Goal: Task Accomplishment & Management: Manage account settings

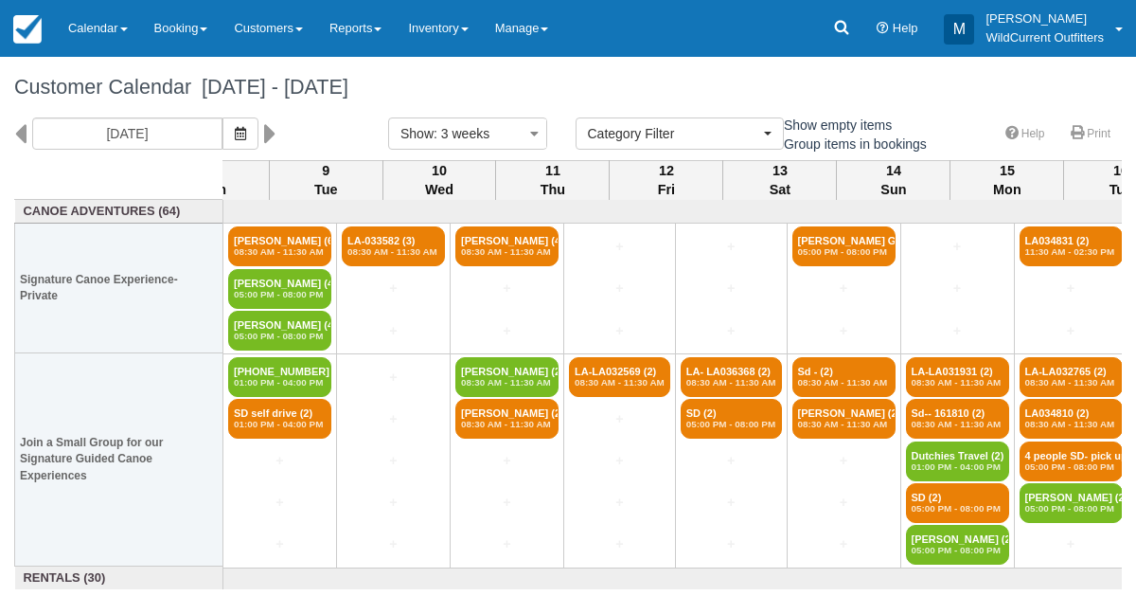
select select
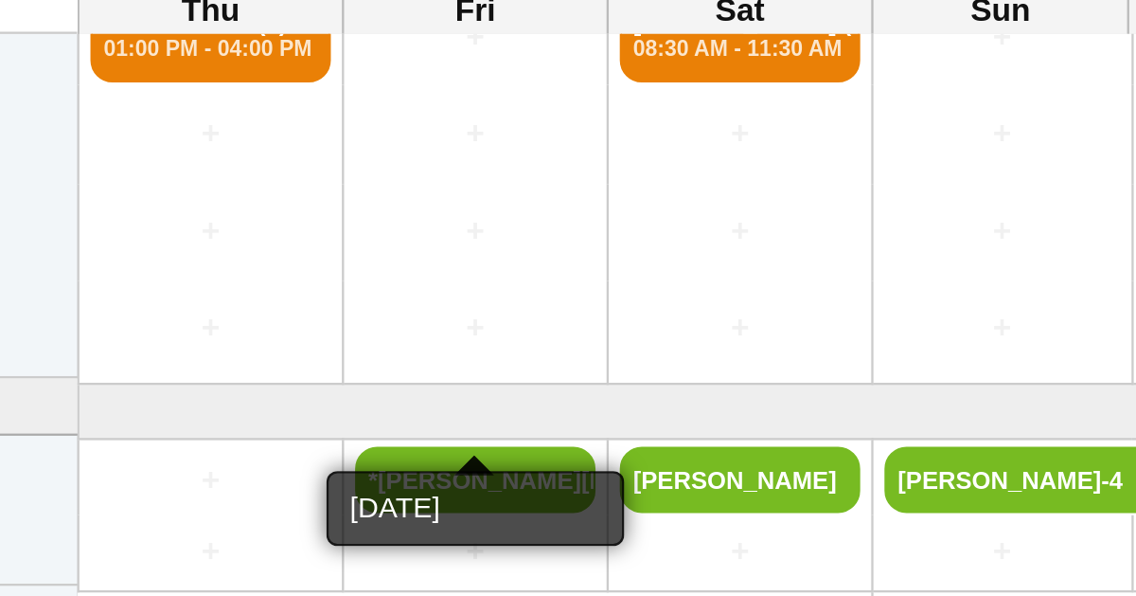
scroll to position [223, 0]
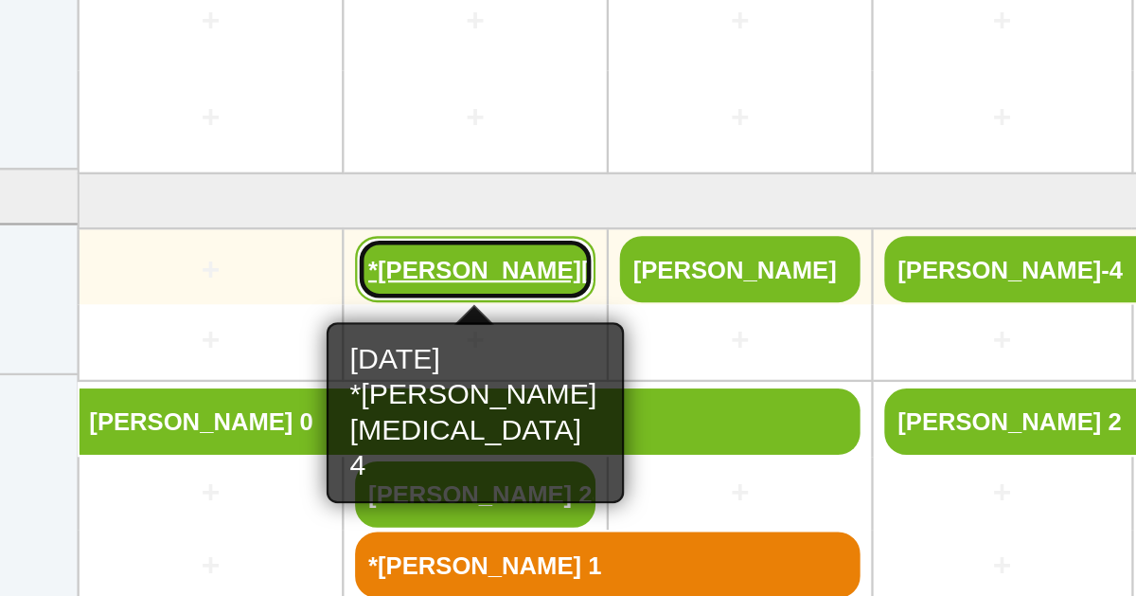
click at [366, 377] on link "*[PERSON_NAME][MEDICAL_DATA] 4" at bounding box center [393, 385] width 103 height 28
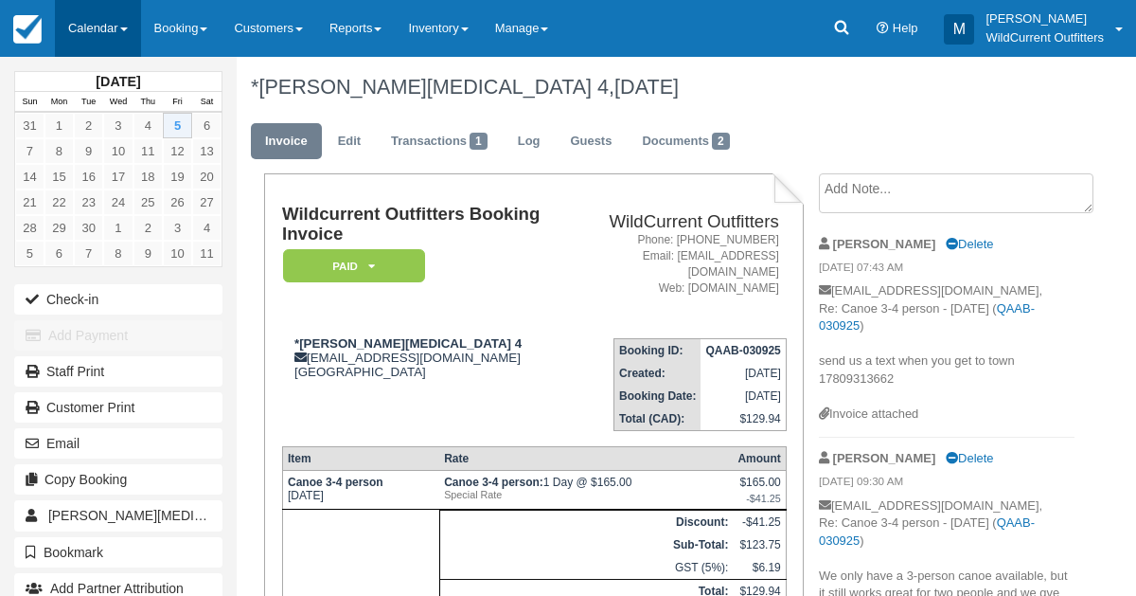
click at [78, 38] on link "Calendar" at bounding box center [98, 28] width 86 height 57
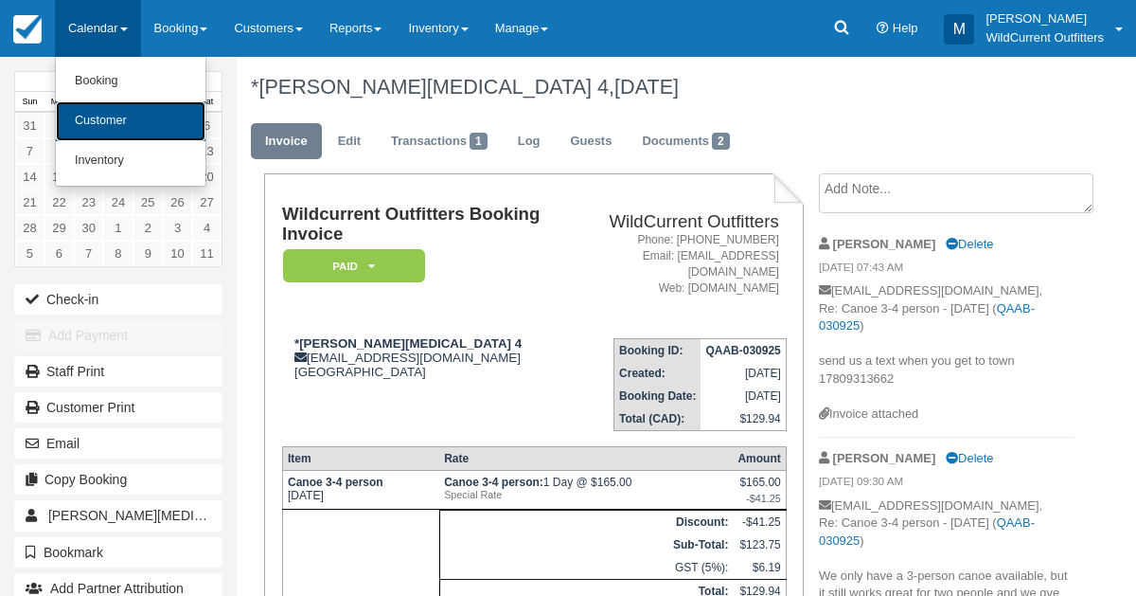
click at [95, 108] on link "Customer" at bounding box center [131, 121] width 150 height 40
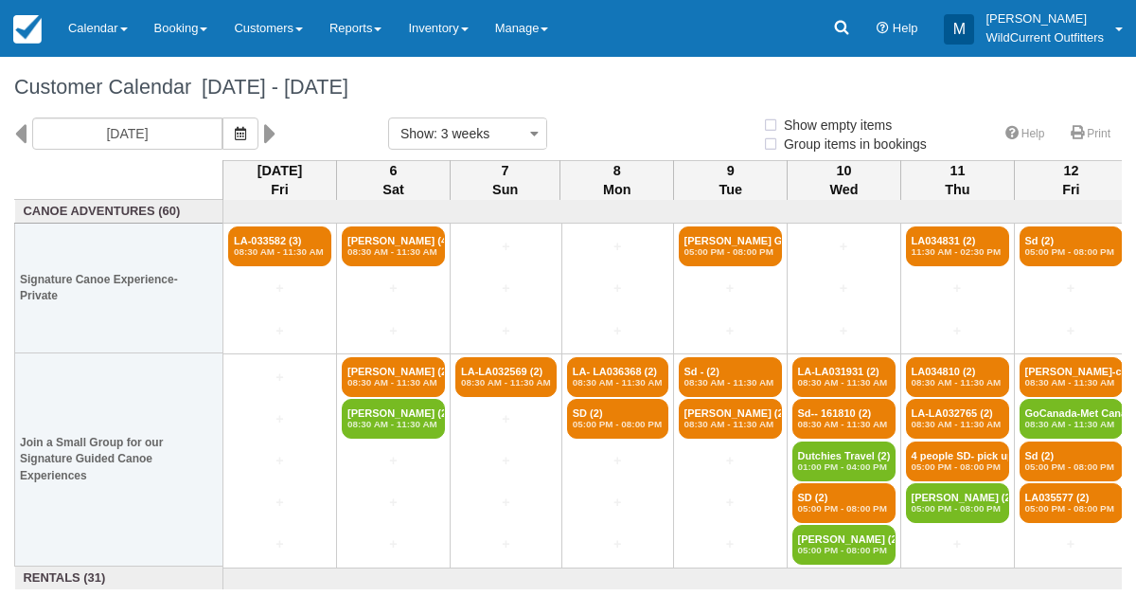
select select
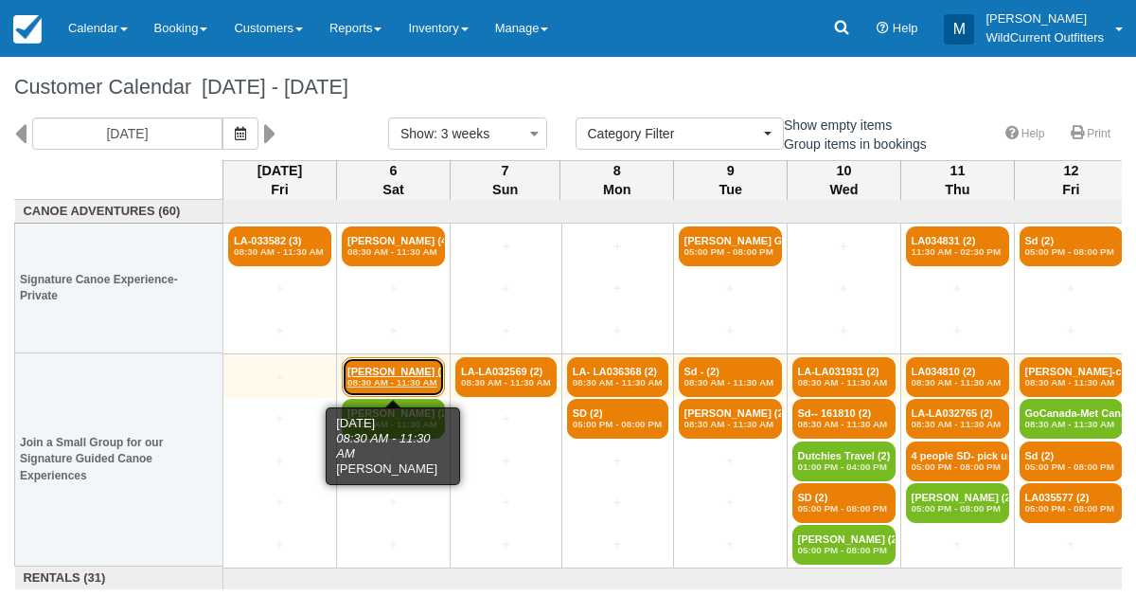
click at [367, 370] on link "Madeleine Kehle (2) 08:30 AM - 11:30 AM" at bounding box center [393, 377] width 103 height 40
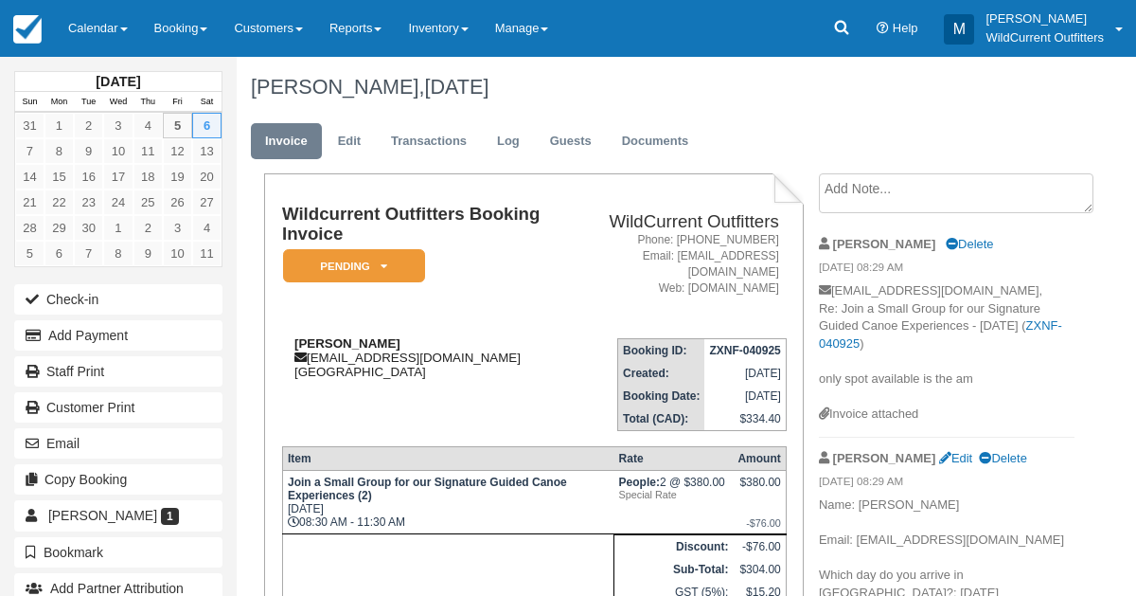
drag, startPoint x: 406, startPoint y: 327, endPoint x: 288, endPoint y: 327, distance: 118.4
click at [288, 336] on div "[PERSON_NAME] [EMAIL_ADDRESS][DOMAIN_NAME] [GEOGRAPHIC_DATA]" at bounding box center [424, 357] width 285 height 43
copy strong "[PERSON_NAME]"
click at [108, 20] on link "Calendar" at bounding box center [98, 28] width 86 height 57
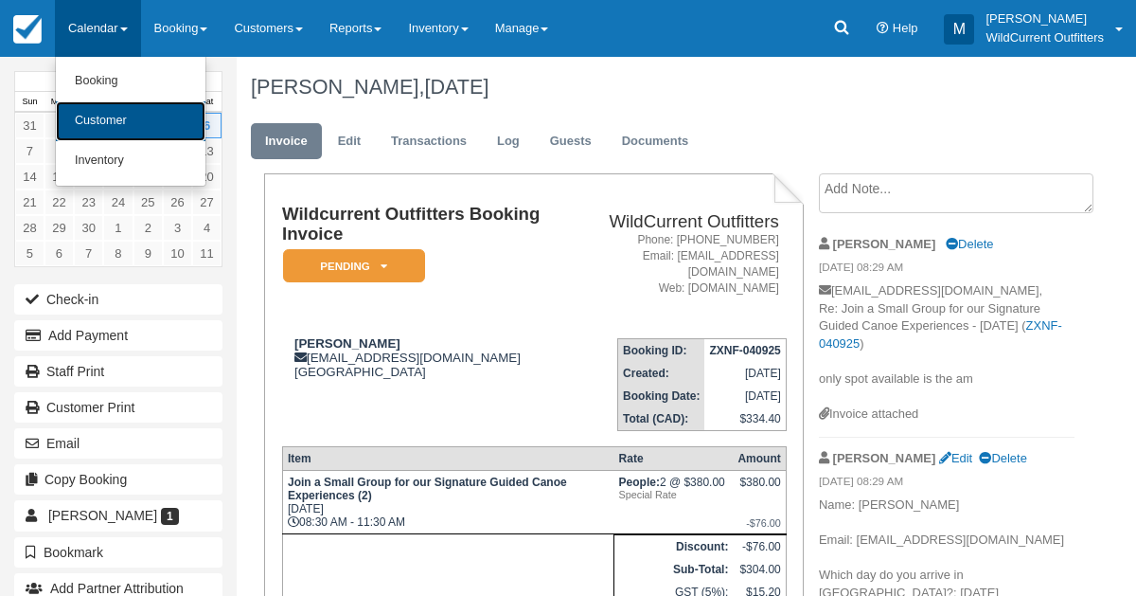
click at [105, 123] on link "Customer" at bounding box center [131, 121] width 150 height 40
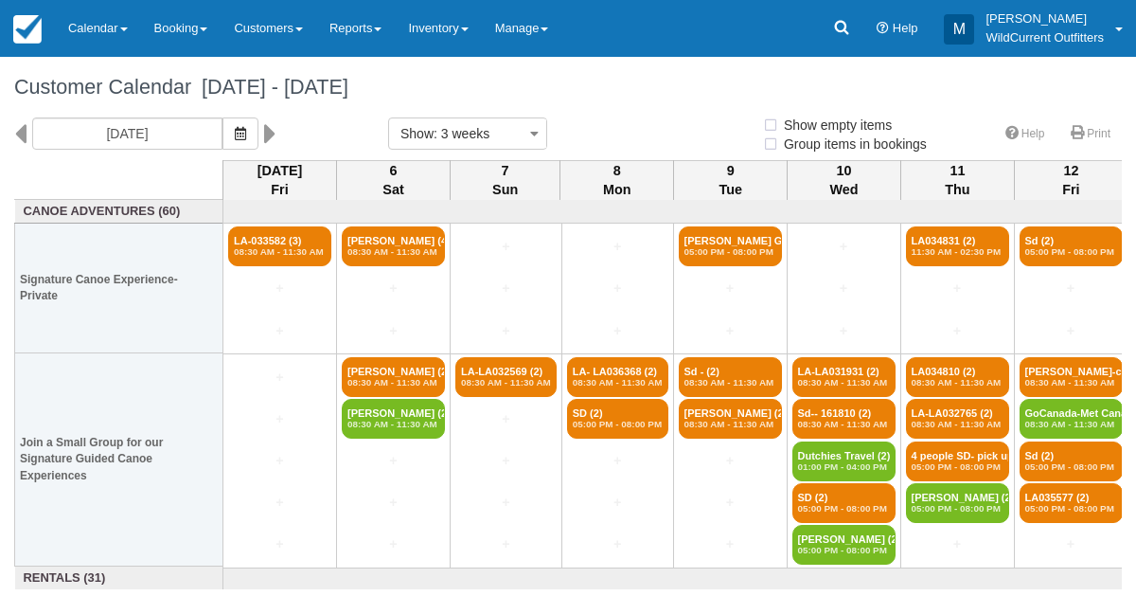
select select
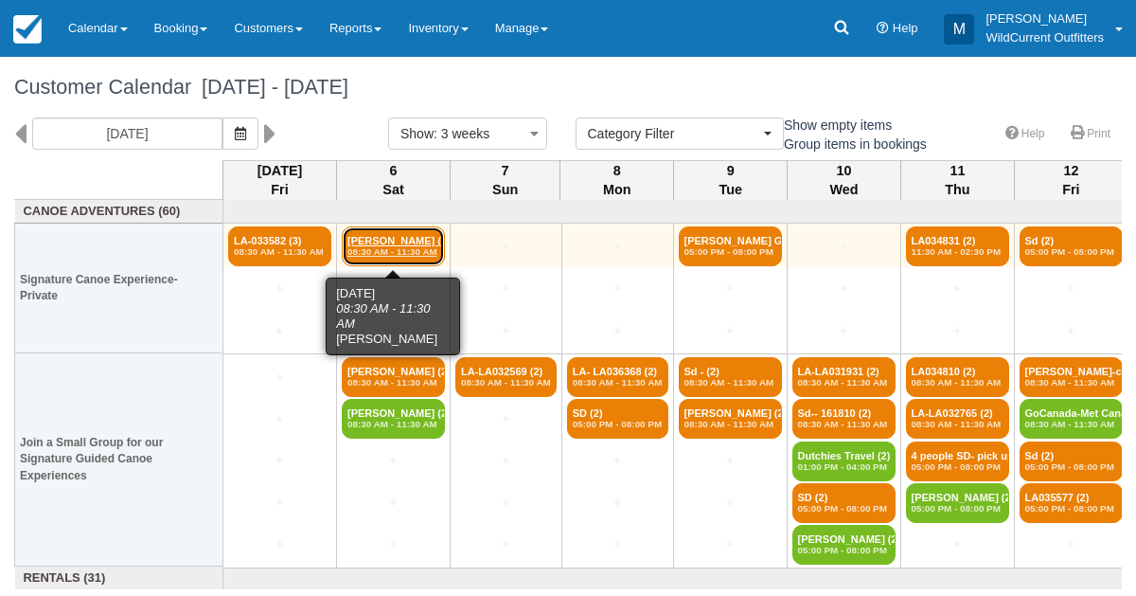
click at [385, 243] on link "[PERSON_NAME] (4) 08:30 AM - 11:30 AM" at bounding box center [393, 246] width 103 height 40
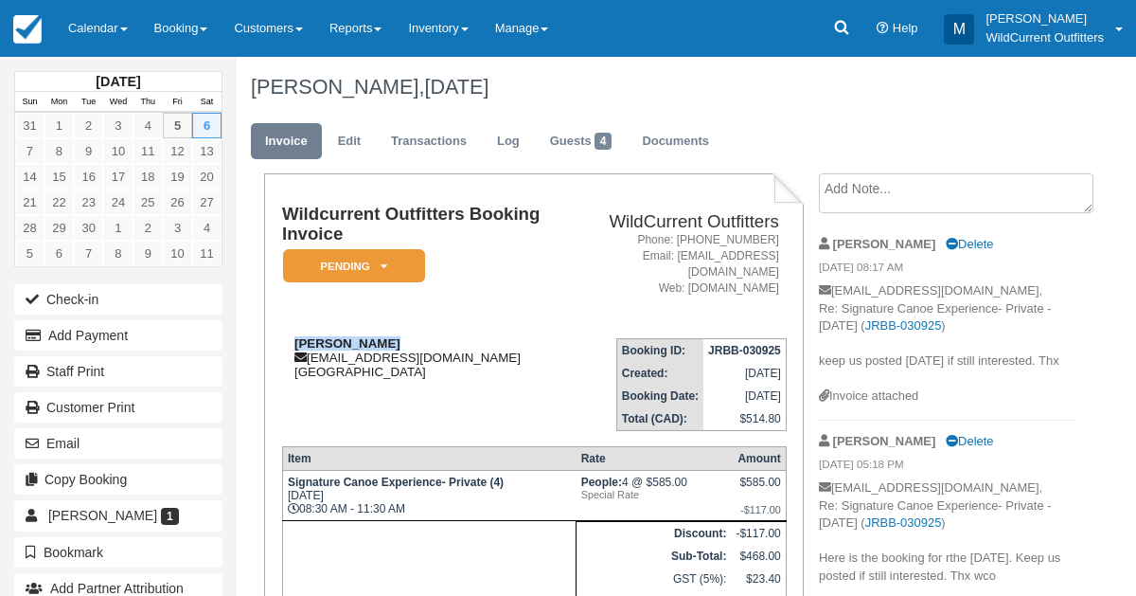
drag, startPoint x: 385, startPoint y: 324, endPoint x: 289, endPoint y: 323, distance: 96.6
click at [289, 336] on div "Jordy Verwijk jordyverwijk@live.nl Canada" at bounding box center [424, 357] width 285 height 43
copy strong "Jordy Verwijk"
click at [340, 138] on link "Edit" at bounding box center [349, 141] width 51 height 37
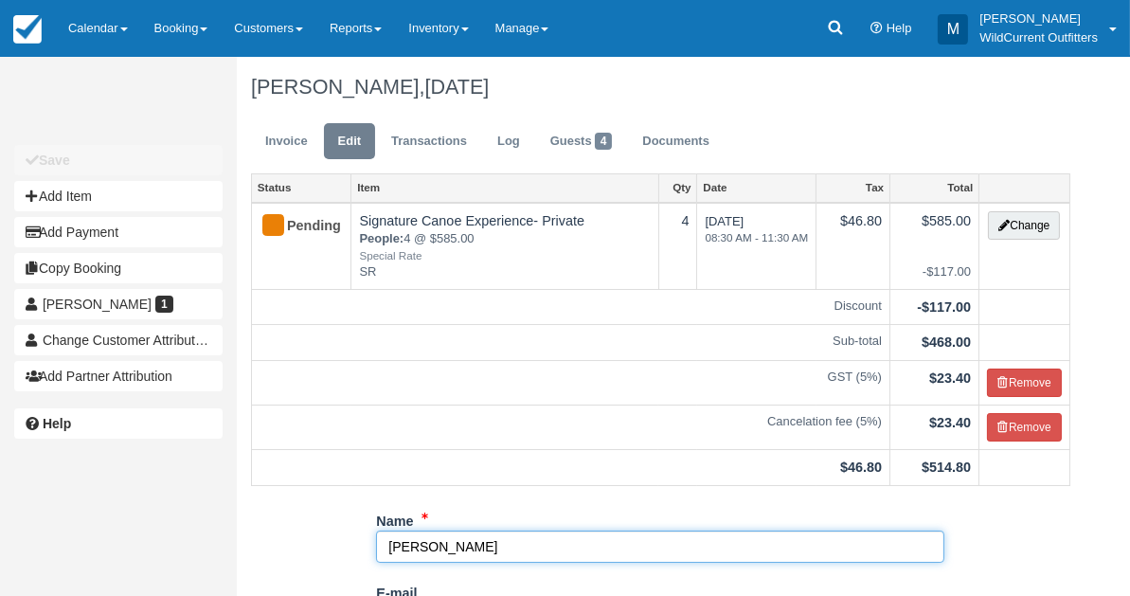
click at [468, 540] on input "Jordy Verwijk" at bounding box center [660, 546] width 568 height 32
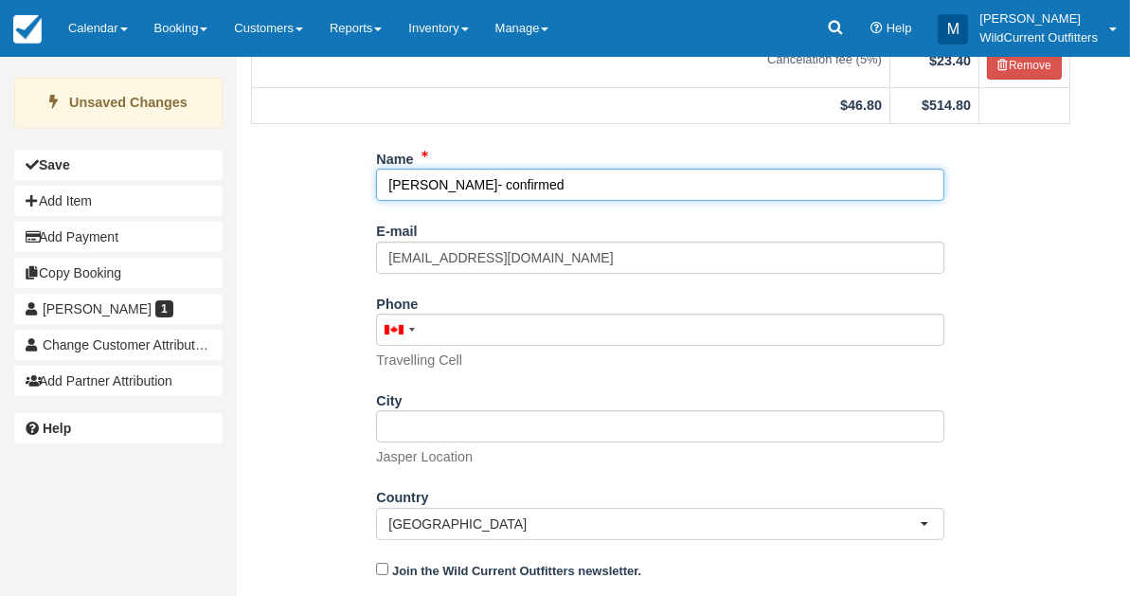
scroll to position [406, 0]
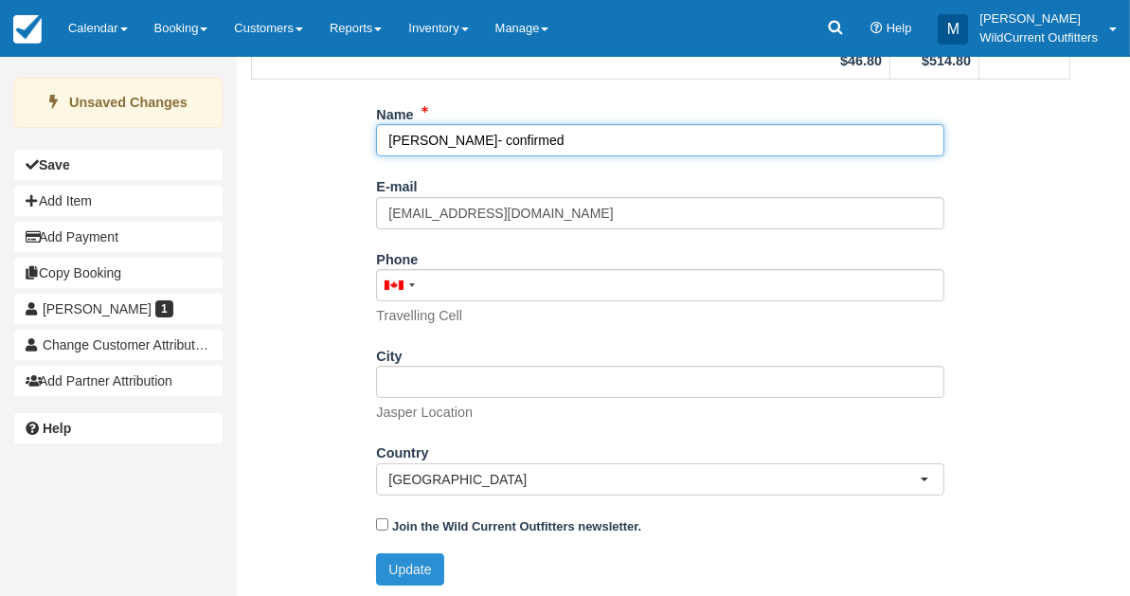
type input "Jordy Verwijk- confirmed"
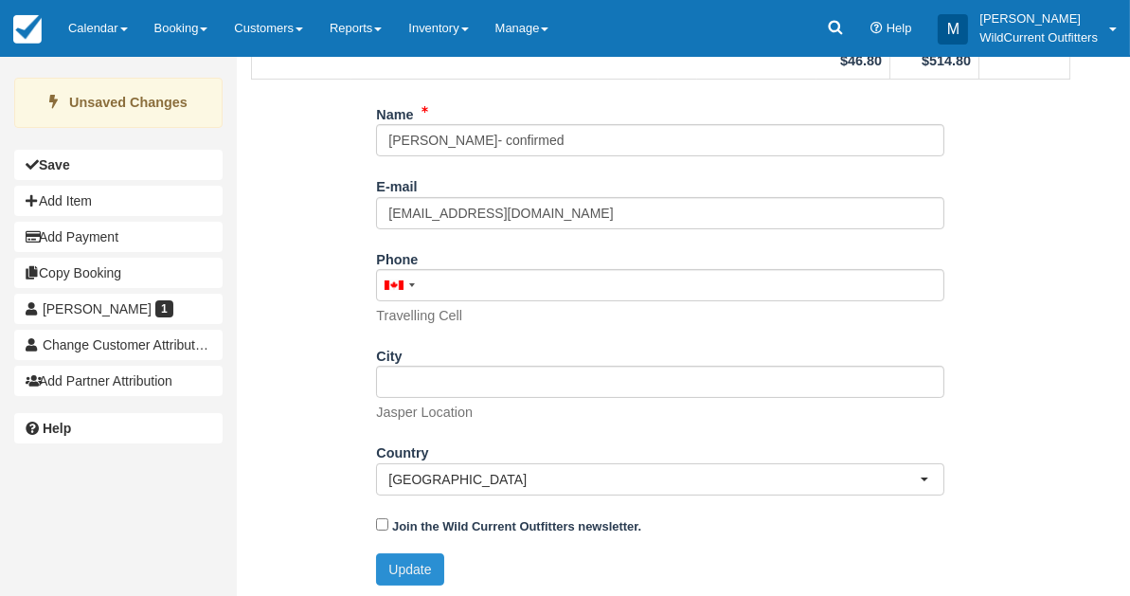
click at [398, 569] on button "Update" at bounding box center [409, 569] width 67 height 32
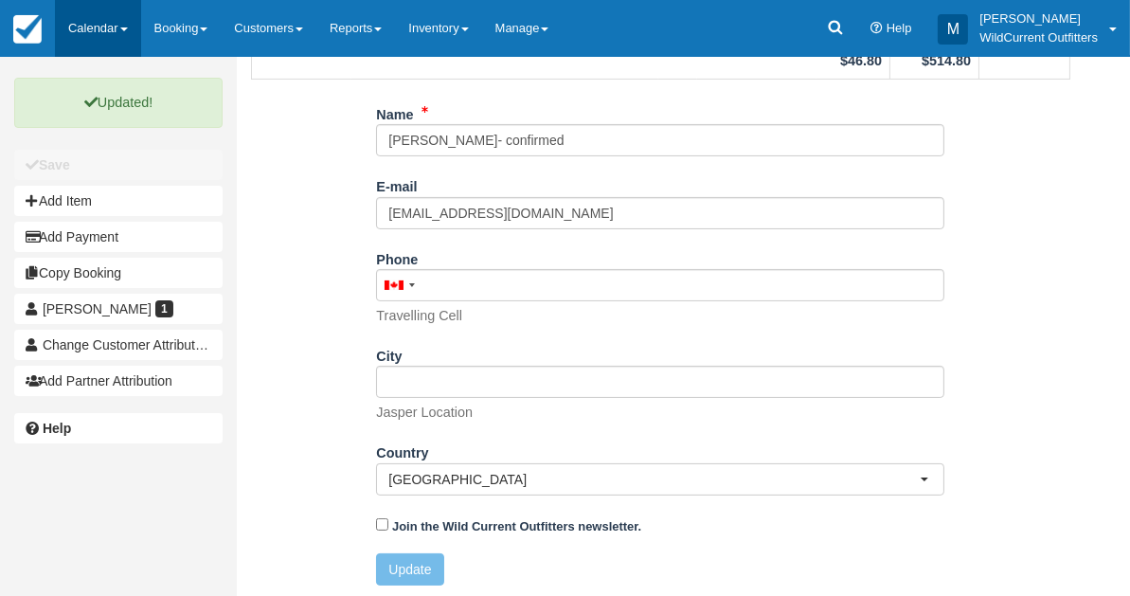
click at [116, 29] on link "Calendar" at bounding box center [98, 28] width 86 height 57
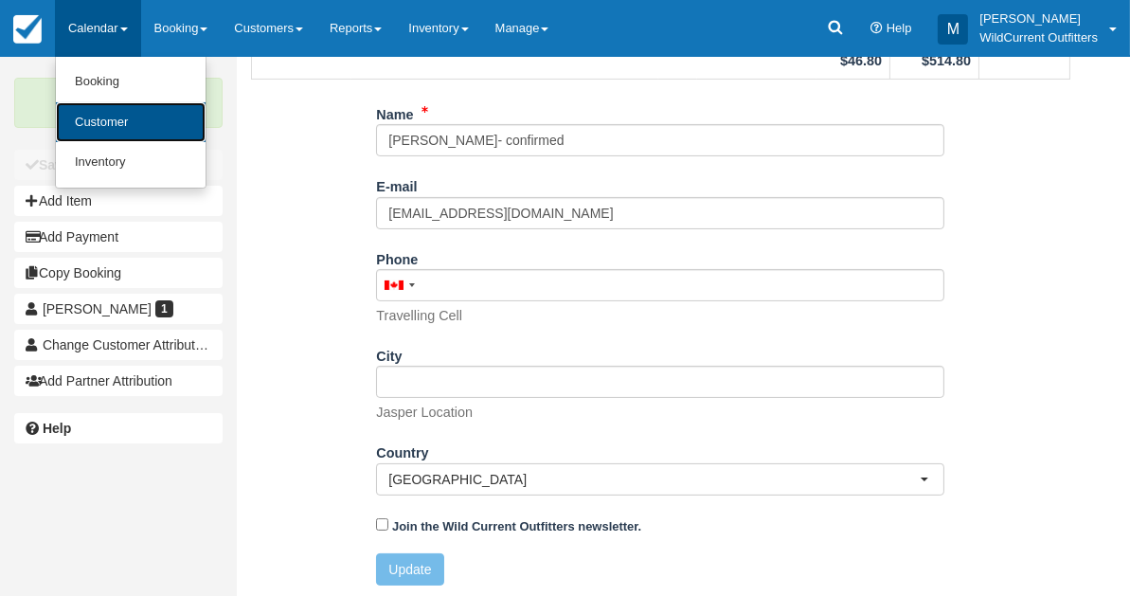
click at [106, 112] on link "Customer" at bounding box center [131, 122] width 150 height 41
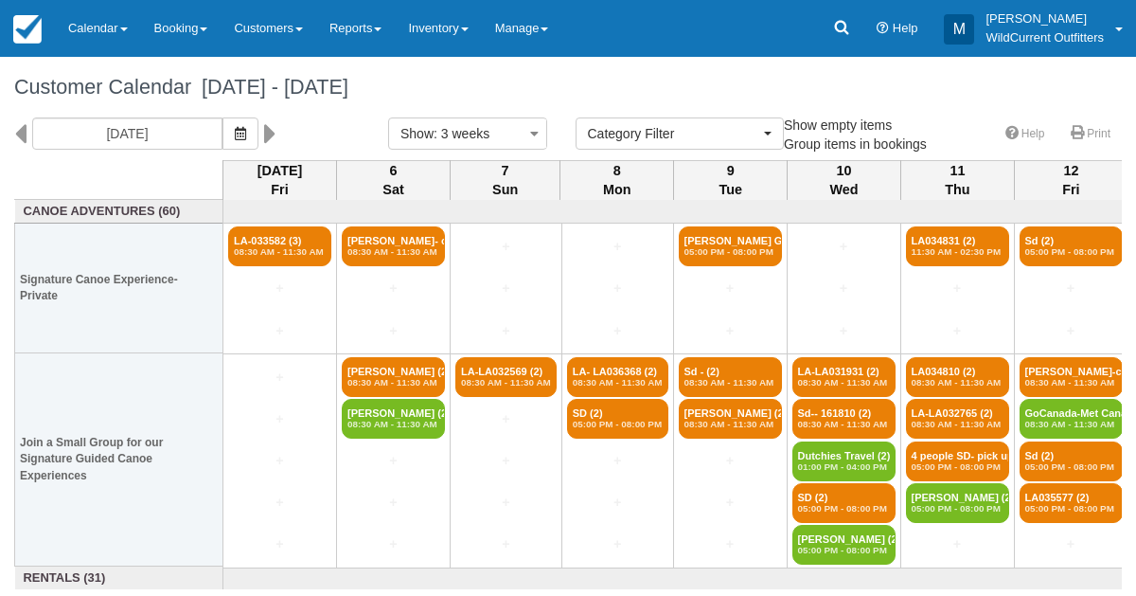
select select
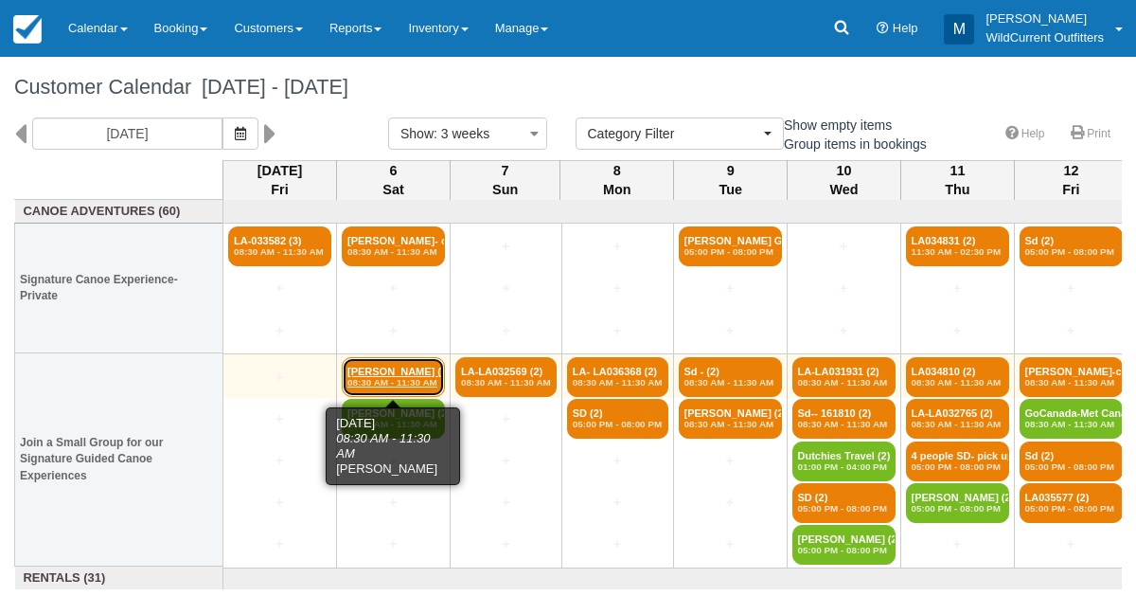
click at [359, 363] on link "Madeleine Kehle (2) 08:30 AM - 11:30 AM" at bounding box center [393, 377] width 103 height 40
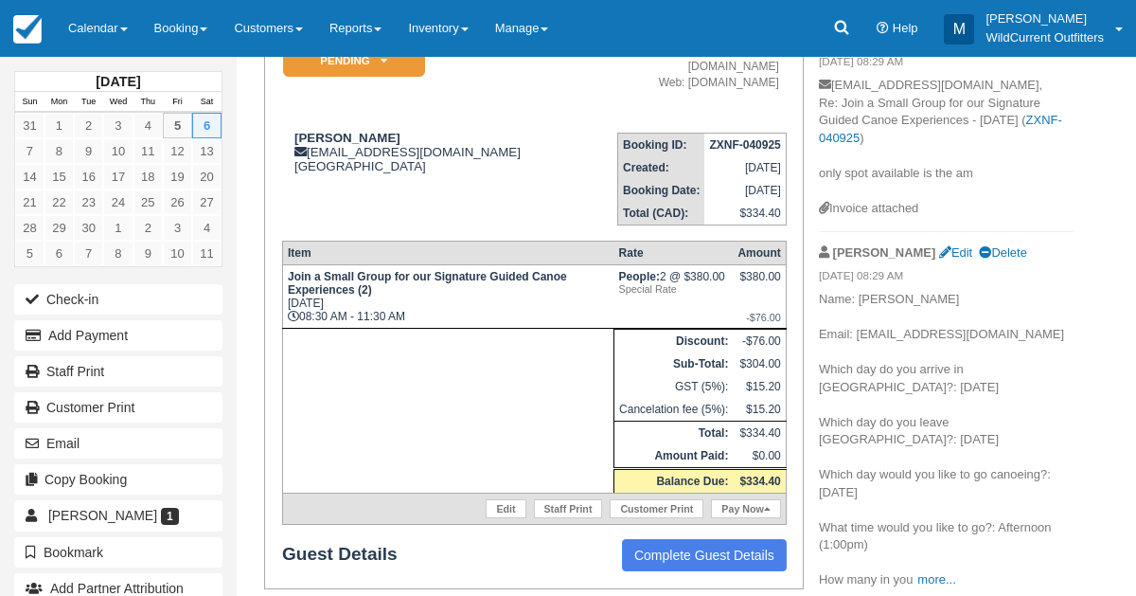
scroll to position [243, 0]
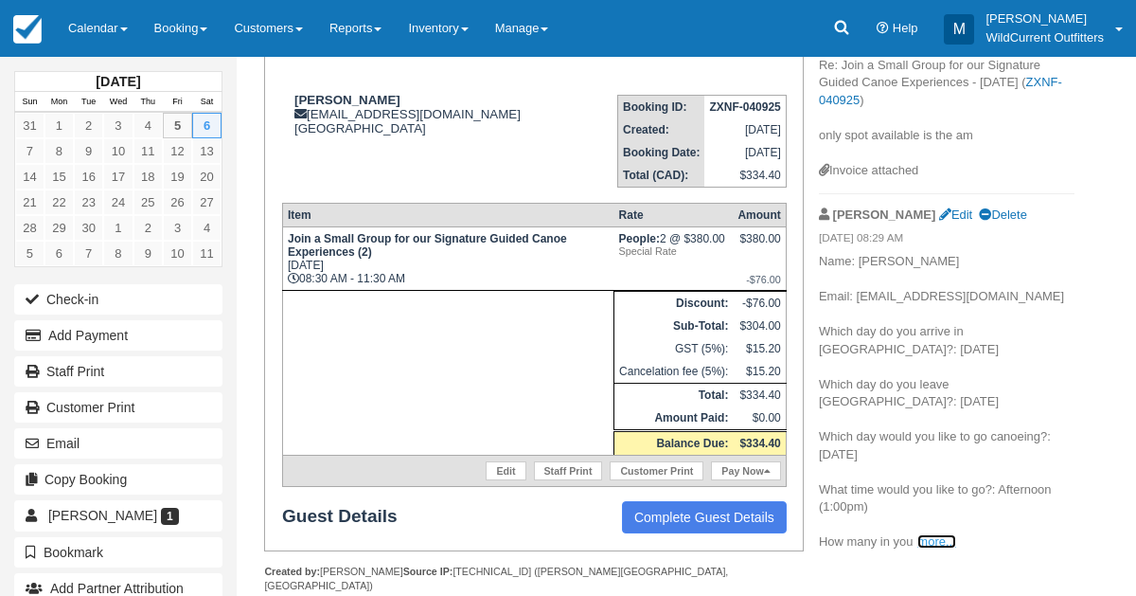
click at [938, 537] on link "more..." at bounding box center [937, 541] width 38 height 14
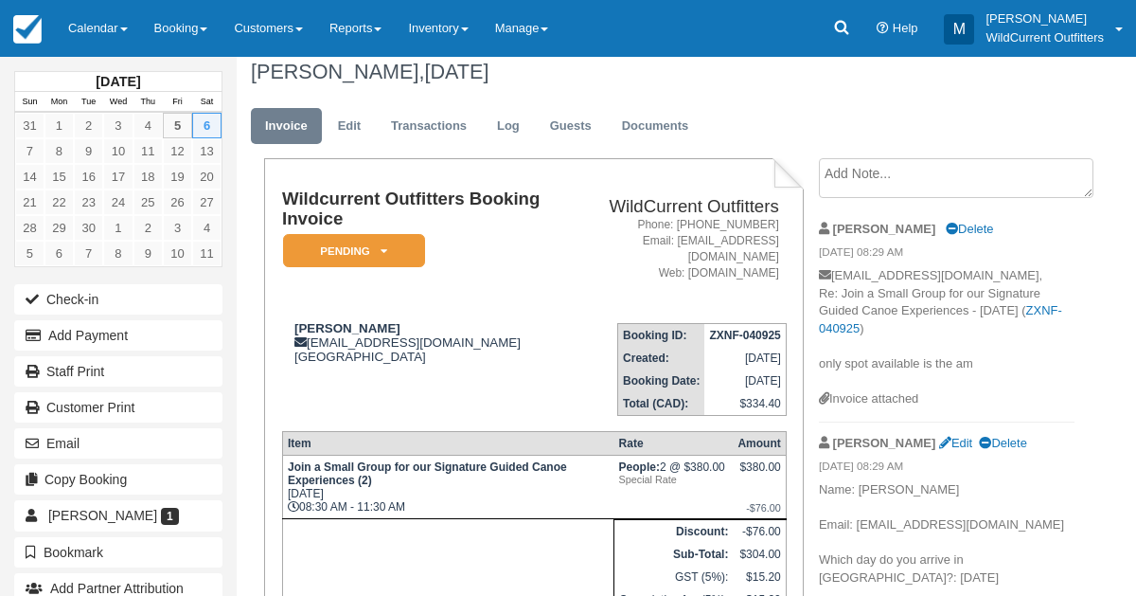
scroll to position [6, 0]
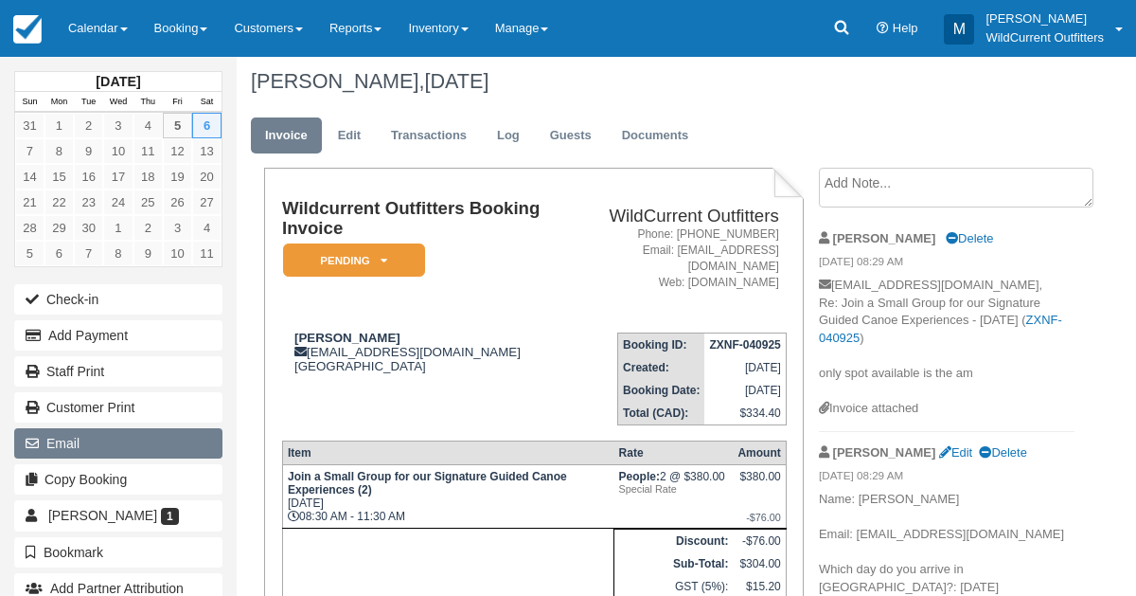
click at [100, 428] on button "Email" at bounding box center [118, 443] width 208 height 30
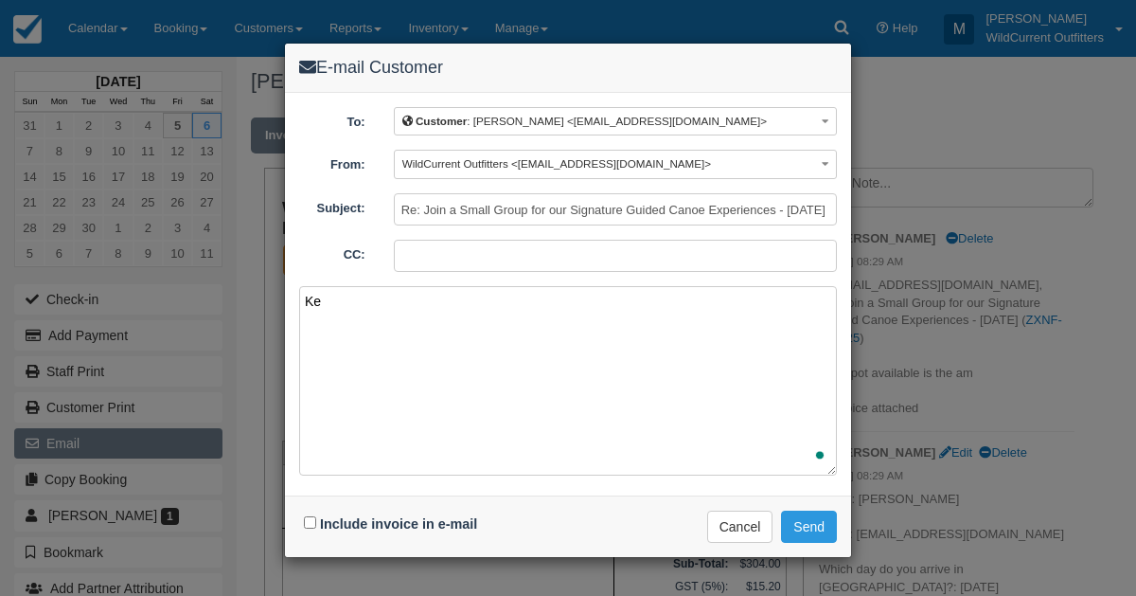
type textarea "K"
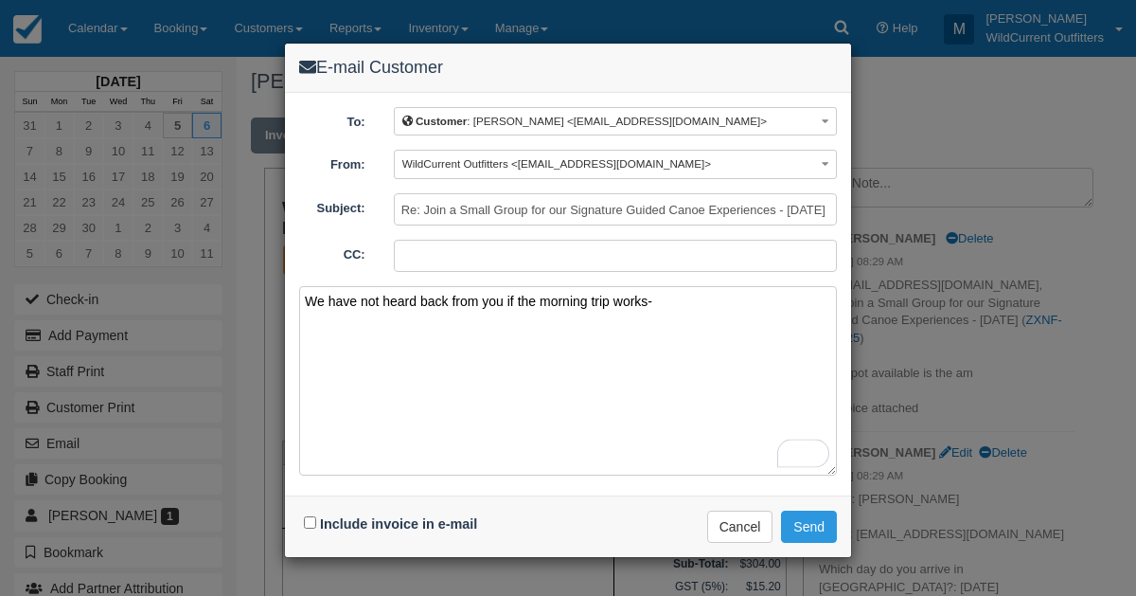
type textarea "We have not heard back from you if the morning trip works-"
click at [312, 521] on input "Include invoice in e-mail" at bounding box center [310, 522] width 12 height 12
checkbox input "true"
click at [786, 513] on button "Send" at bounding box center [809, 526] width 56 height 32
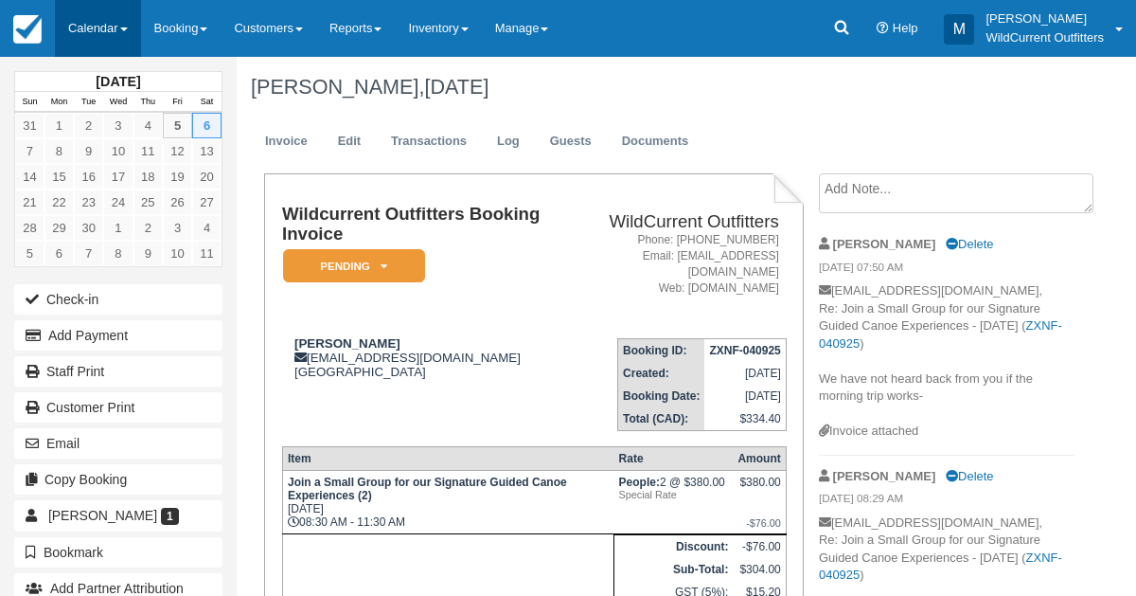
click at [100, 28] on link "Calendar" at bounding box center [98, 28] width 86 height 57
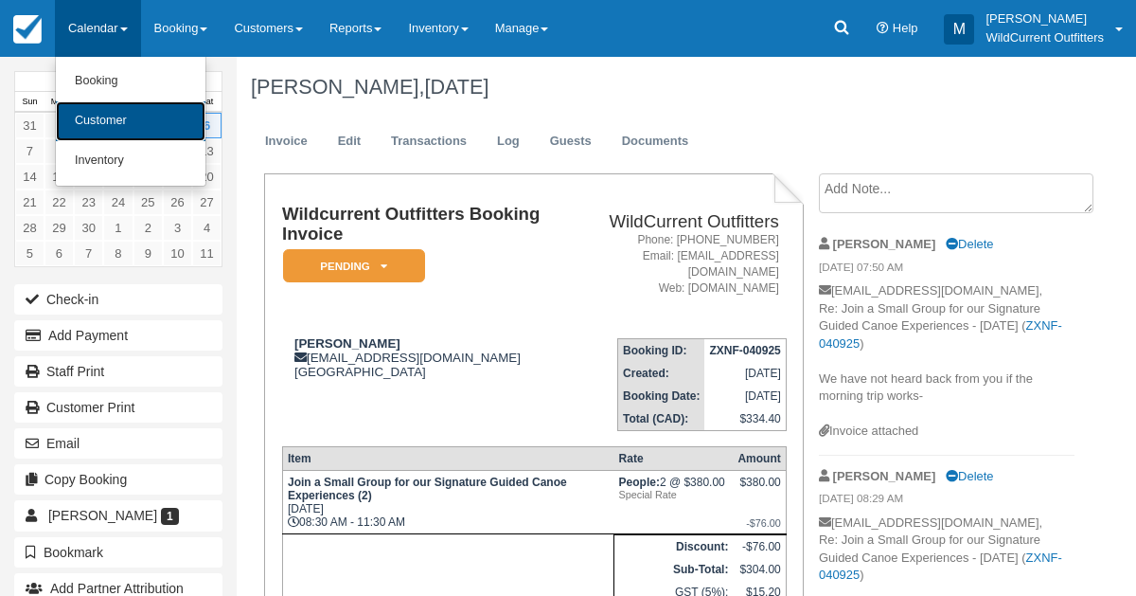
click at [113, 131] on link "Customer" at bounding box center [131, 121] width 150 height 40
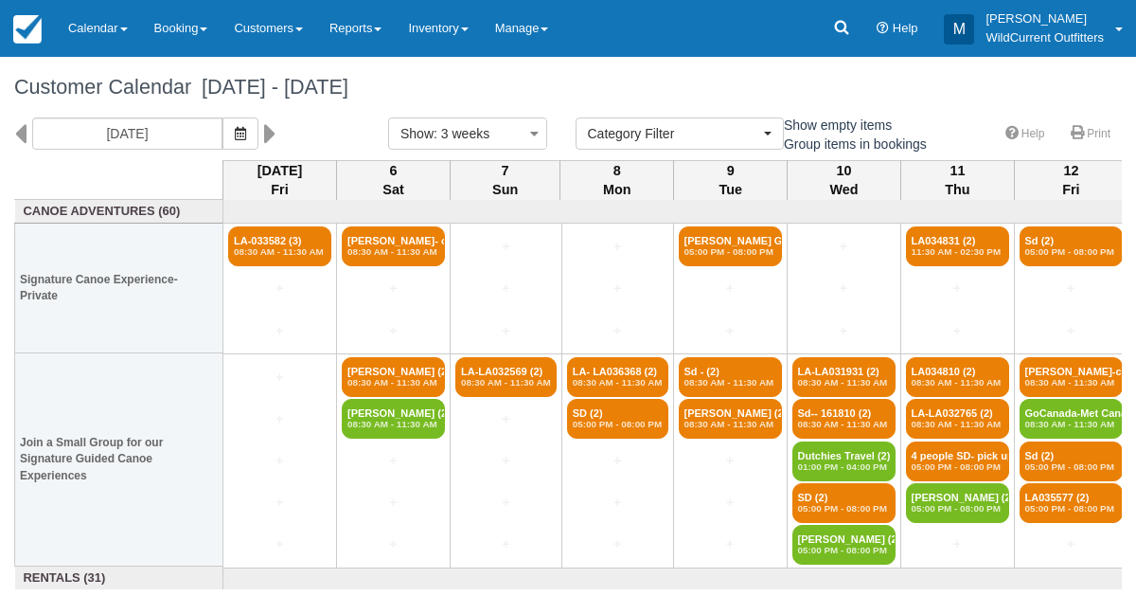
select select
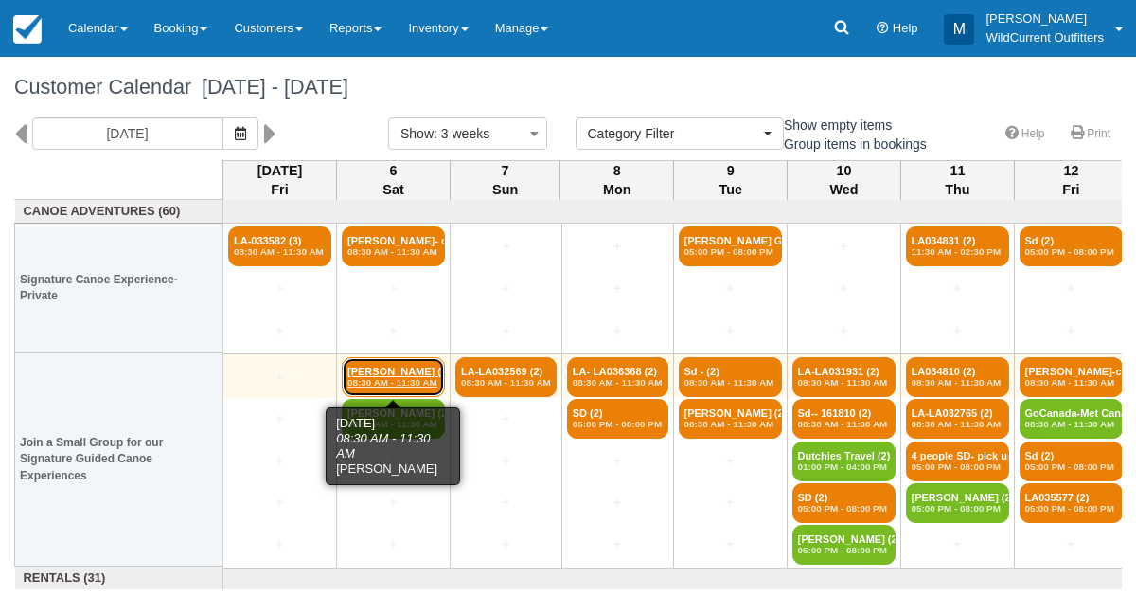
click at [385, 379] on em "08:30 AM - 11:30 AM" at bounding box center [394, 382] width 92 height 11
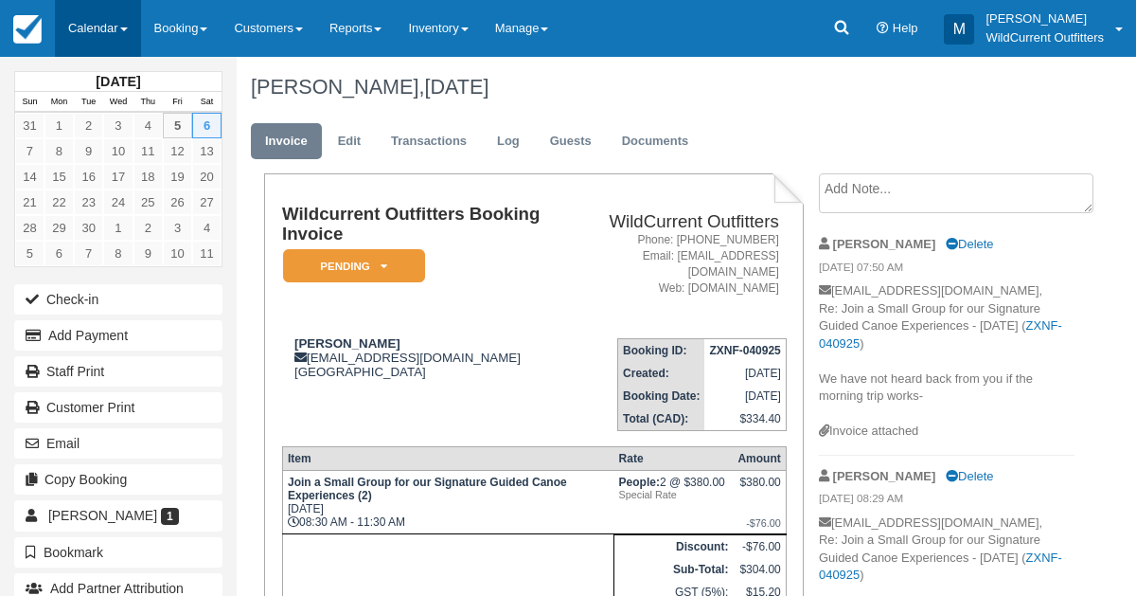
click at [85, 26] on link "Calendar" at bounding box center [98, 28] width 86 height 57
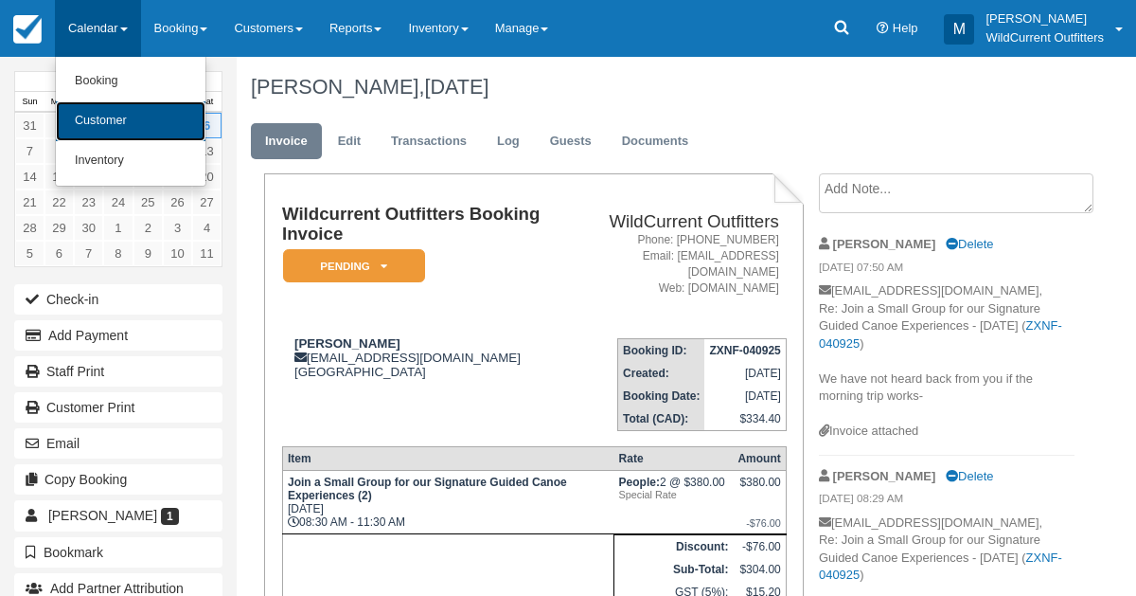
click at [100, 107] on link "Customer" at bounding box center [131, 121] width 150 height 40
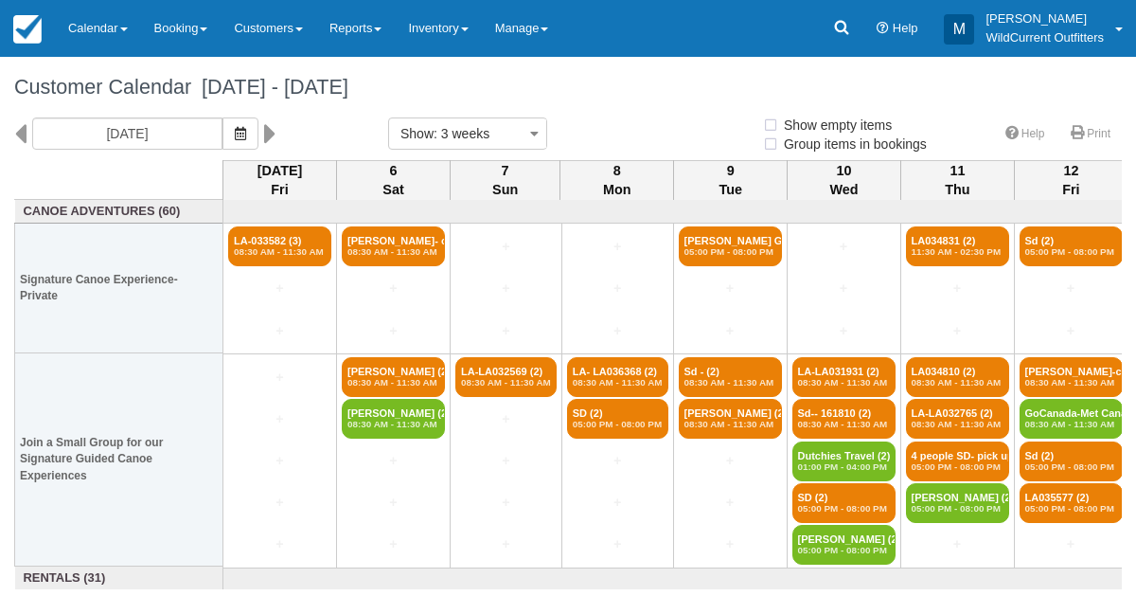
select select
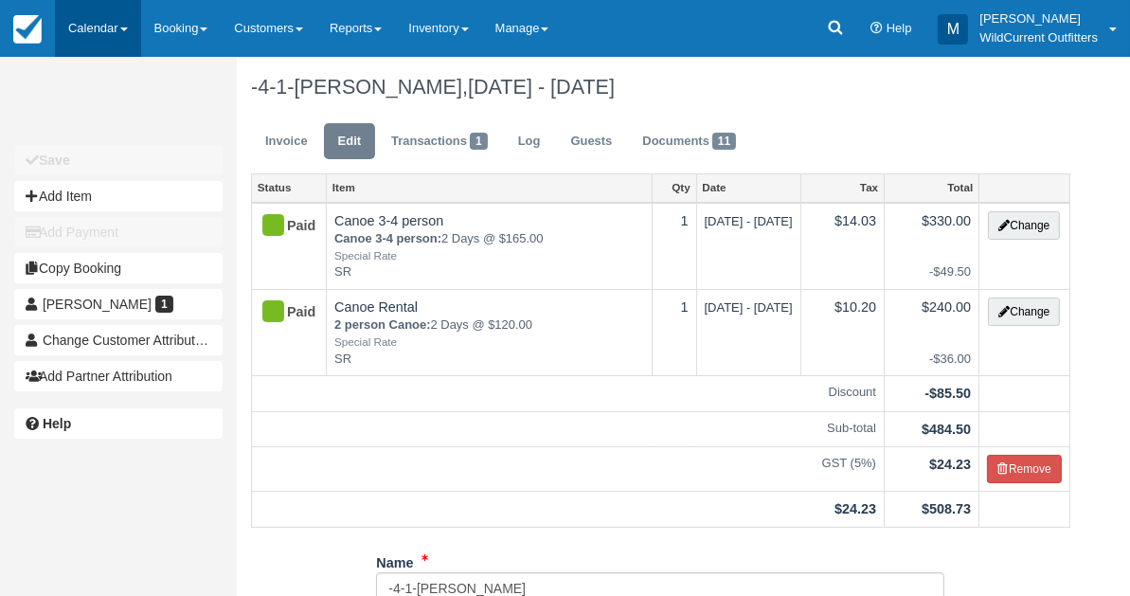
click at [116, 20] on link "Calendar" at bounding box center [98, 28] width 86 height 57
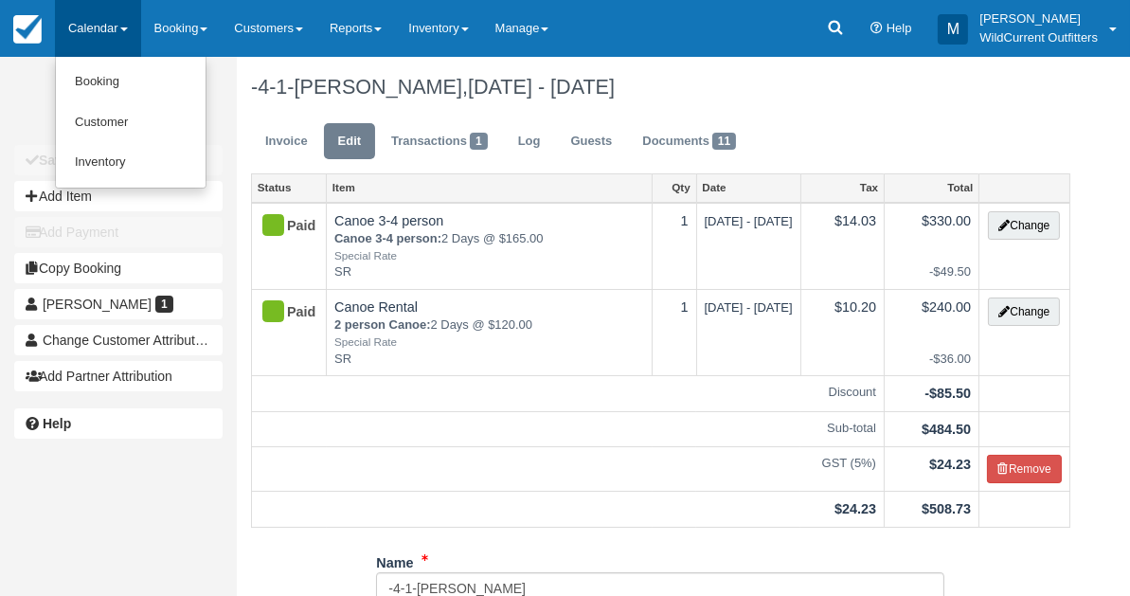
click at [93, 26] on link "Calendar" at bounding box center [98, 28] width 86 height 57
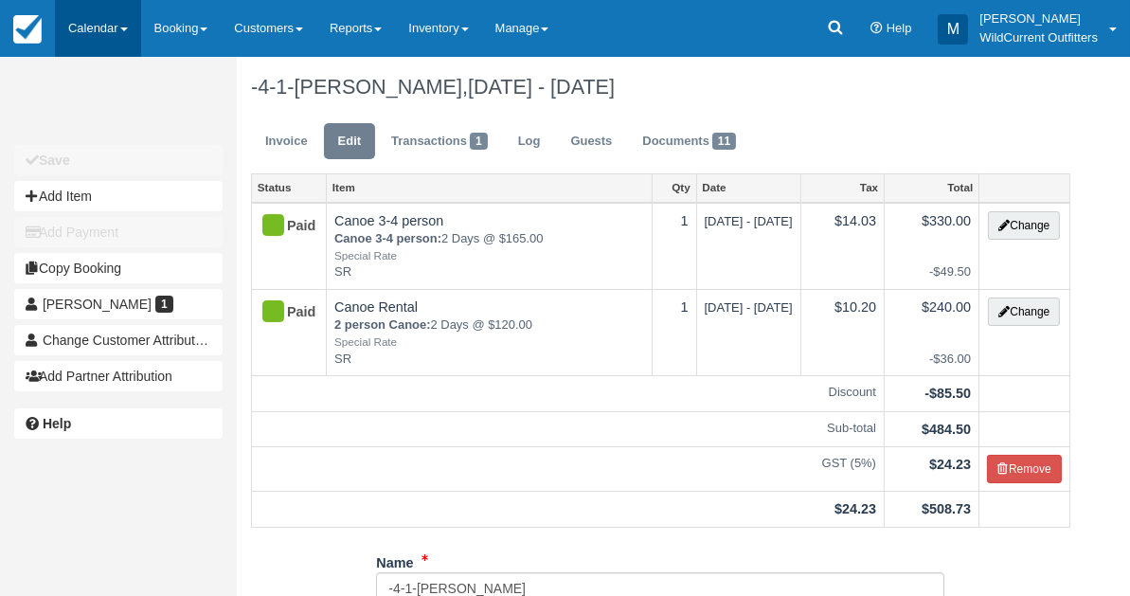
click at [93, 26] on link "Calendar" at bounding box center [98, 28] width 86 height 57
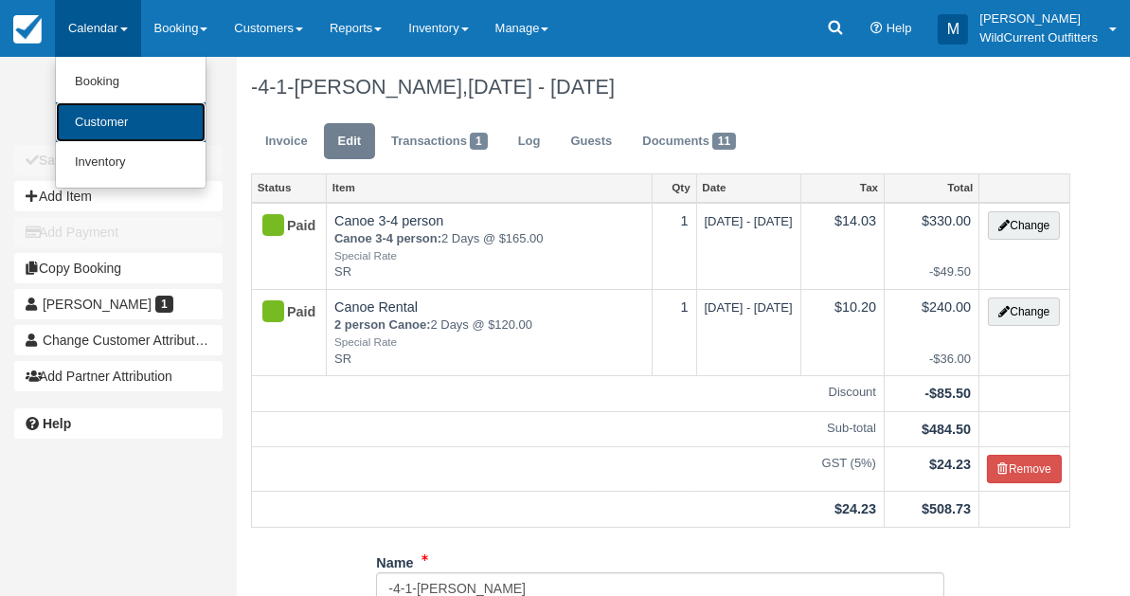
click at [95, 117] on link "Customer" at bounding box center [131, 122] width 150 height 41
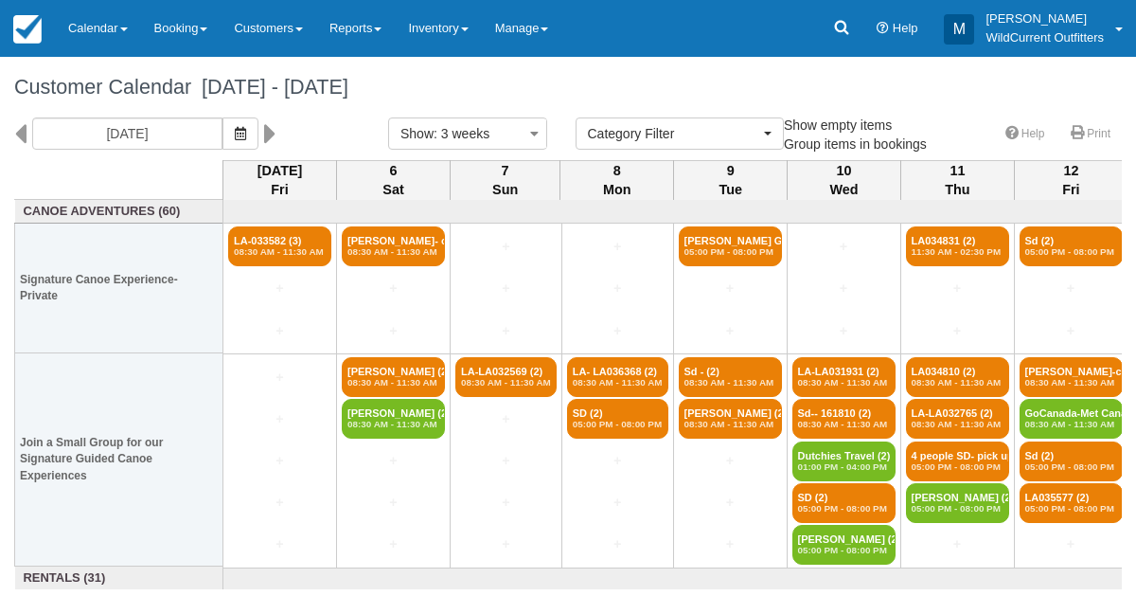
select select
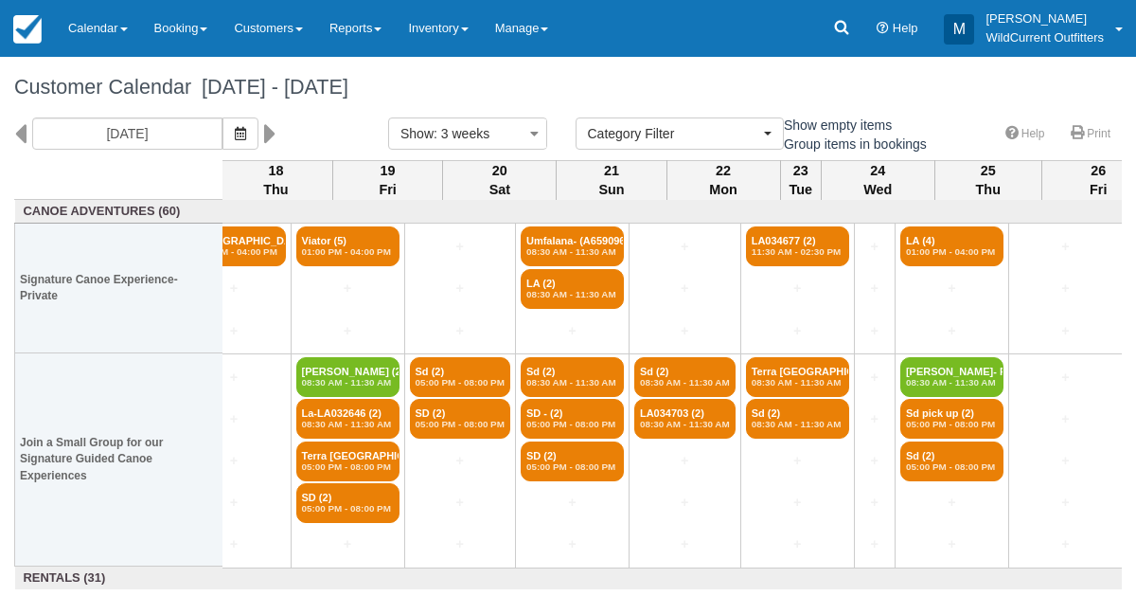
scroll to position [0, 1510]
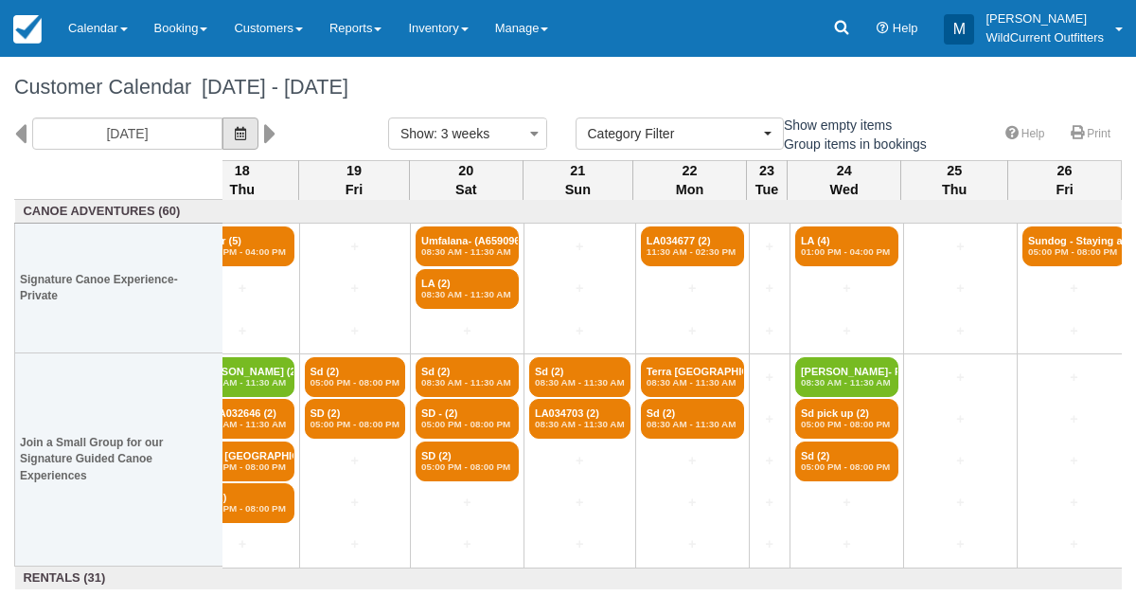
click at [246, 134] on icon "button" at bounding box center [240, 133] width 11 height 13
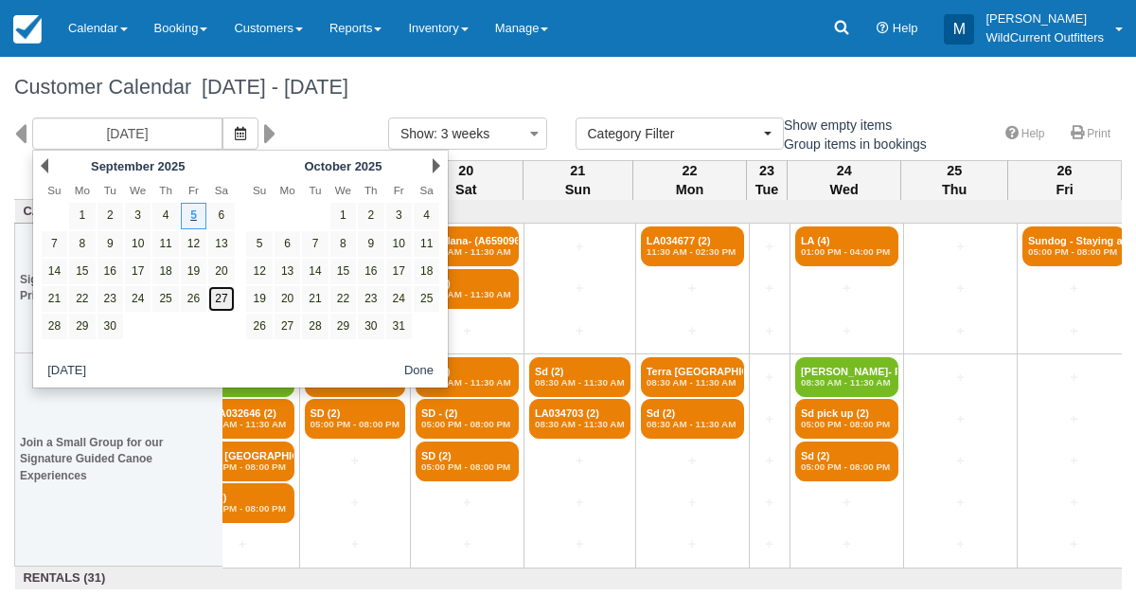
click at [223, 300] on link "27" at bounding box center [221, 299] width 26 height 26
type input "09/27/25"
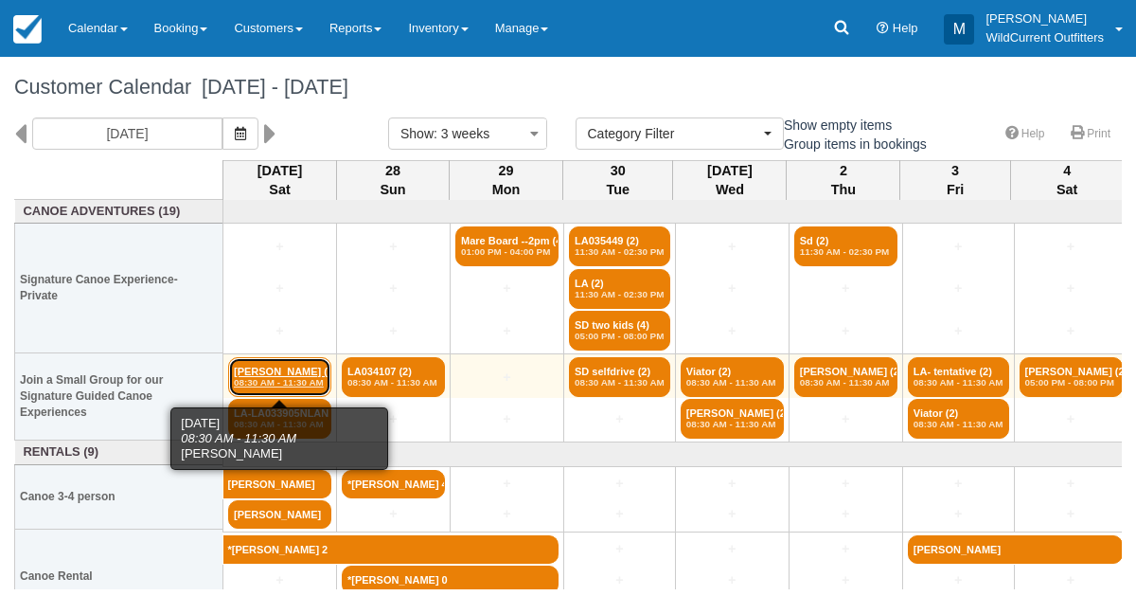
click at [292, 371] on link "Laury Simon - VAN RY (2) 08:30 AM - 11:30 AM" at bounding box center [279, 377] width 103 height 40
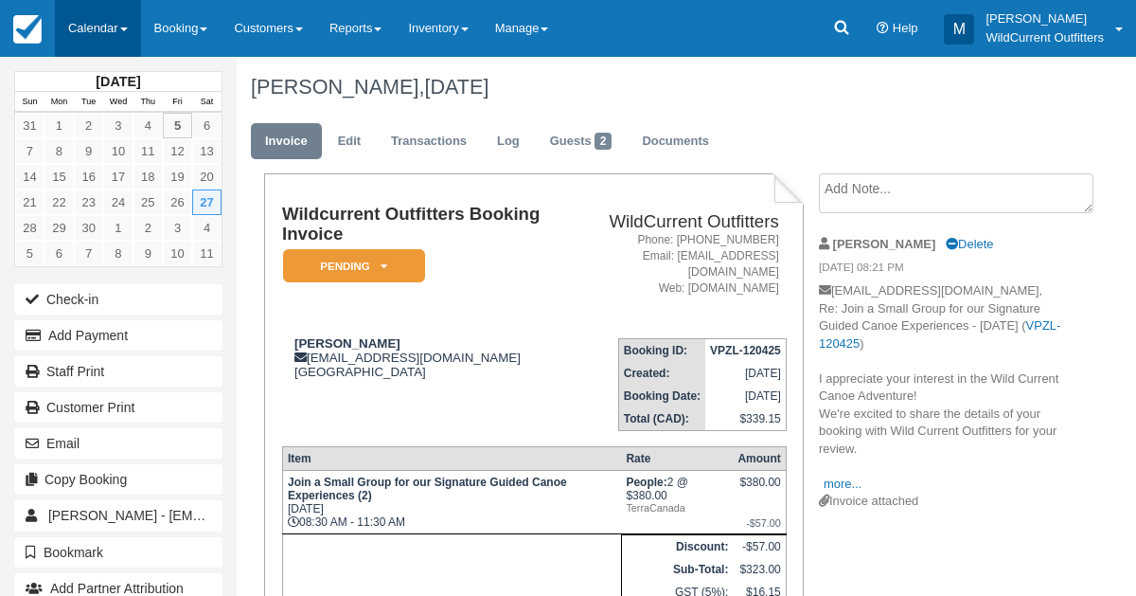
click at [101, 28] on link "Calendar" at bounding box center [98, 28] width 86 height 57
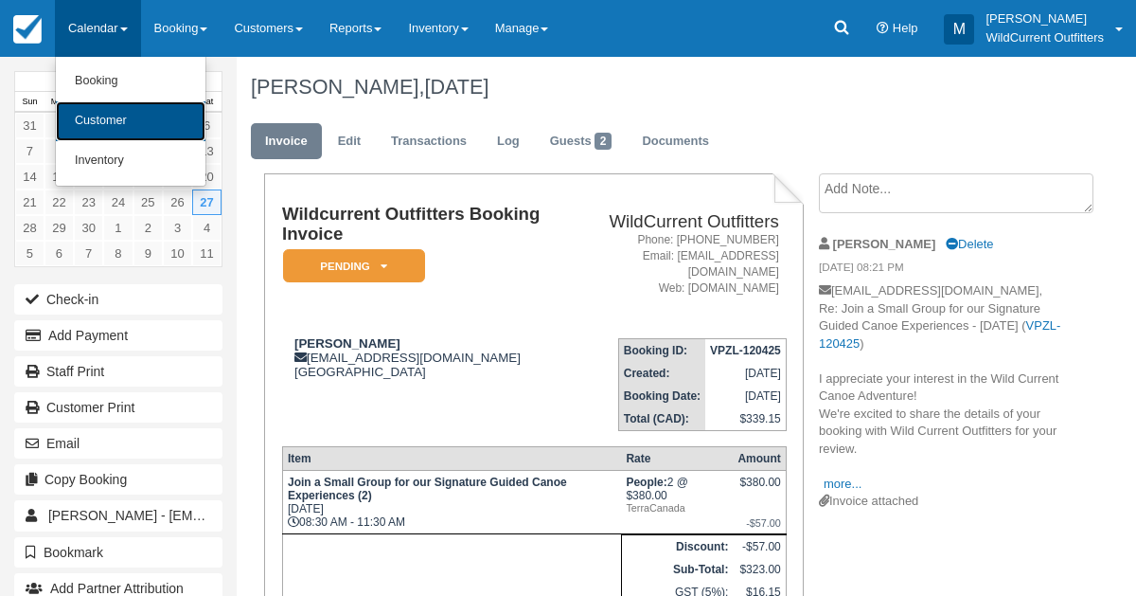
click at [96, 121] on link "Customer" at bounding box center [131, 121] width 150 height 40
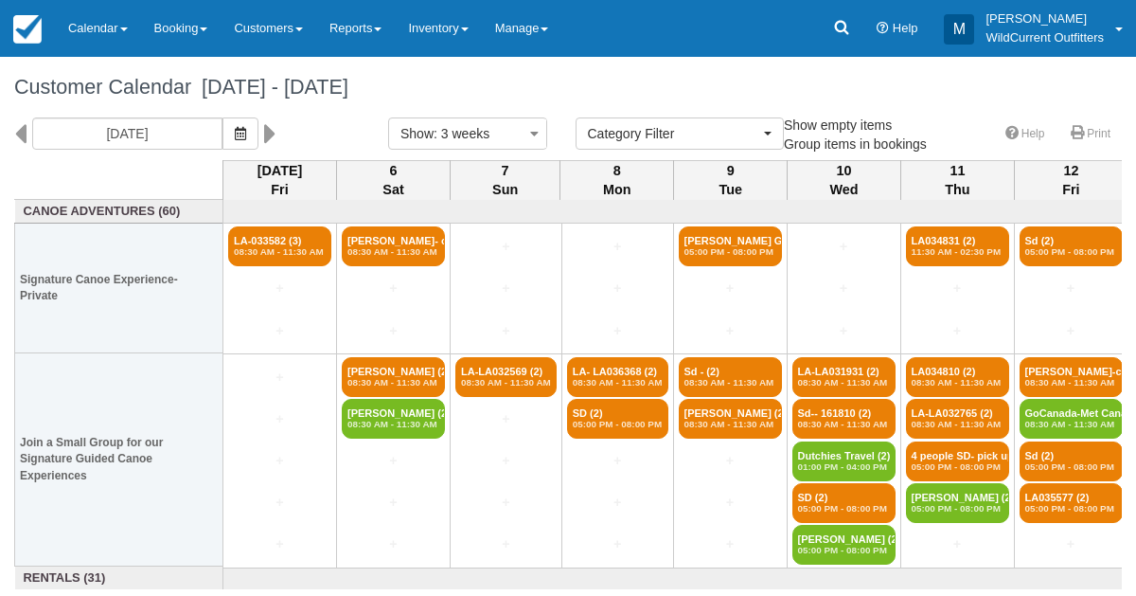
select select
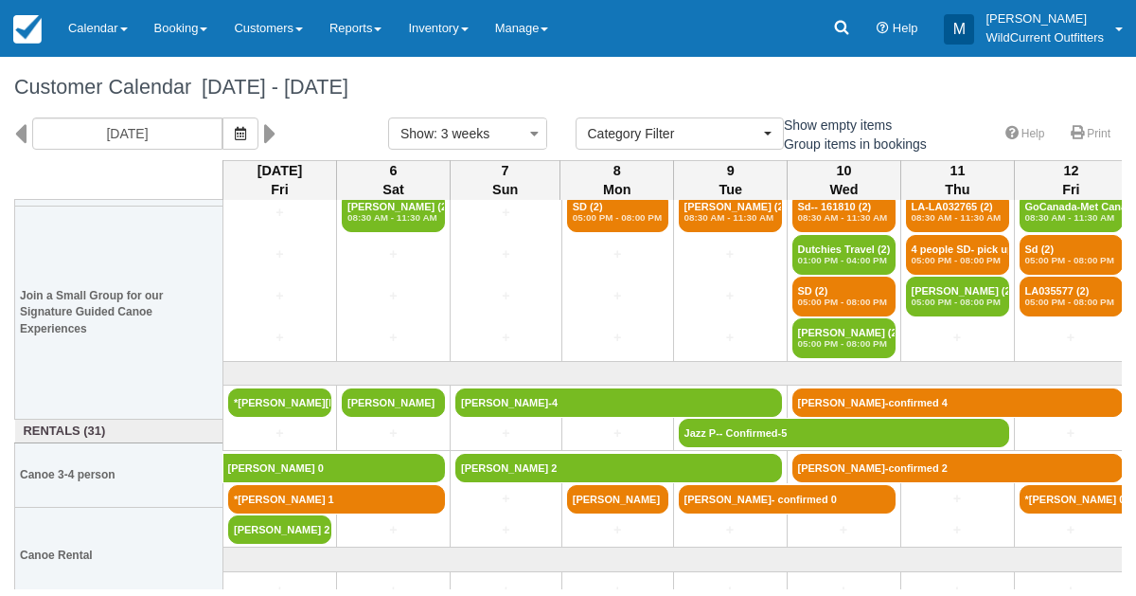
scroll to position [223, 0]
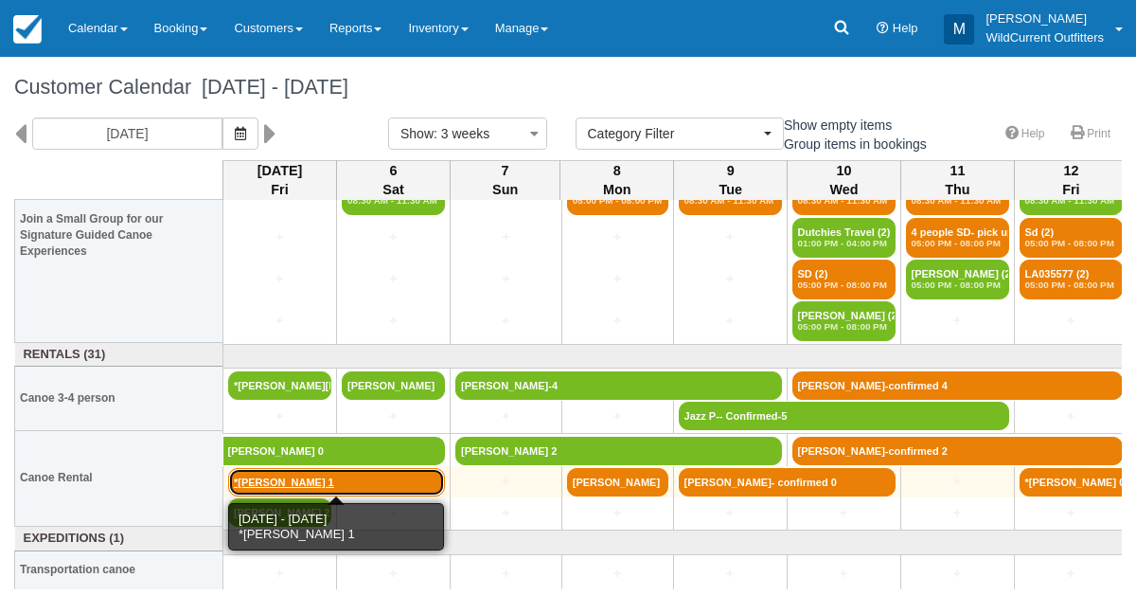
click at [263, 478] on link "*[PERSON_NAME] 1" at bounding box center [336, 482] width 217 height 28
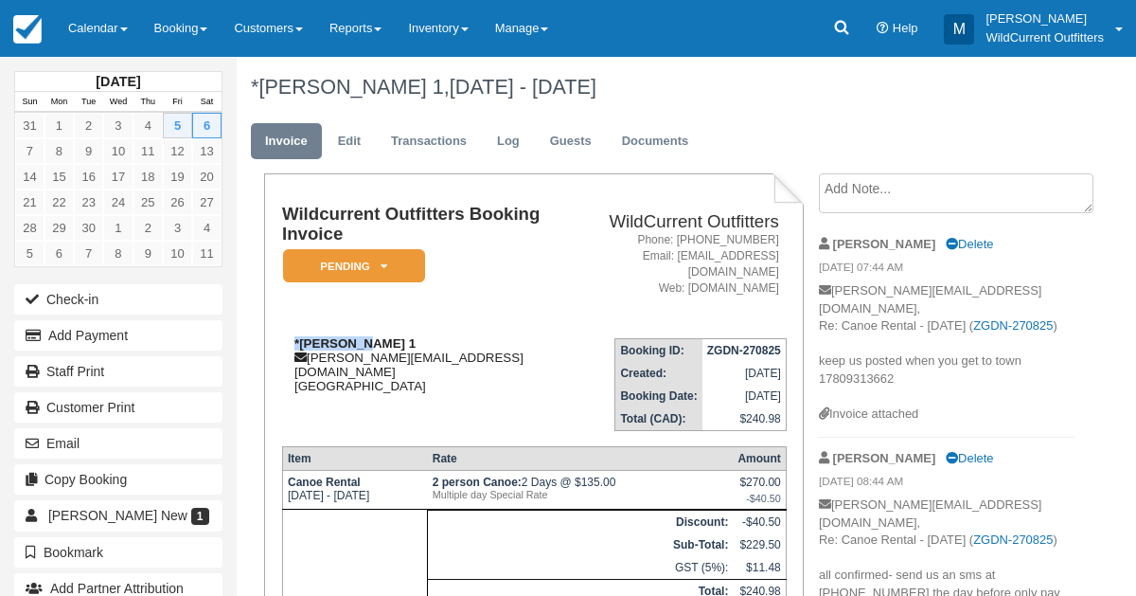
drag, startPoint x: 356, startPoint y: 322, endPoint x: 295, endPoint y: 319, distance: 61.6
click at [295, 336] on strong "*[PERSON_NAME] 1" at bounding box center [355, 343] width 121 height 14
copy strong "*[PERSON_NAME]"
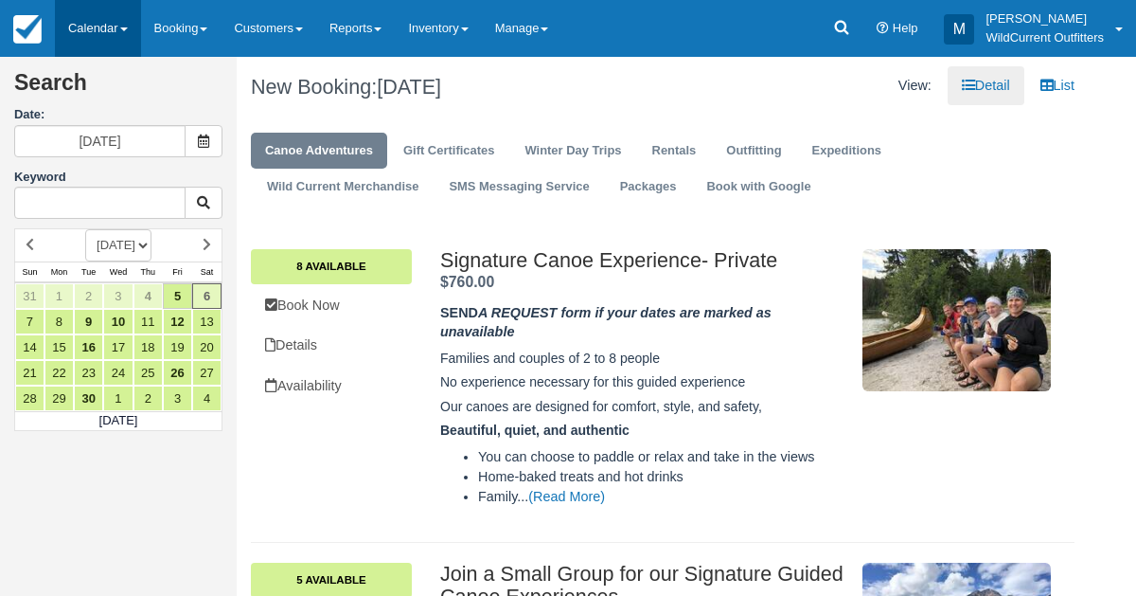
click at [77, 29] on link "Calendar" at bounding box center [98, 28] width 86 height 57
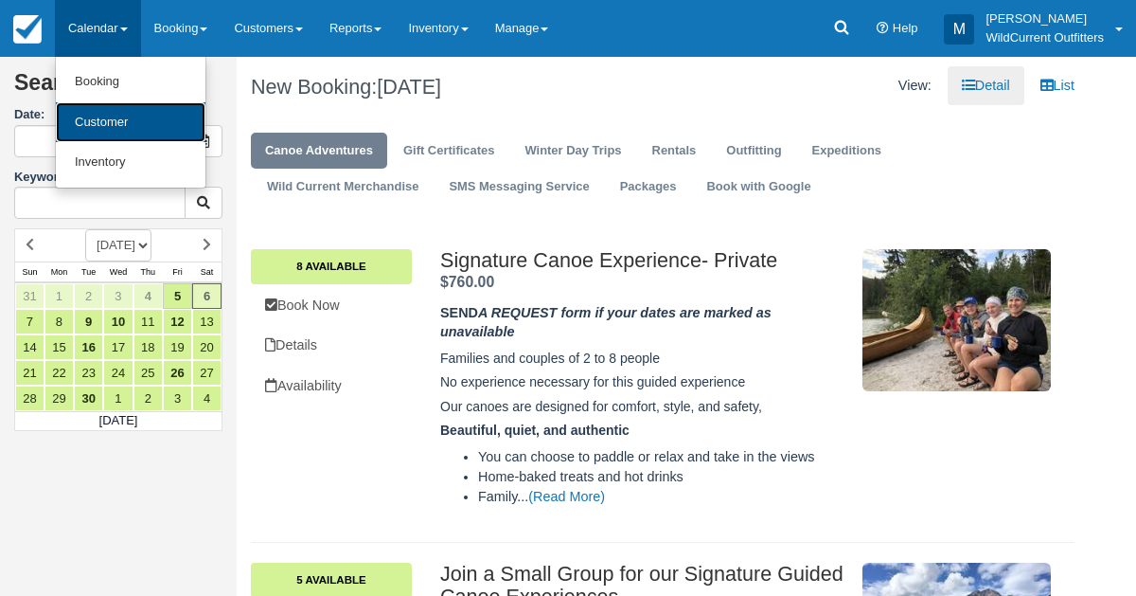
click at [93, 119] on link "Customer" at bounding box center [131, 122] width 150 height 41
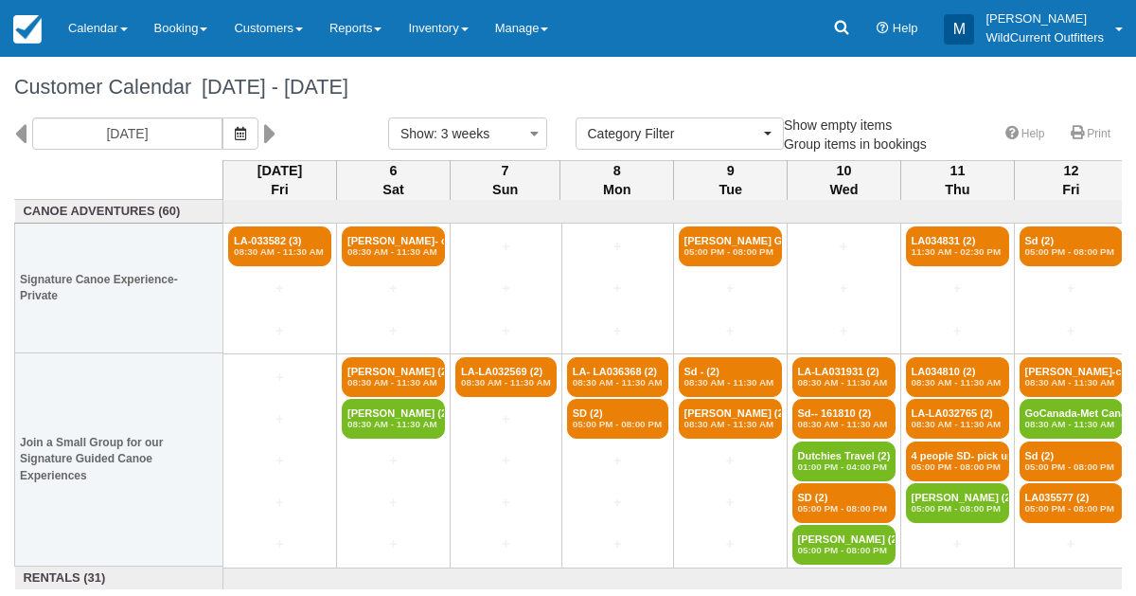
select select
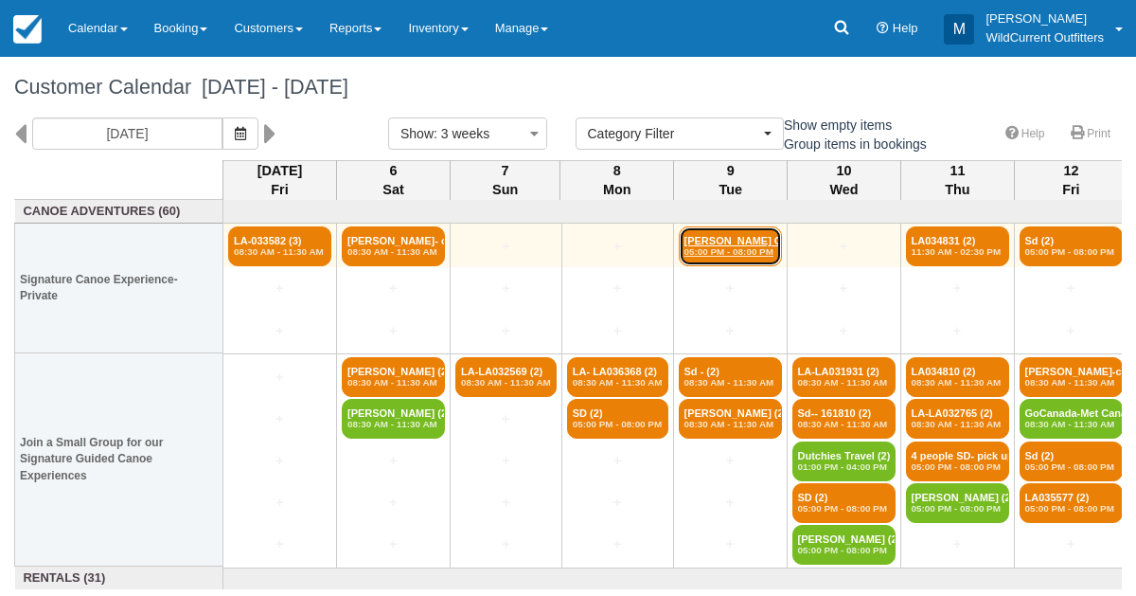
click at [735, 234] on link "Margaret Garden (4) 05:00 PM - 08:00 PM" at bounding box center [730, 246] width 103 height 40
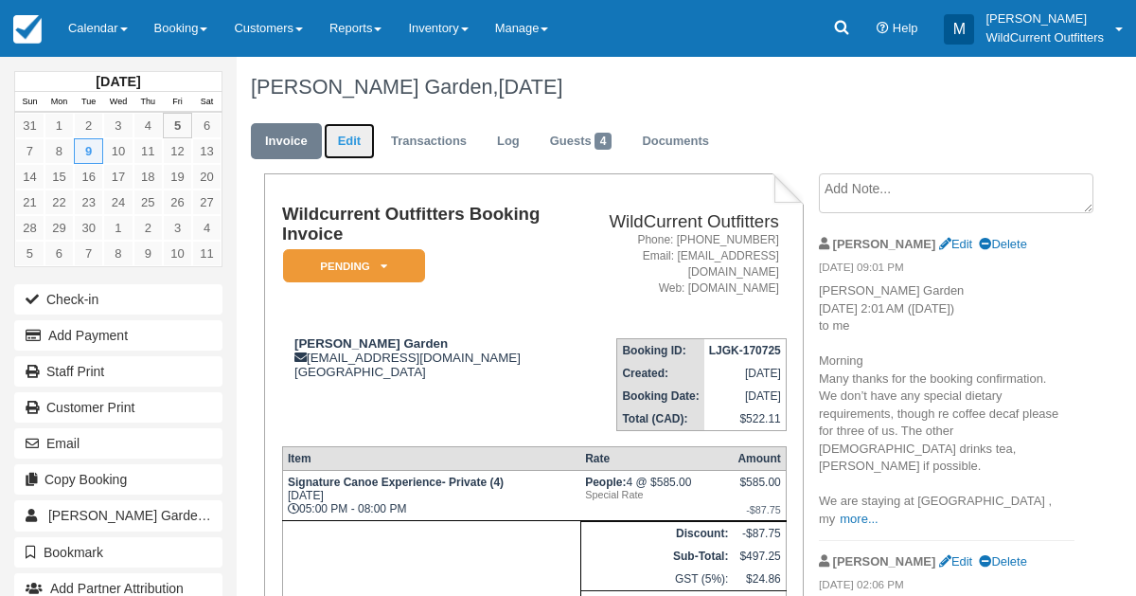
click at [352, 150] on link "Edit" at bounding box center [349, 141] width 51 height 37
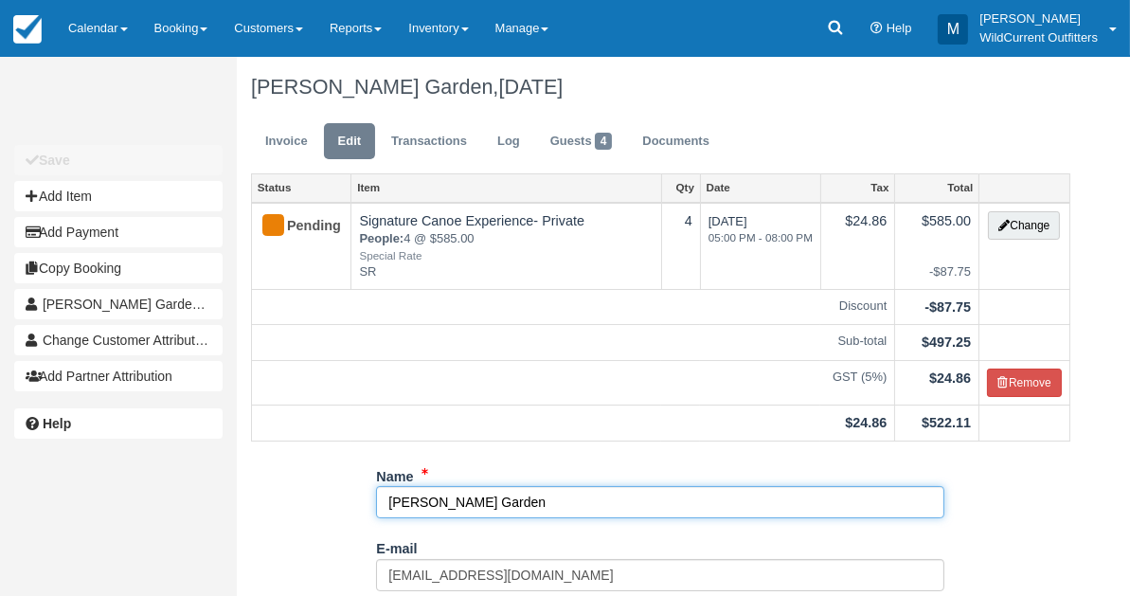
click at [499, 497] on input "Margaret Garden" at bounding box center [660, 502] width 568 height 32
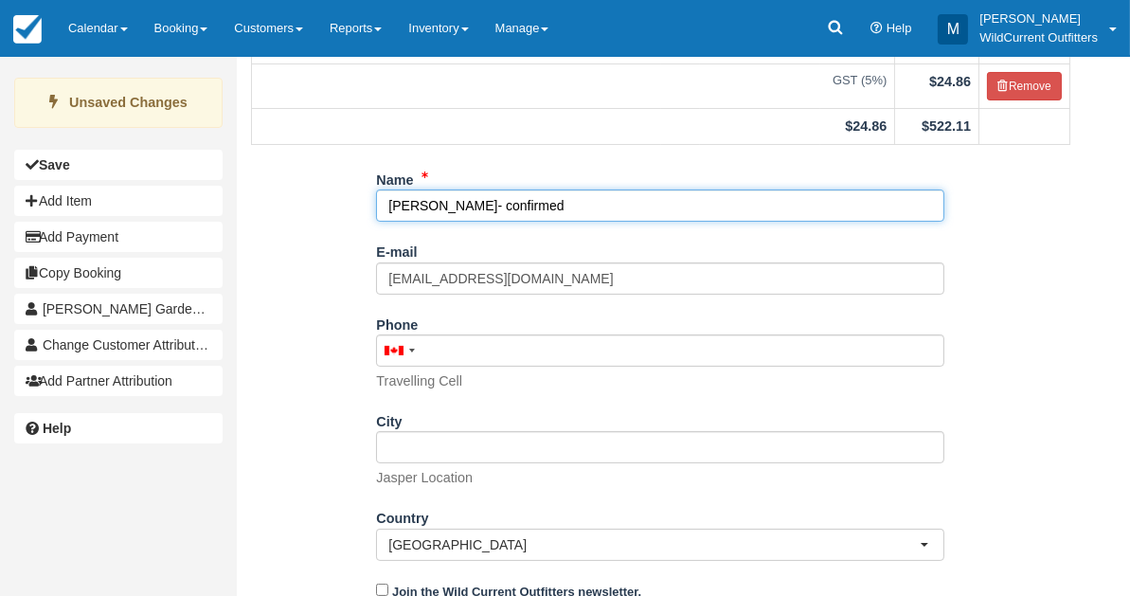
scroll to position [363, 0]
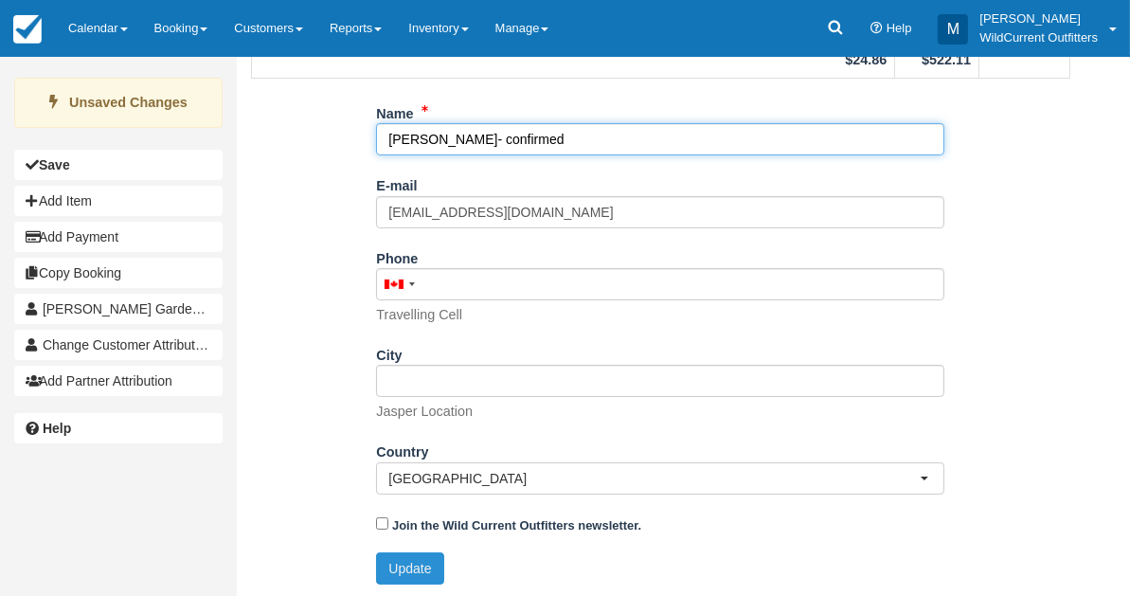
type input "Margaret Garden- confirmed"
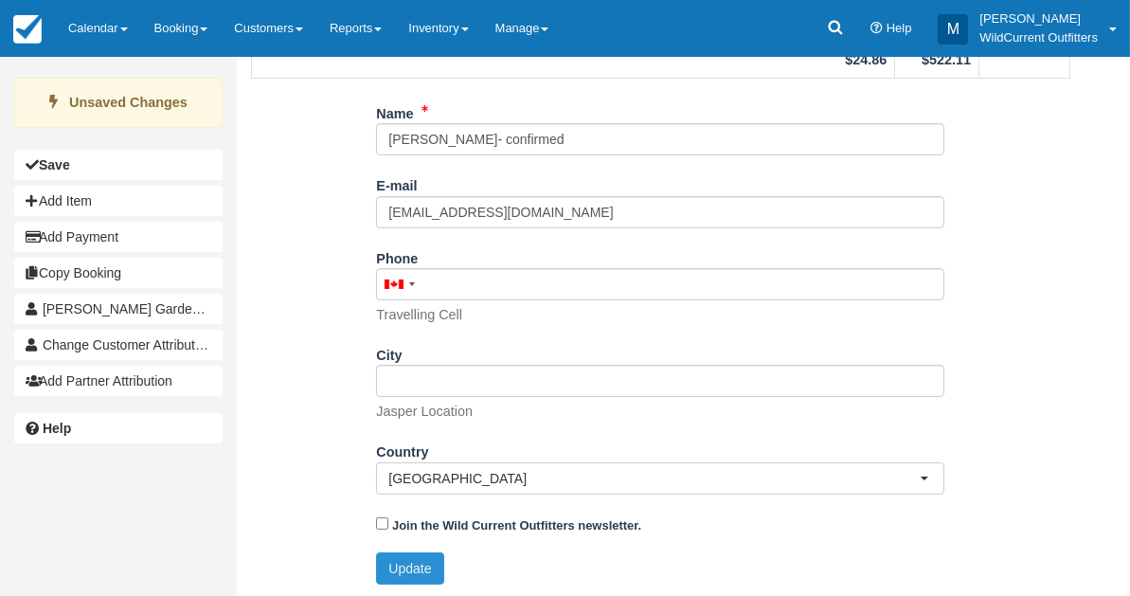
click at [423, 559] on button "Update" at bounding box center [409, 568] width 67 height 32
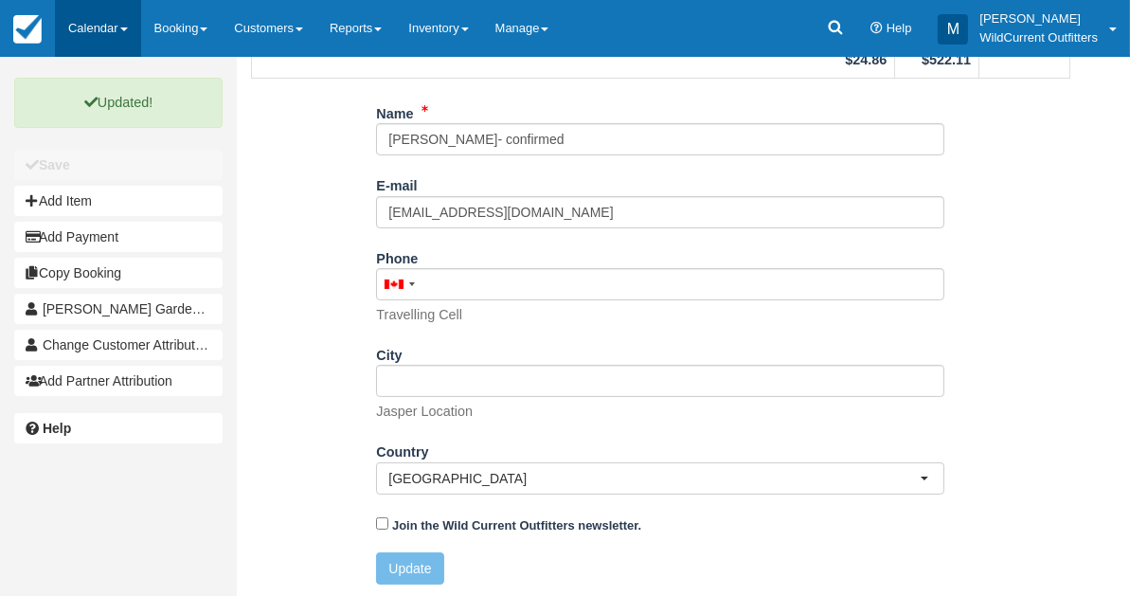
click at [83, 30] on link "Calendar" at bounding box center [98, 28] width 86 height 57
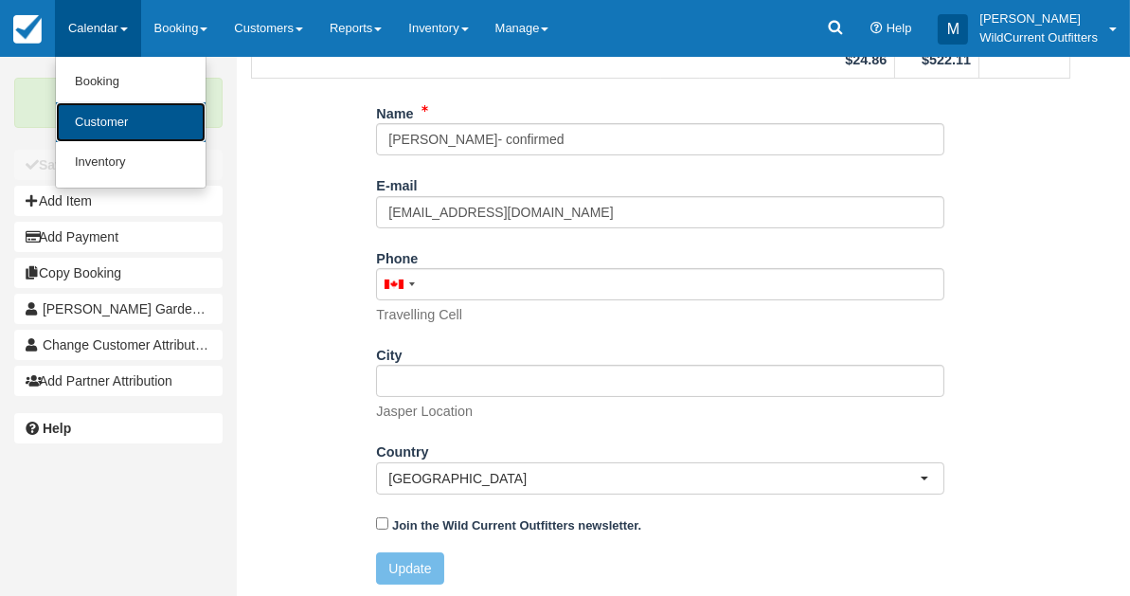
click at [99, 116] on link "Customer" at bounding box center [131, 122] width 150 height 41
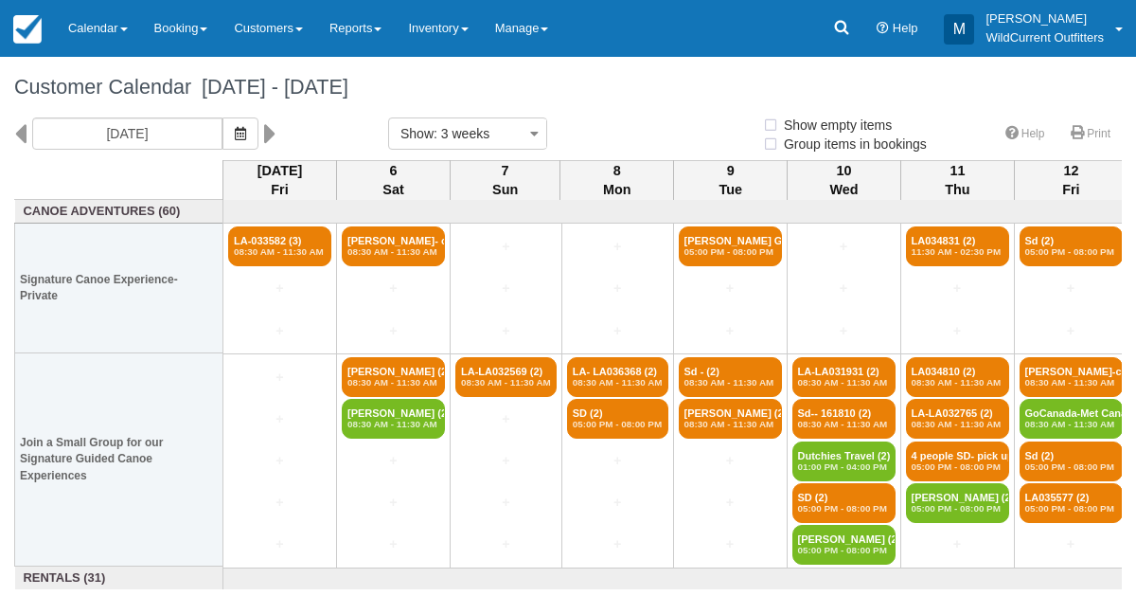
select select
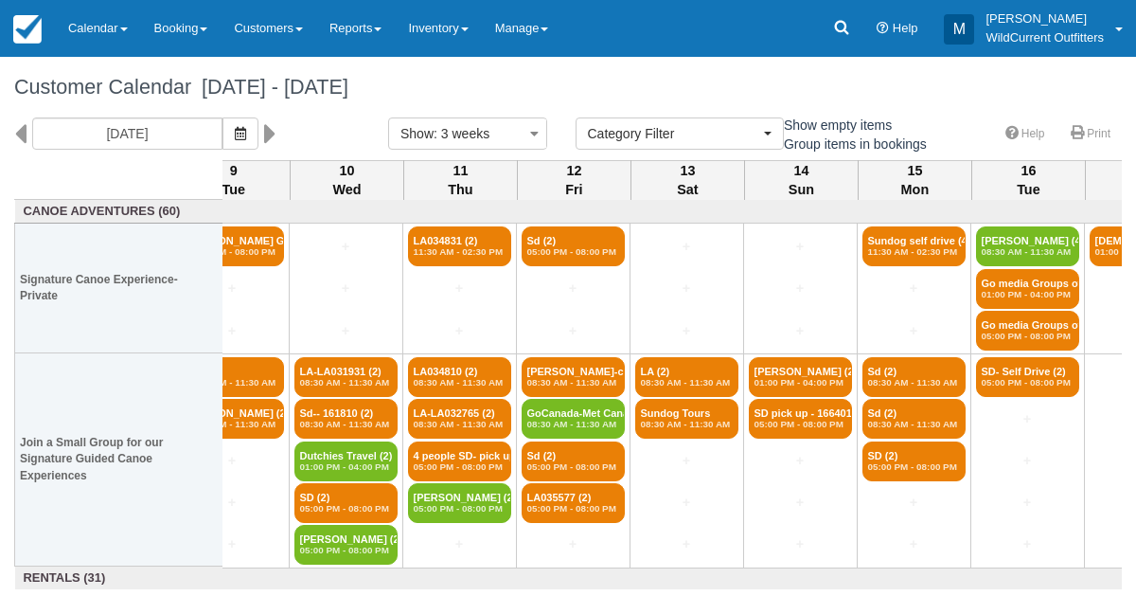
scroll to position [0, 501]
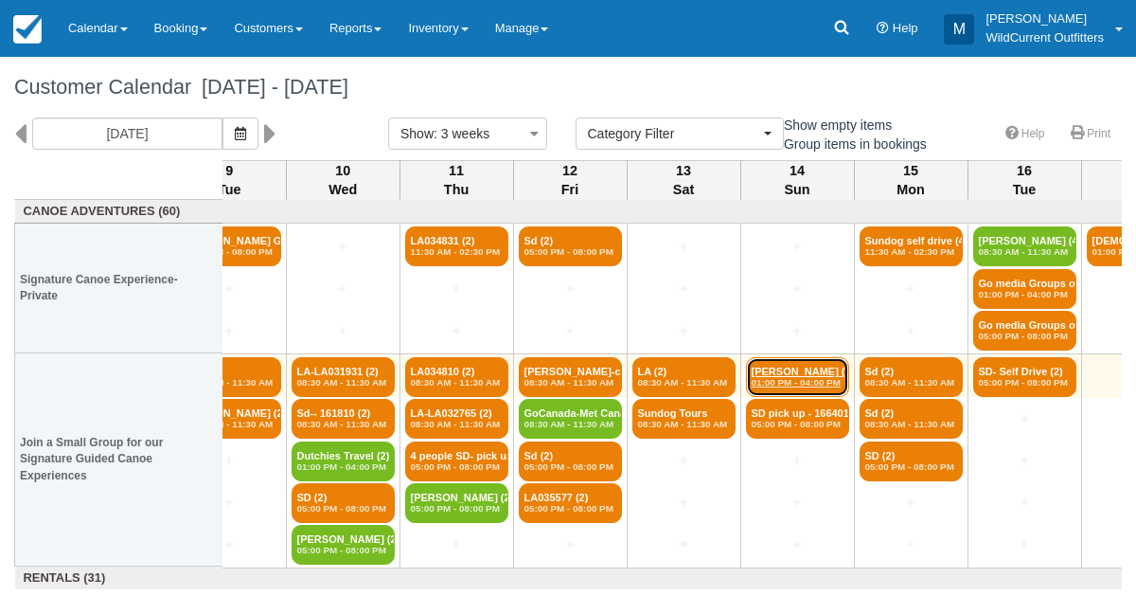
click at [777, 369] on link "Gerald JOULIN (2) 01:00 PM - 04:00 PM" at bounding box center [797, 377] width 103 height 40
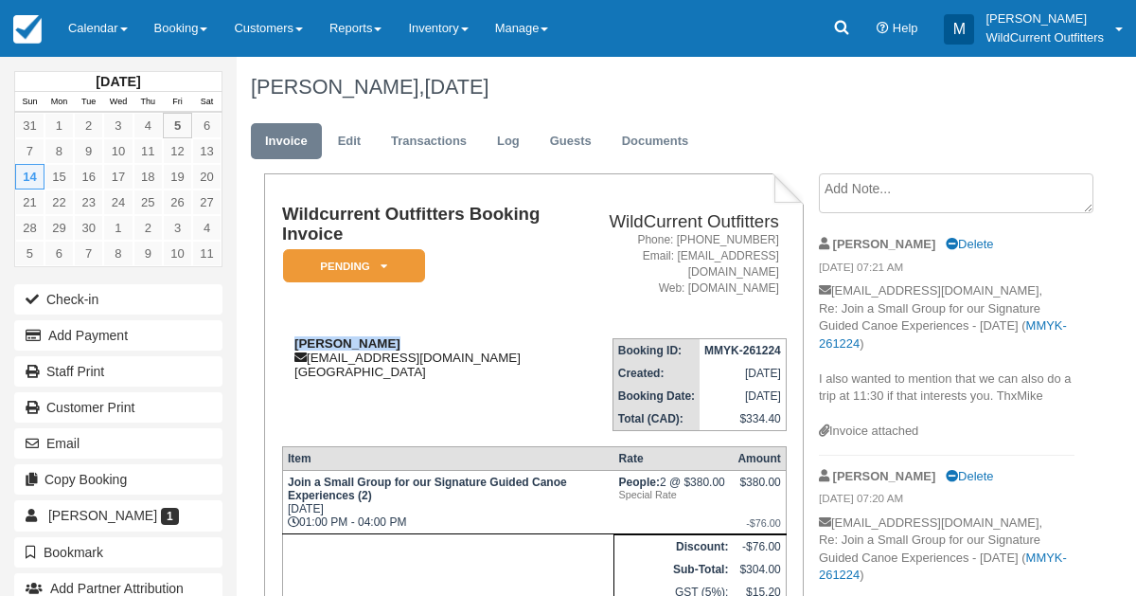
drag, startPoint x: 396, startPoint y: 322, endPoint x: 292, endPoint y: 322, distance: 104.2
click at [292, 336] on div "[PERSON_NAME] [PERSON_NAME][EMAIL_ADDRESS][DOMAIN_NAME] [GEOGRAPHIC_DATA]" at bounding box center [424, 357] width 285 height 43
copy strong "[PERSON_NAME]"
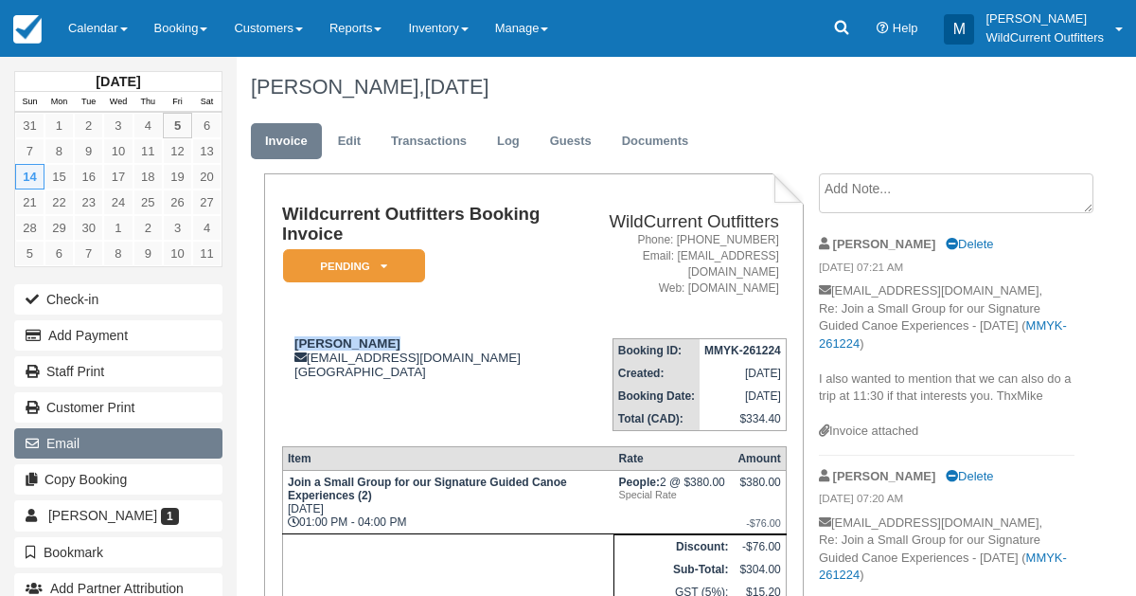
click at [125, 428] on button "Email" at bounding box center [118, 443] width 208 height 30
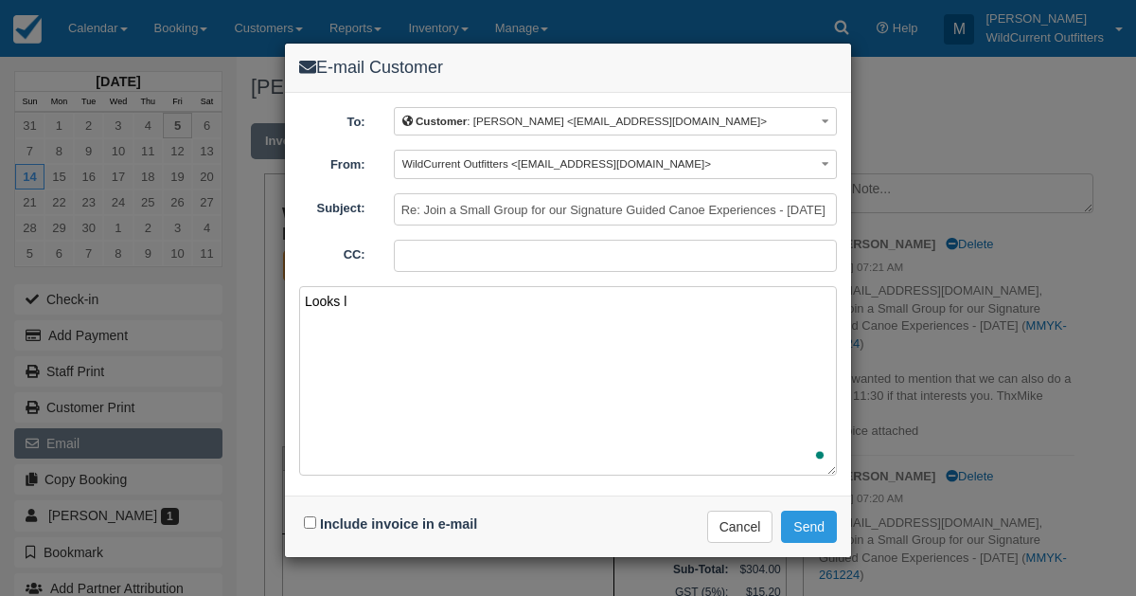
type textarea "Looks li"
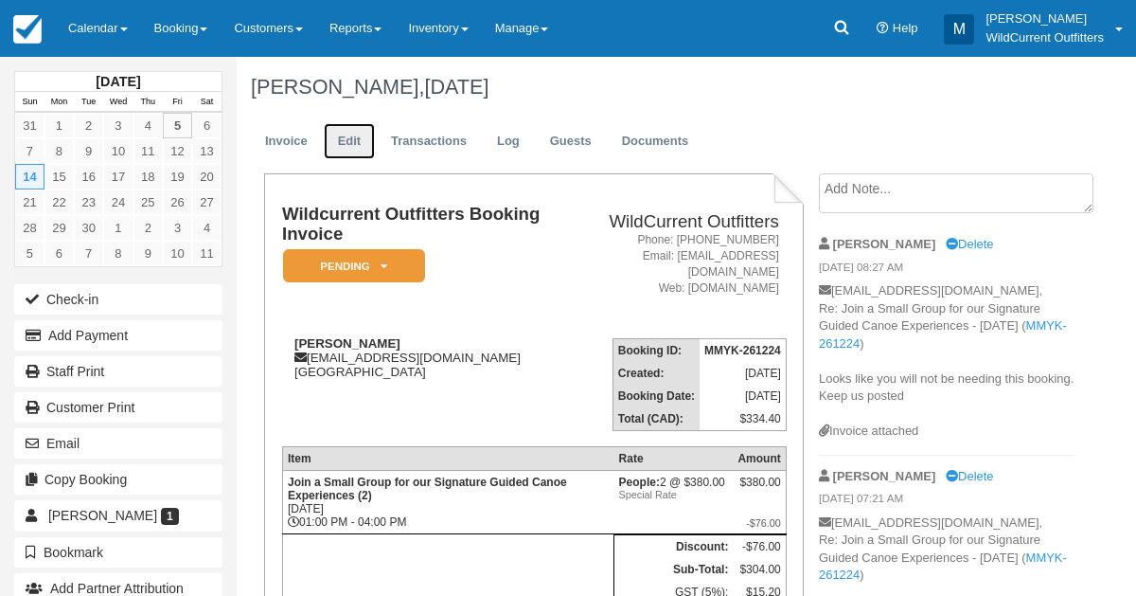
click at [345, 141] on link "Edit" at bounding box center [349, 141] width 51 height 37
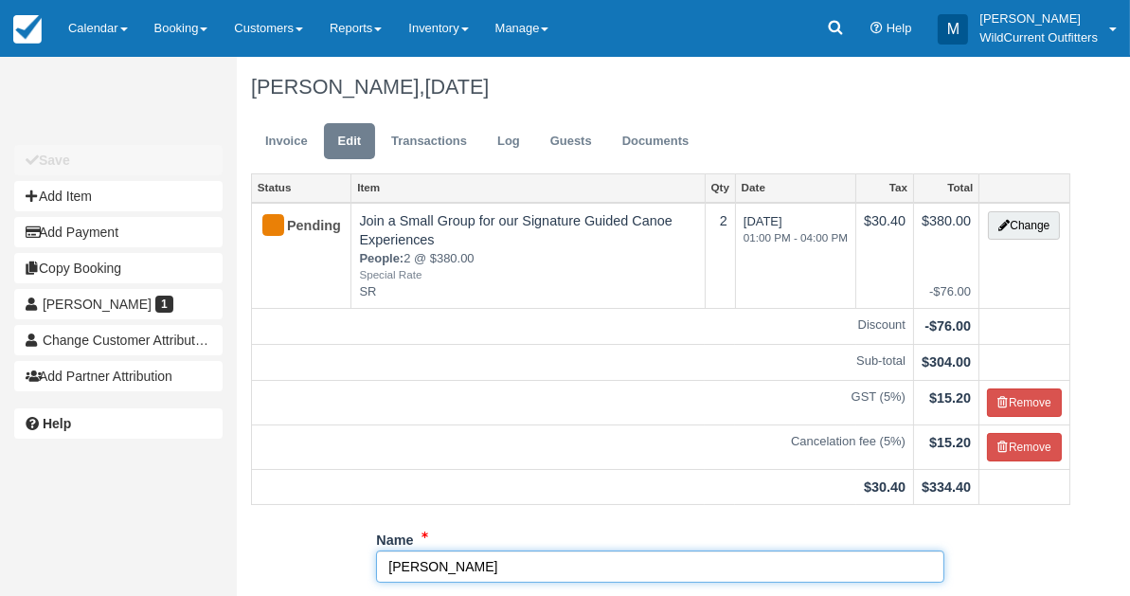
click at [480, 564] on input "[PERSON_NAME]" at bounding box center [660, 566] width 568 height 32
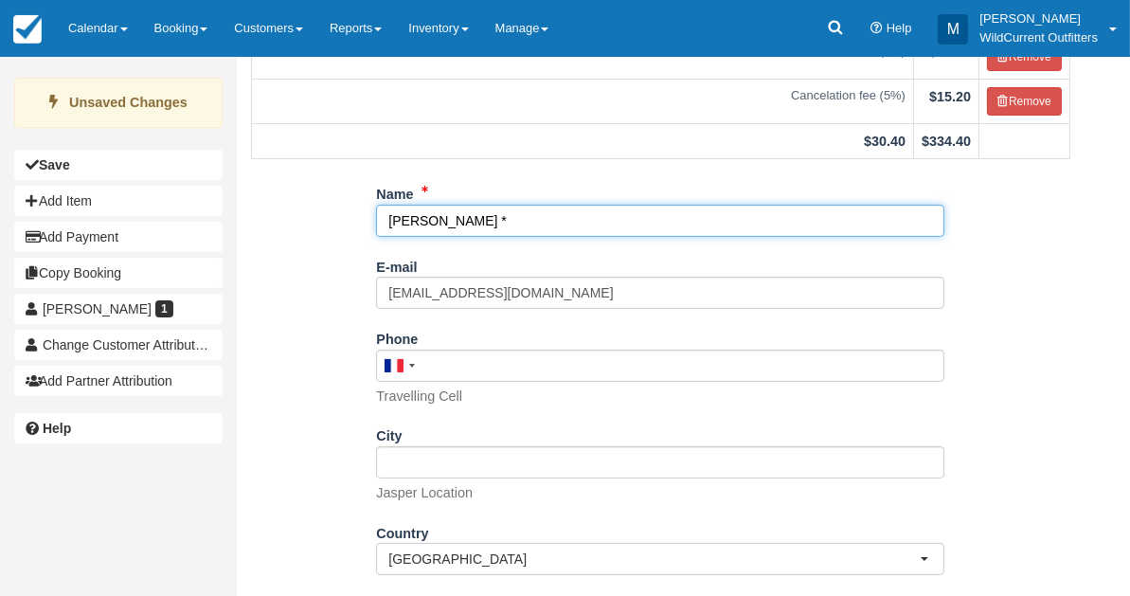
scroll to position [425, 0]
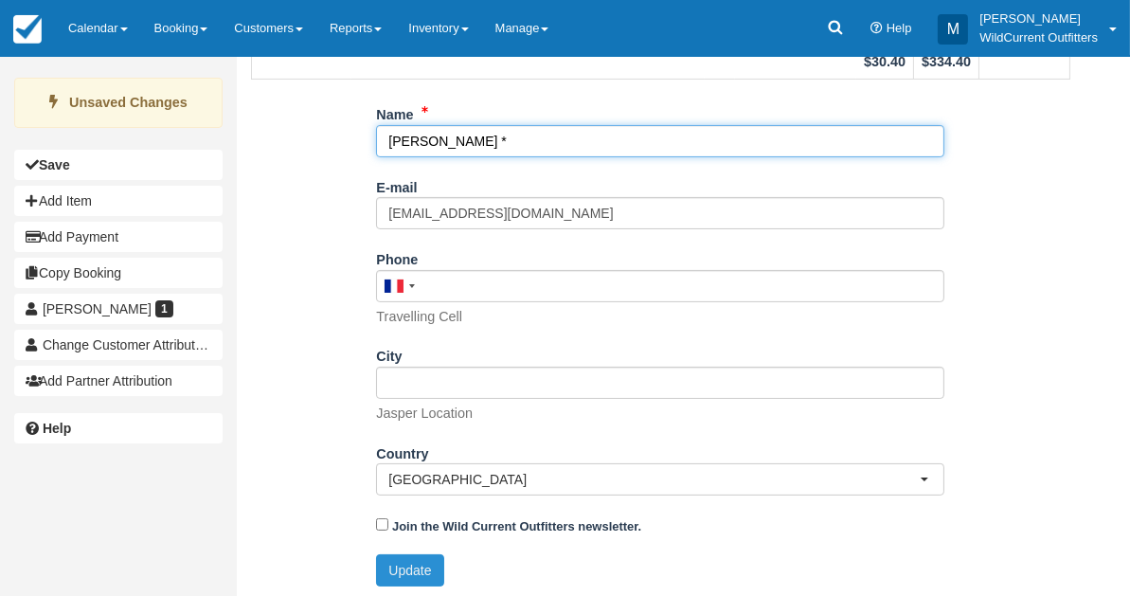
type input "[PERSON_NAME] *"
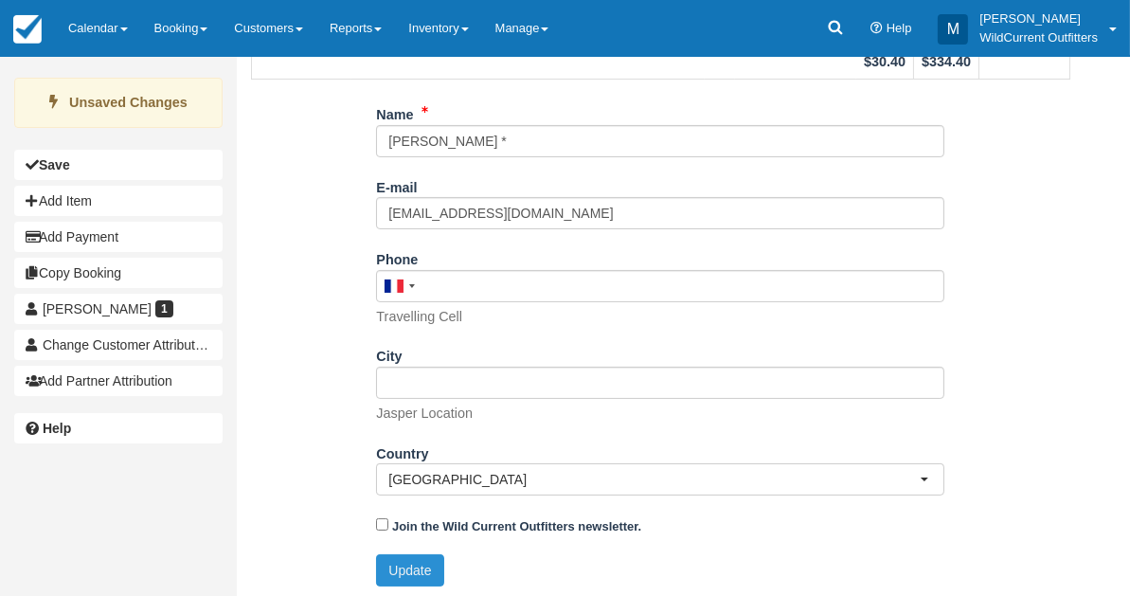
click at [394, 563] on button "Update" at bounding box center [409, 570] width 67 height 32
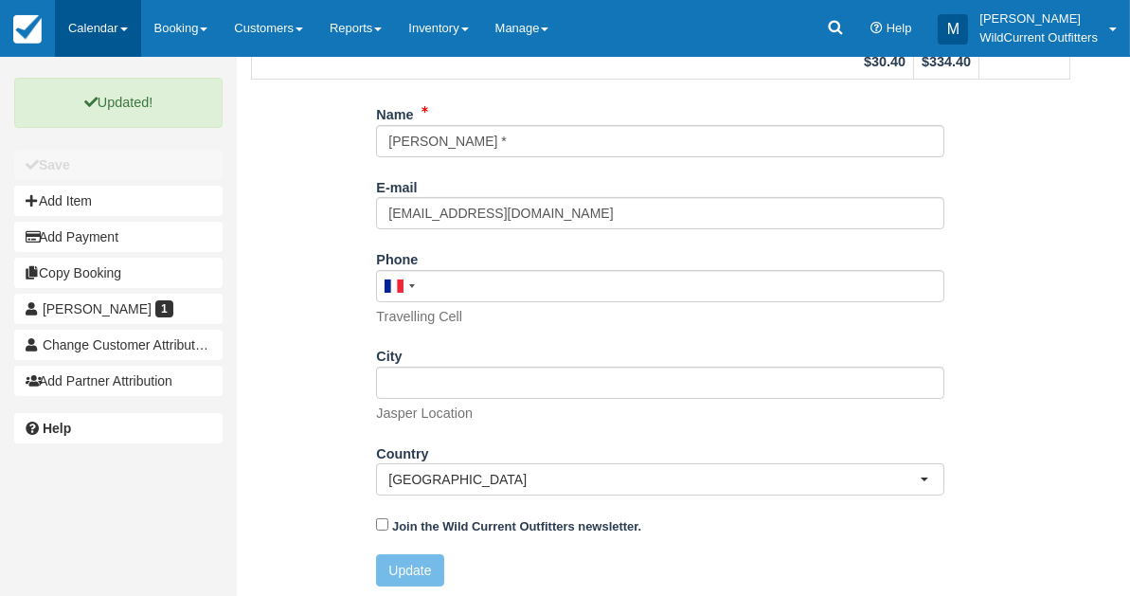
click at [99, 25] on link "Calendar" at bounding box center [98, 28] width 86 height 57
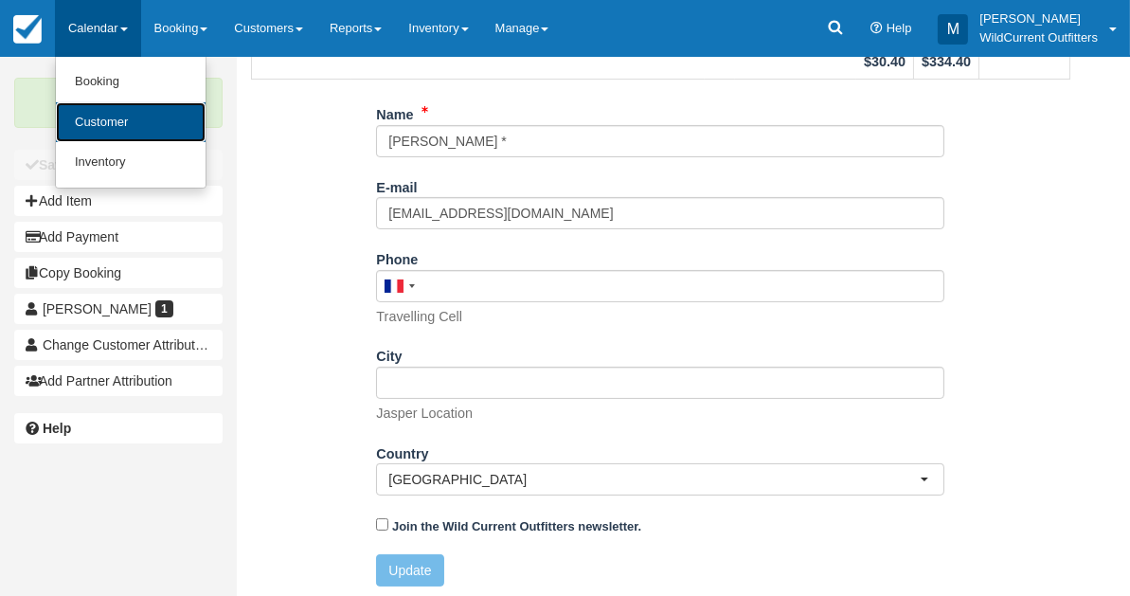
click at [104, 118] on link "Customer" at bounding box center [131, 122] width 150 height 41
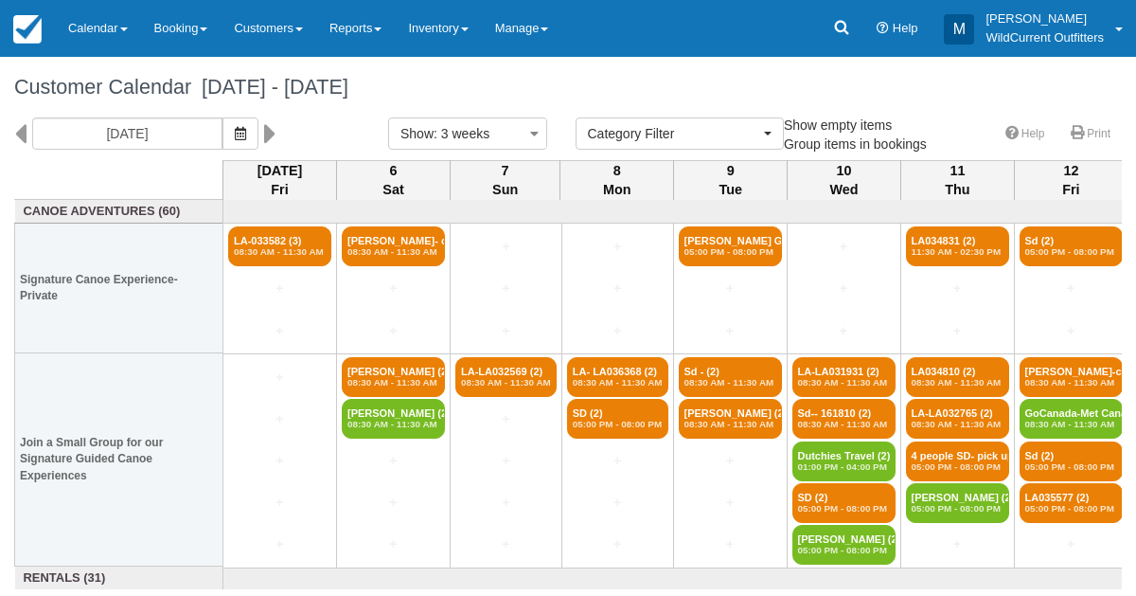
select select
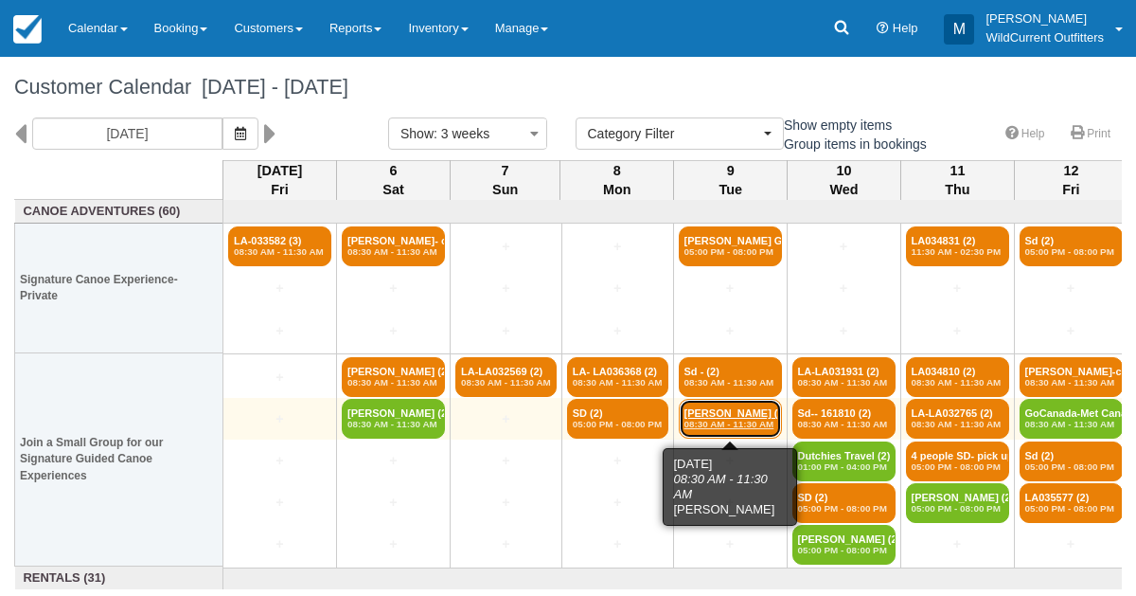
click at [737, 424] on em "08:30 AM - 11:30 AM" at bounding box center [731, 424] width 92 height 11
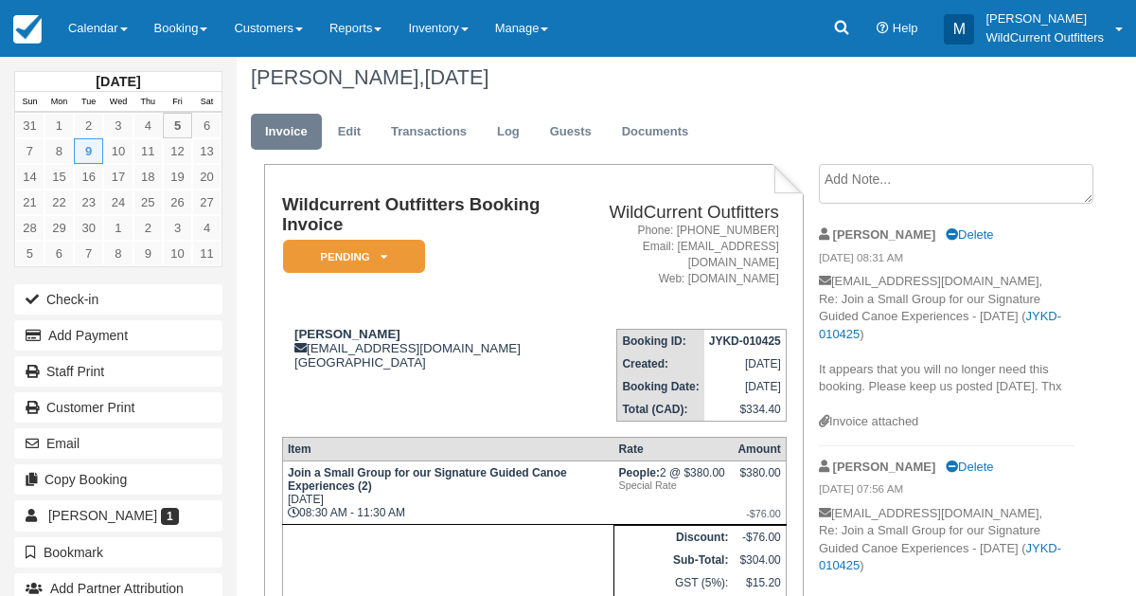
scroll to position [7, 0]
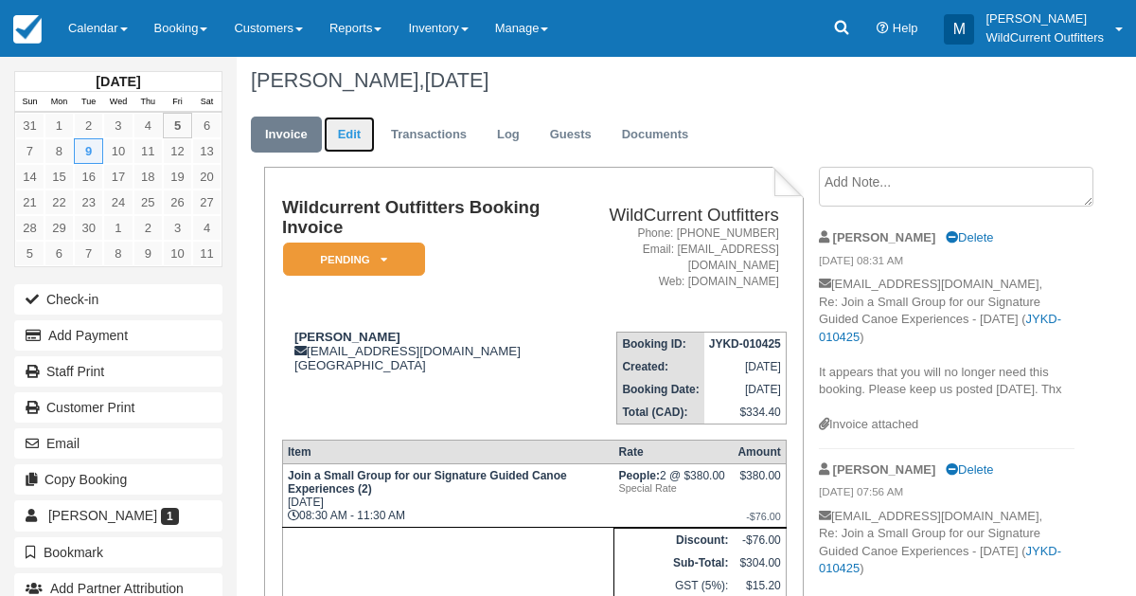
click at [356, 135] on link "Edit" at bounding box center [349, 134] width 51 height 37
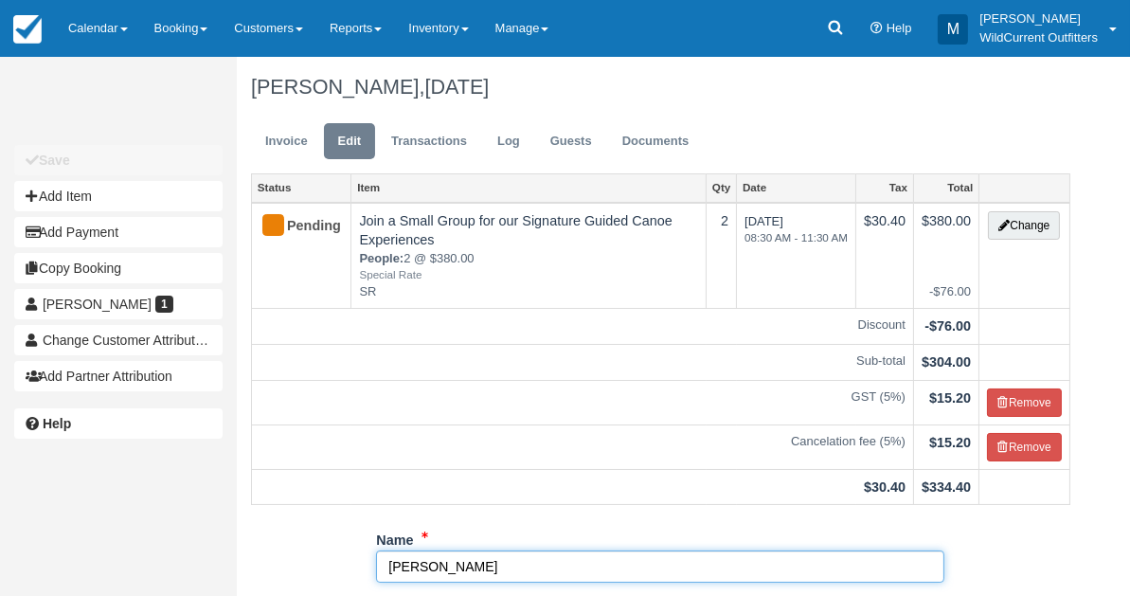
click at [385, 564] on input "Aylith Augier" at bounding box center [660, 566] width 568 height 32
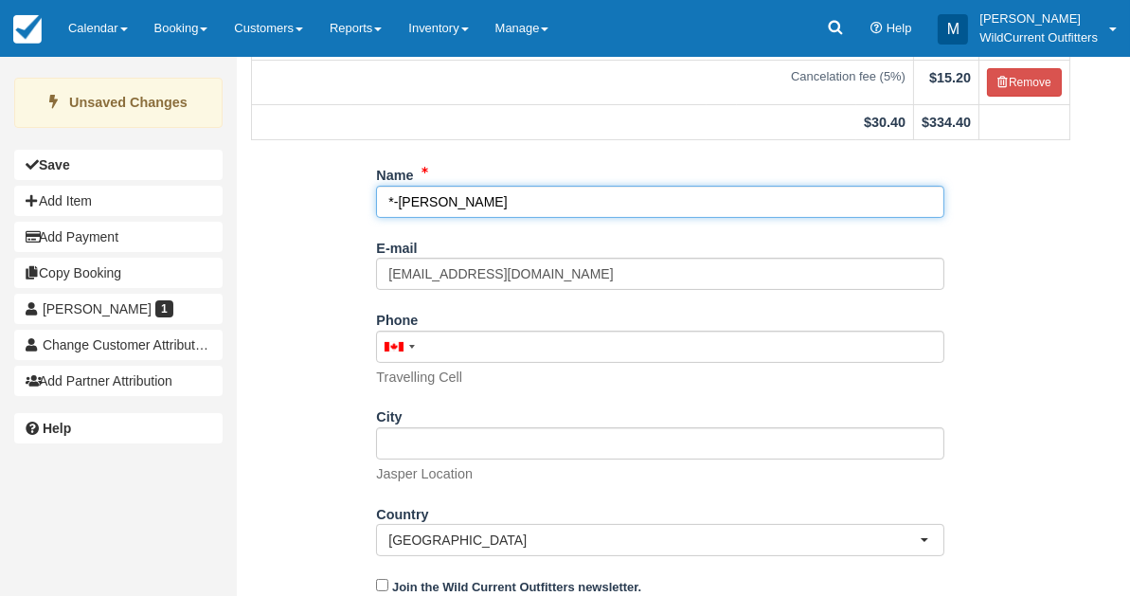
scroll to position [425, 0]
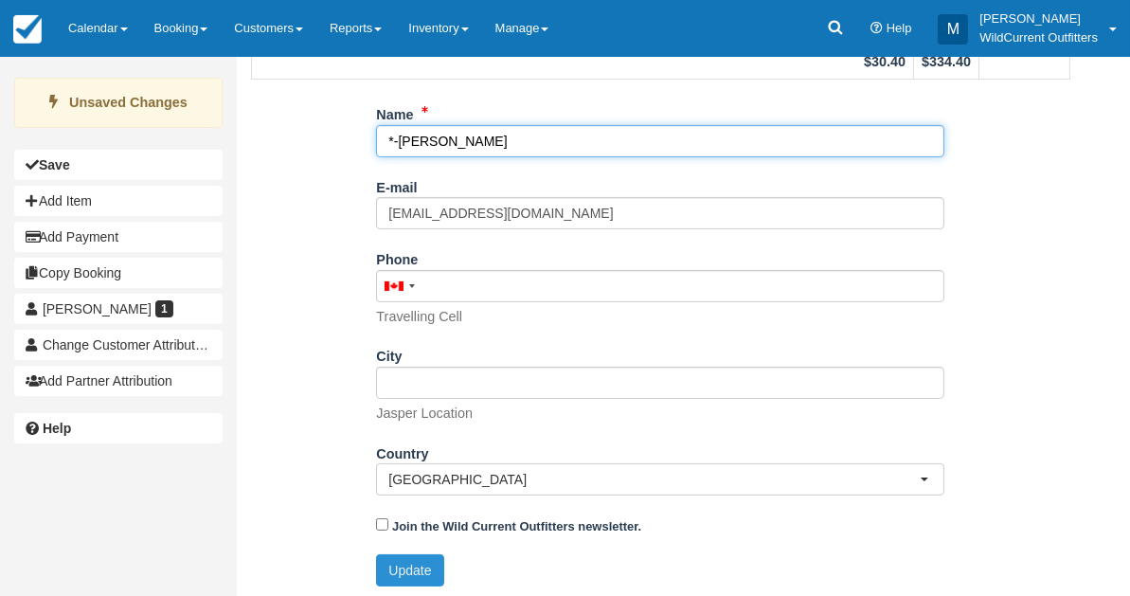
type input "*-Aylith Augier"
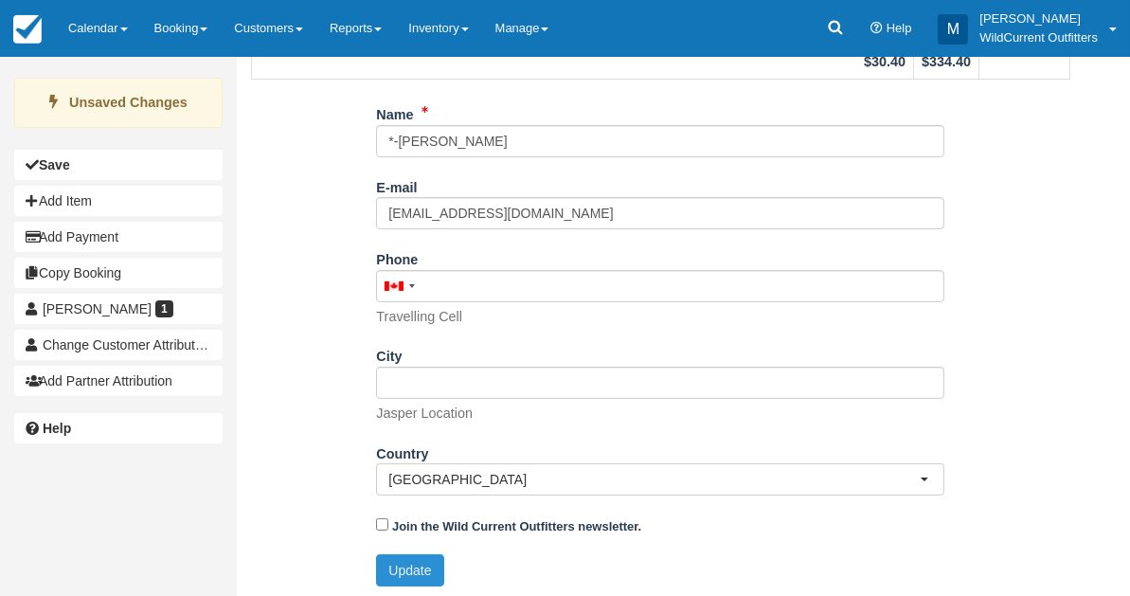
click at [397, 556] on button "Update" at bounding box center [409, 570] width 67 height 32
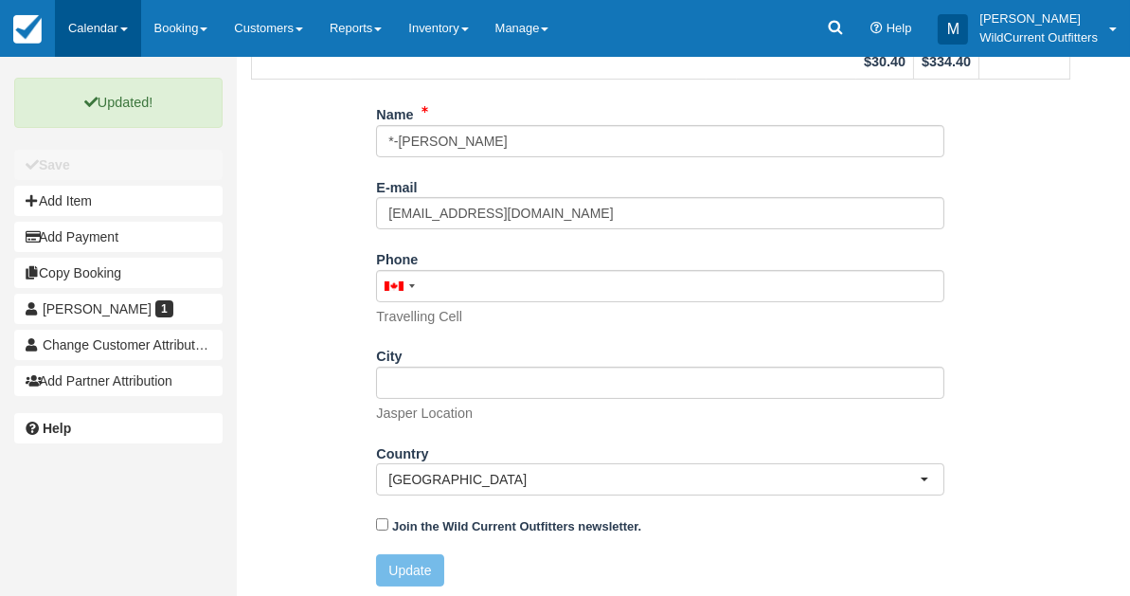
click at [86, 12] on link "Calendar" at bounding box center [98, 28] width 86 height 57
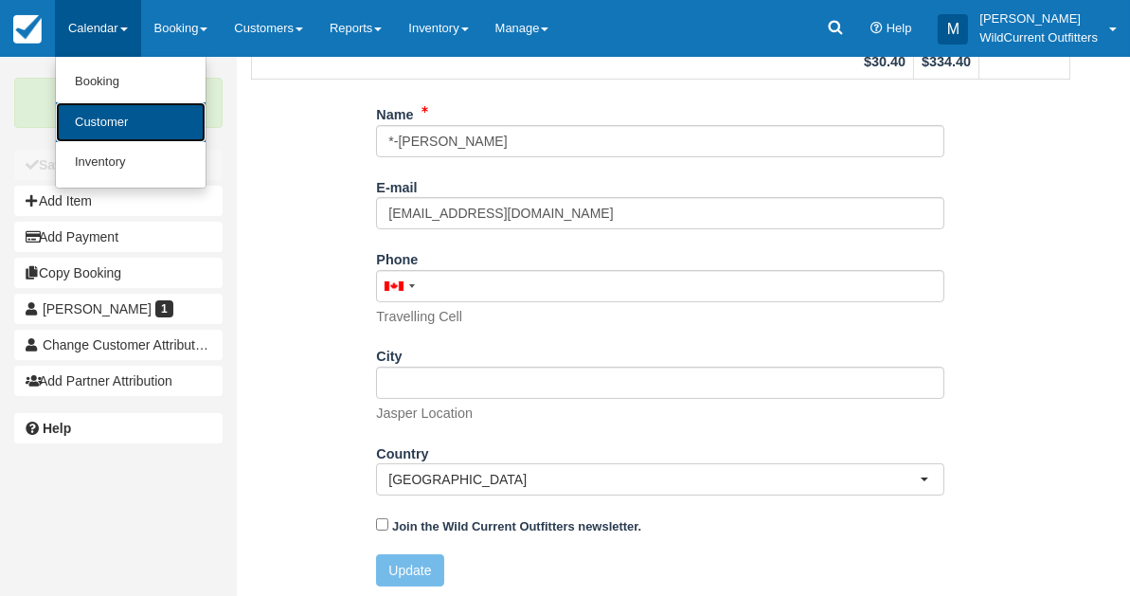
click at [106, 126] on link "Customer" at bounding box center [131, 122] width 150 height 41
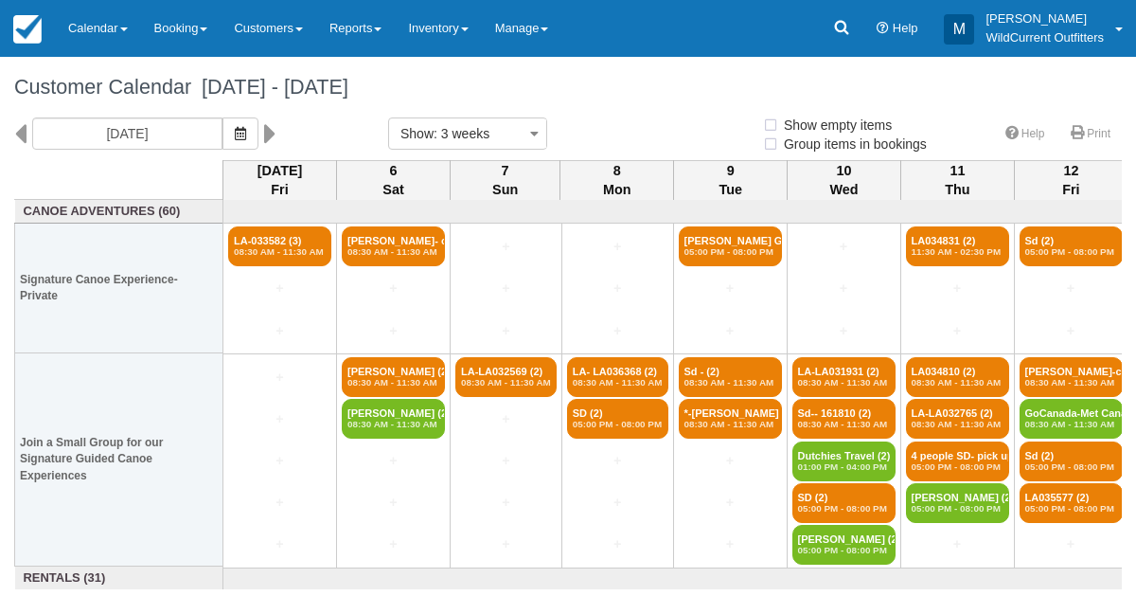
select select
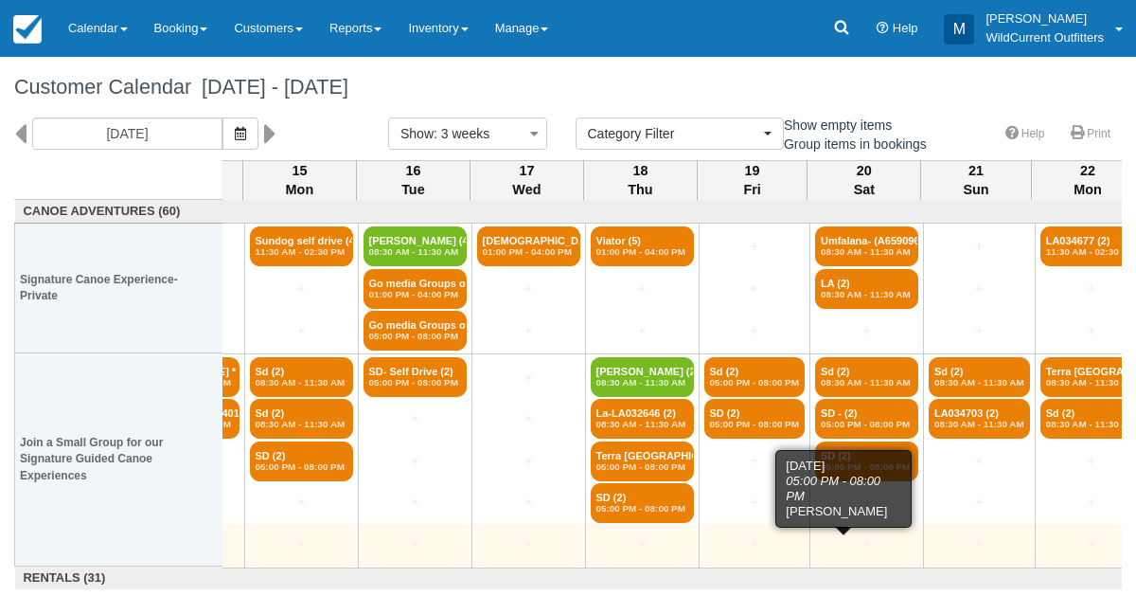
scroll to position [0, 1113]
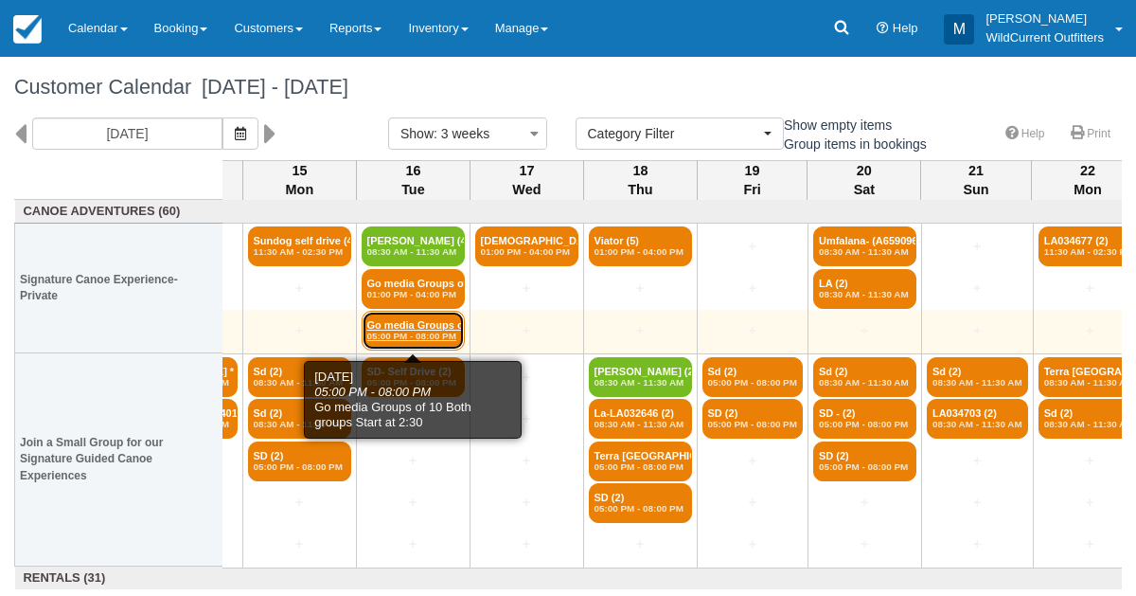
click at [416, 336] on em "05:00 PM - 08:00 PM" at bounding box center [413, 335] width 92 height 11
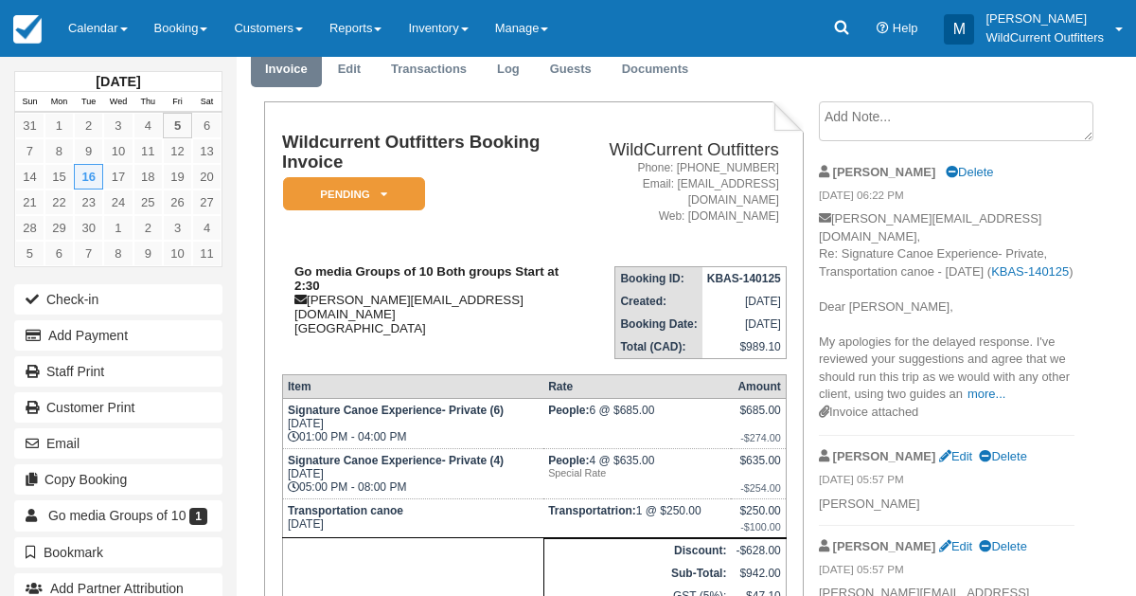
scroll to position [69, 0]
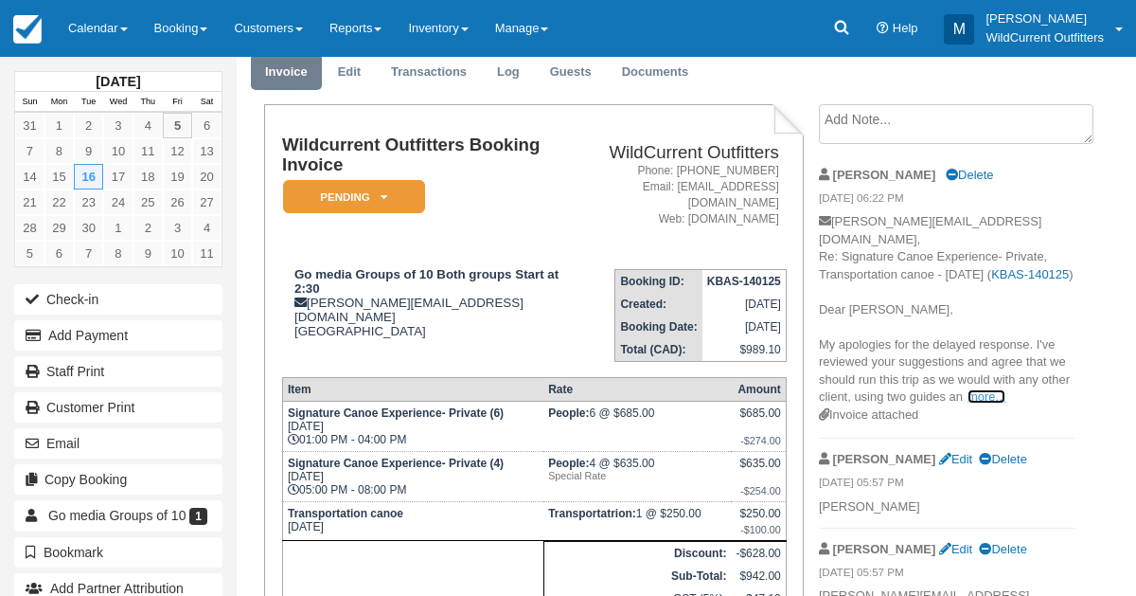
click at [981, 400] on link "more..." at bounding box center [987, 396] width 38 height 14
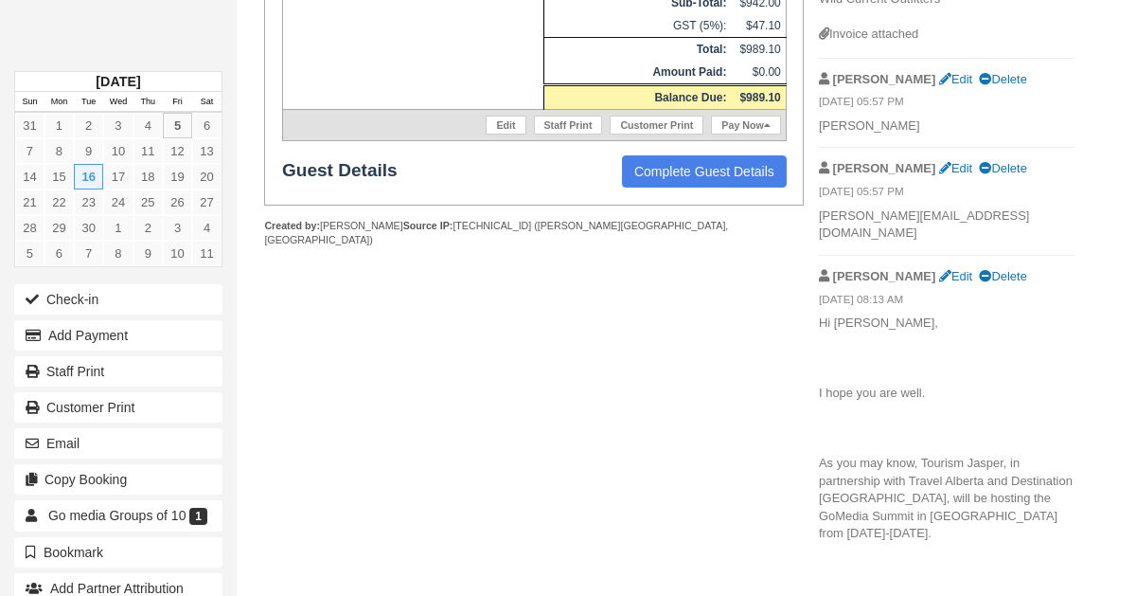
scroll to position [652, 0]
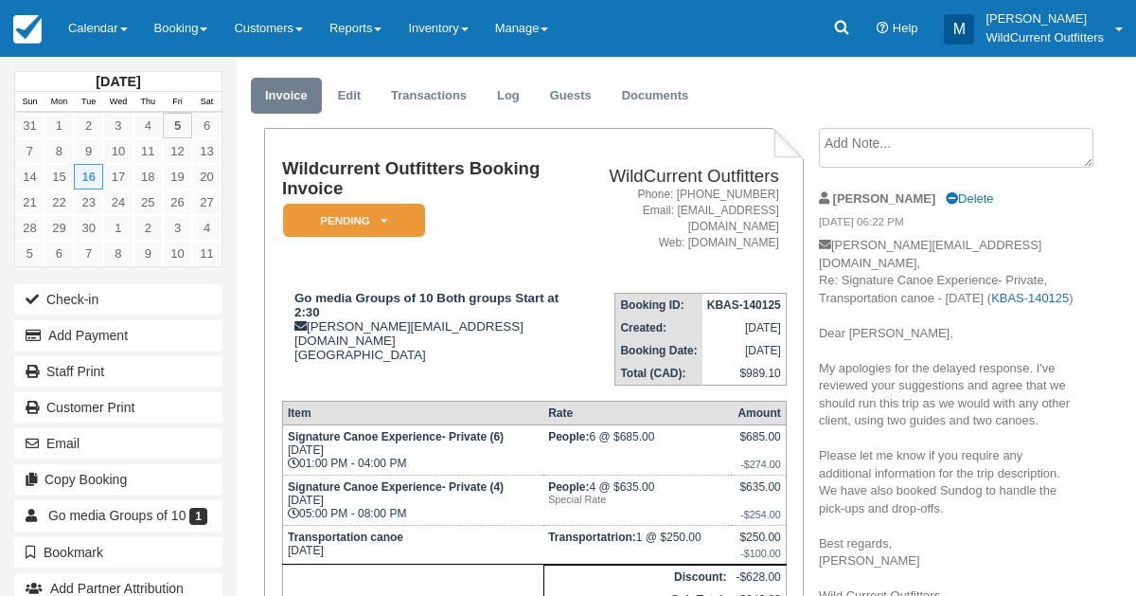
scroll to position [0, 0]
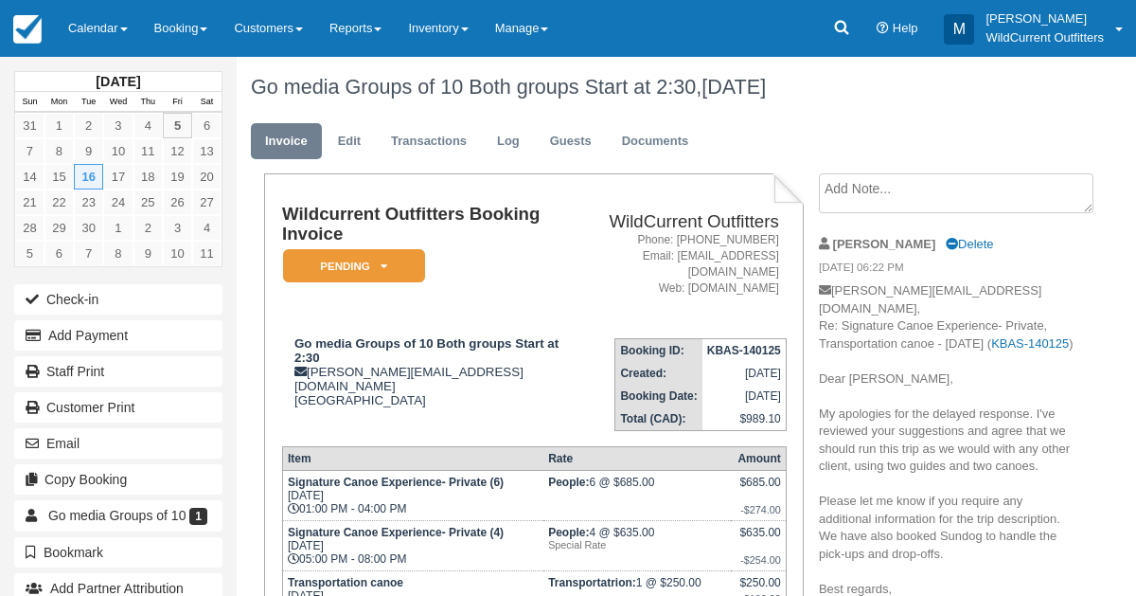
click at [1073, 438] on p "emily@jasper.travel, Re: Signature Canoe Experience- Private, Transportation ca…" at bounding box center [947, 474] width 256 height 385
click at [89, 31] on link "Calendar" at bounding box center [98, 28] width 86 height 57
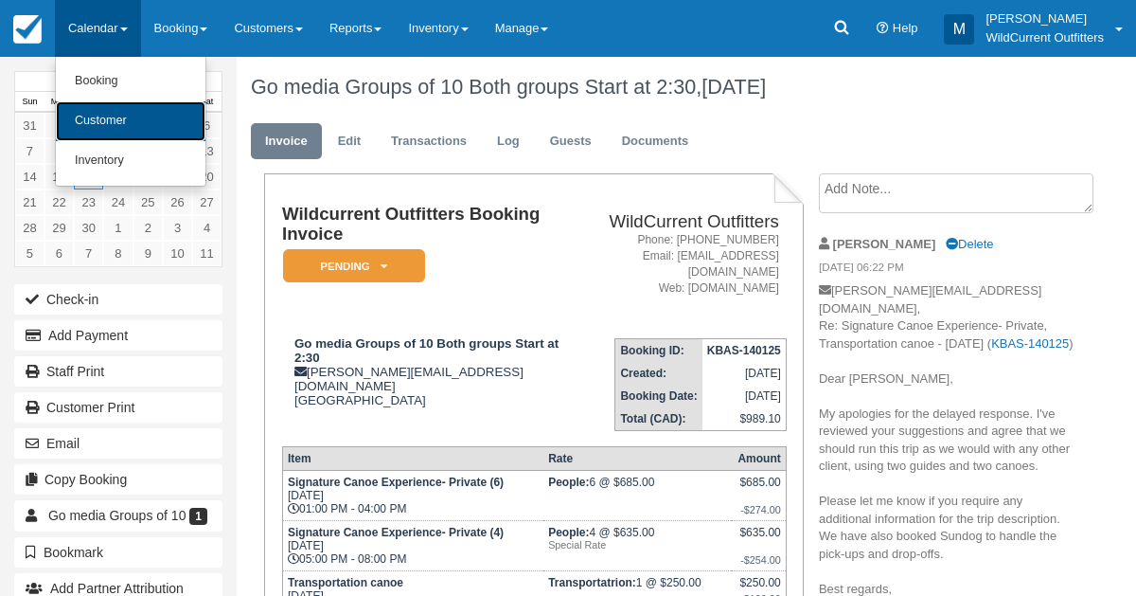
click at [93, 116] on link "Customer" at bounding box center [131, 121] width 150 height 40
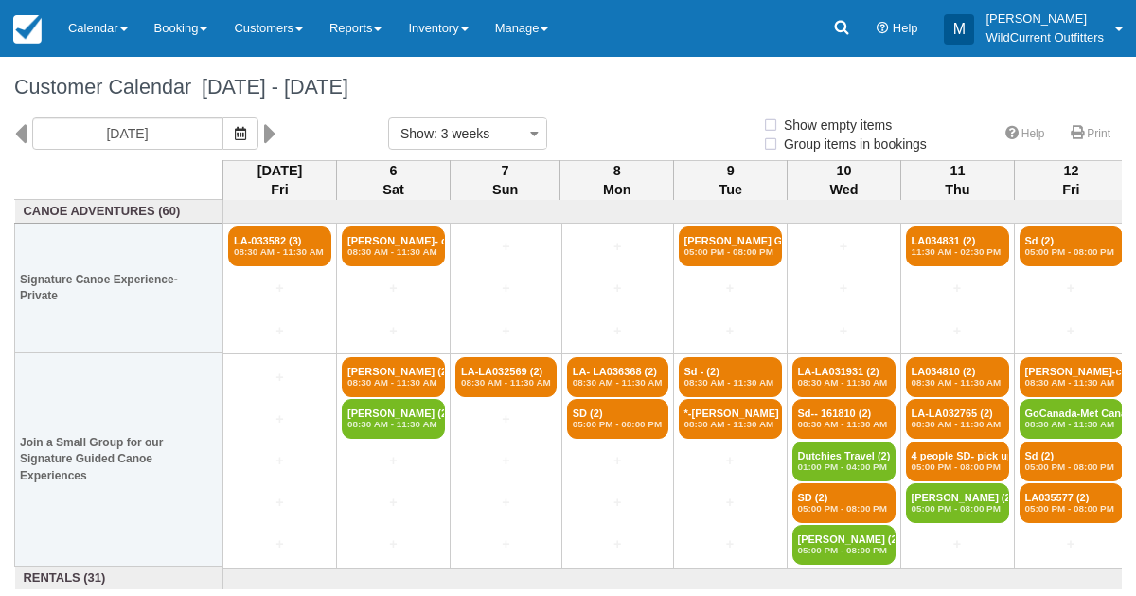
select select
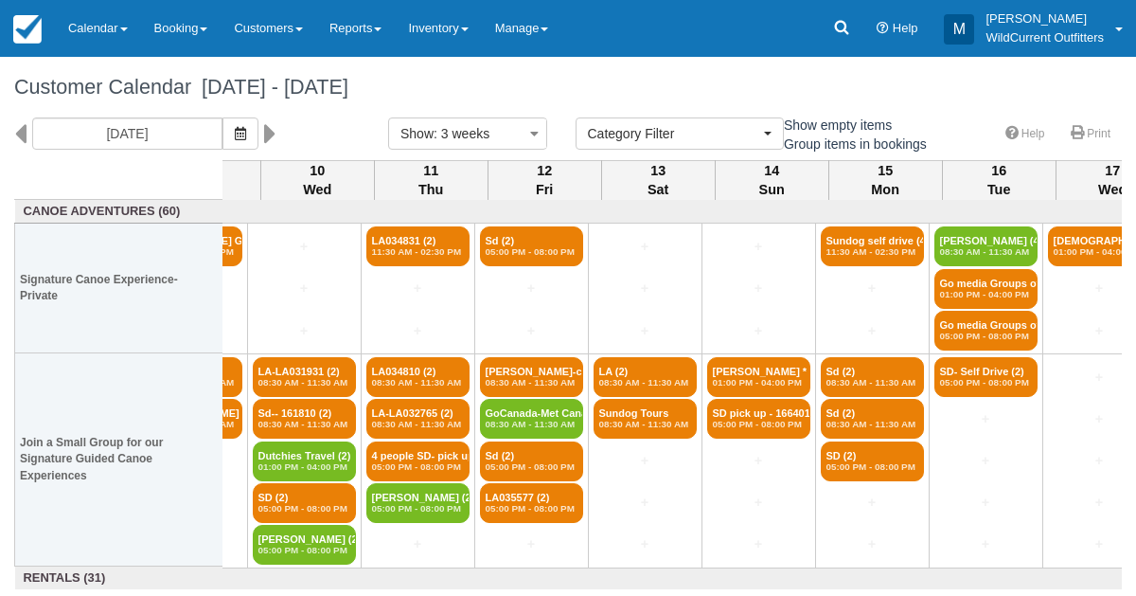
scroll to position [0, 541]
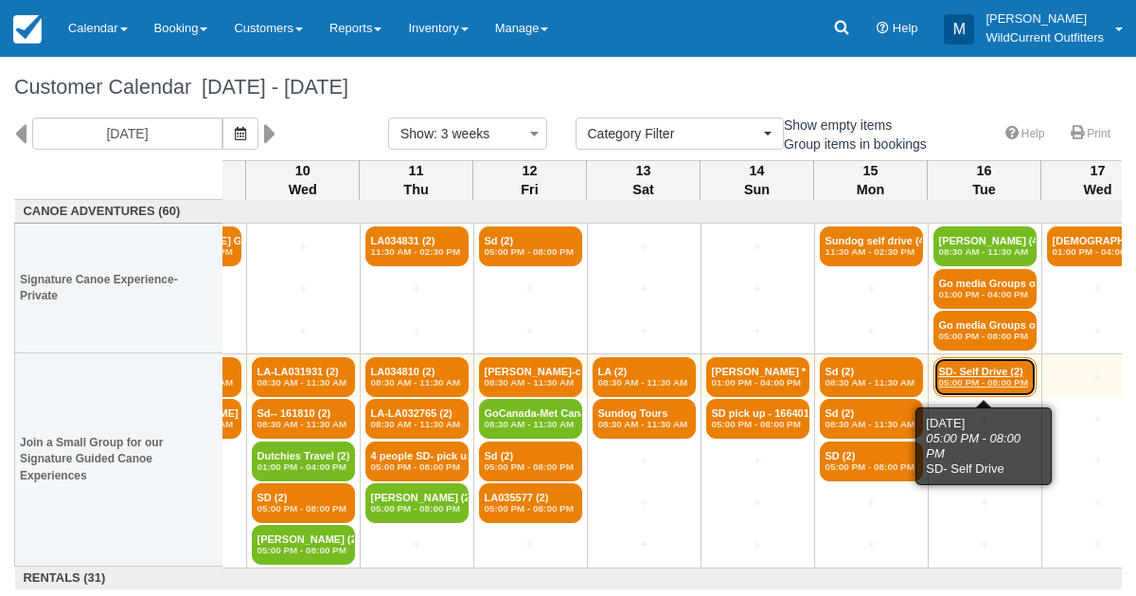
click at [974, 377] on em "05:00 PM - 08:00 PM" at bounding box center [985, 382] width 92 height 11
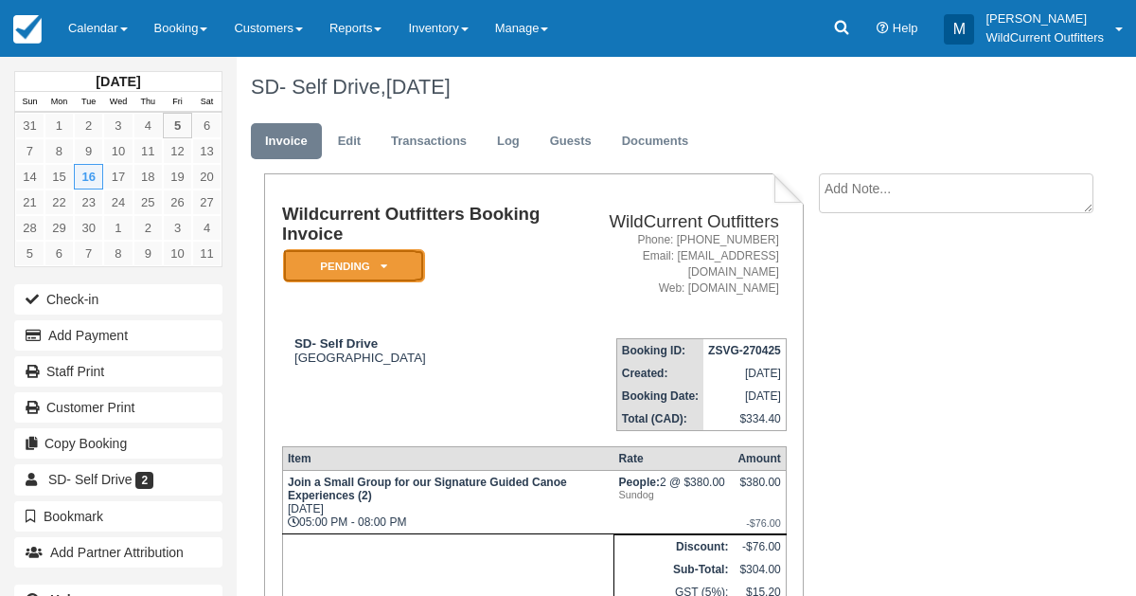
click at [381, 263] on icon at bounding box center [384, 265] width 7 height 11
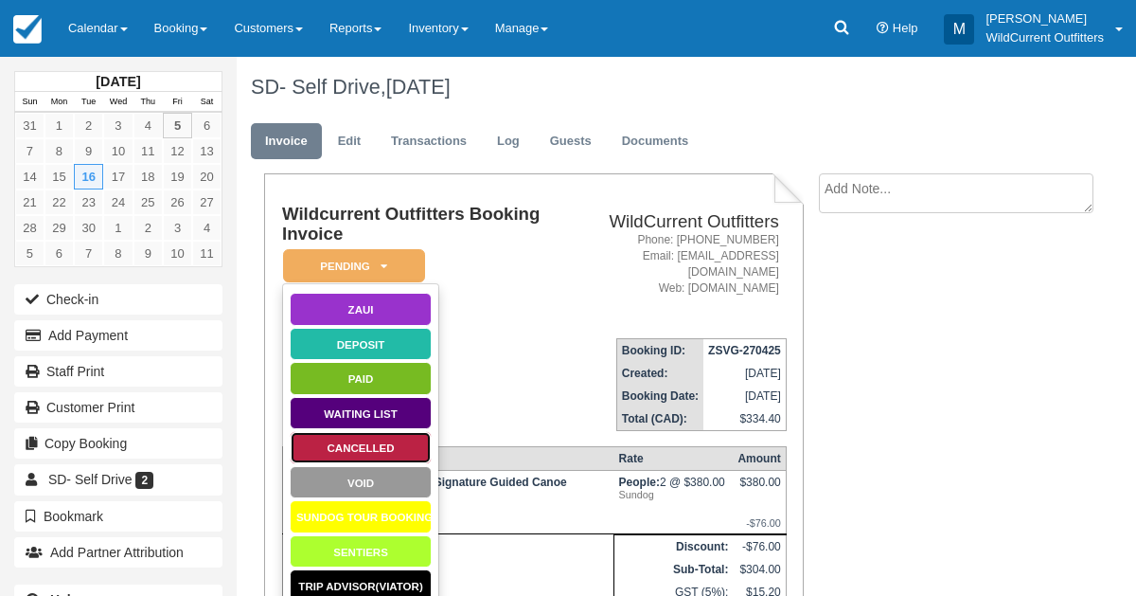
click at [365, 447] on link "Cancelled" at bounding box center [361, 447] width 142 height 33
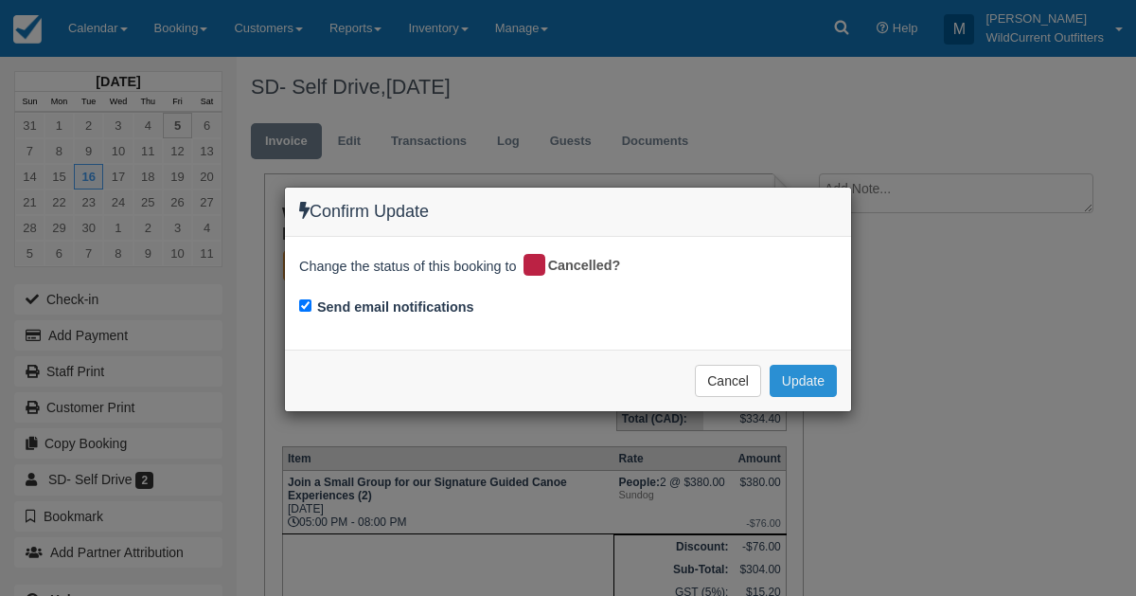
click at [808, 365] on button "Update" at bounding box center [803, 381] width 67 height 32
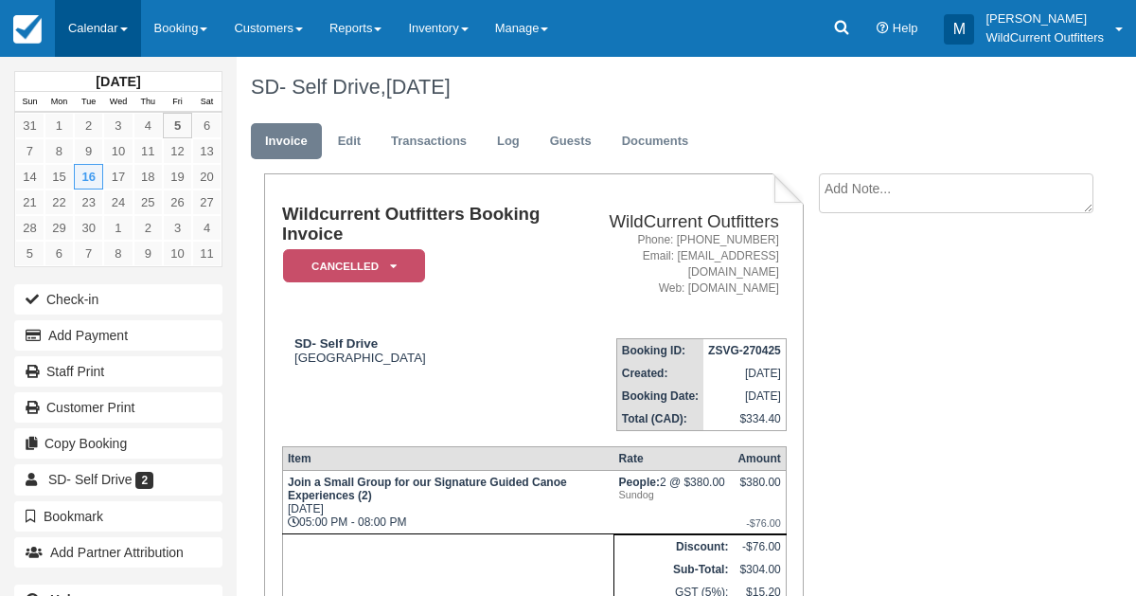
click at [85, 31] on link "Calendar" at bounding box center [98, 28] width 86 height 57
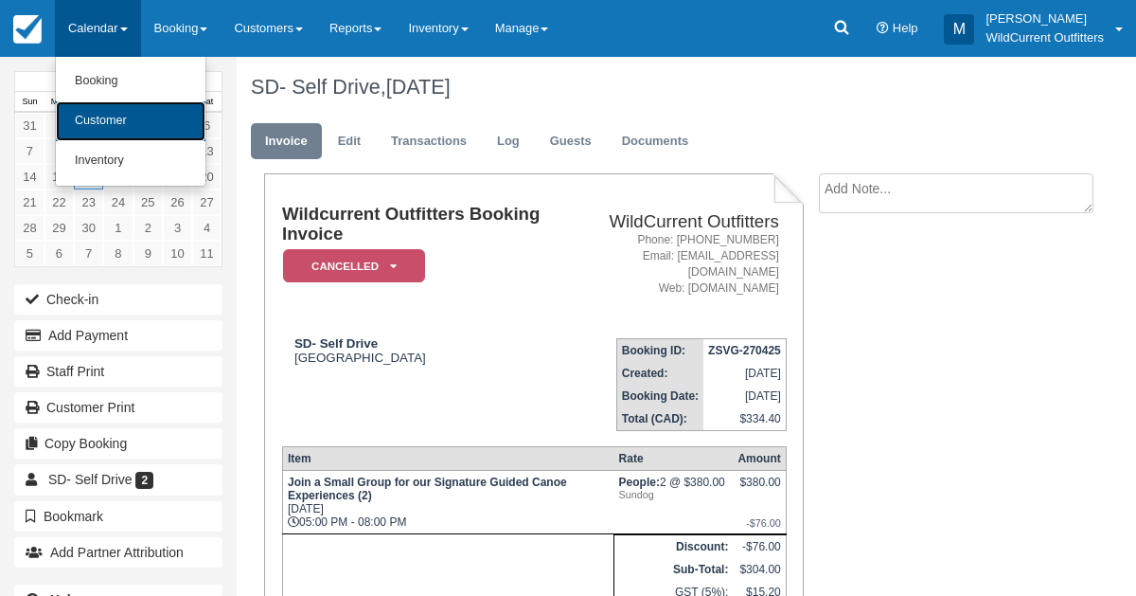
click at [99, 116] on link "Customer" at bounding box center [131, 121] width 150 height 40
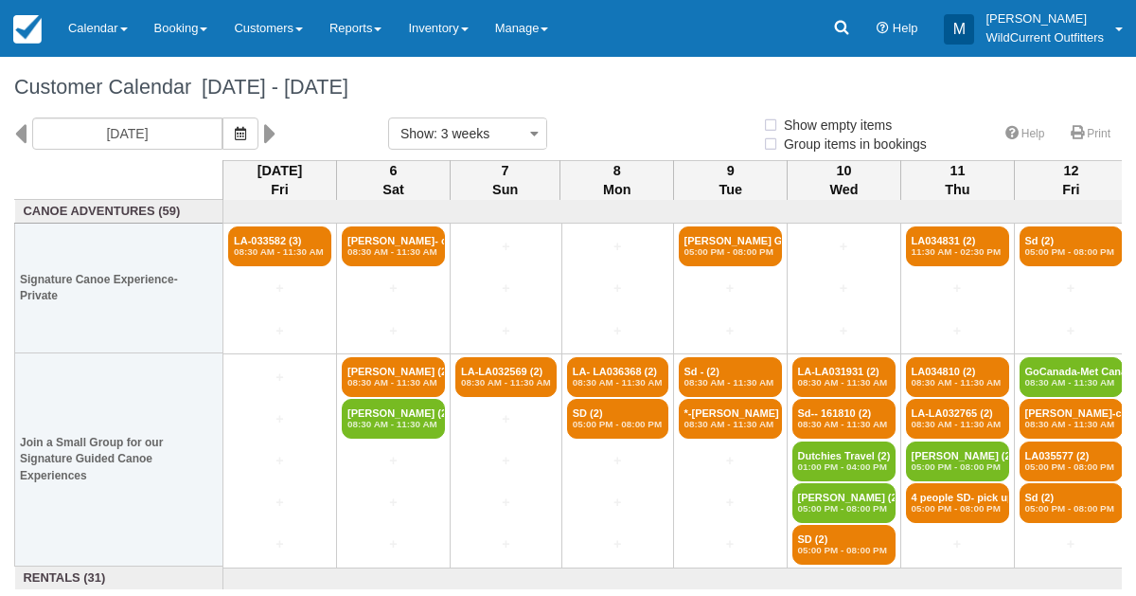
select select
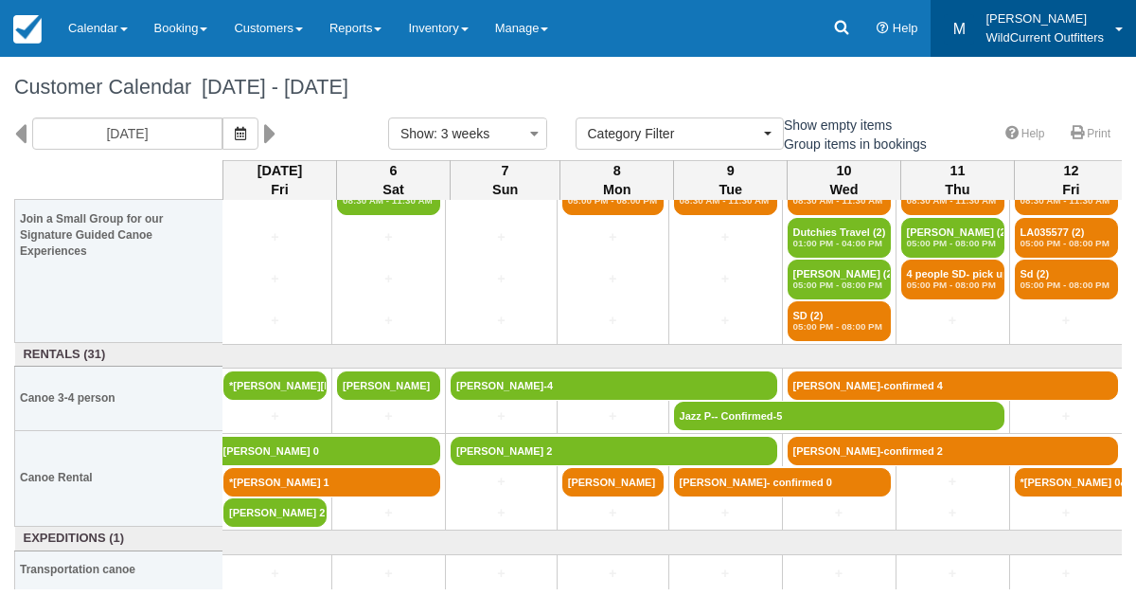
scroll to position [223, 0]
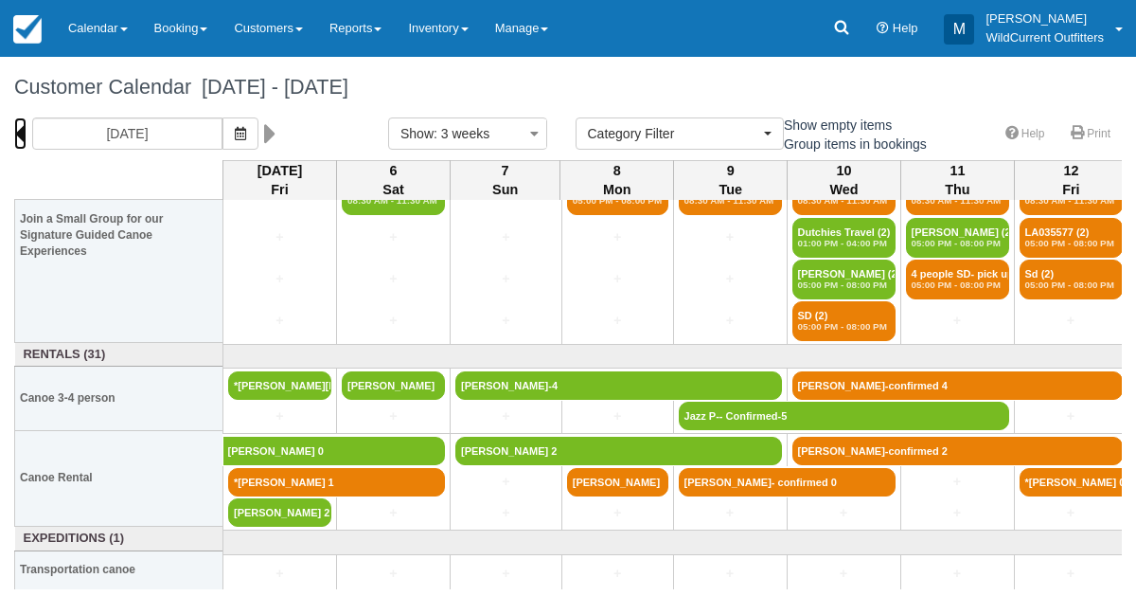
click at [20, 126] on icon at bounding box center [20, 133] width 12 height 32
type input "08/15/25"
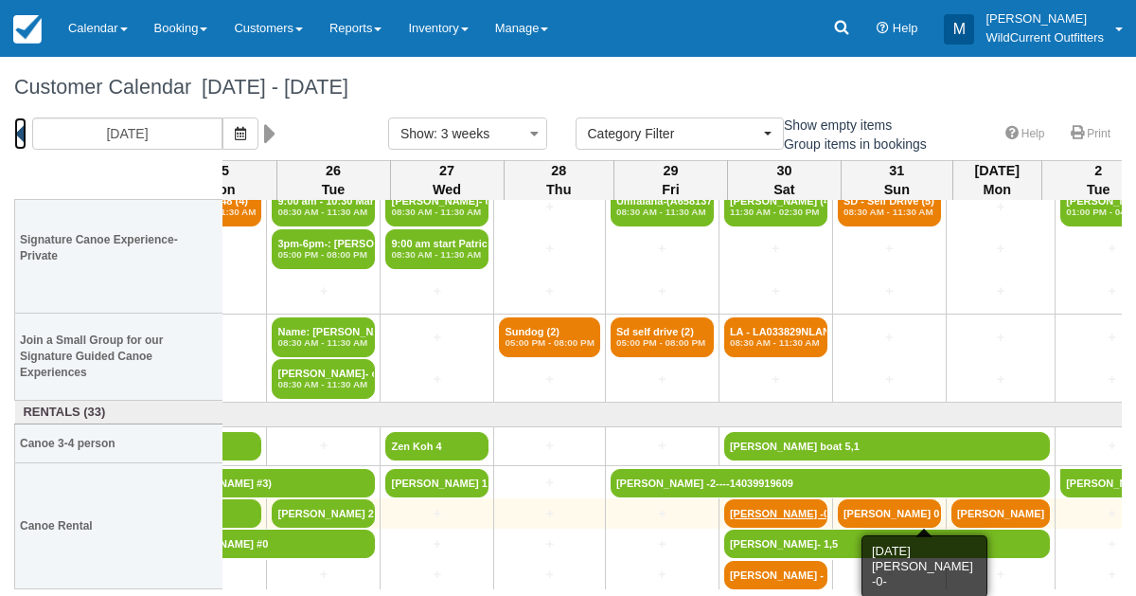
scroll to position [40, 1133]
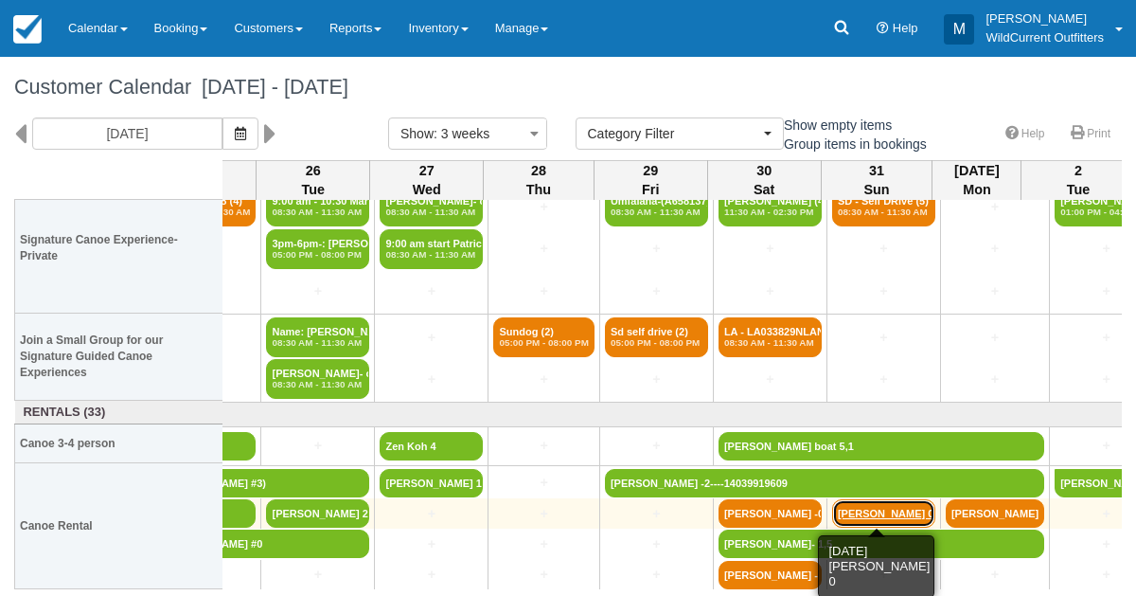
click at [883, 508] on link "Peter De Meyer 0" at bounding box center [883, 513] width 103 height 28
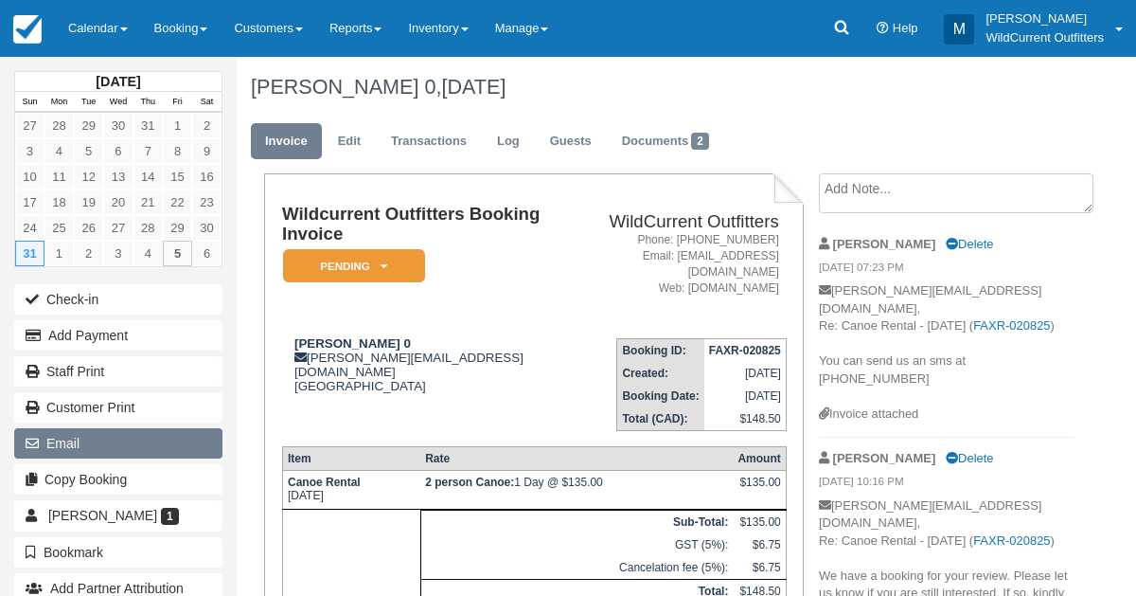
click at [80, 447] on button "Email" at bounding box center [118, 443] width 208 height 30
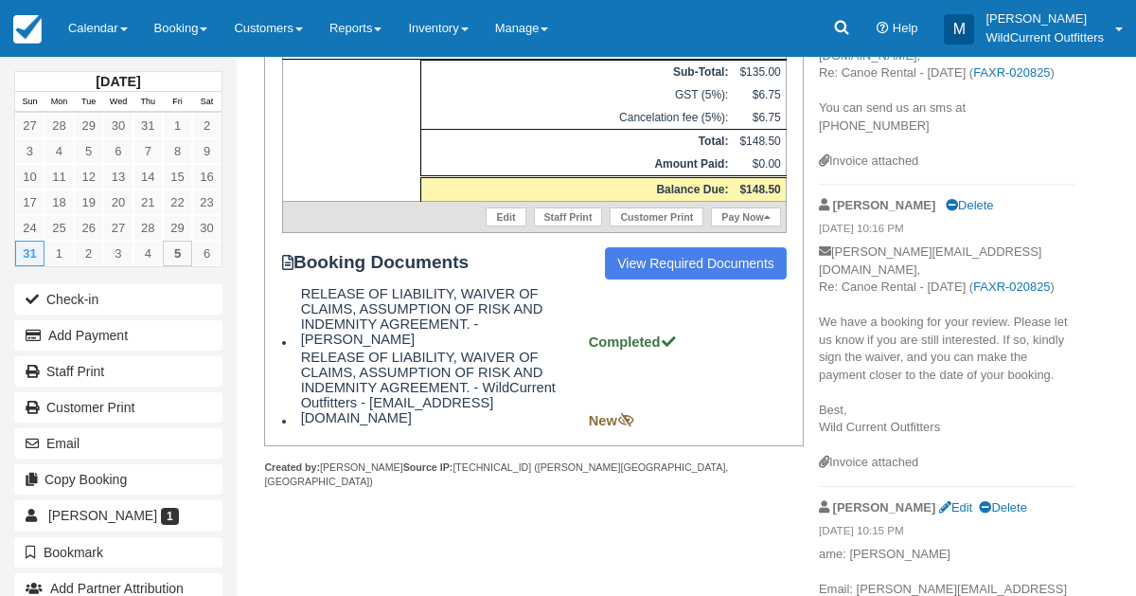
scroll to position [452, 0]
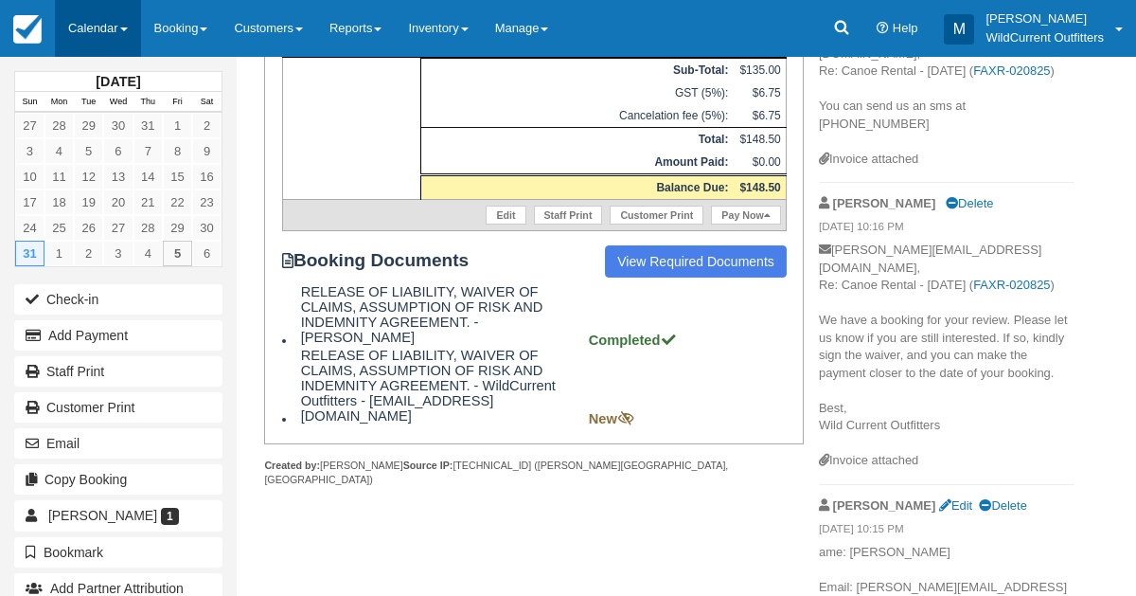
click at [88, 28] on link "Calendar" at bounding box center [98, 28] width 86 height 57
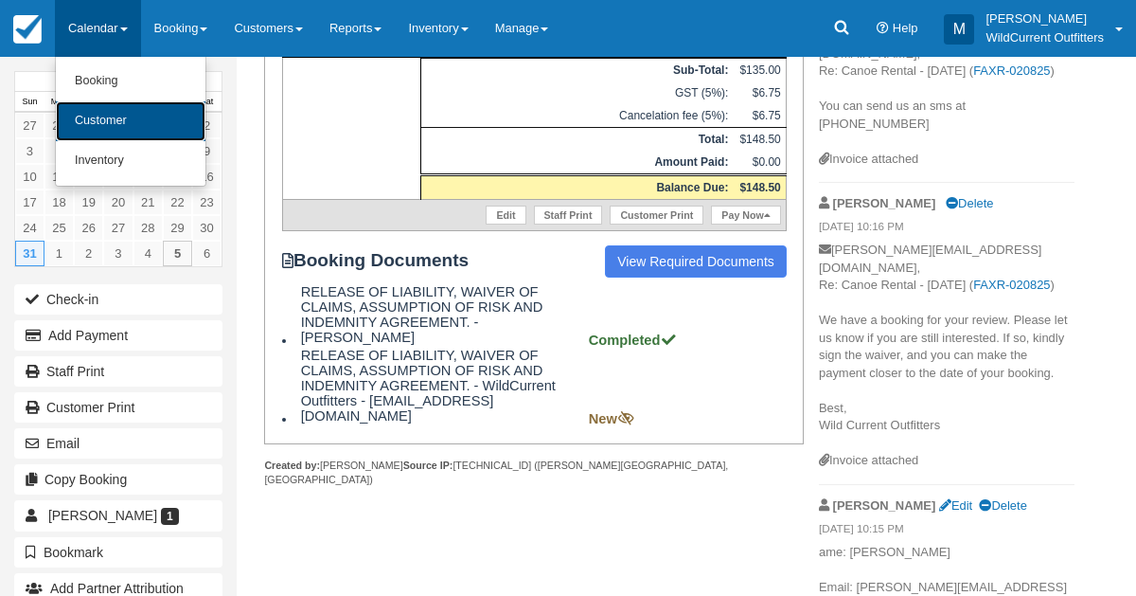
click at [99, 114] on link "Customer" at bounding box center [131, 121] width 150 height 40
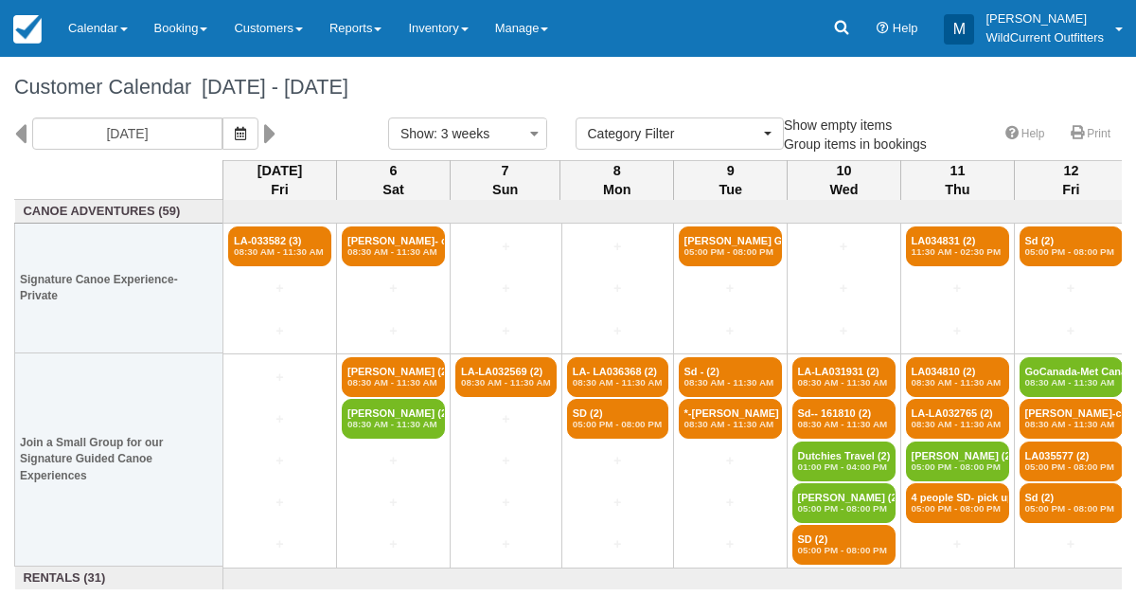
select select
click at [259, 143] on button "button" at bounding box center [241, 133] width 36 height 32
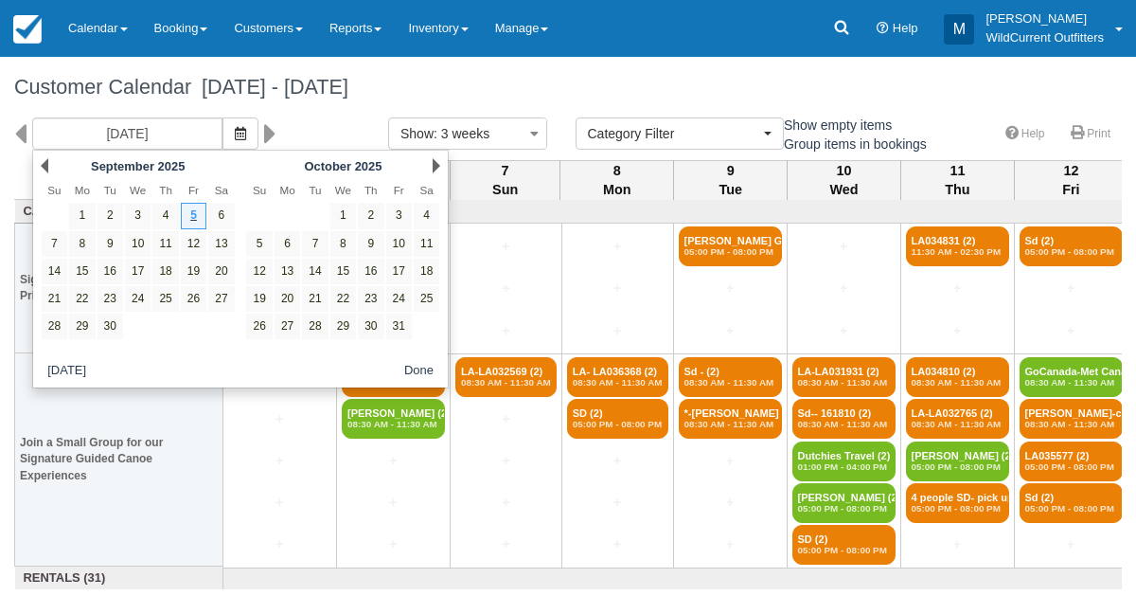
click at [47, 164] on div "Prev September 2025" at bounding box center [137, 165] width 205 height 27
click at [46, 165] on link "Prev" at bounding box center [45, 165] width 8 height 15
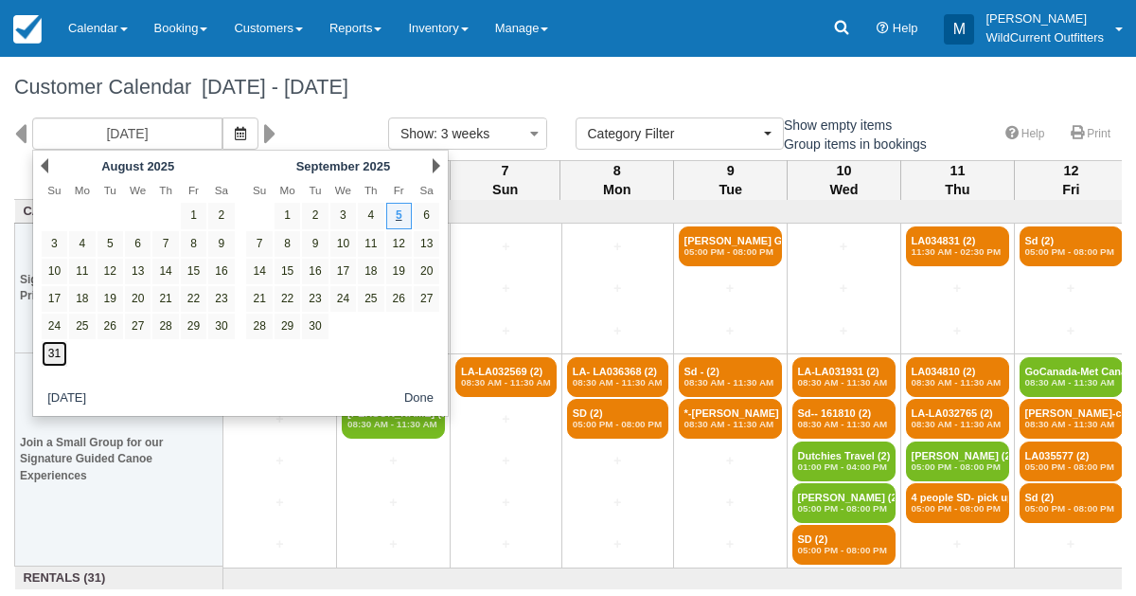
click at [51, 349] on link "31" at bounding box center [55, 354] width 26 height 26
type input "08/31/25"
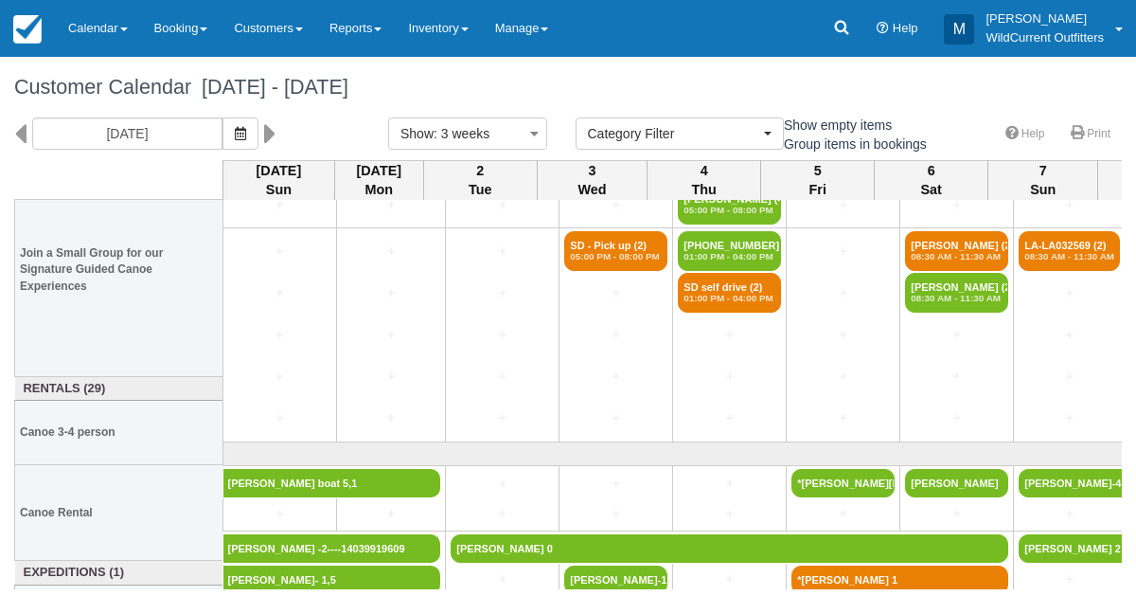
scroll to position [223, 0]
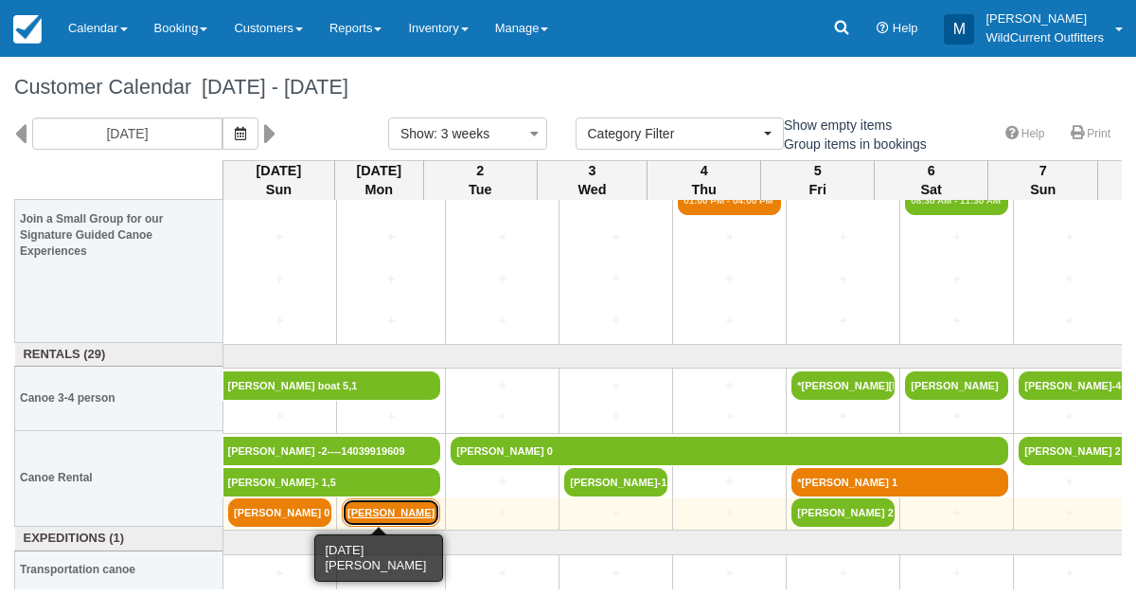
click at [356, 509] on link "Charity Gladu" at bounding box center [391, 512] width 98 height 28
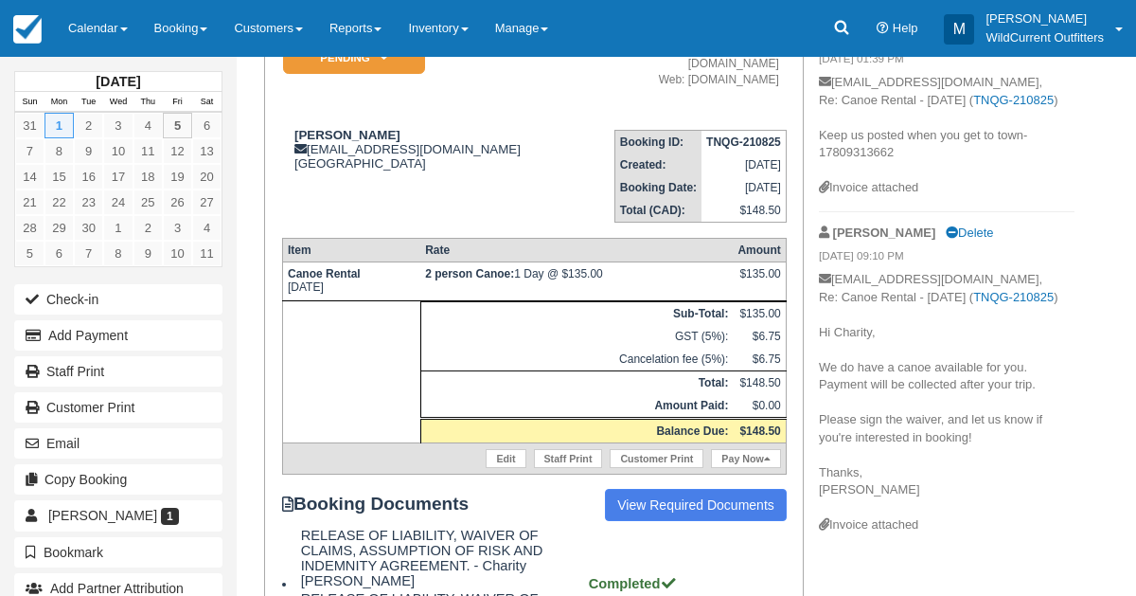
scroll to position [192, 0]
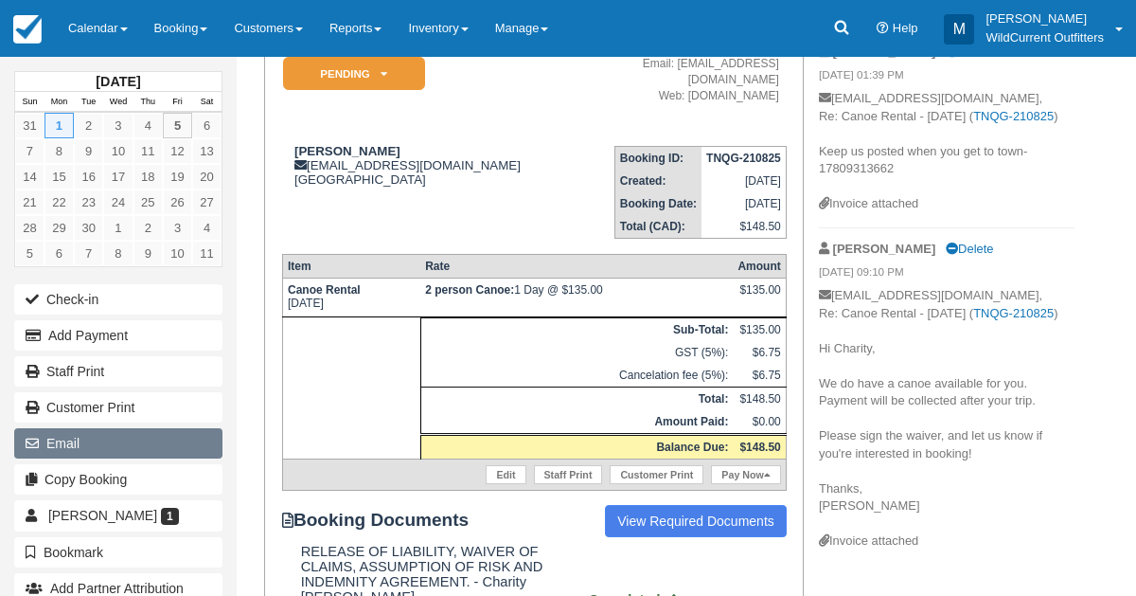
click at [79, 447] on button "Email" at bounding box center [118, 443] width 208 height 30
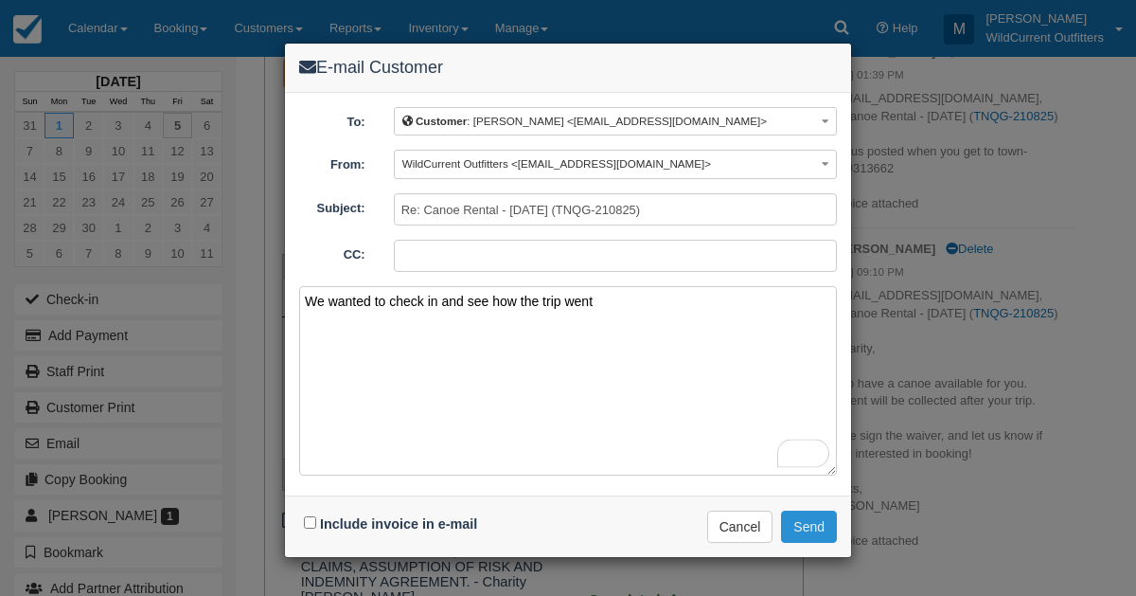
type textarea "We wanted to check in and see how the trip went"
click at [828, 514] on button "Send" at bounding box center [809, 526] width 56 height 32
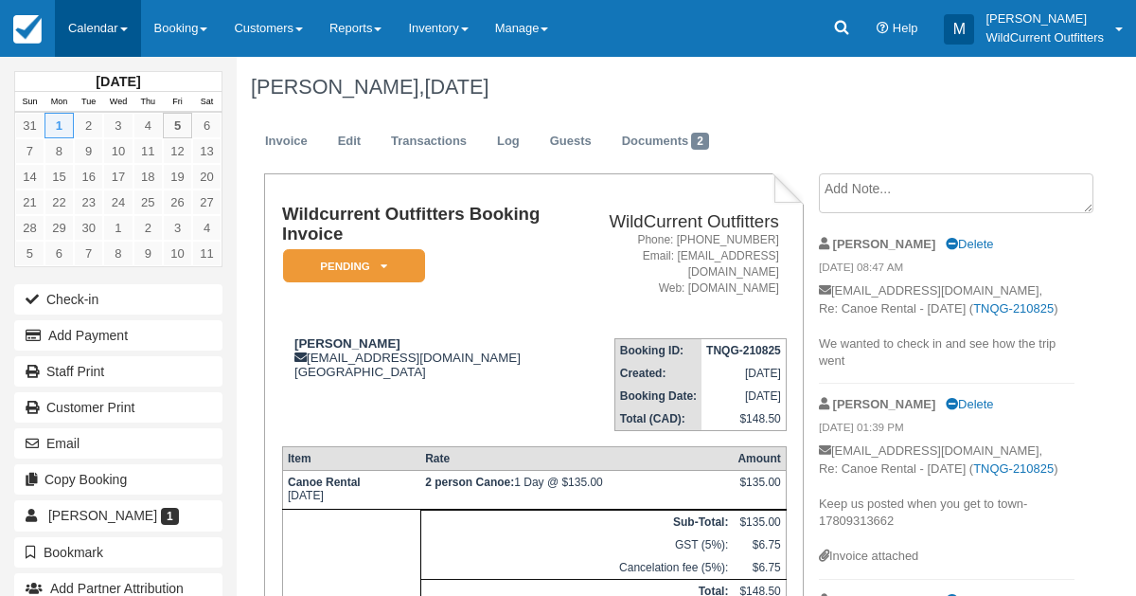
click at [89, 18] on link "Calendar" at bounding box center [98, 28] width 86 height 57
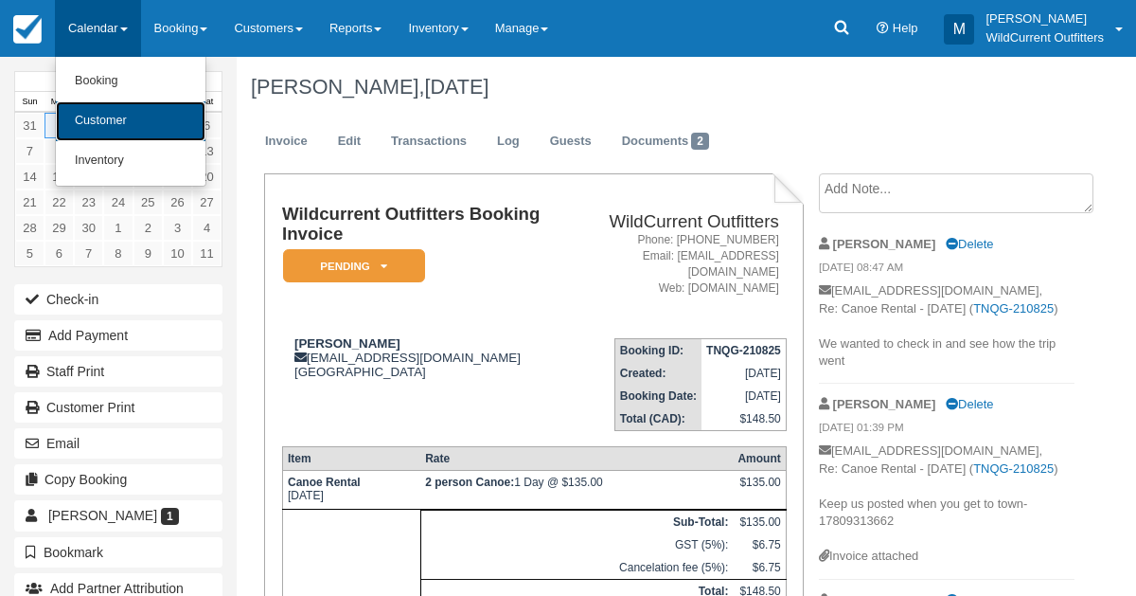
click at [101, 119] on link "Customer" at bounding box center [131, 121] width 150 height 40
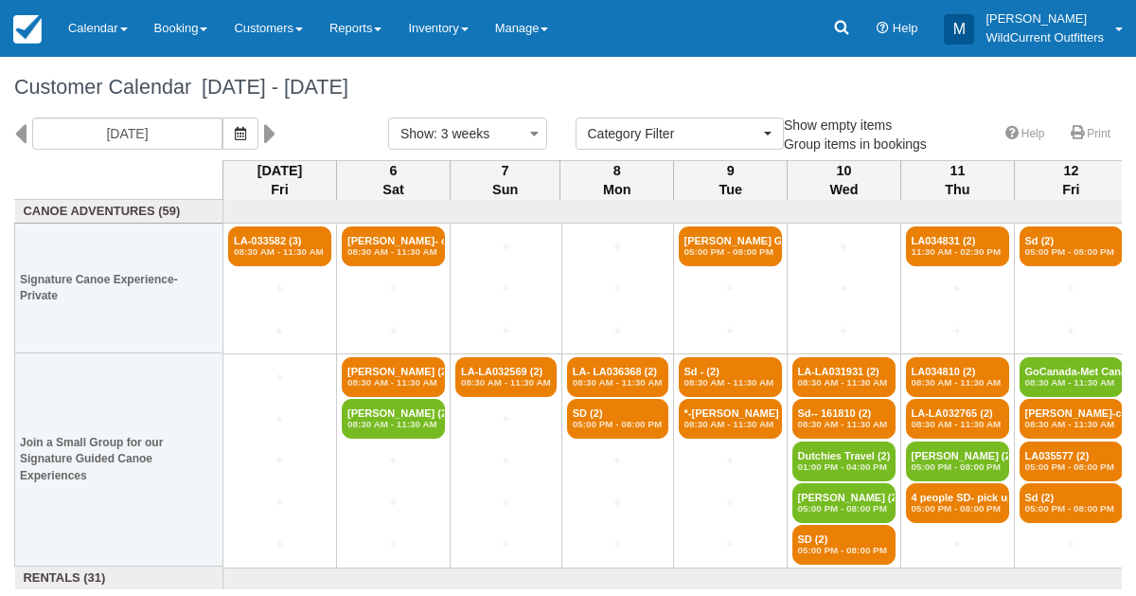
select select
click at [246, 136] on icon "button" at bounding box center [240, 133] width 11 height 13
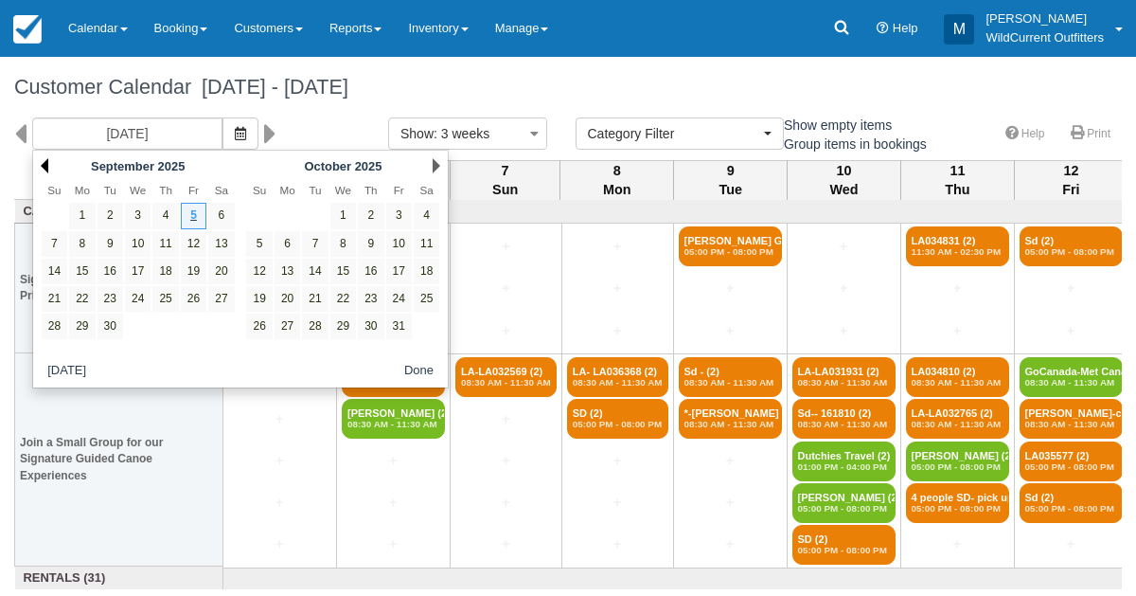
click at [44, 163] on link "Prev" at bounding box center [45, 165] width 8 height 15
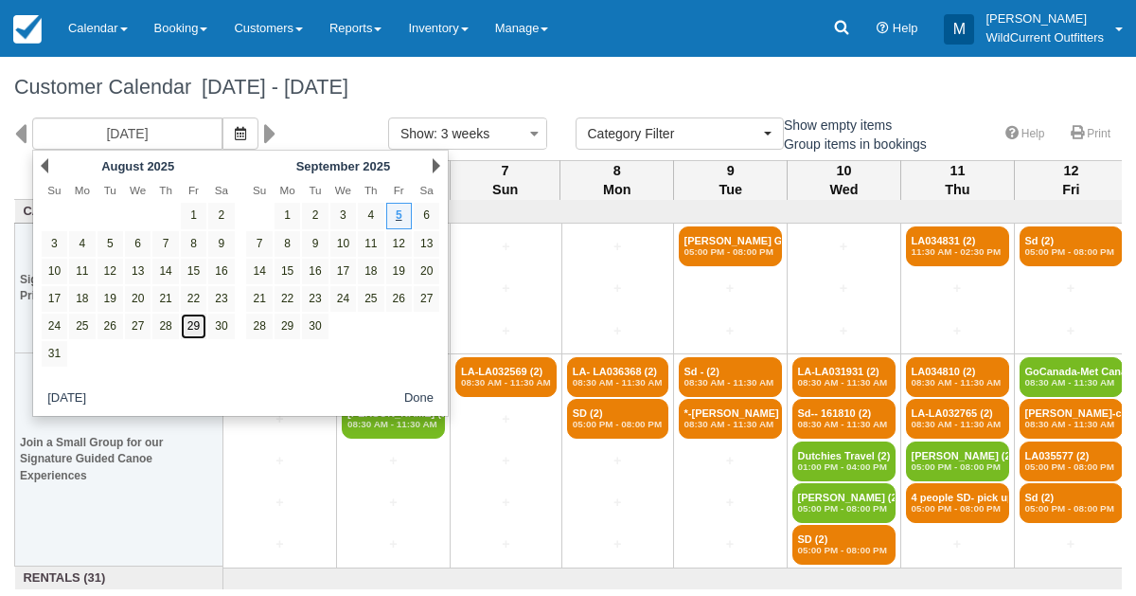
click at [205, 333] on link "29" at bounding box center [194, 326] width 26 height 26
type input "08/29/25"
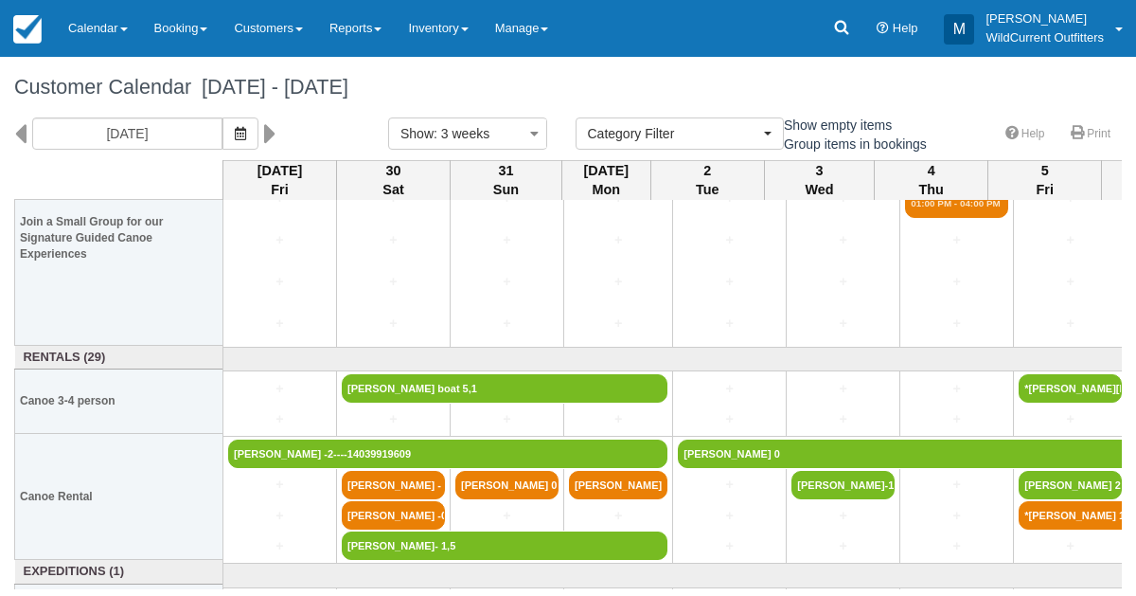
scroll to position [254, 0]
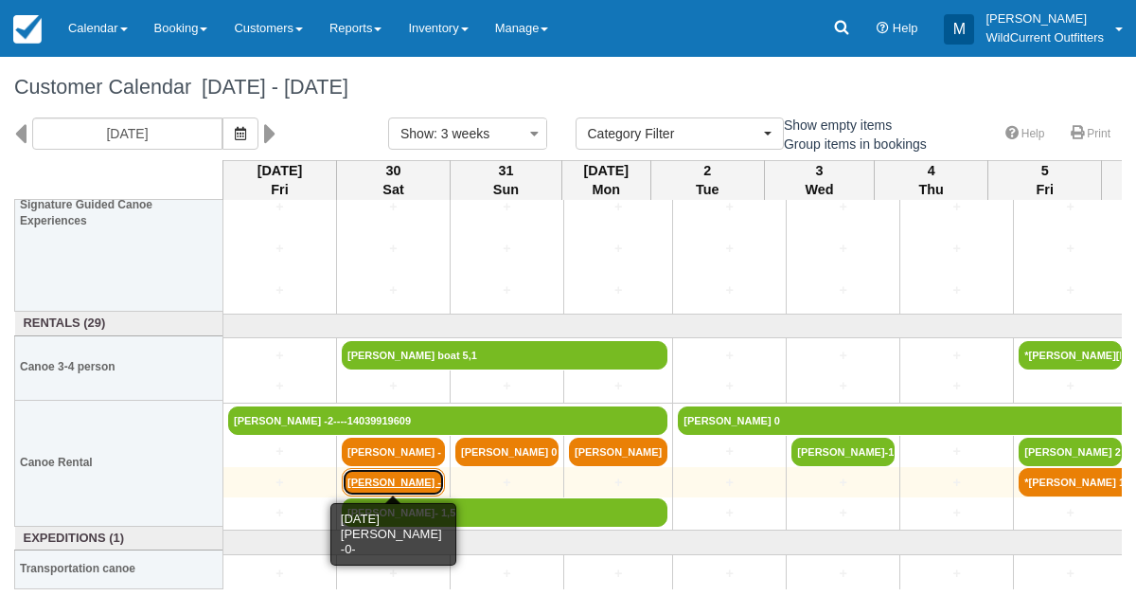
click at [408, 474] on link "[PERSON_NAME] -0-" at bounding box center [393, 482] width 103 height 28
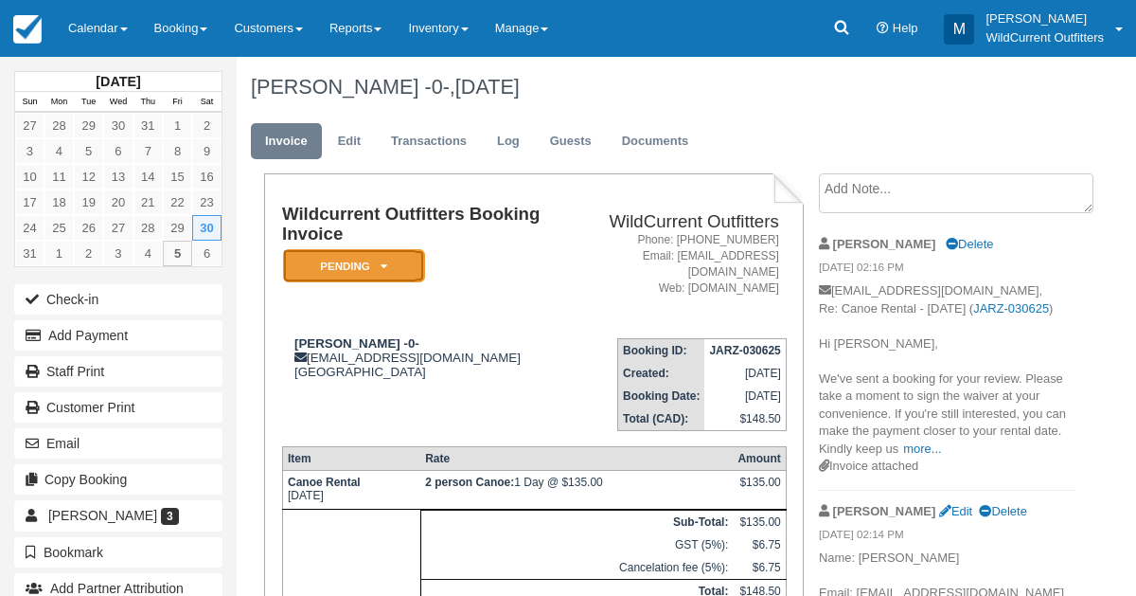
click at [380, 259] on em "Pending" at bounding box center [354, 265] width 142 height 33
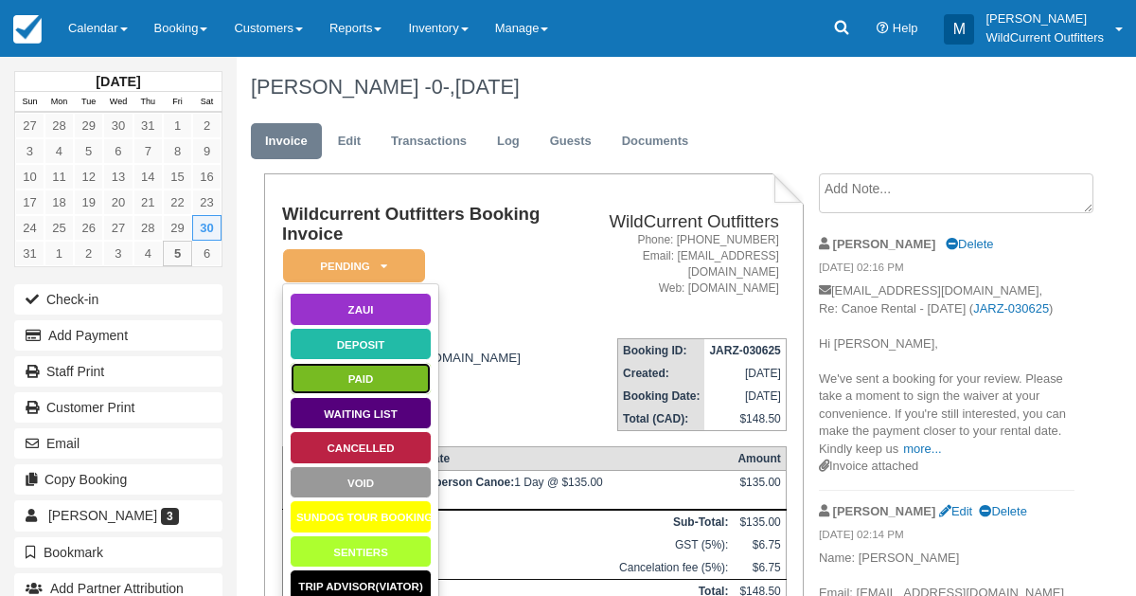
click at [369, 367] on link "Paid" at bounding box center [361, 378] width 142 height 33
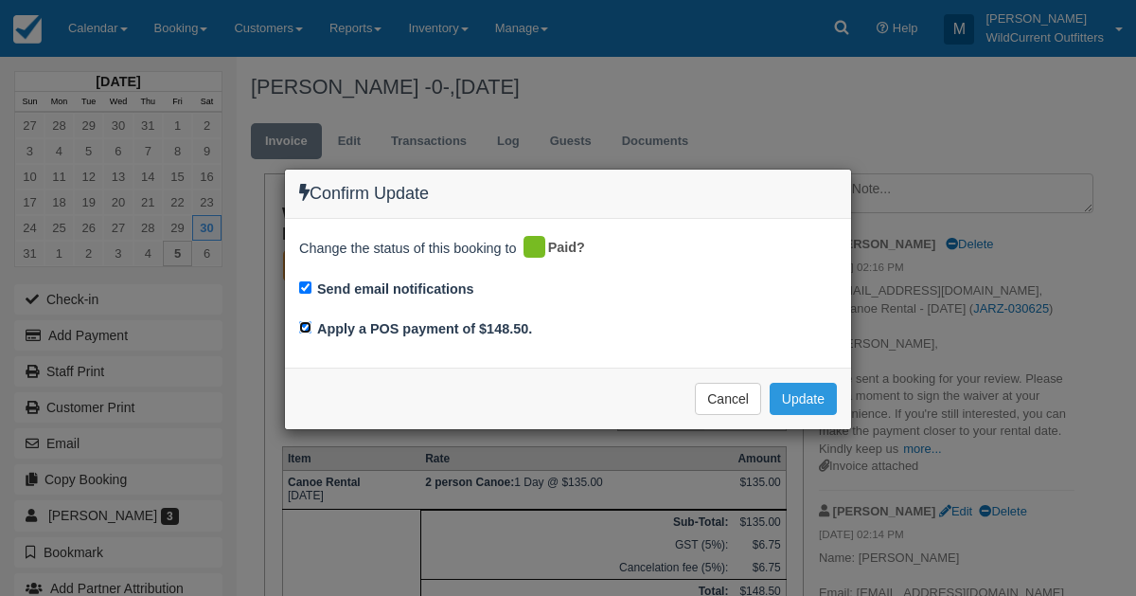
click at [308, 324] on input "Apply a POS payment of $148.50." at bounding box center [305, 327] width 12 height 12
checkbox input "false"
click at [799, 390] on button "Update" at bounding box center [803, 399] width 67 height 32
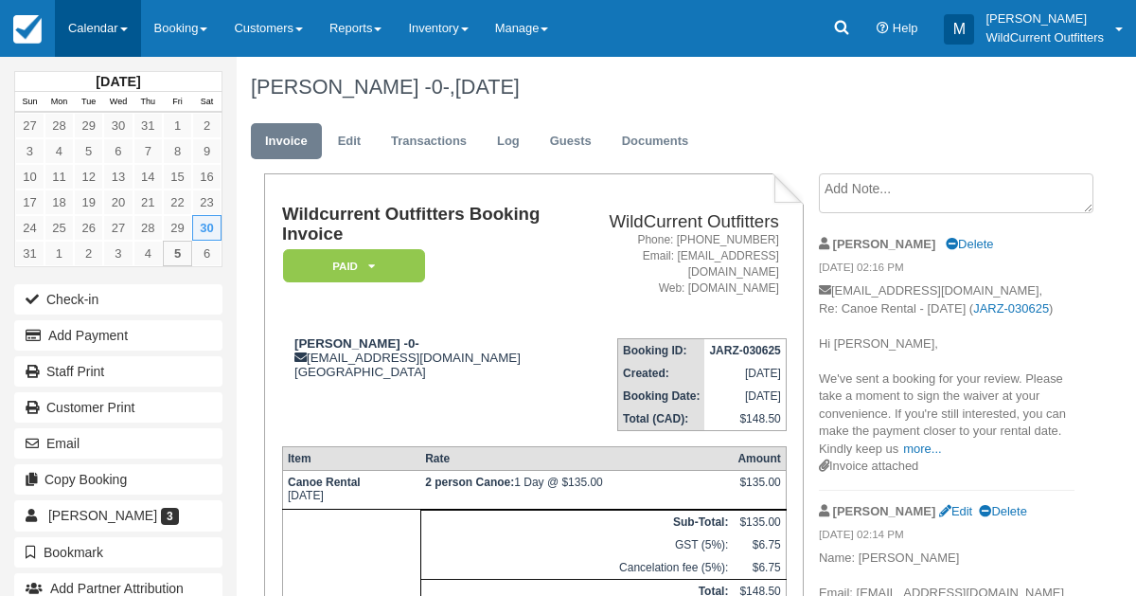
click at [88, 27] on link "Calendar" at bounding box center [98, 28] width 86 height 57
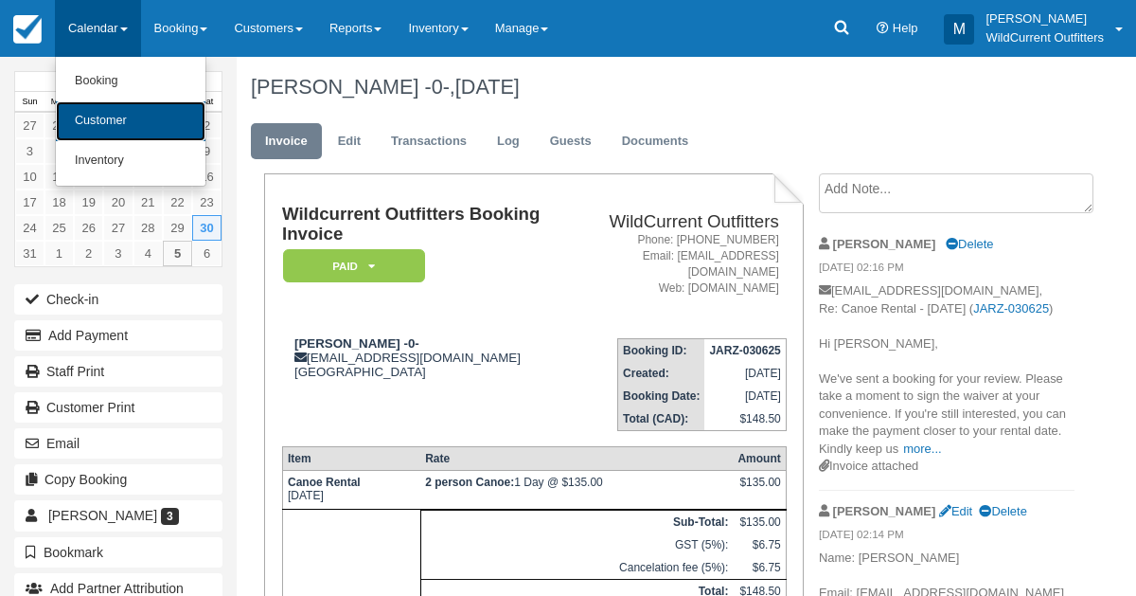
click at [86, 114] on link "Customer" at bounding box center [131, 121] width 150 height 40
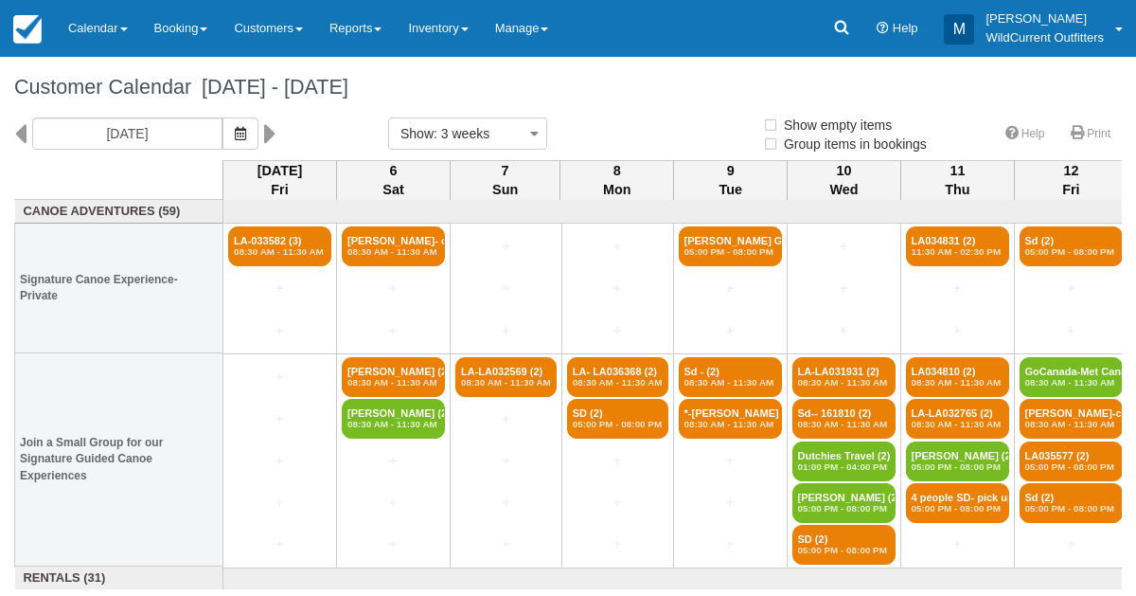
select select
click at [246, 134] on icon "button" at bounding box center [240, 133] width 11 height 13
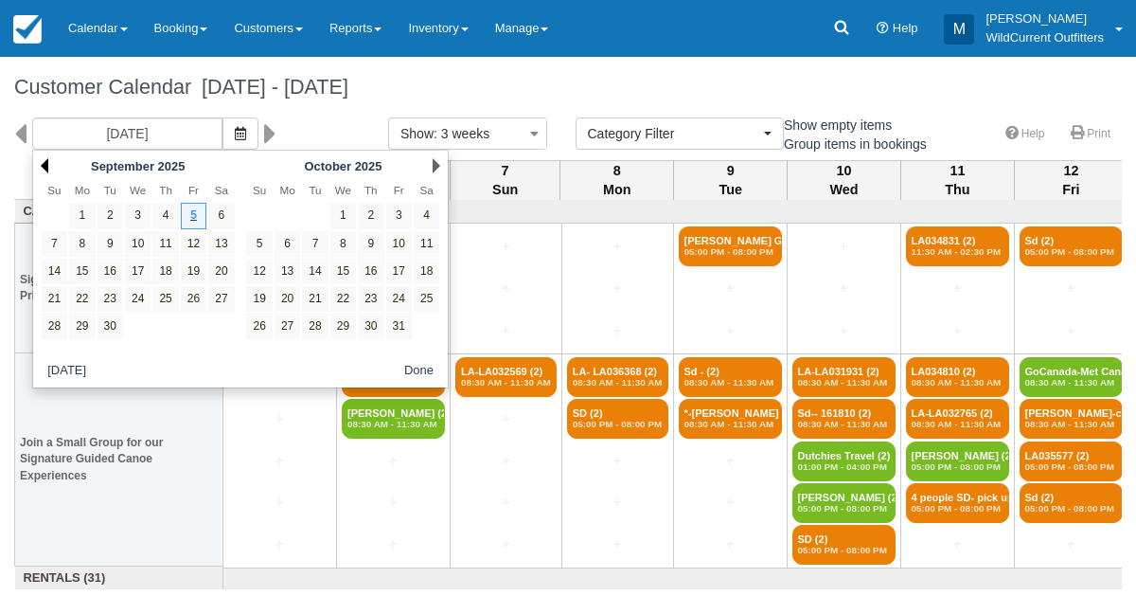
click at [42, 161] on link "Prev" at bounding box center [45, 165] width 8 height 15
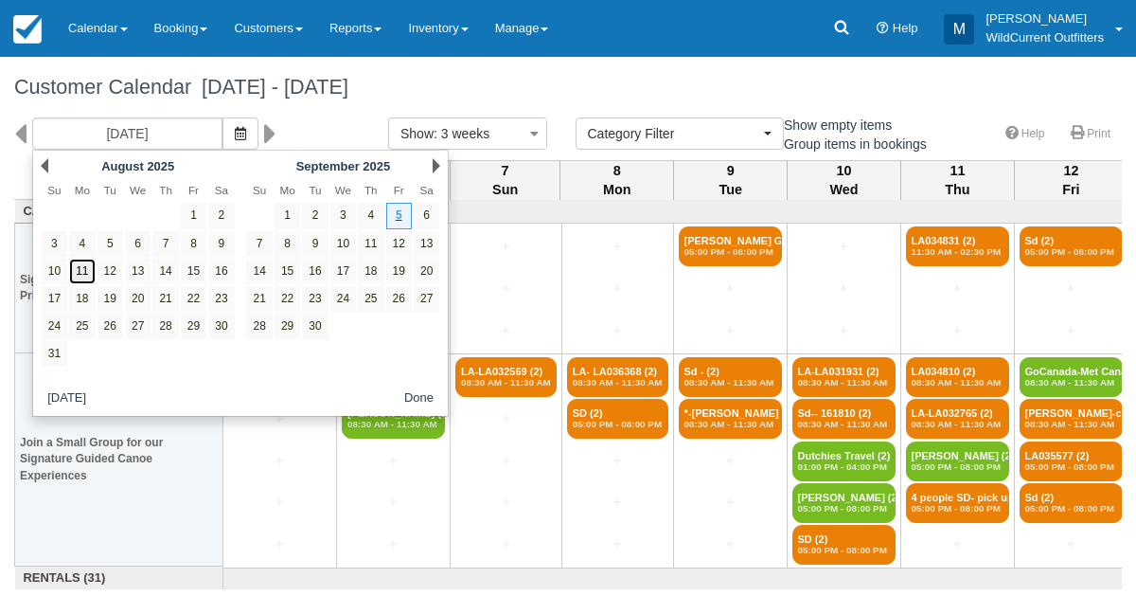
click at [80, 268] on link "11" at bounding box center [82, 272] width 26 height 26
type input "[DATE]"
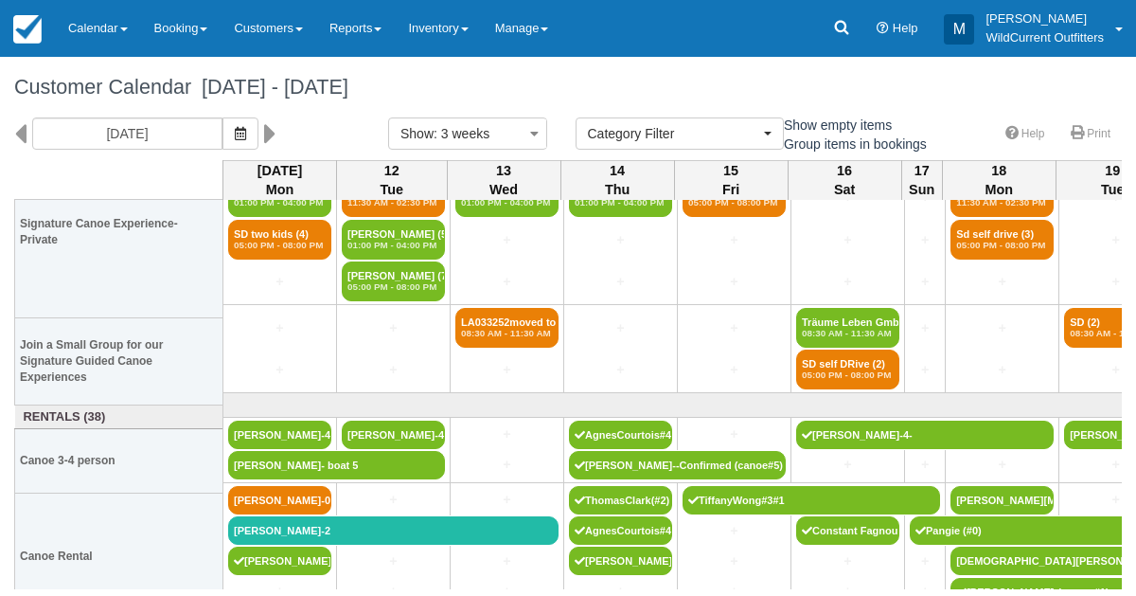
scroll to position [95, 0]
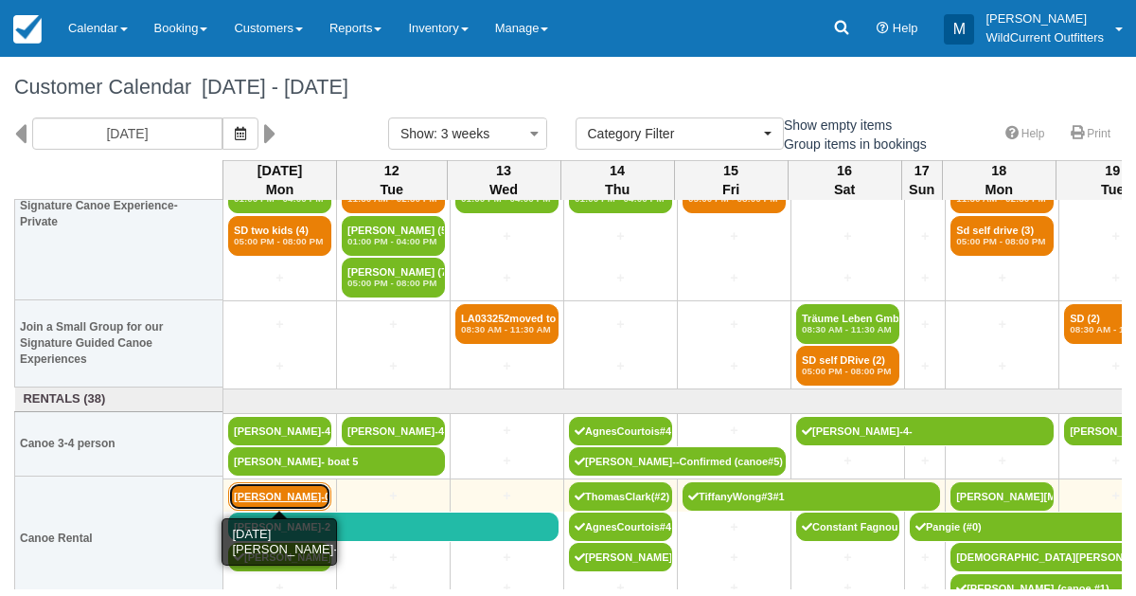
click at [253, 496] on link "[PERSON_NAME]-0-" at bounding box center [279, 496] width 103 height 28
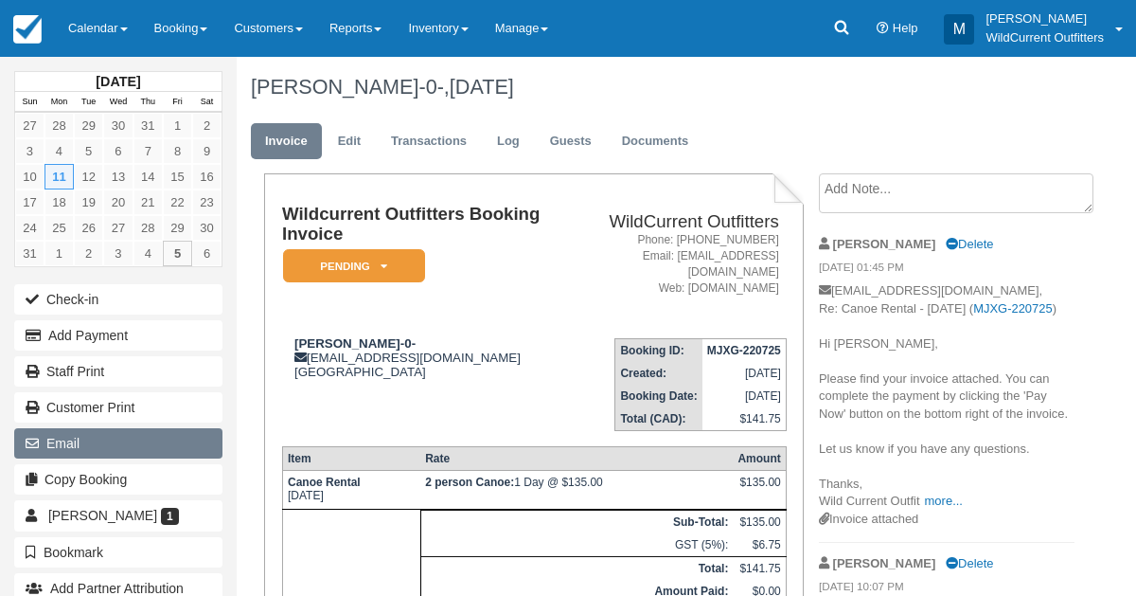
click at [81, 436] on button "Email" at bounding box center [118, 443] width 208 height 30
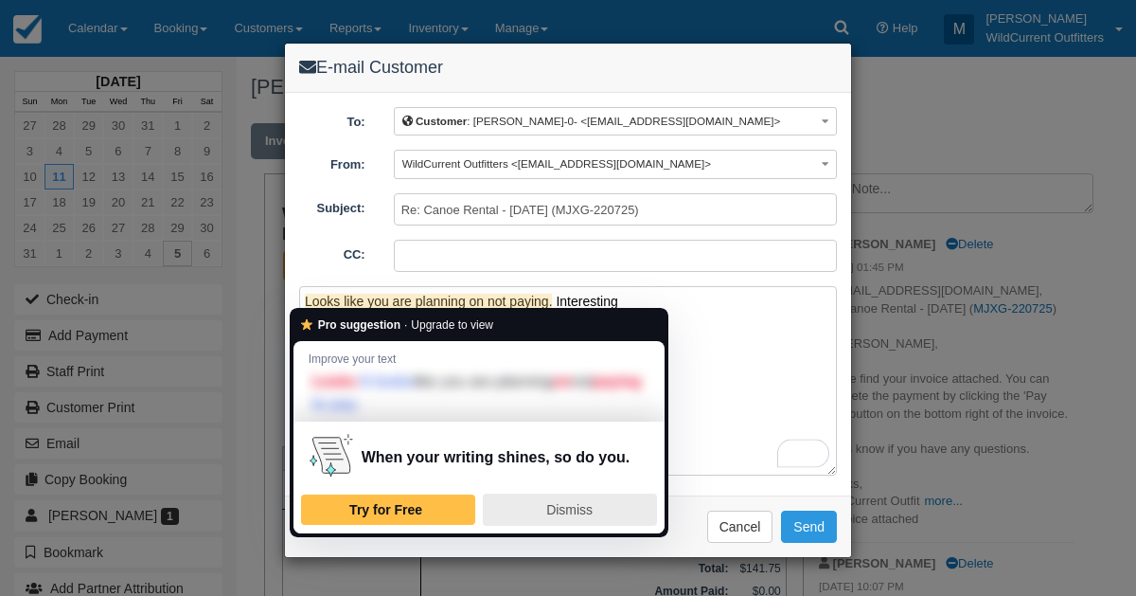
click at [575, 505] on span "Dismiss" at bounding box center [569, 509] width 46 height 15
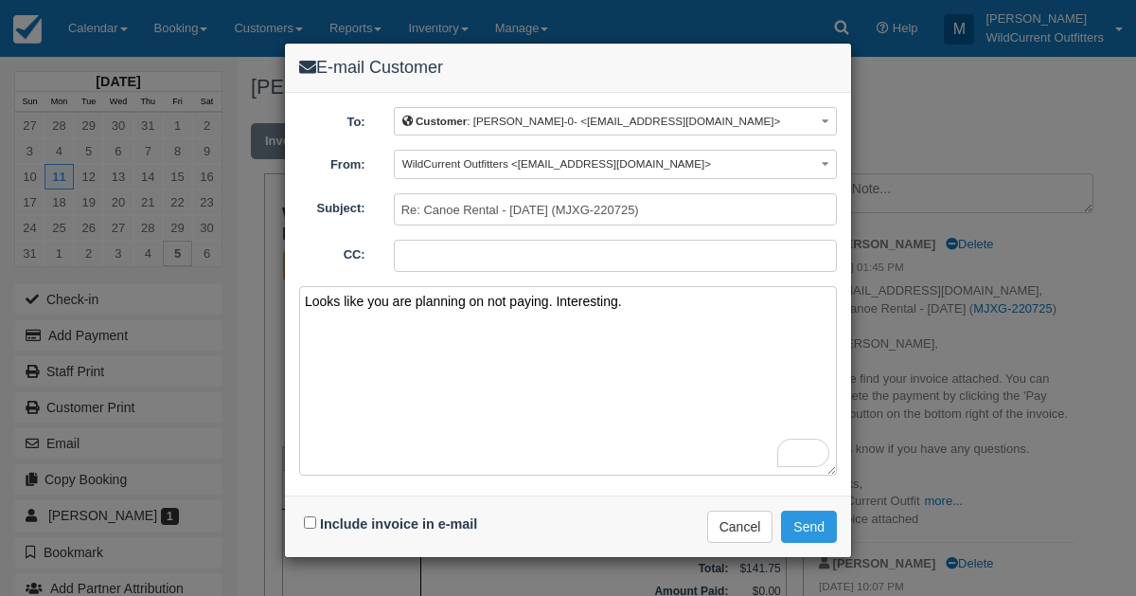
type textarea "Looks like you are planning on not paying. Interesting."
click at [308, 523] on input "Include invoice in e-mail" at bounding box center [310, 522] width 12 height 12
checkbox input "true"
click at [805, 518] on button "Send" at bounding box center [809, 526] width 56 height 32
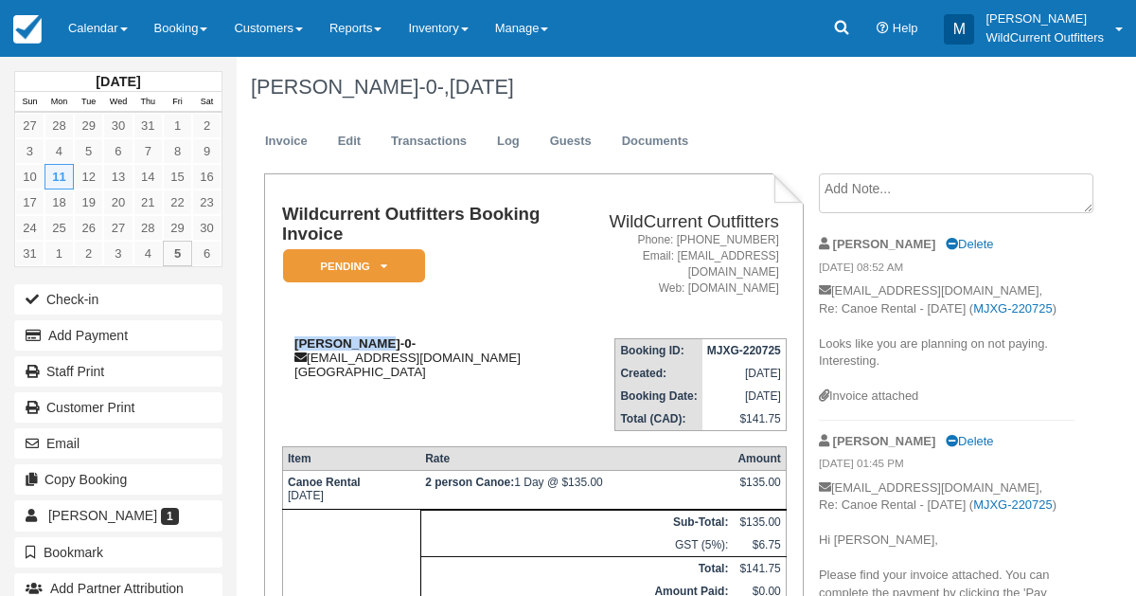
drag, startPoint x: 378, startPoint y: 345, endPoint x: 285, endPoint y: 344, distance: 92.8
click at [285, 344] on div "[PERSON_NAME]-0- [PERSON_NAME][EMAIL_ADDRESS][DOMAIN_NAME] [GEOGRAPHIC_DATA]" at bounding box center [424, 357] width 285 height 43
copy strong "[PERSON_NAME]"
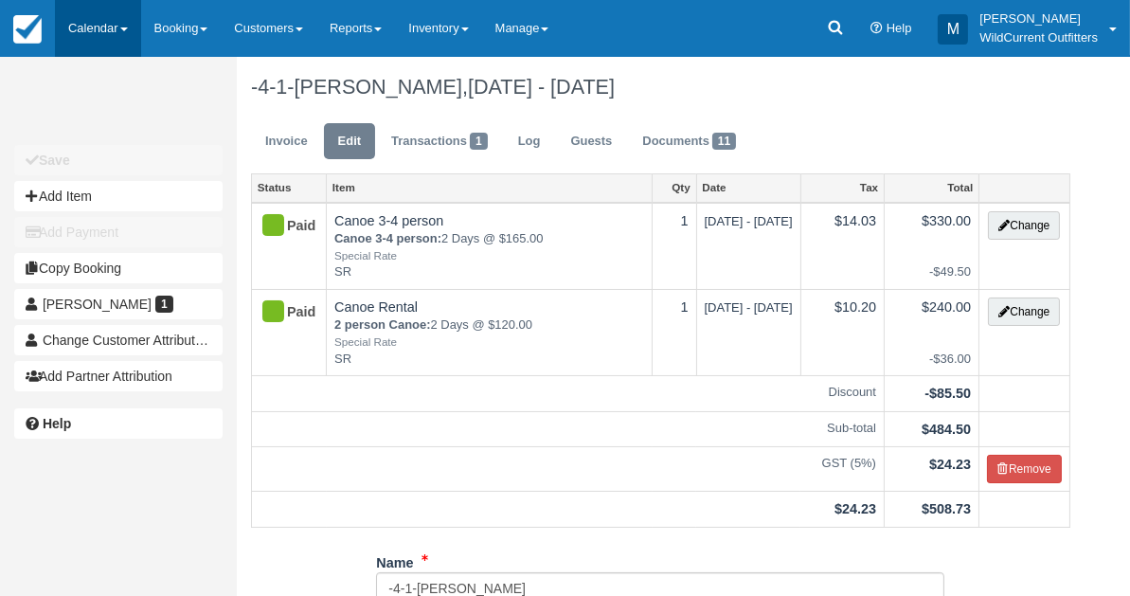
click at [81, 23] on link "Calendar" at bounding box center [98, 28] width 86 height 57
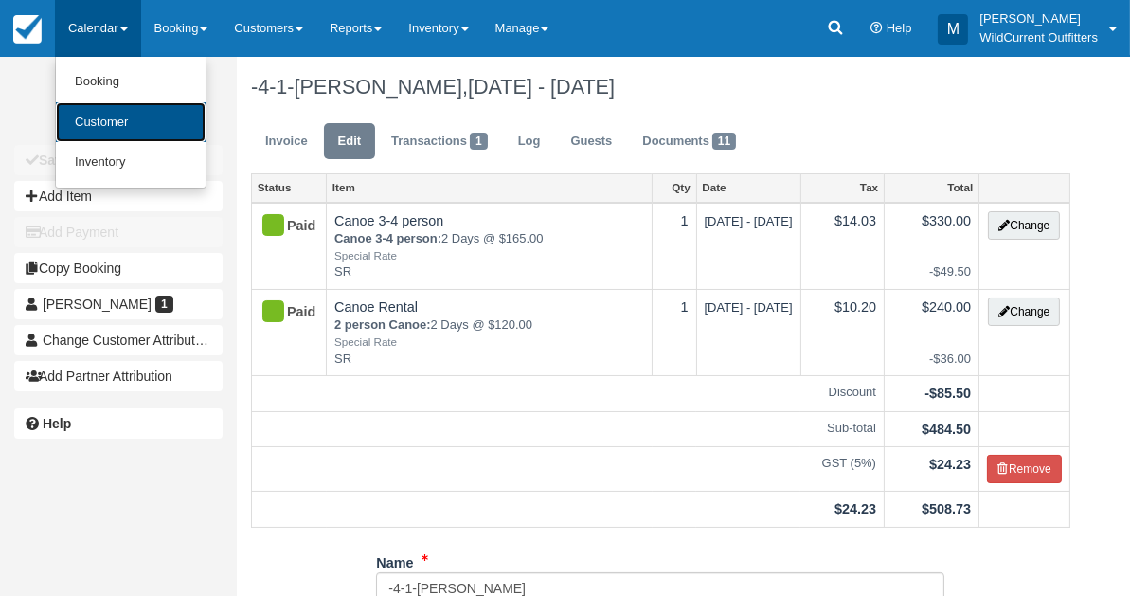
click at [109, 116] on link "Customer" at bounding box center [131, 122] width 150 height 41
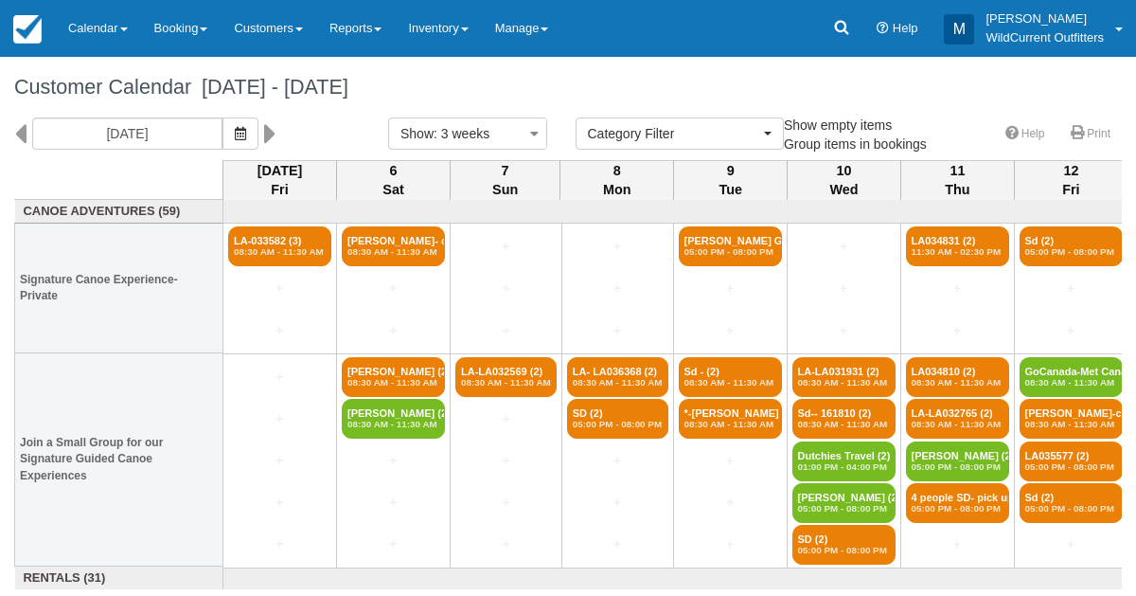
select select
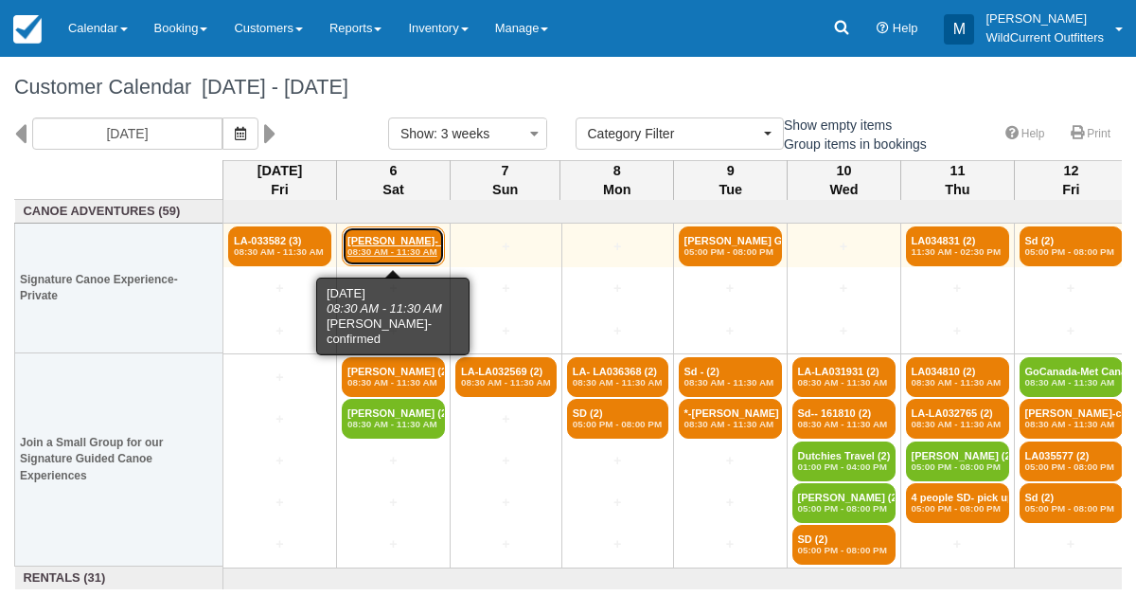
click at [376, 256] on em "08:30 AM - 11:30 AM" at bounding box center [394, 251] width 92 height 11
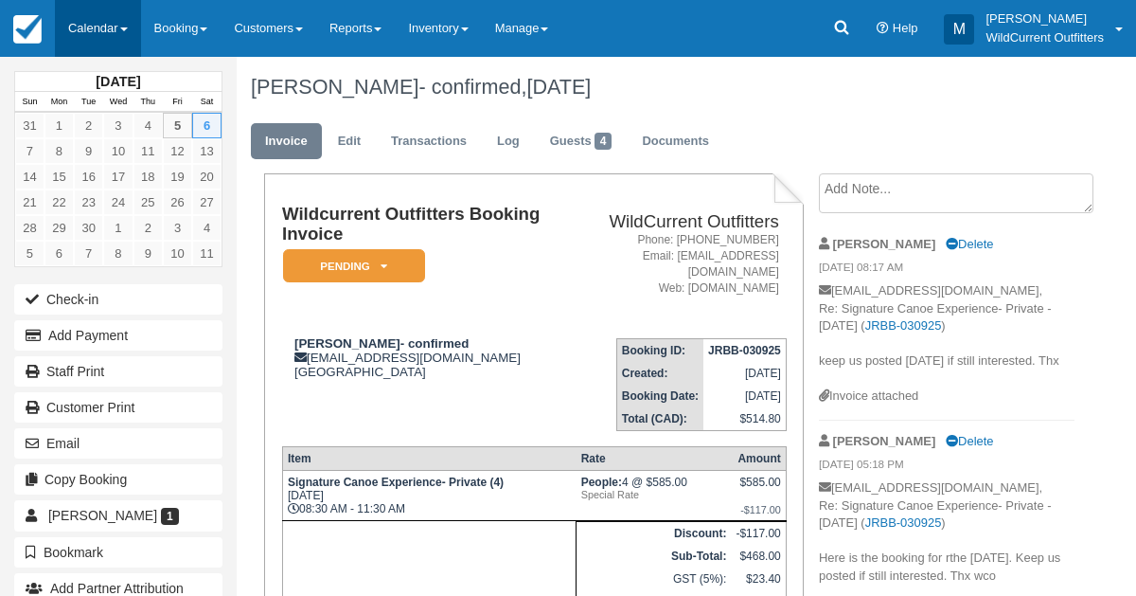
click at [102, 33] on link "Calendar" at bounding box center [98, 28] width 86 height 57
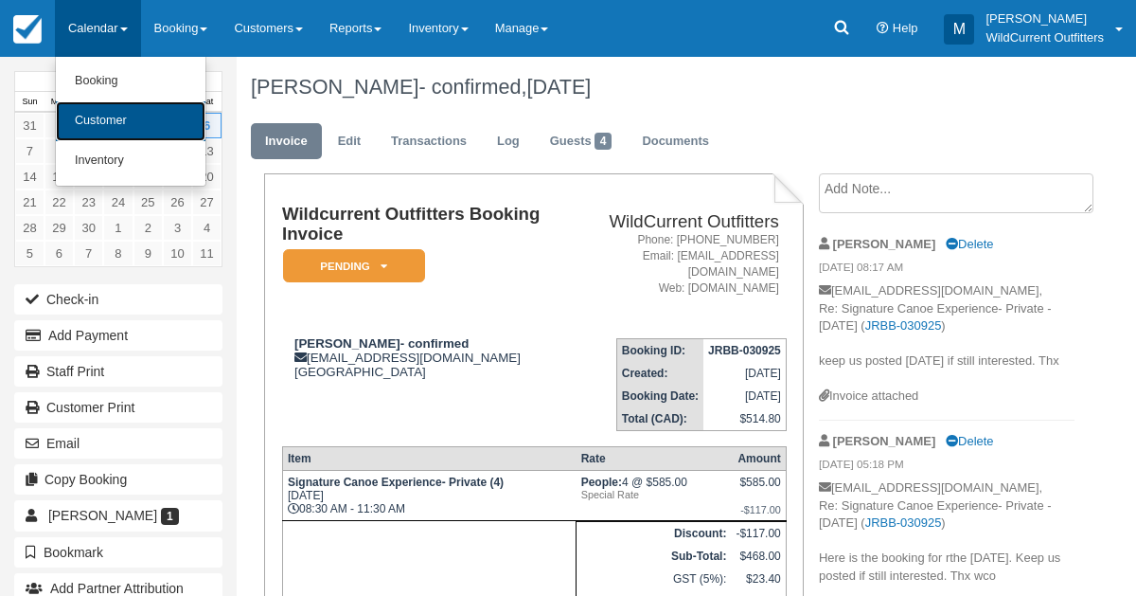
click at [106, 116] on link "Customer" at bounding box center [131, 121] width 150 height 40
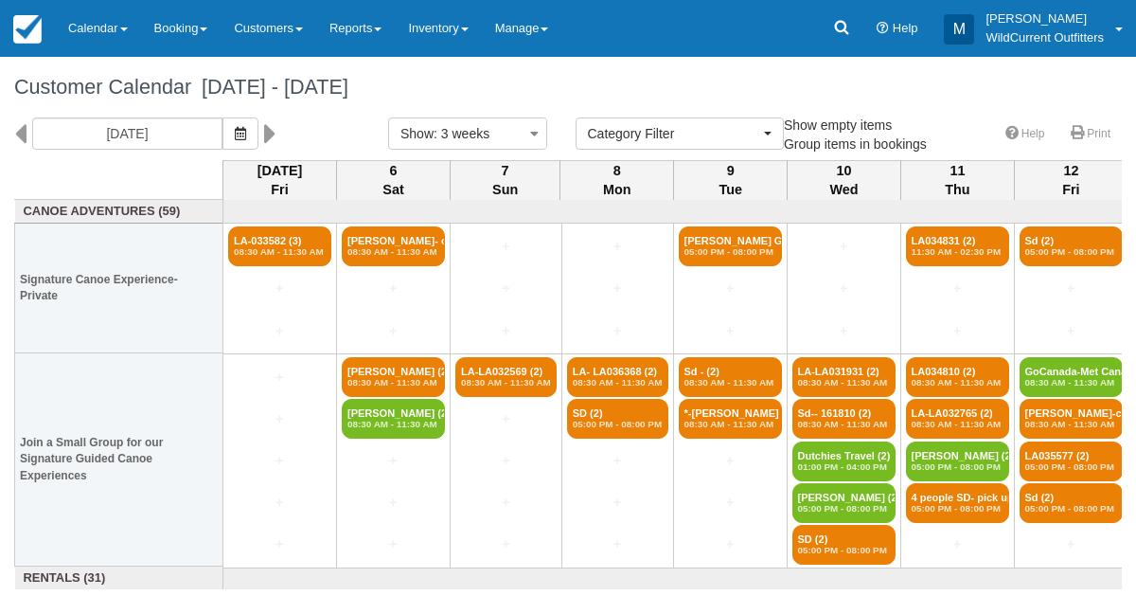
select select
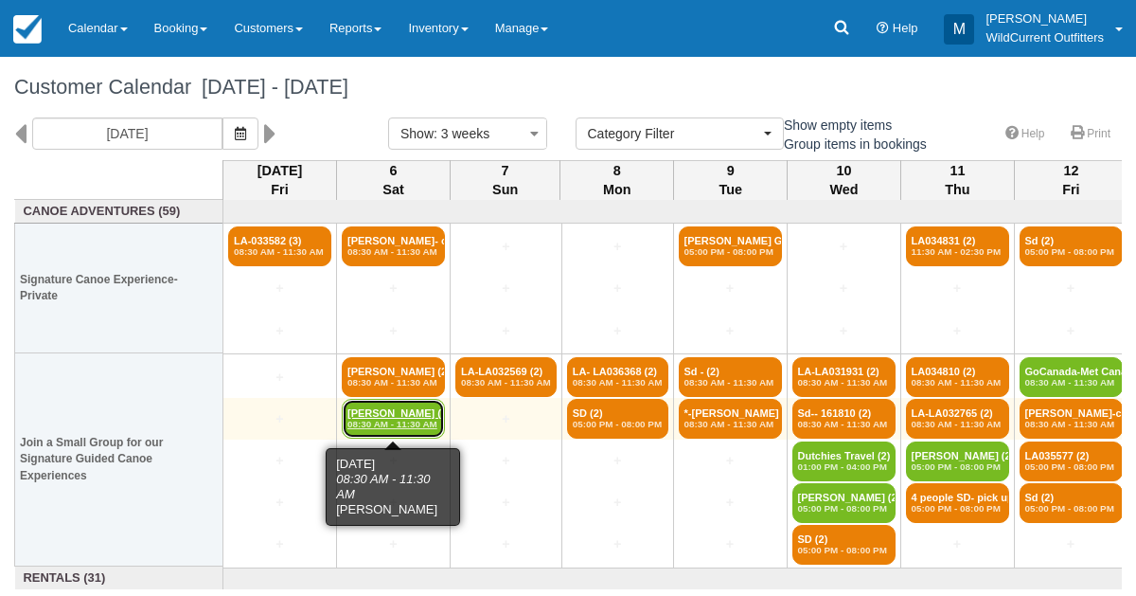
click at [387, 407] on link "[PERSON_NAME] (2) 08:30 AM - 11:30 AM" at bounding box center [393, 419] width 103 height 40
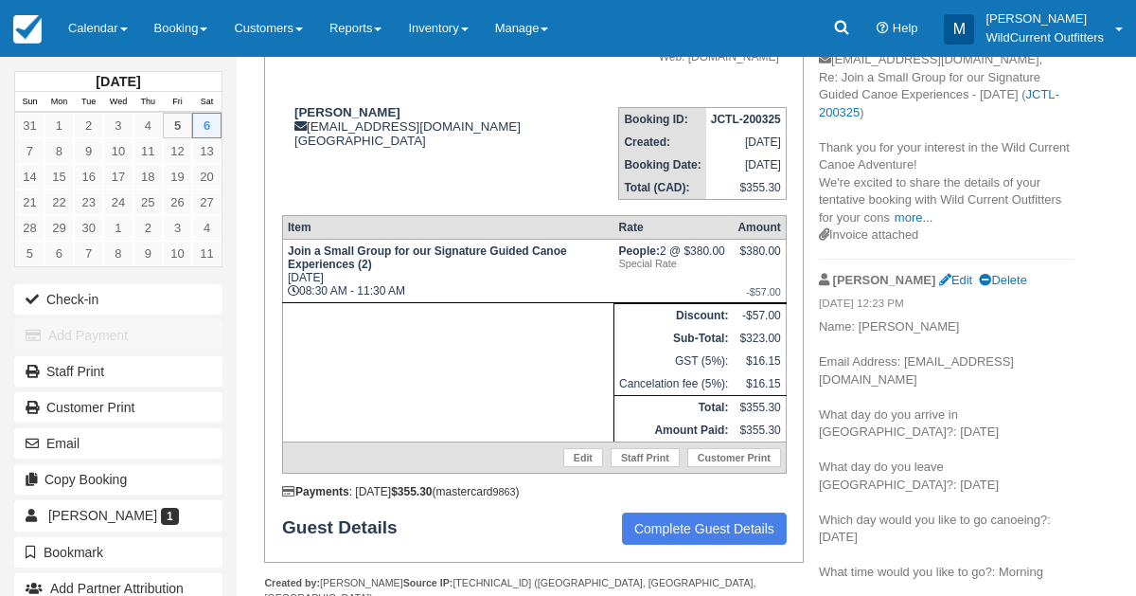
scroll to position [245, 0]
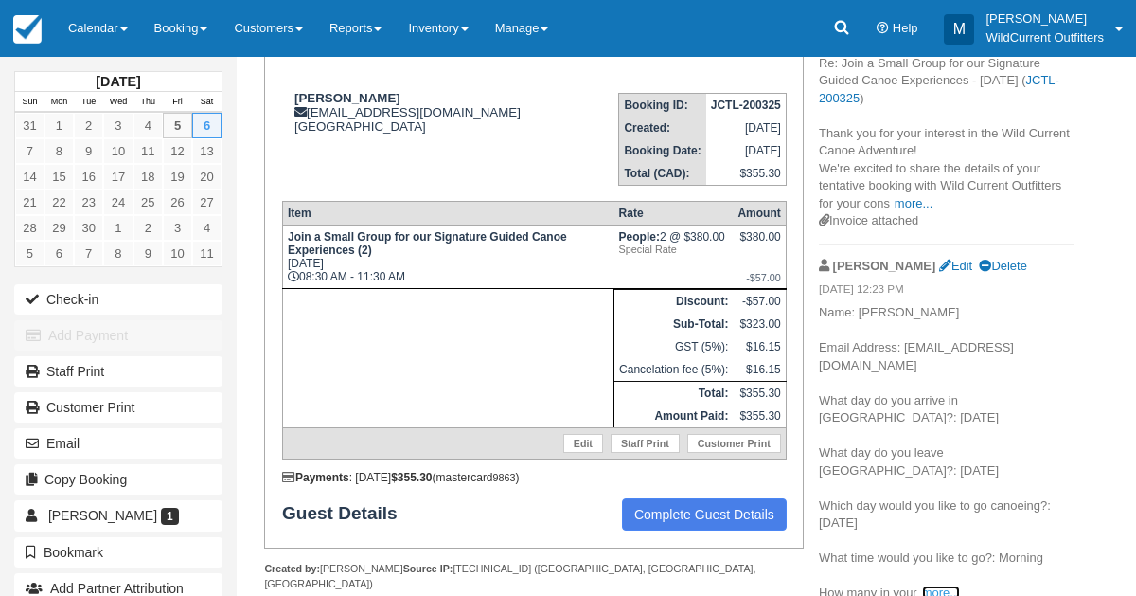
click at [956, 585] on link "more..." at bounding box center [941, 592] width 38 height 14
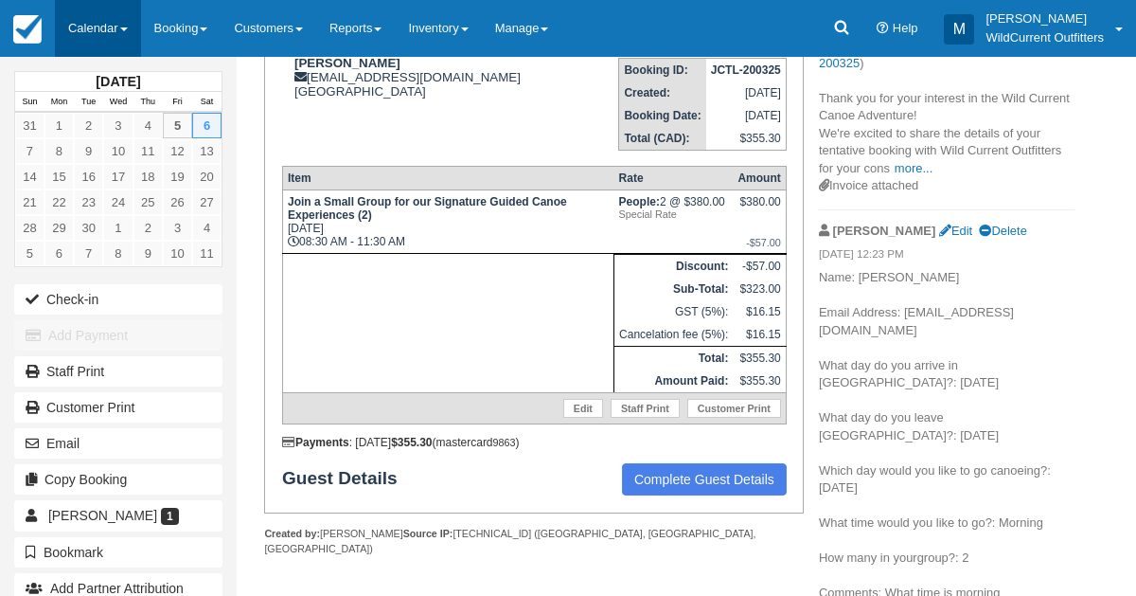
click at [95, 25] on link "Calendar" at bounding box center [98, 28] width 86 height 57
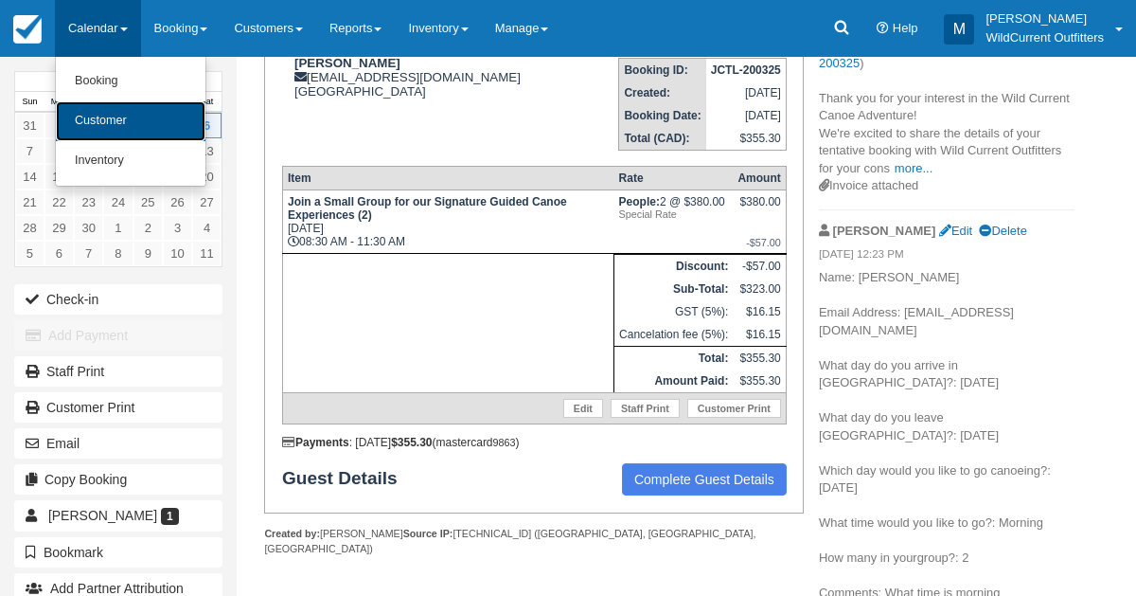
click at [98, 116] on link "Customer" at bounding box center [131, 121] width 150 height 40
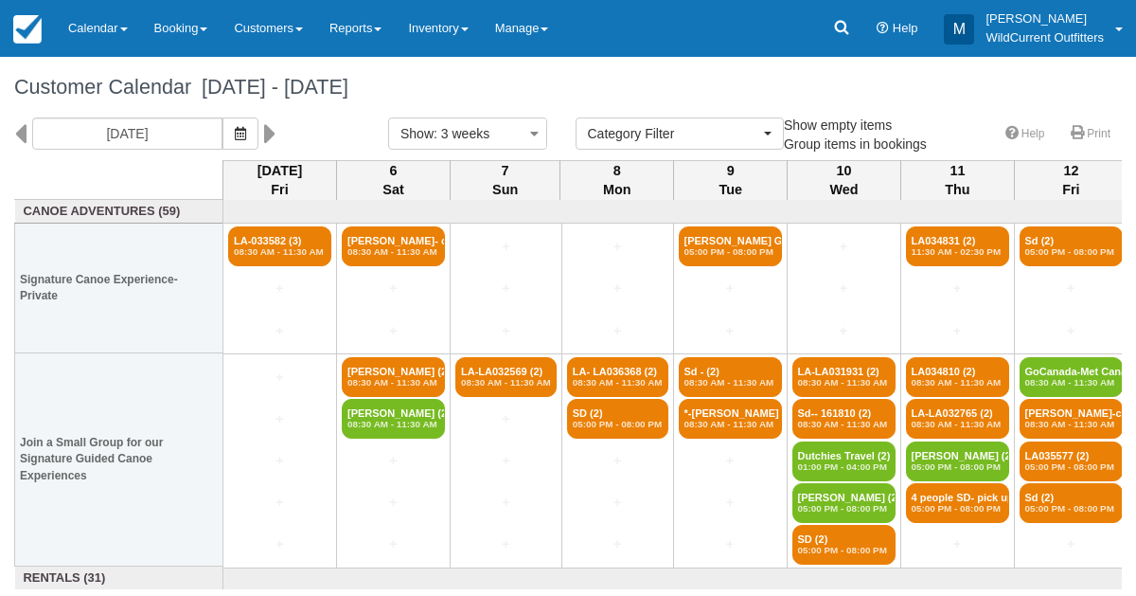
select select
click at [19, 130] on icon at bounding box center [20, 133] width 12 height 32
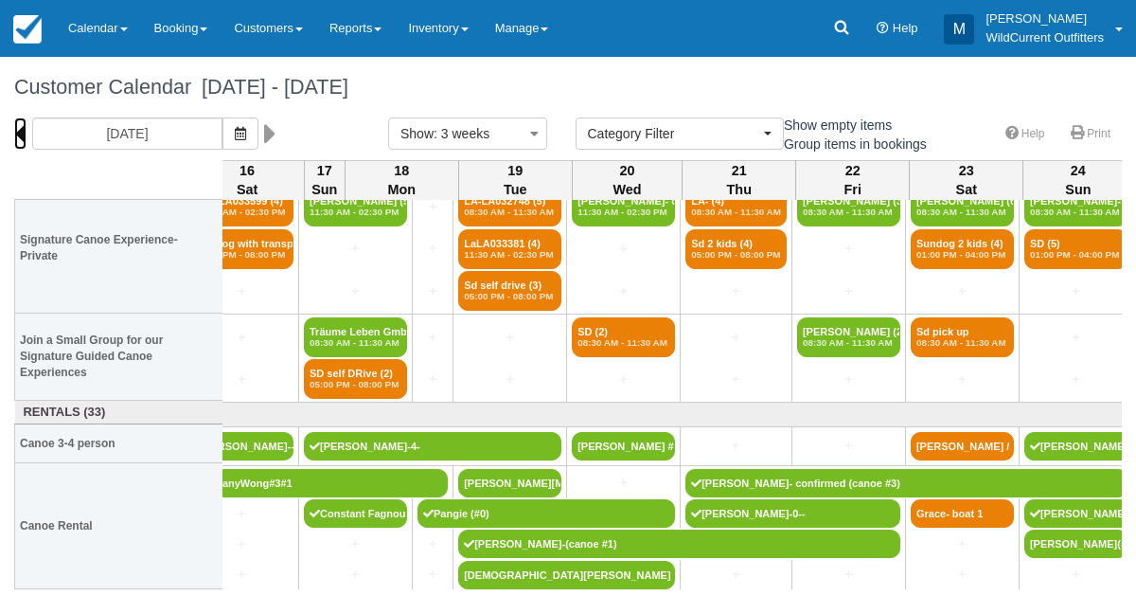
scroll to position [40, 0]
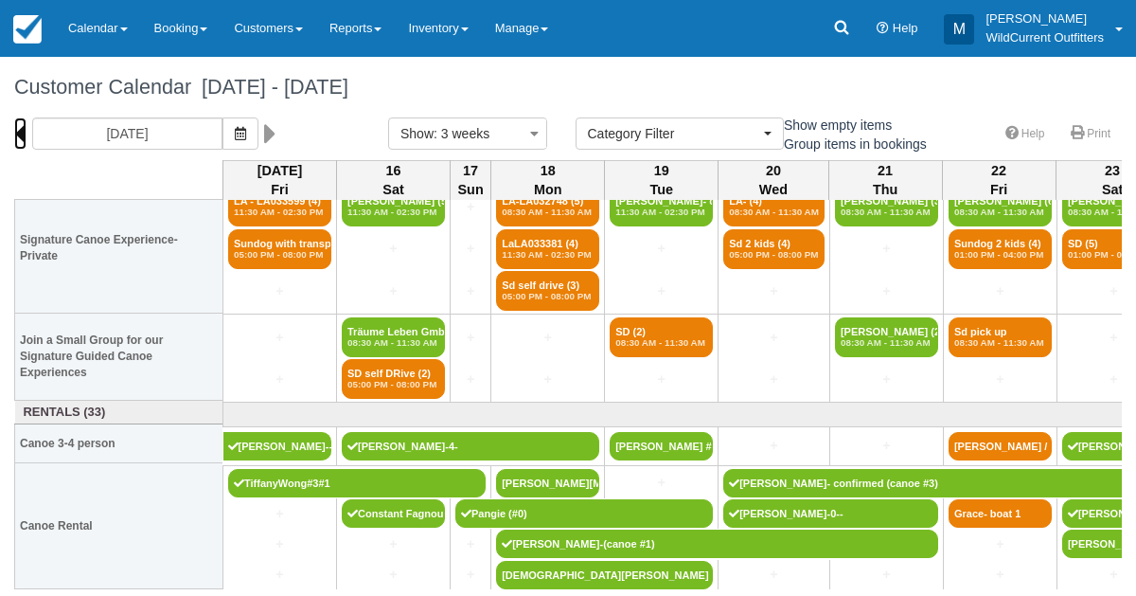
click at [21, 130] on icon at bounding box center [20, 133] width 12 height 32
type input "07/25/25"
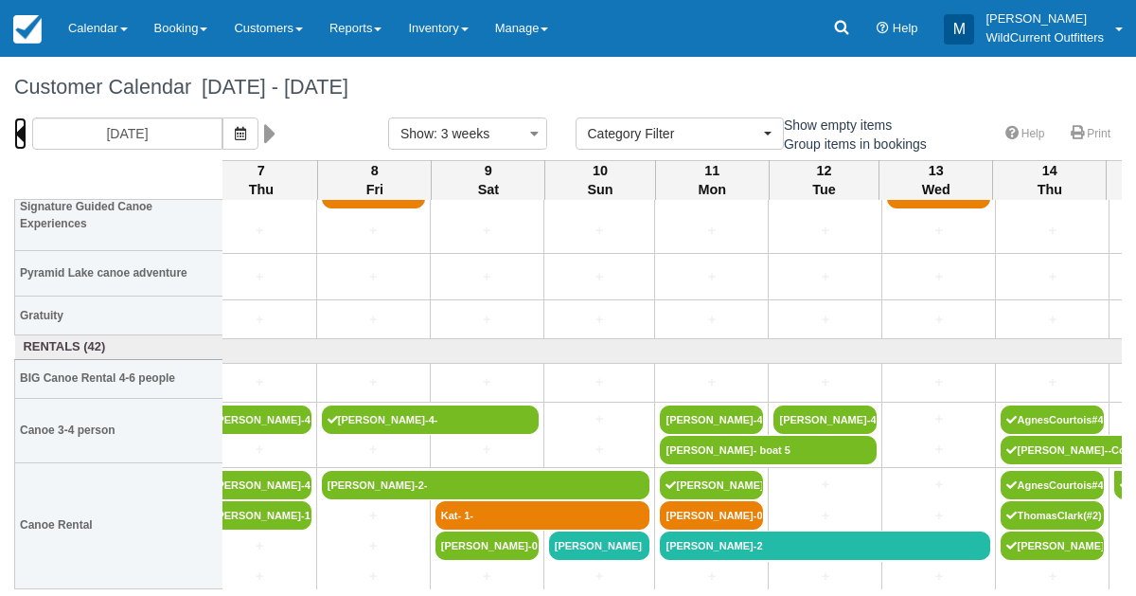
scroll to position [230, 1421]
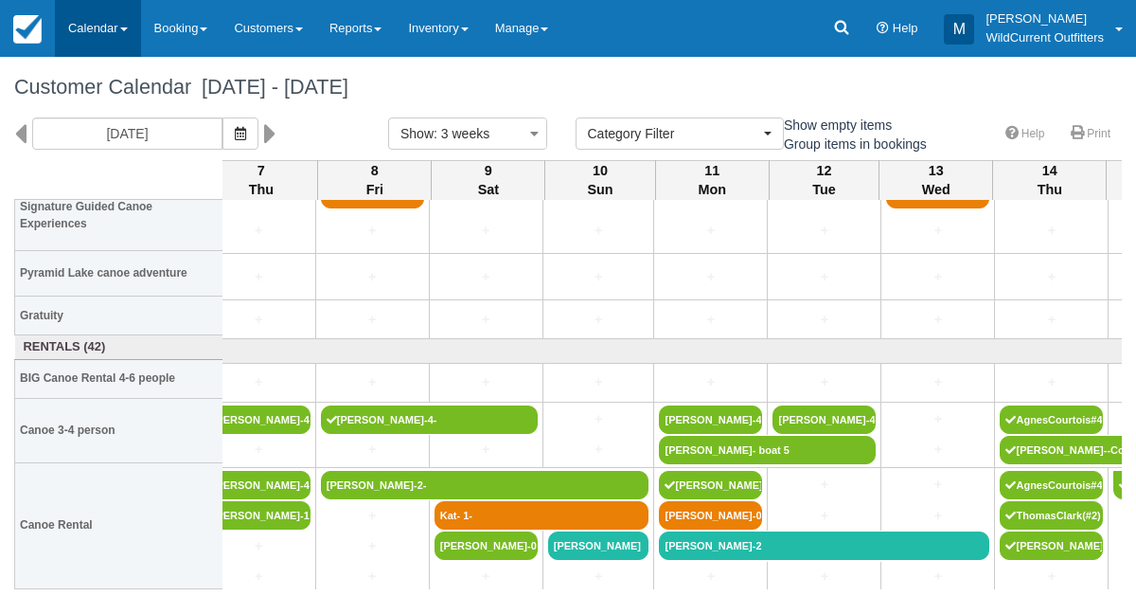
click at [80, 24] on link "Calendar" at bounding box center [98, 28] width 86 height 57
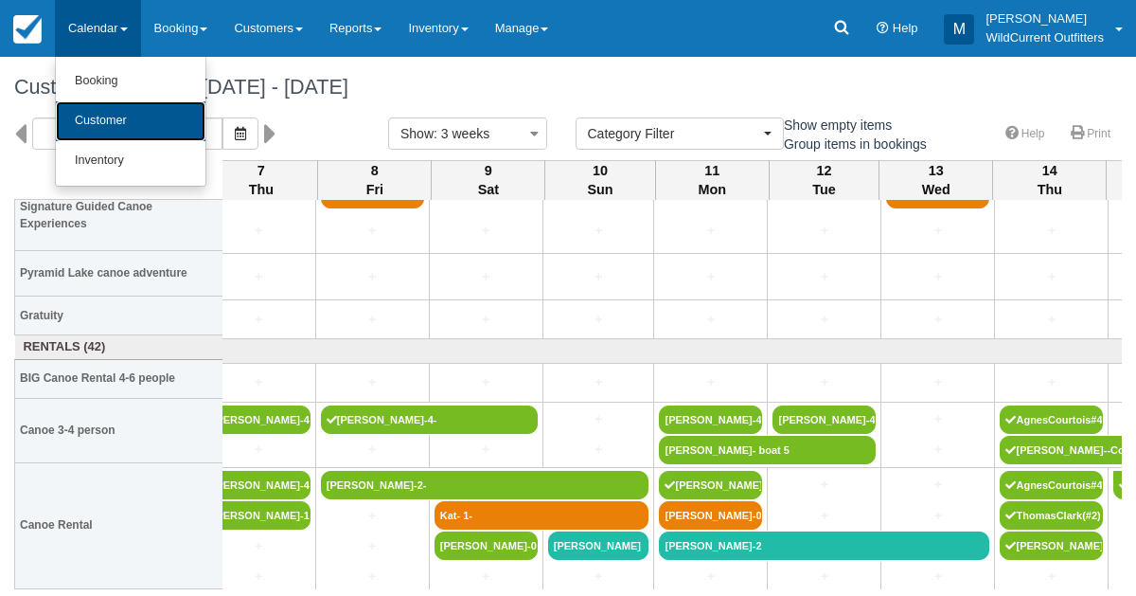
click at [99, 111] on link "Customer" at bounding box center [131, 121] width 150 height 40
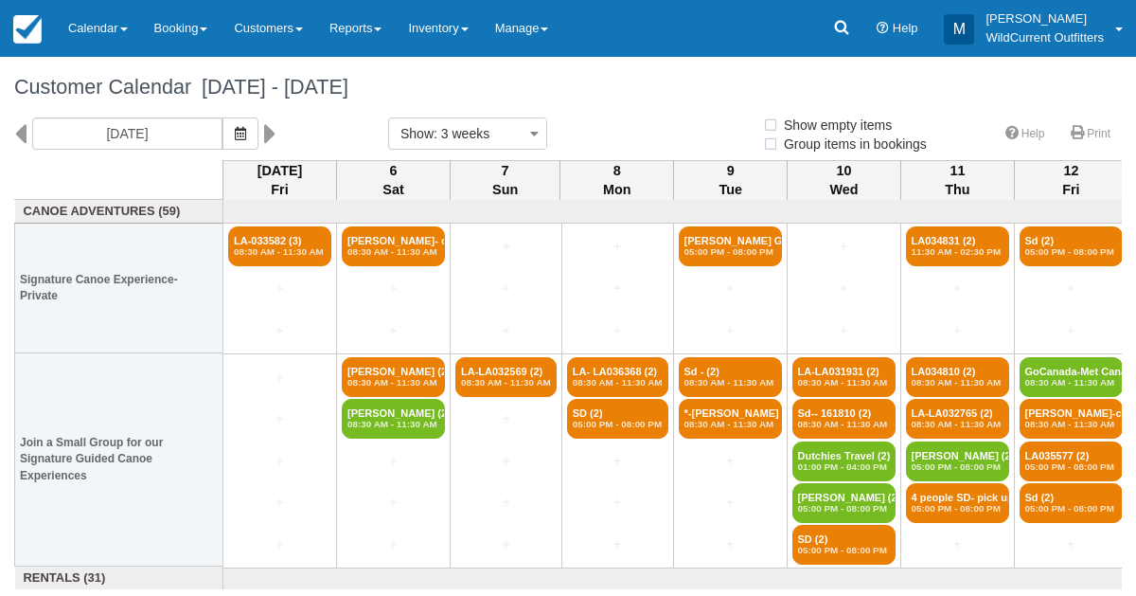
select select
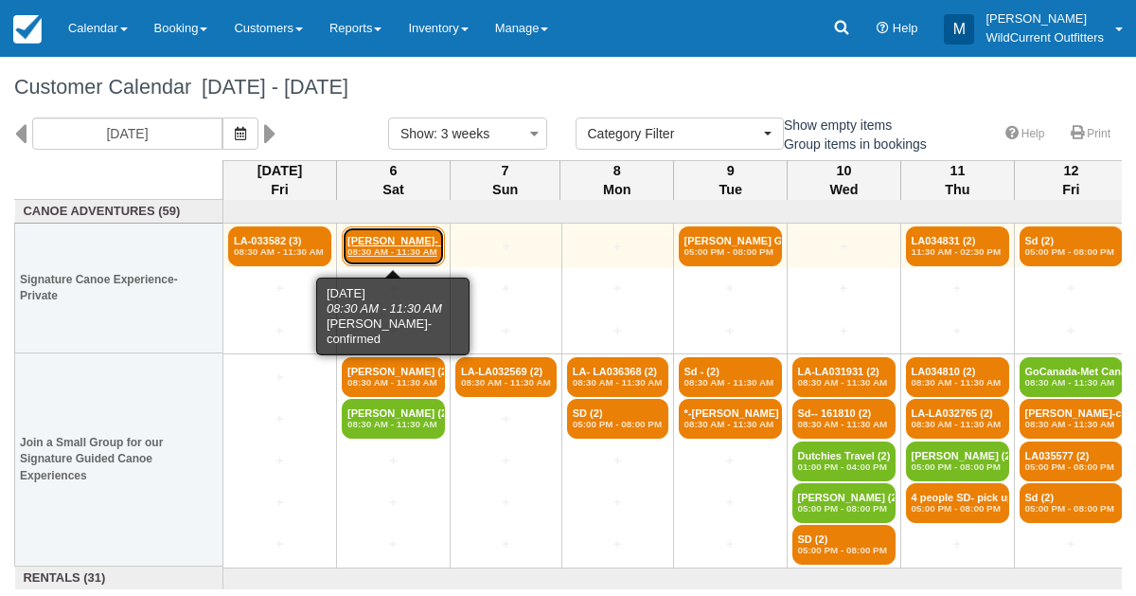
click at [391, 240] on link "Jordy Verwijk- confi (4) 08:30 AM - 11:30 AM" at bounding box center [393, 246] width 103 height 40
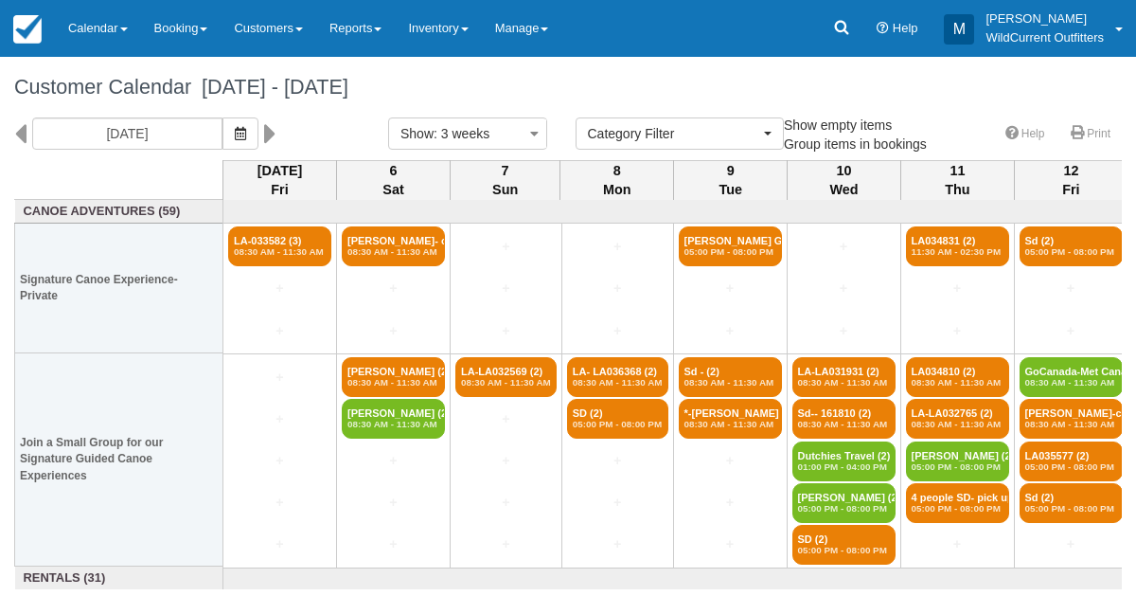
select select
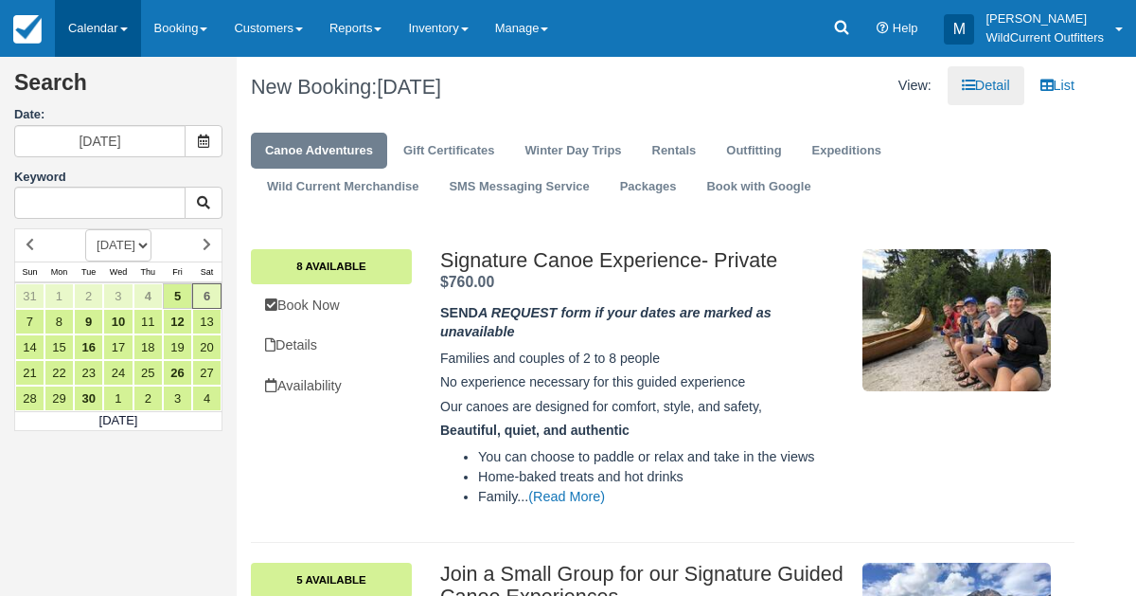
click at [84, 24] on link "Calendar" at bounding box center [98, 28] width 86 height 57
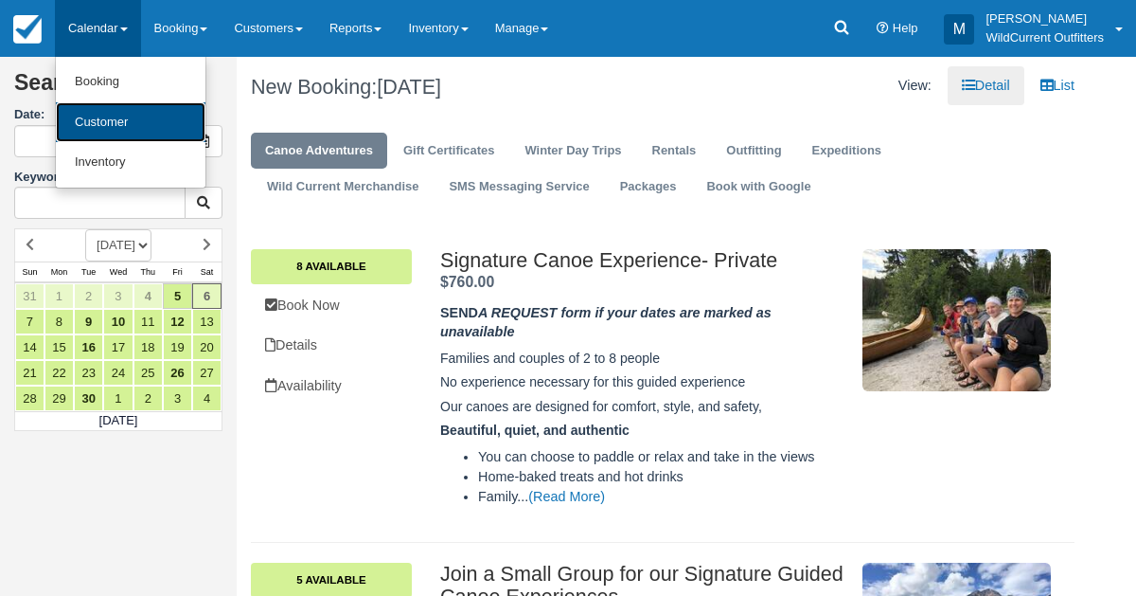
click at [99, 124] on link "Customer" at bounding box center [131, 122] width 150 height 41
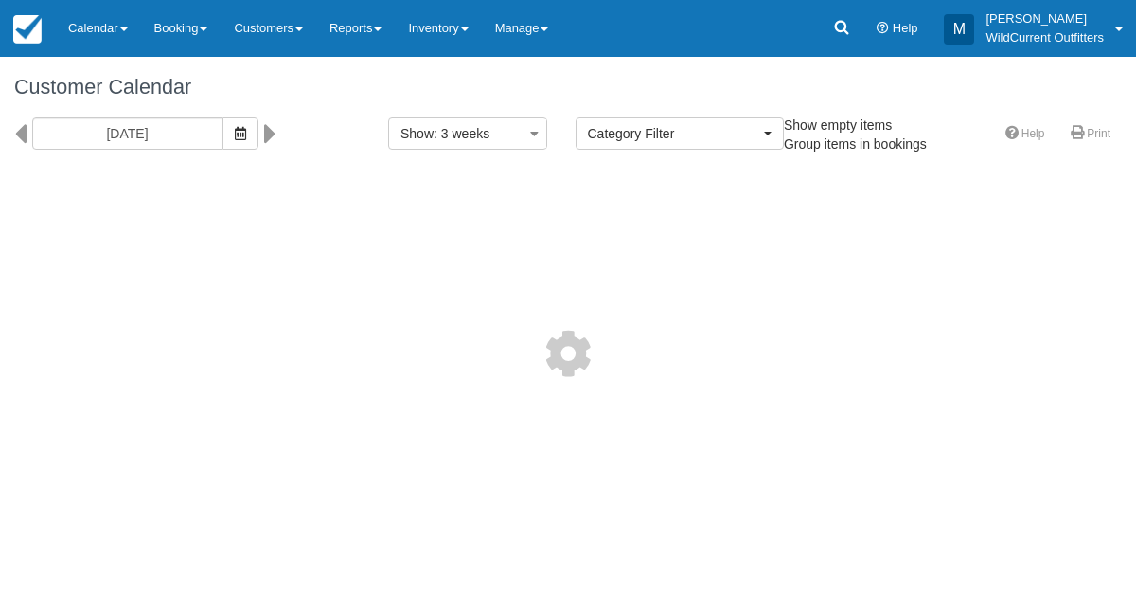
select select
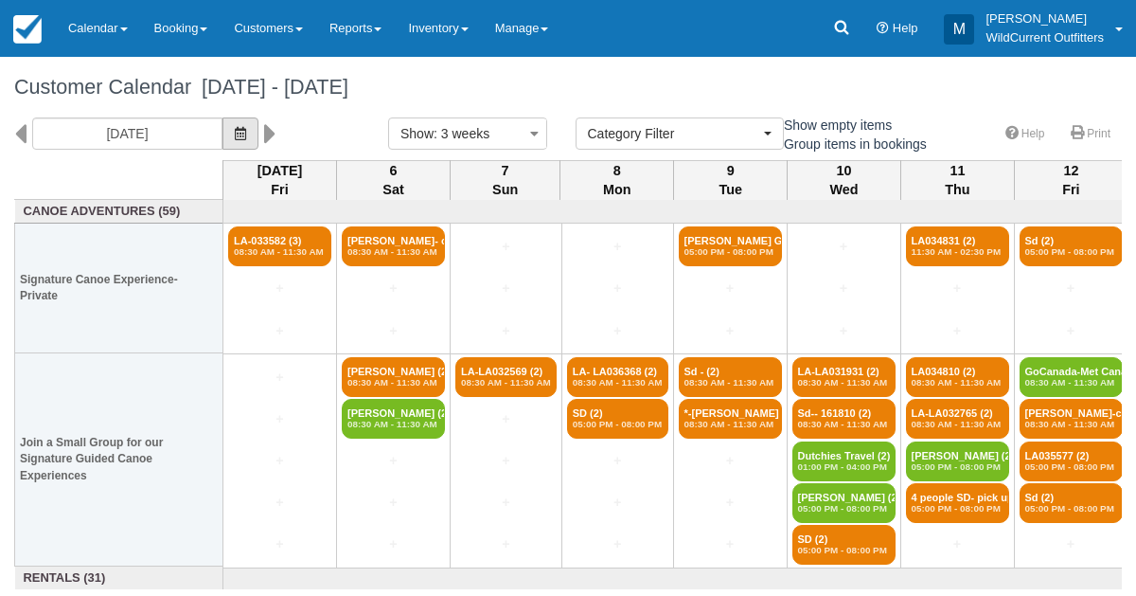
click at [246, 129] on icon "button" at bounding box center [240, 133] width 11 height 13
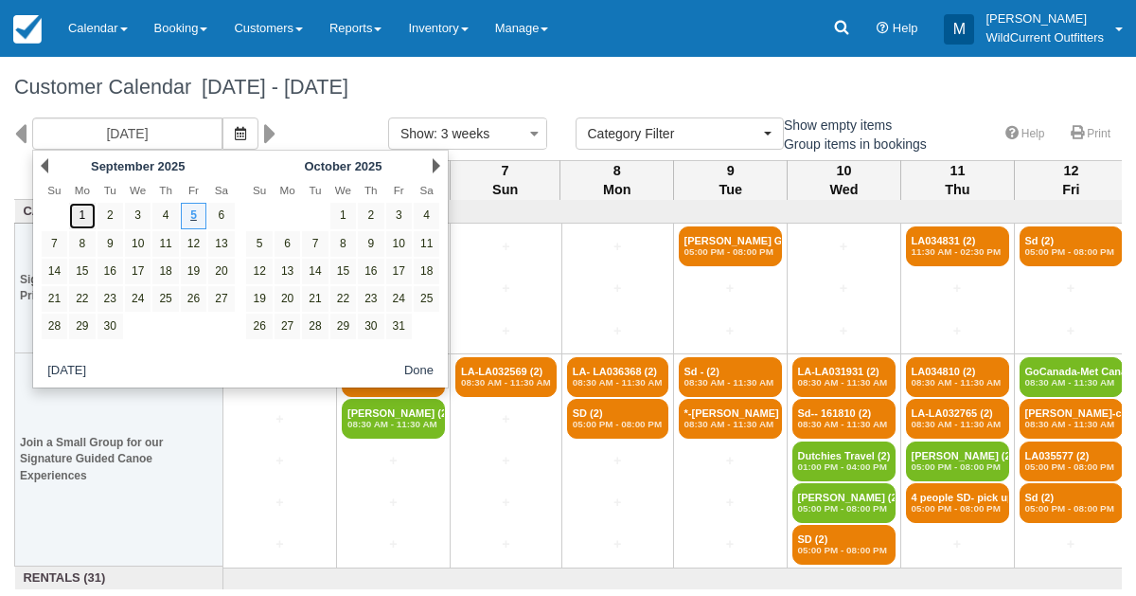
click at [85, 204] on link "1" at bounding box center [82, 216] width 26 height 26
type input "09/01/25"
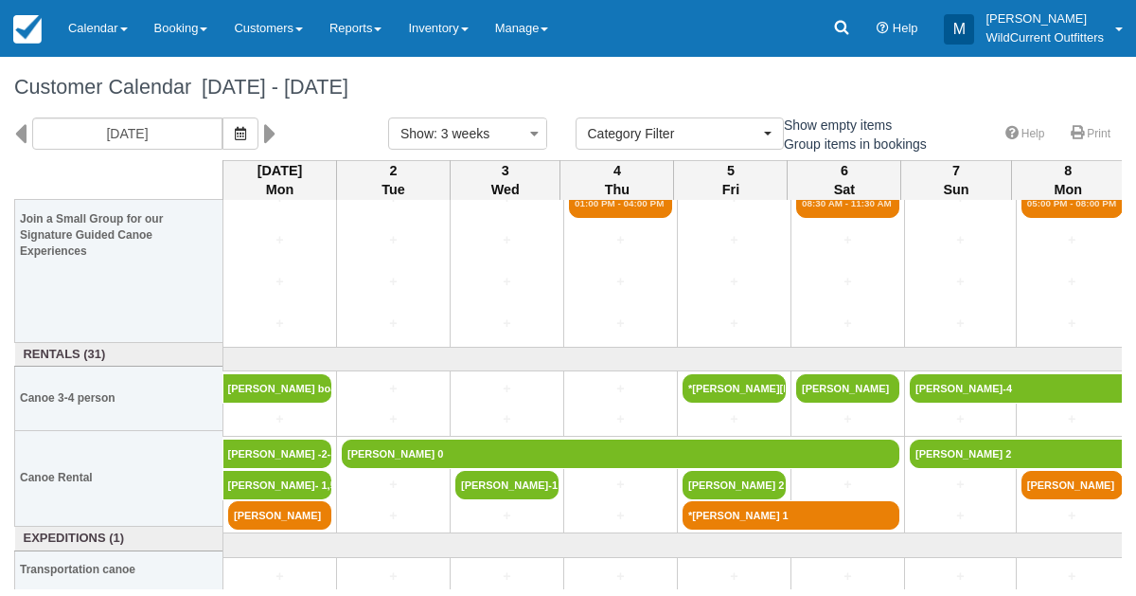
scroll to position [223, 0]
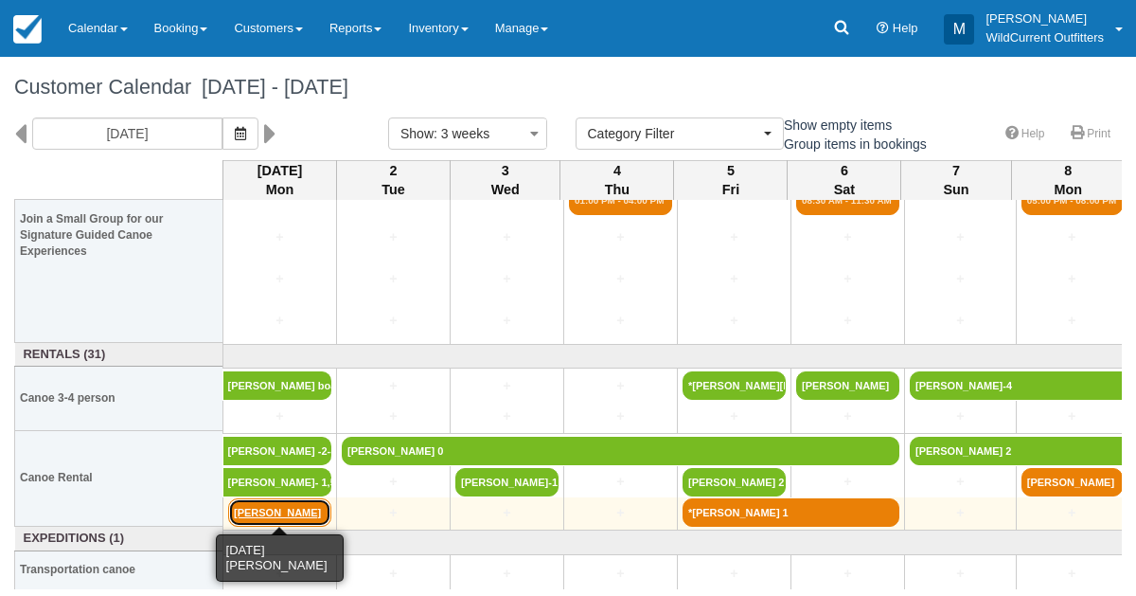
click at [259, 507] on link "Charity Gladu" at bounding box center [279, 512] width 103 height 28
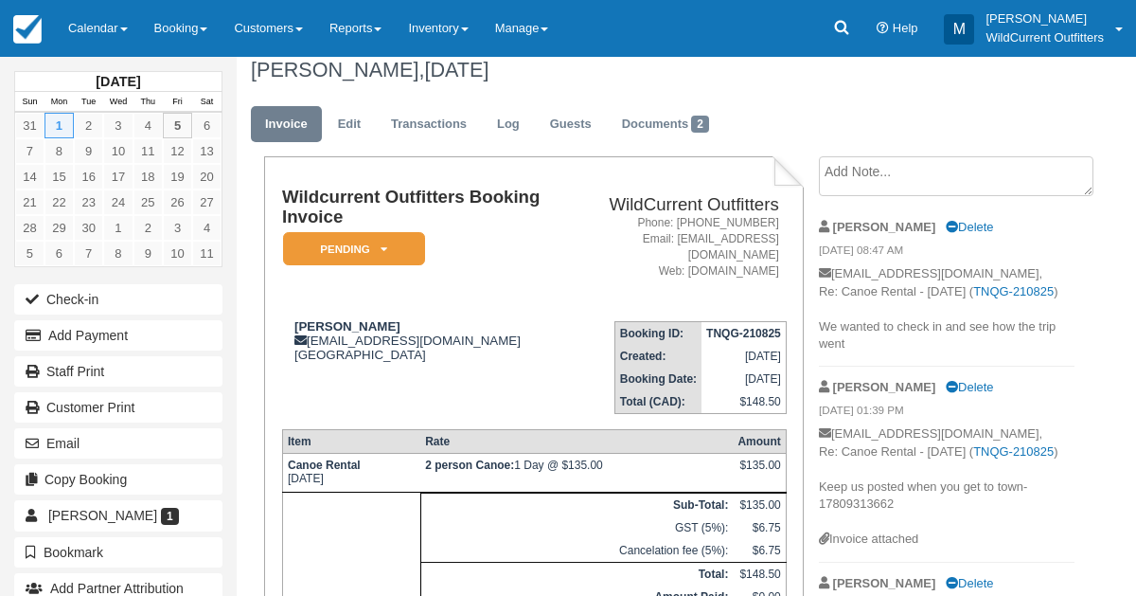
scroll to position [36, 0]
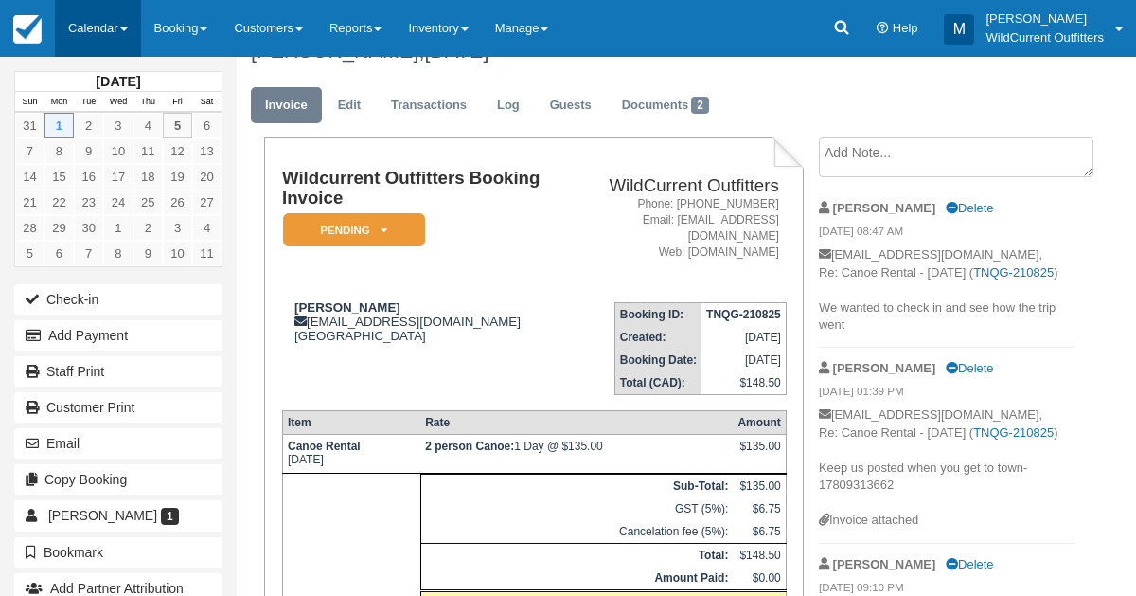
click at [77, 24] on link "Calendar" at bounding box center [98, 28] width 86 height 57
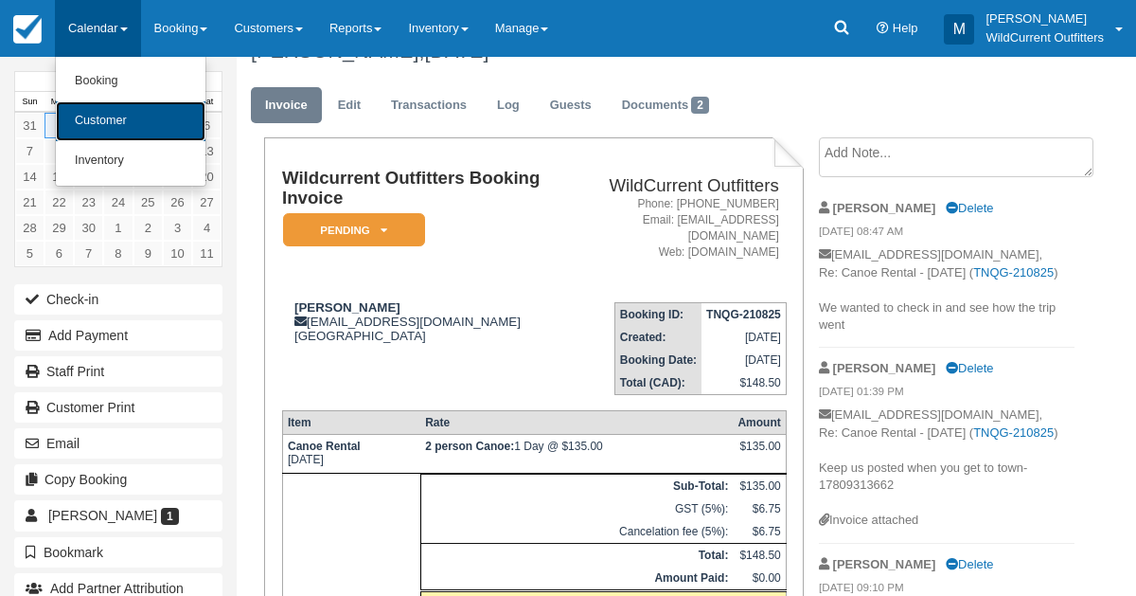
click at [87, 105] on link "Customer" at bounding box center [131, 121] width 150 height 40
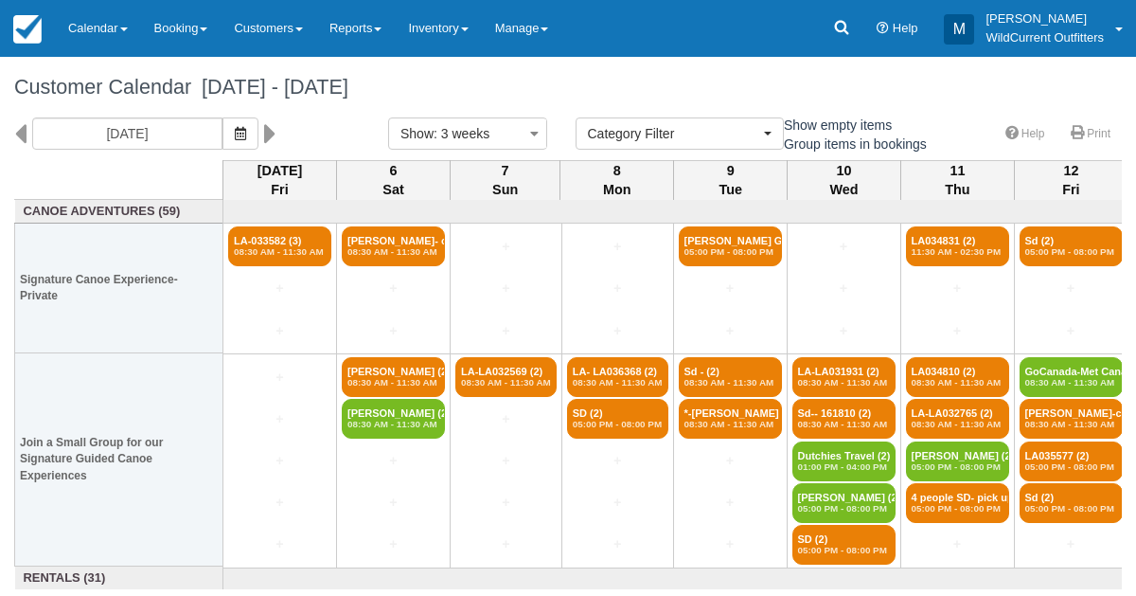
select select
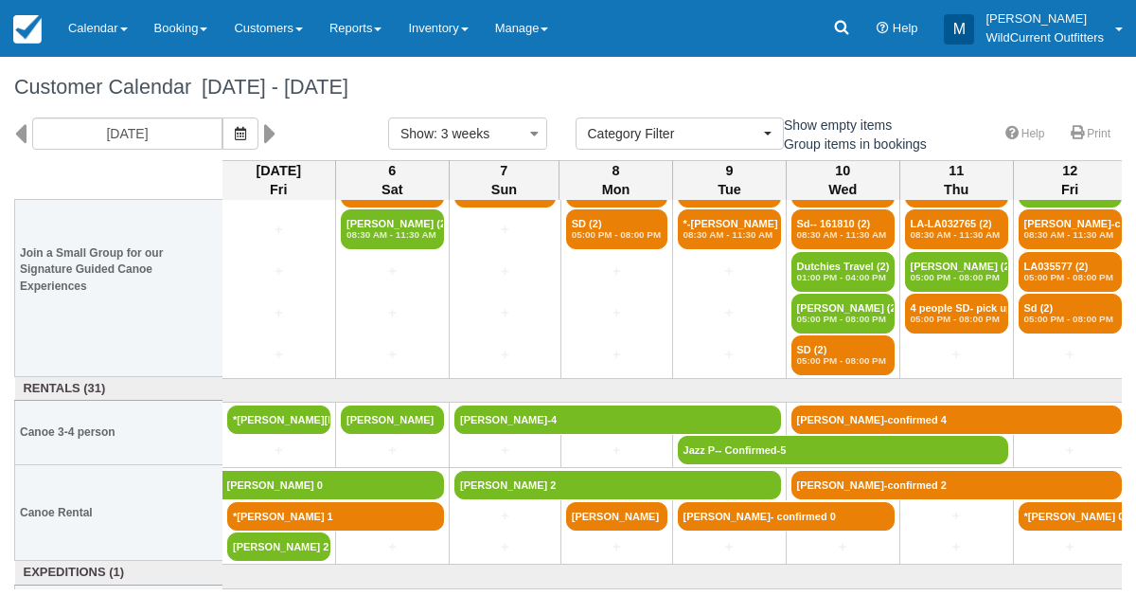
scroll to position [189, 0]
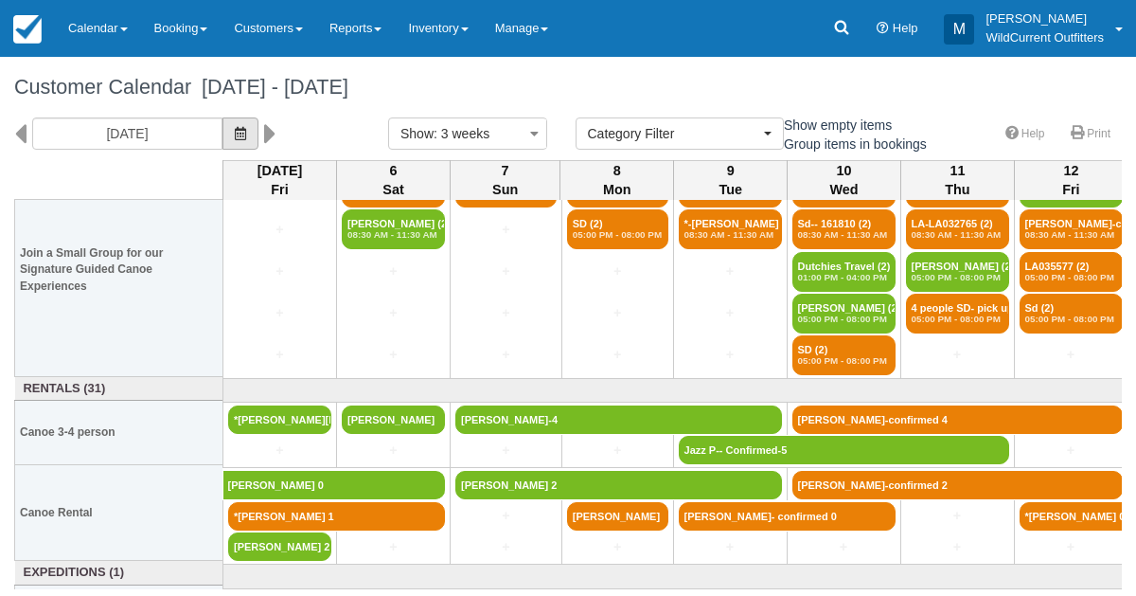
click at [246, 133] on icon "button" at bounding box center [240, 133] width 11 height 13
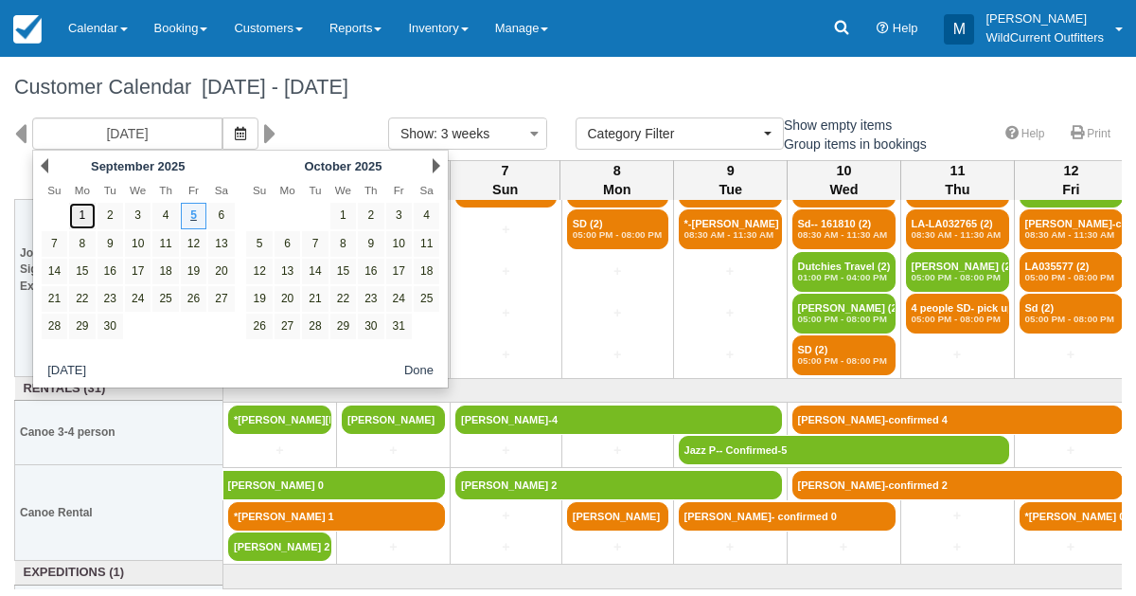
click at [77, 214] on link "1" at bounding box center [82, 216] width 26 height 26
type input "09/01/25"
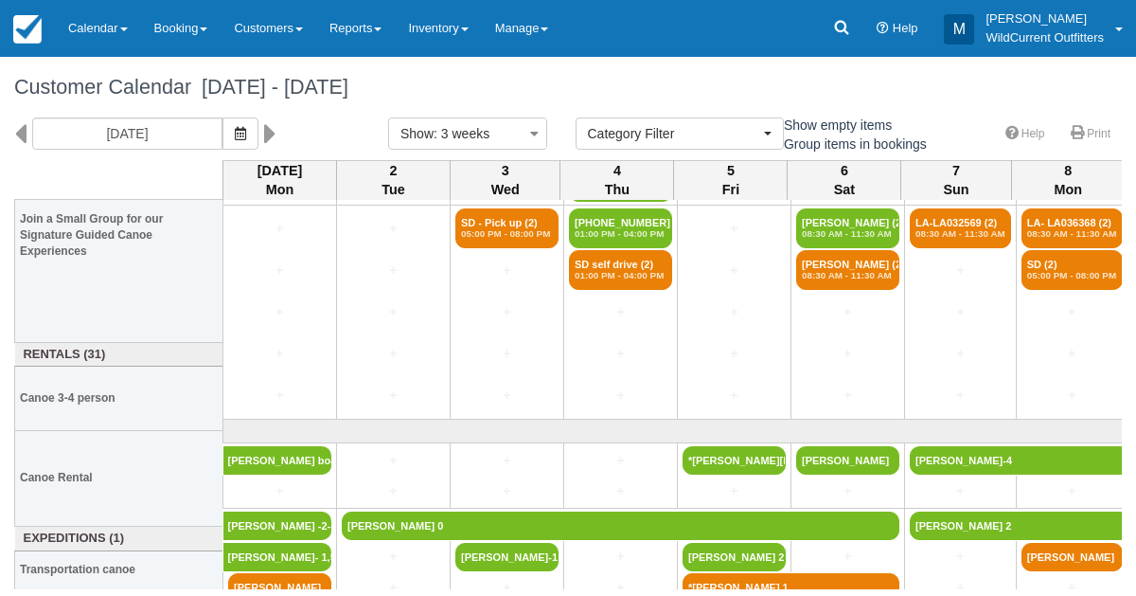
scroll to position [223, 0]
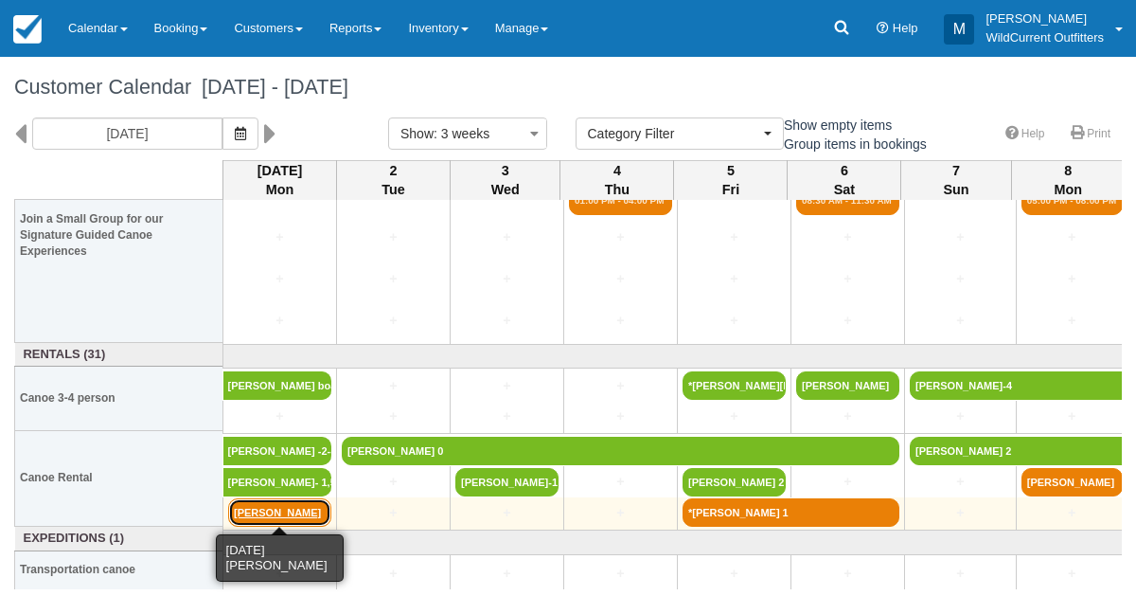
click at [250, 511] on link "[PERSON_NAME]" at bounding box center [279, 512] width 103 height 28
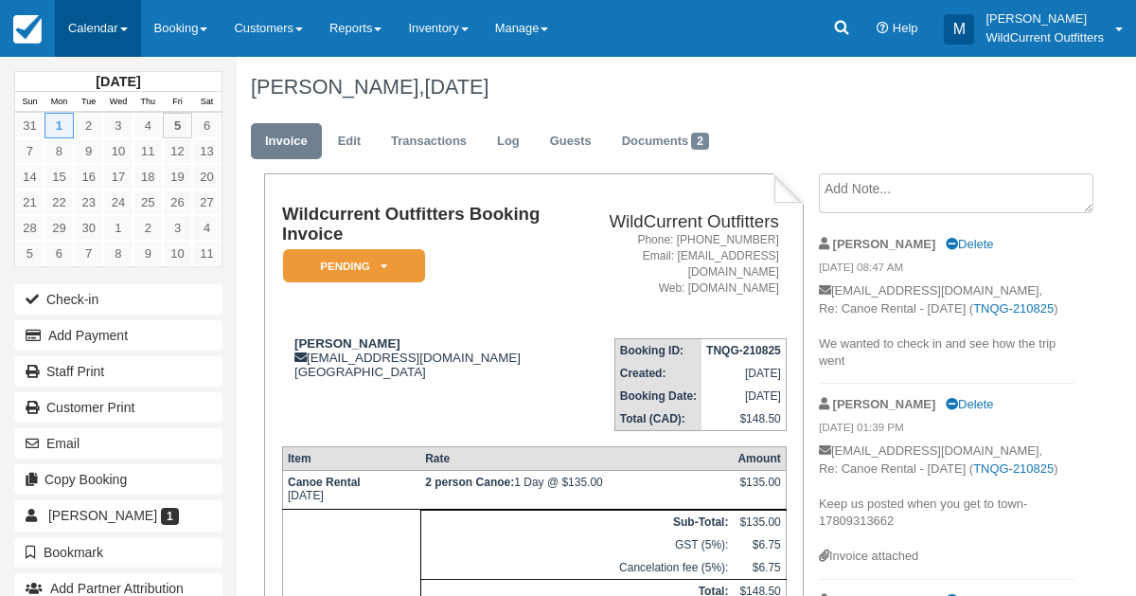
click at [89, 39] on link "Calendar" at bounding box center [98, 28] width 86 height 57
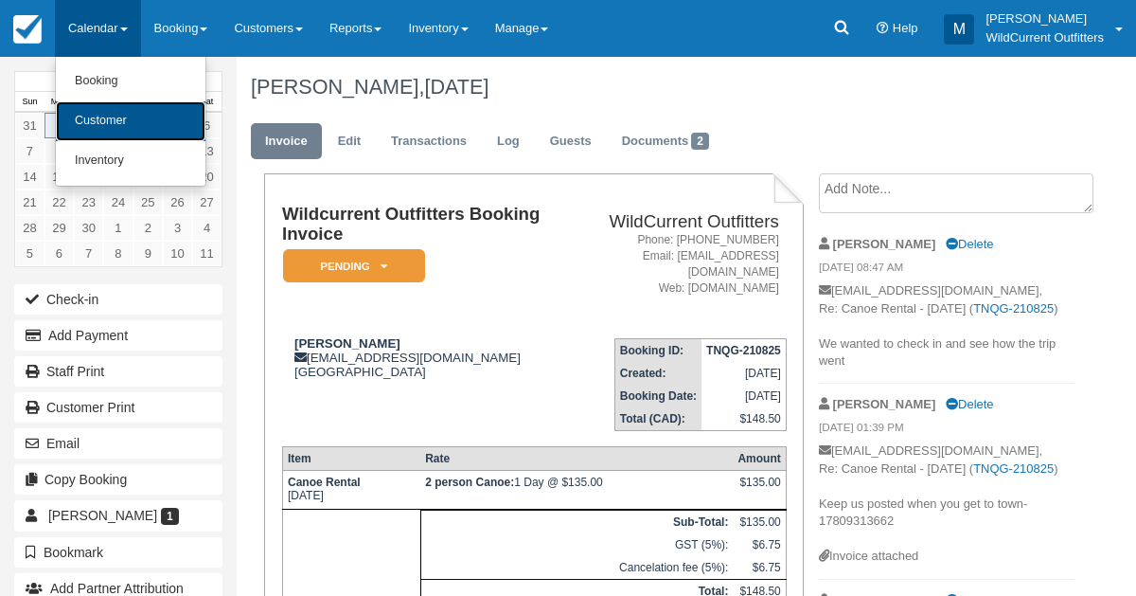
click at [94, 116] on link "Customer" at bounding box center [131, 121] width 150 height 40
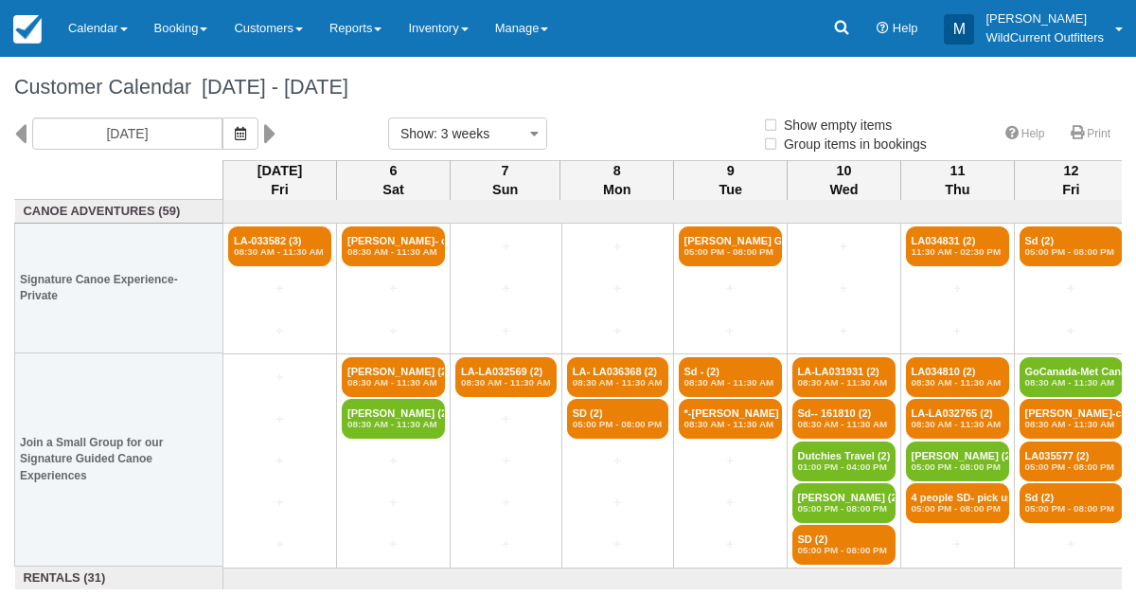
select select
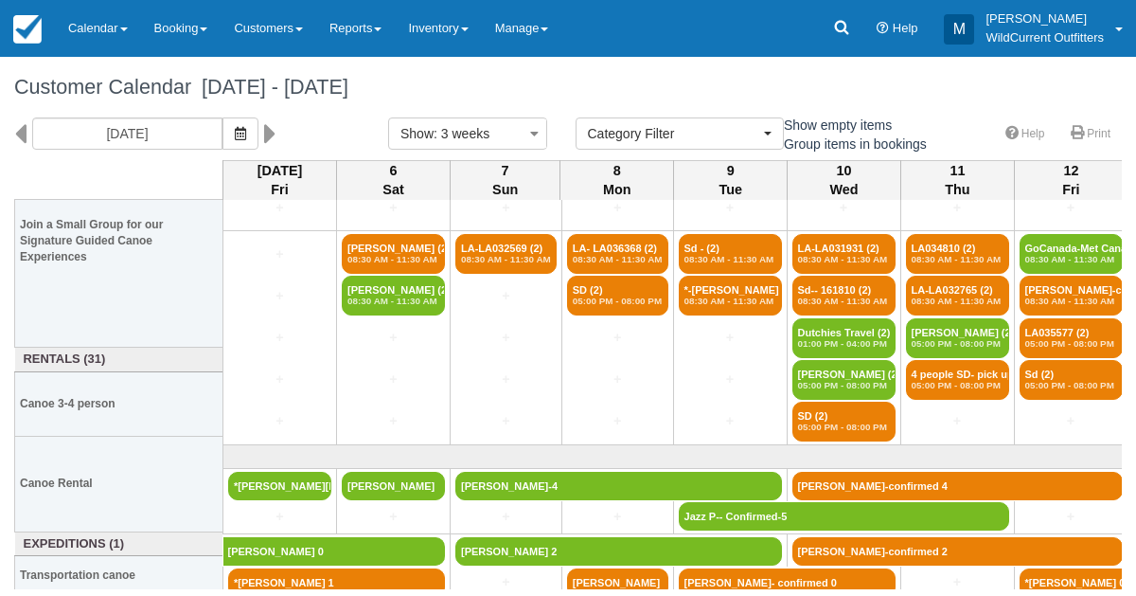
scroll to position [223, 0]
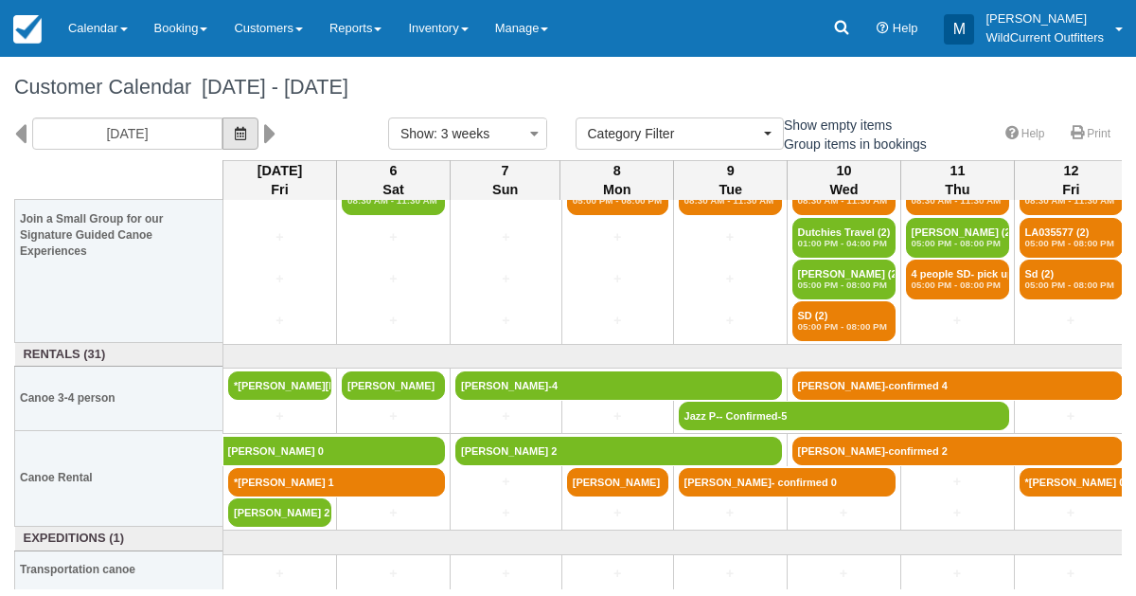
click at [259, 127] on button "button" at bounding box center [241, 133] width 36 height 32
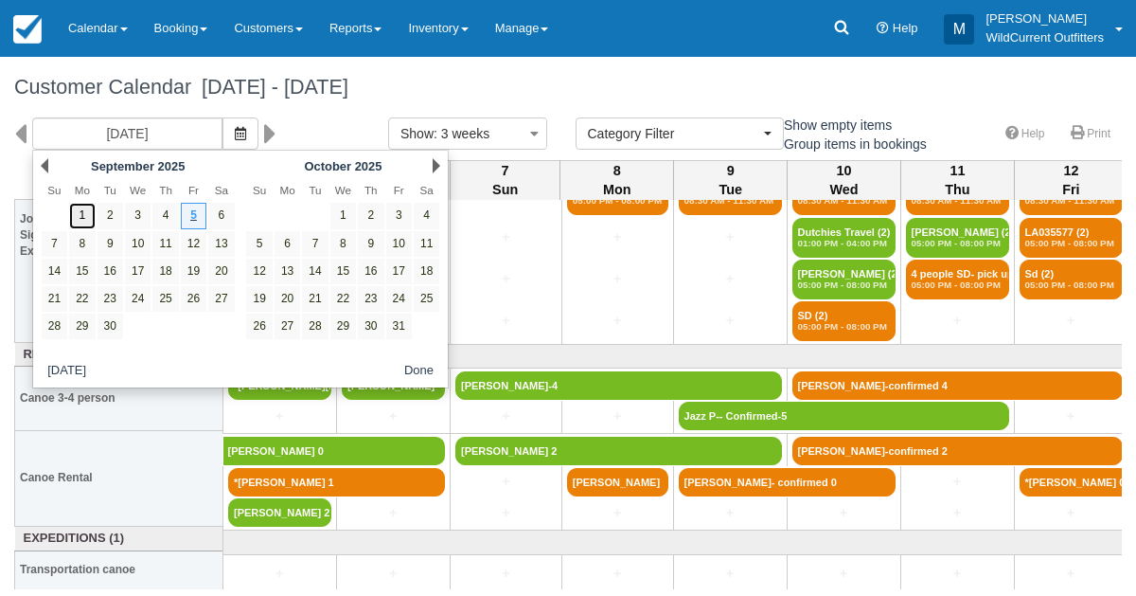
click at [74, 210] on link "1" at bounding box center [82, 216] width 26 height 26
type input "09/01/25"
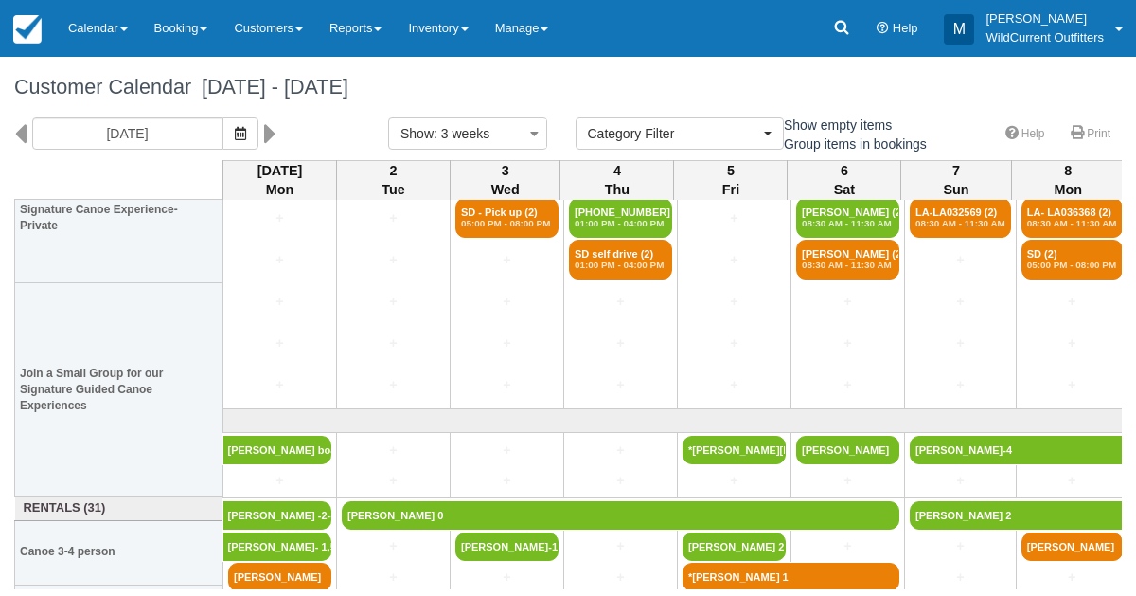
scroll to position [223, 0]
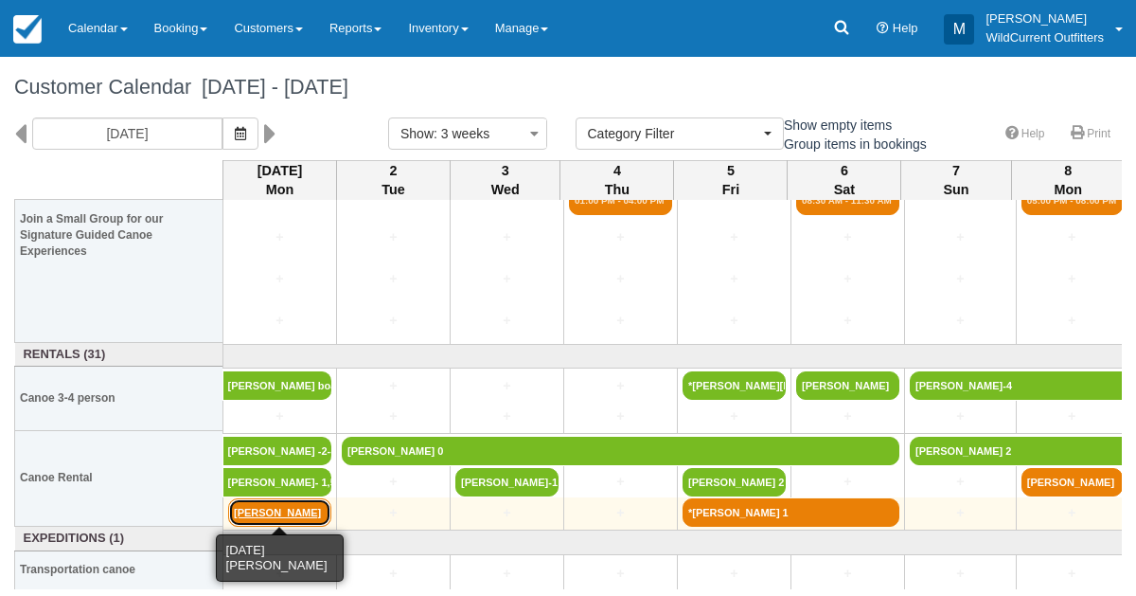
click at [290, 511] on link "Charity Gladu" at bounding box center [279, 512] width 103 height 28
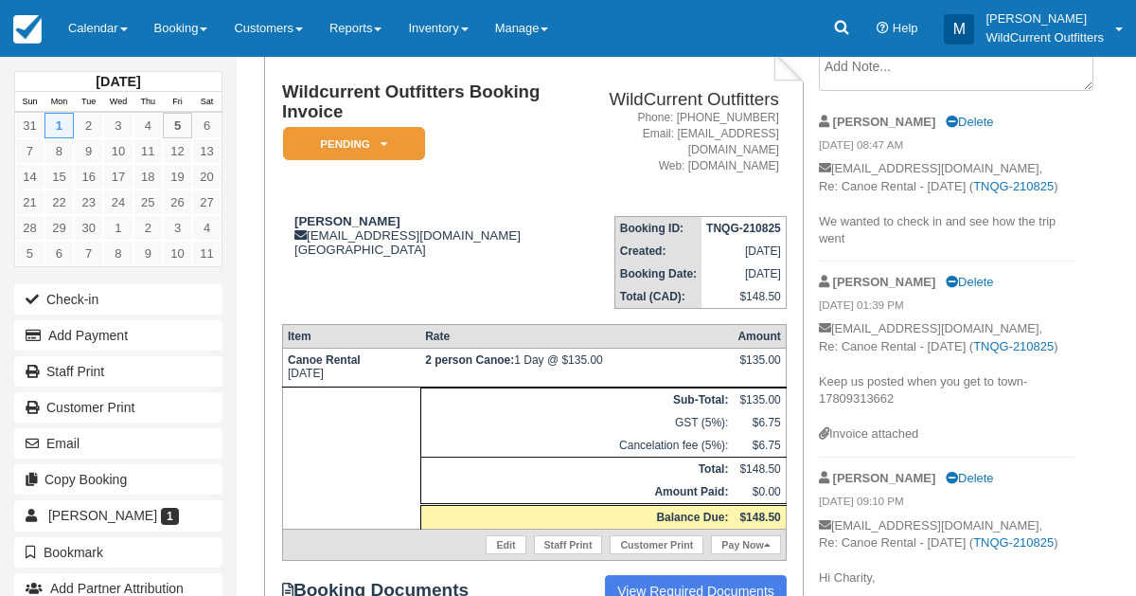
scroll to position [124, 0]
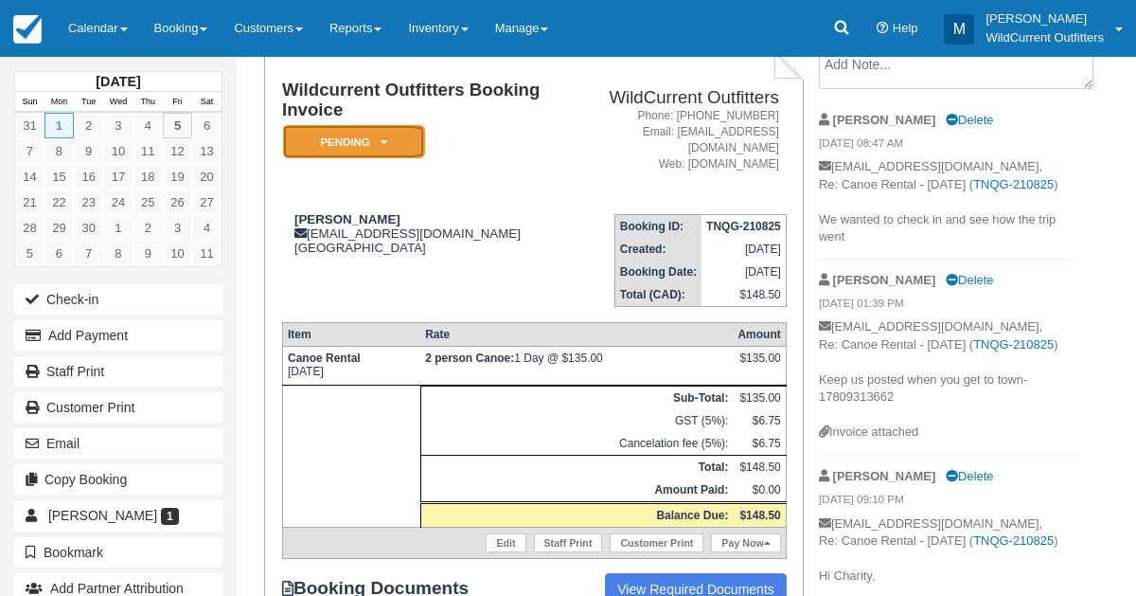
click at [378, 146] on em "Pending" at bounding box center [354, 141] width 142 height 33
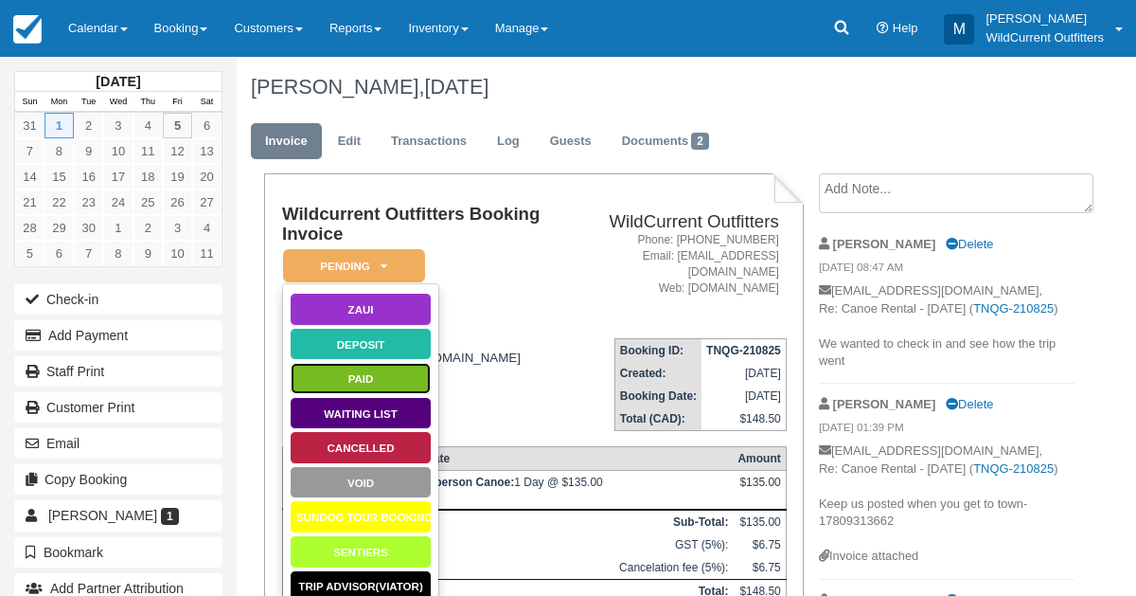
click at [362, 366] on link "Paid" at bounding box center [361, 378] width 142 height 33
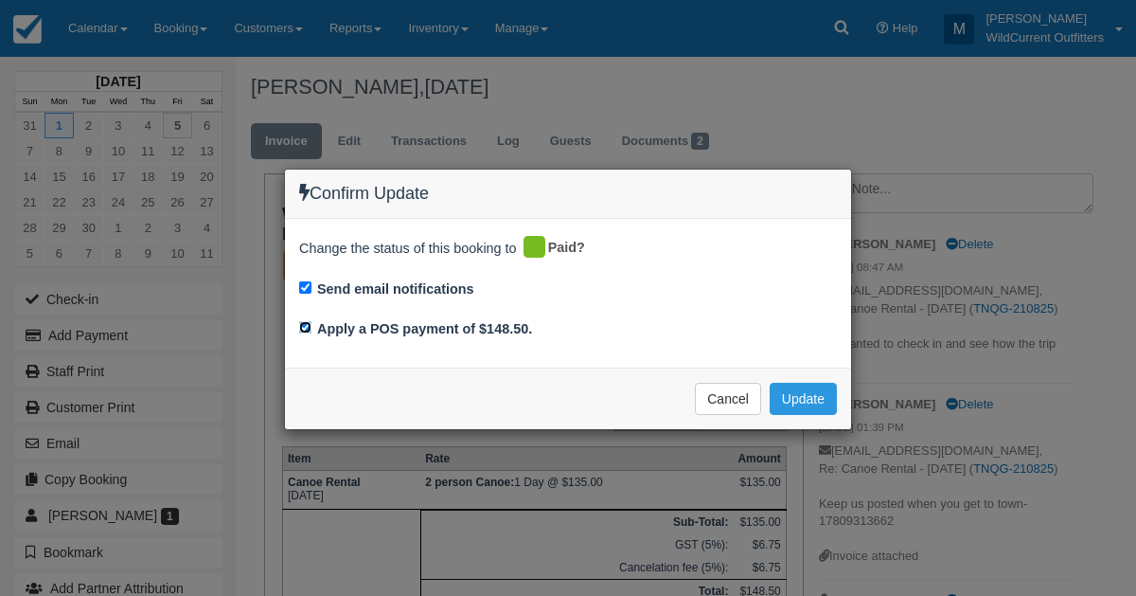
click at [305, 323] on input "Apply a POS payment of $148.50." at bounding box center [305, 327] width 12 height 12
checkbox input "false"
click at [795, 391] on button "Update" at bounding box center [803, 399] width 67 height 32
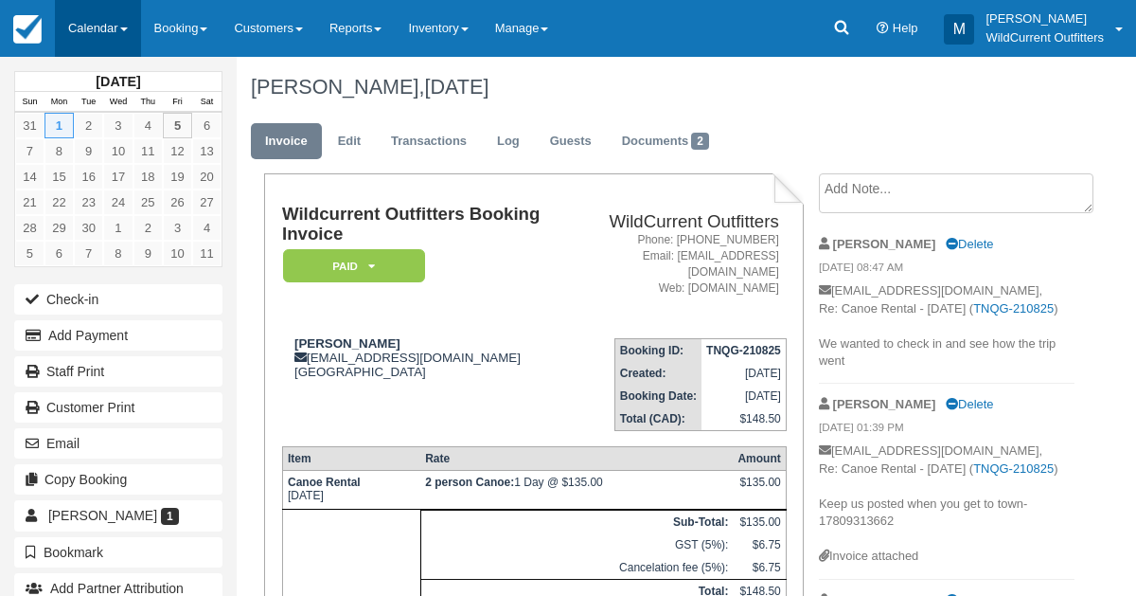
click at [67, 17] on link "Calendar" at bounding box center [98, 28] width 86 height 57
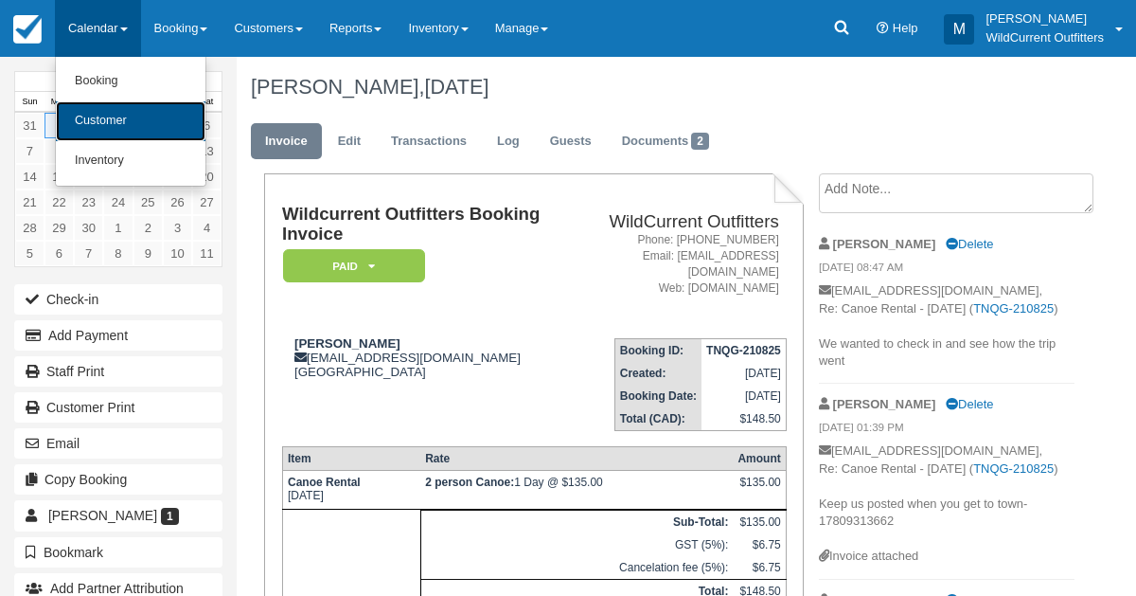
click at [101, 120] on link "Customer" at bounding box center [131, 121] width 150 height 40
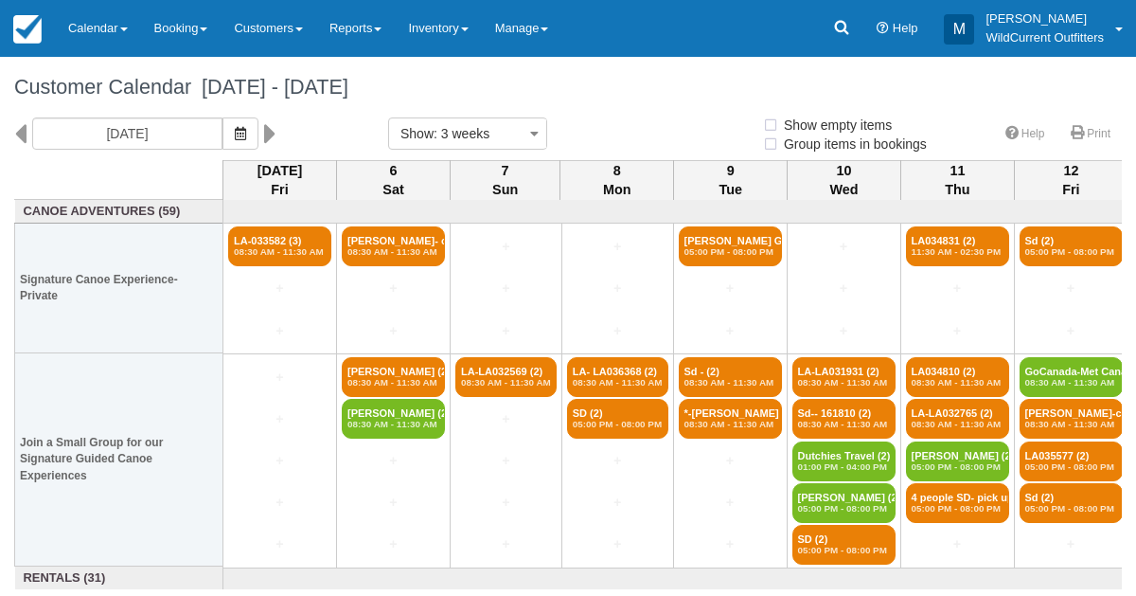
select select
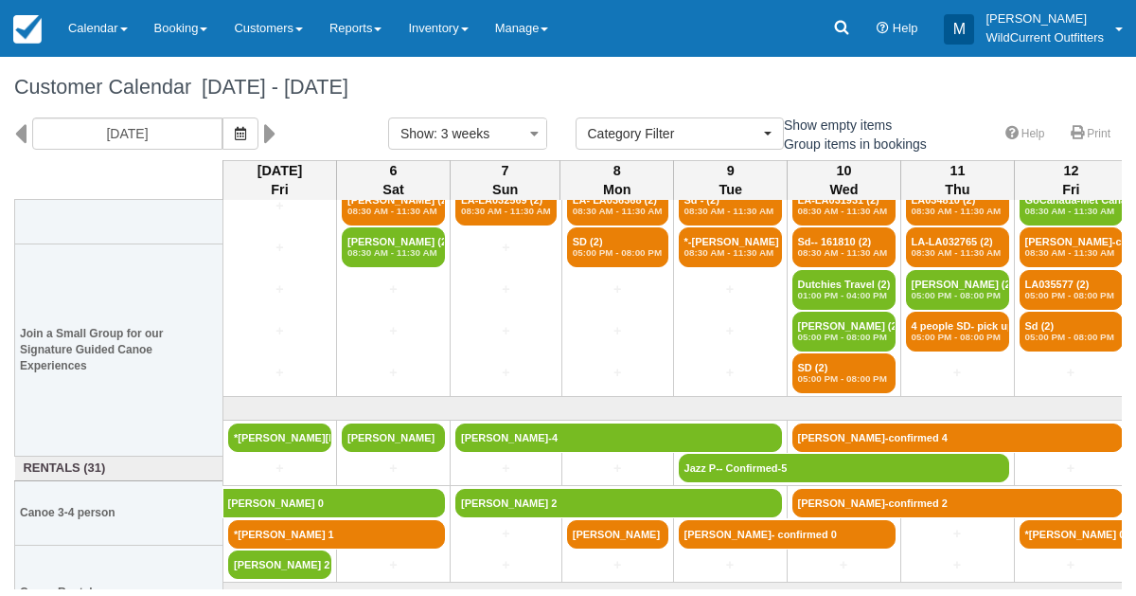
scroll to position [223, 0]
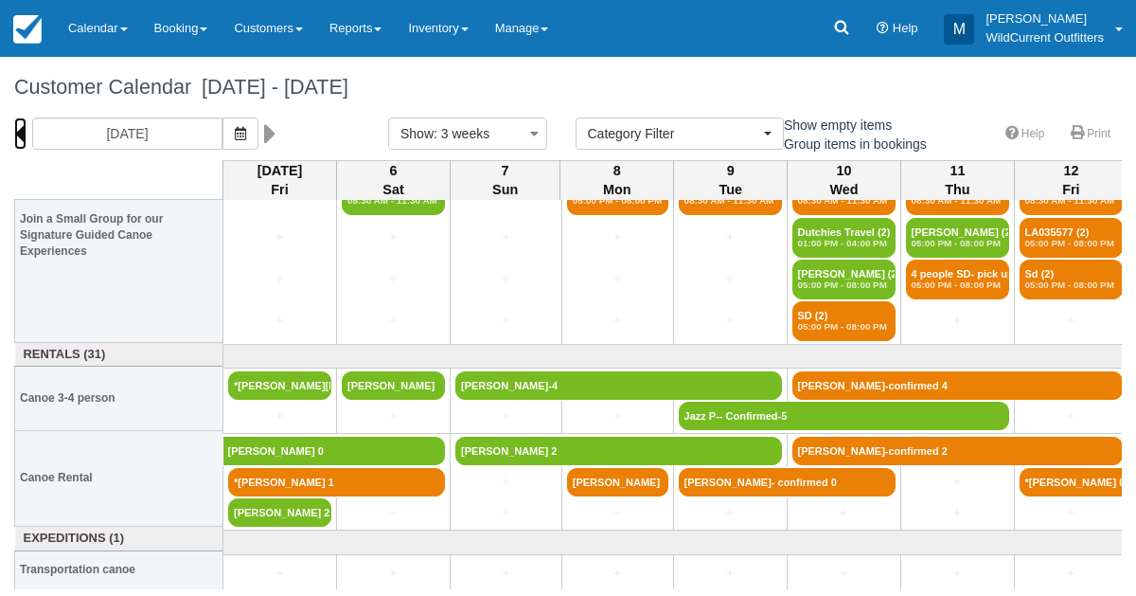
click at [22, 127] on icon at bounding box center [20, 133] width 12 height 32
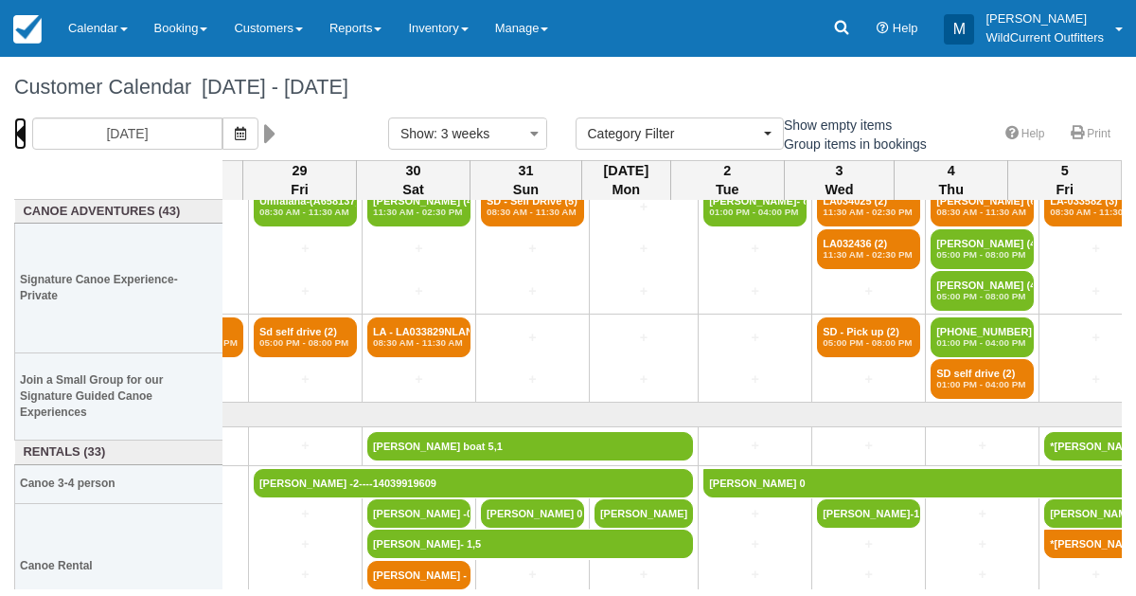
scroll to position [0, 1484]
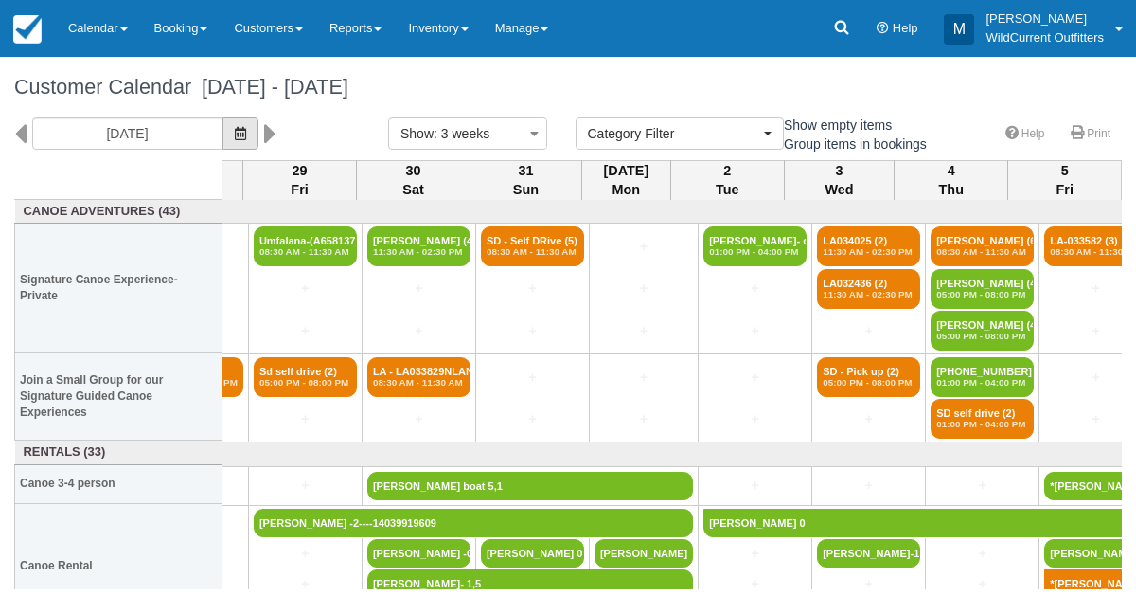
click at [246, 134] on icon "button" at bounding box center [240, 133] width 11 height 13
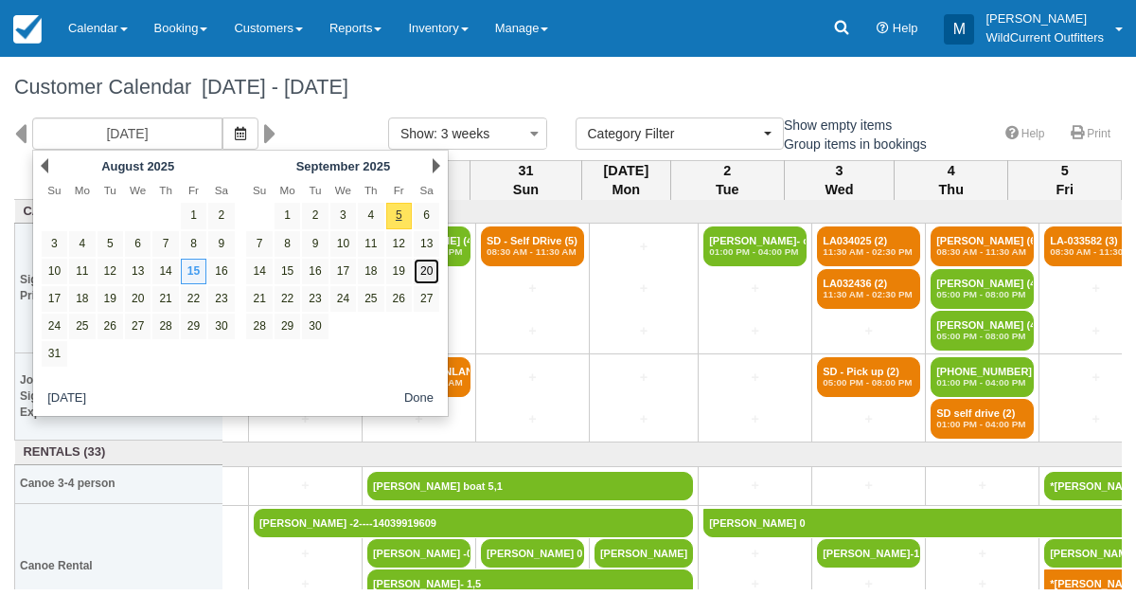
click at [422, 262] on link "20" at bounding box center [427, 272] width 26 height 26
type input "09/20/25"
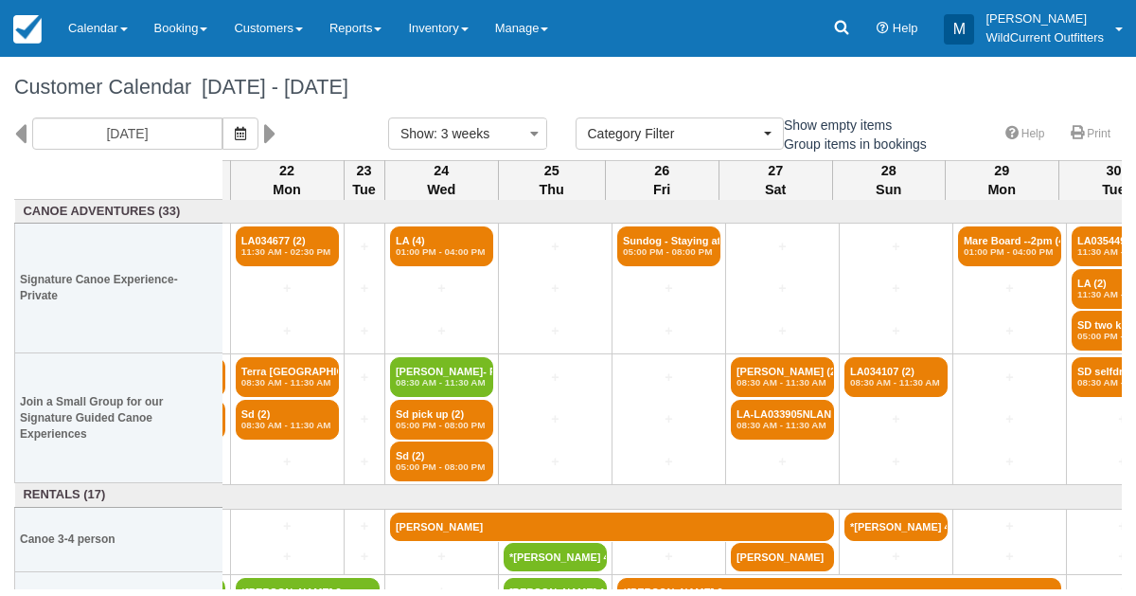
scroll to position [0, 222]
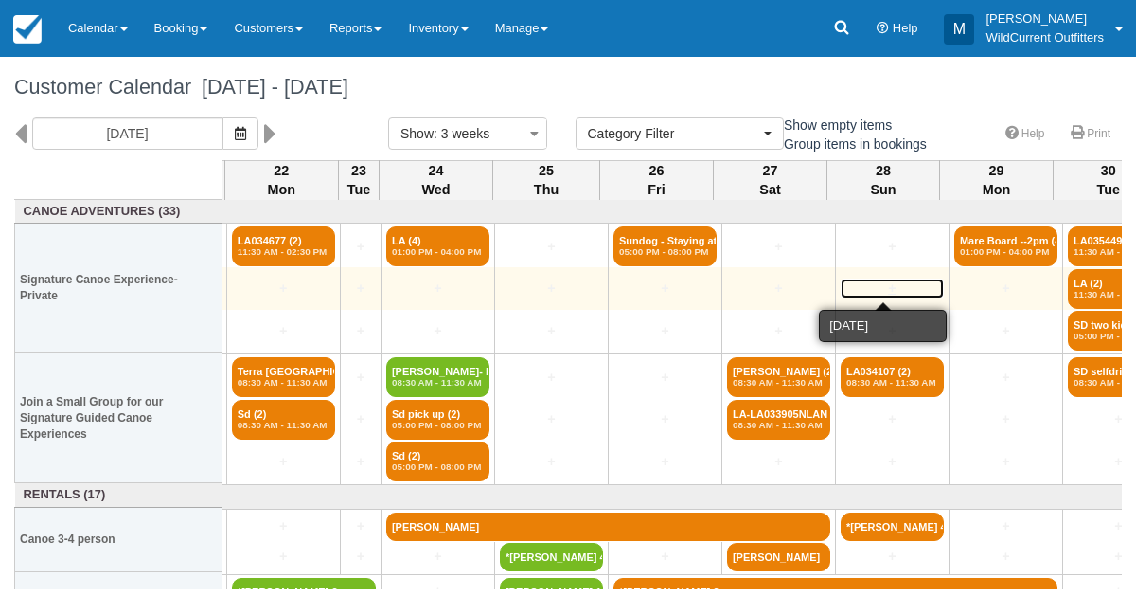
click at [877, 288] on link "+" at bounding box center [892, 288] width 103 height 20
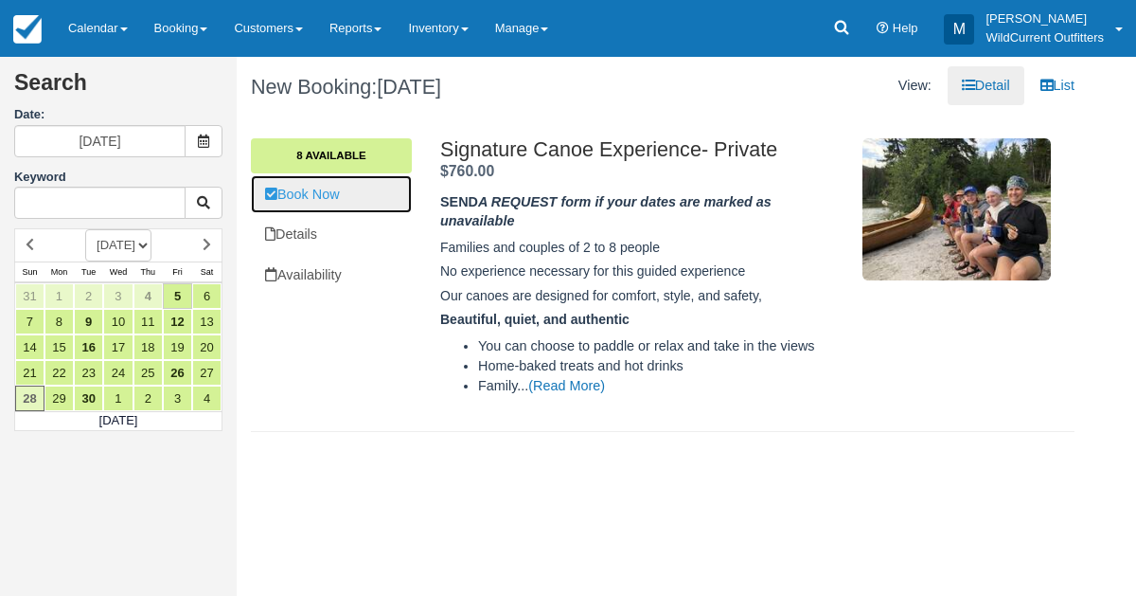
click at [326, 209] on link "Book Now" at bounding box center [331, 194] width 161 height 39
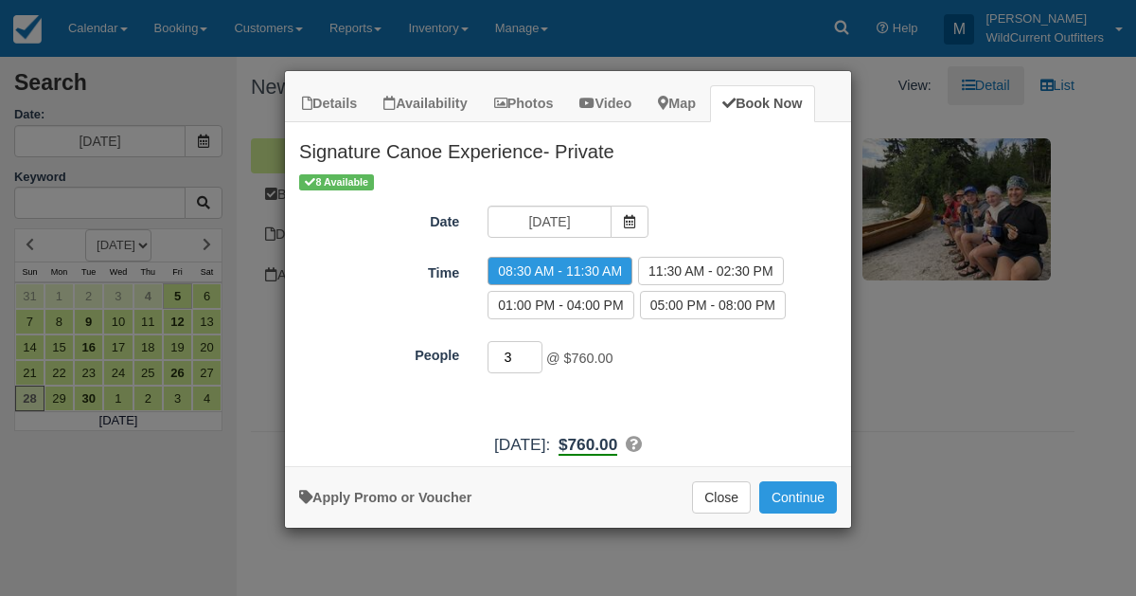
click at [537, 348] on input "3" at bounding box center [515, 357] width 55 height 32
type input "4"
click at [537, 348] on input "4" at bounding box center [515, 357] width 55 height 32
click at [777, 491] on button "Continue" at bounding box center [798, 497] width 78 height 32
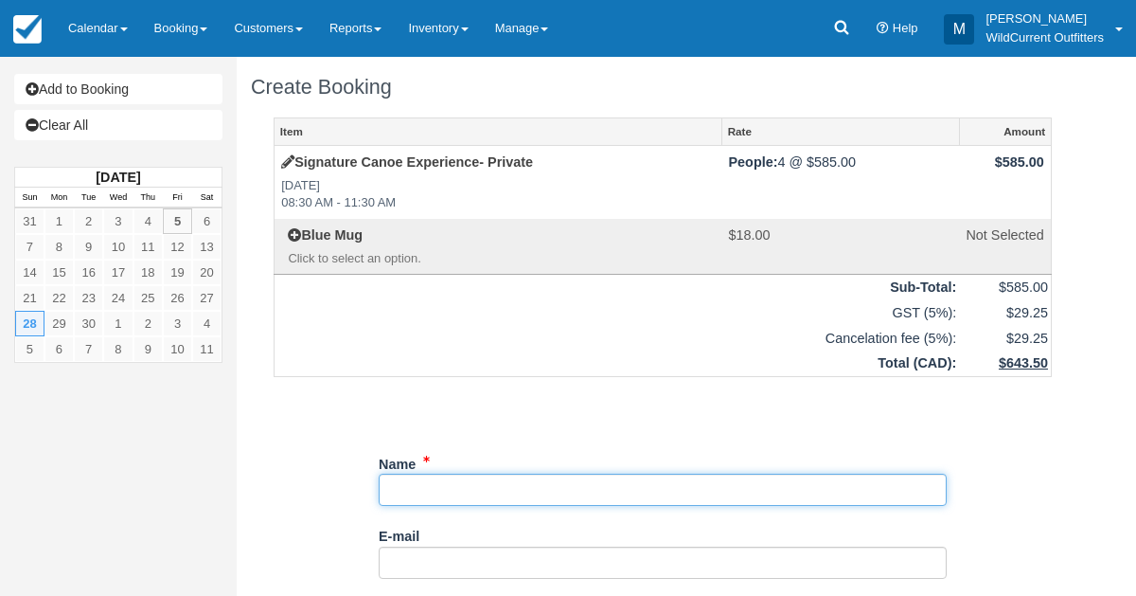
click at [549, 491] on input "Name" at bounding box center [663, 489] width 568 height 32
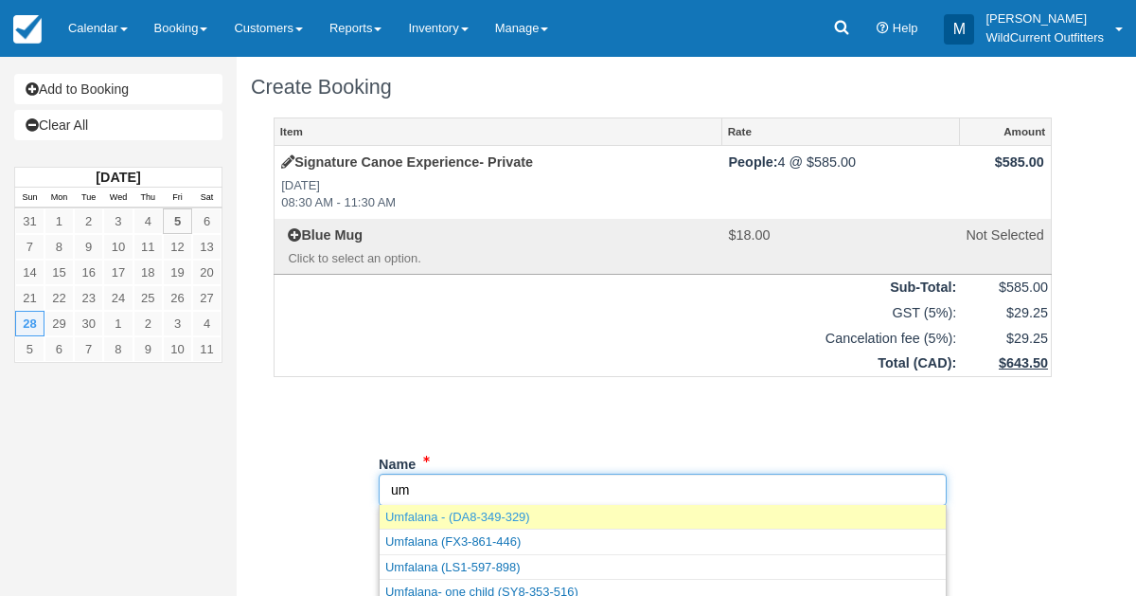
click at [436, 513] on link "Umfalana - (DA8-349-329)" at bounding box center [663, 517] width 566 height 24
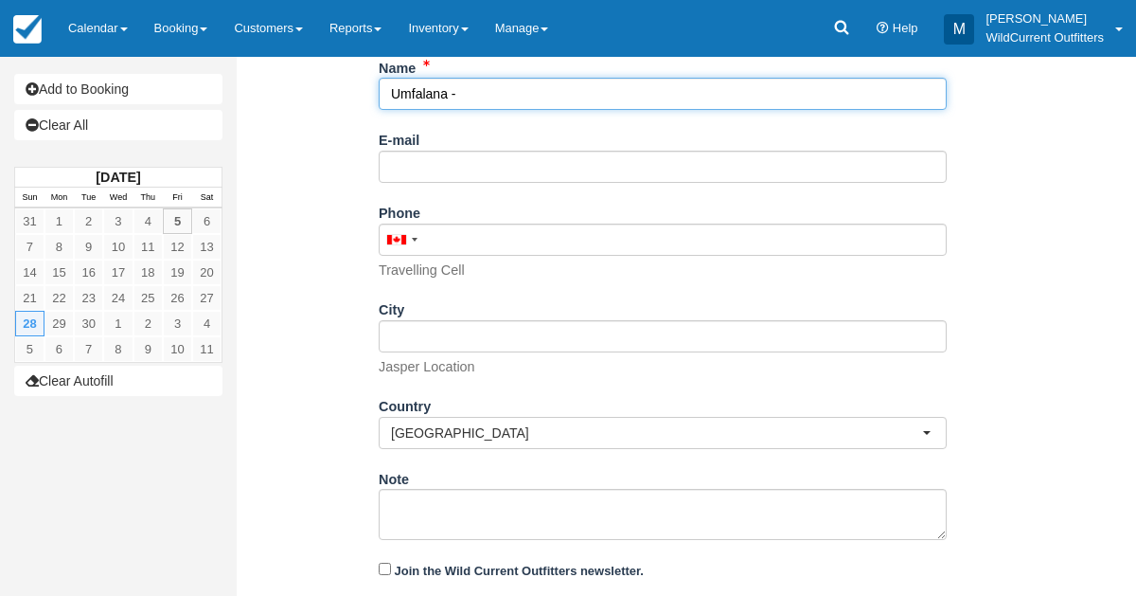
scroll to position [443, 0]
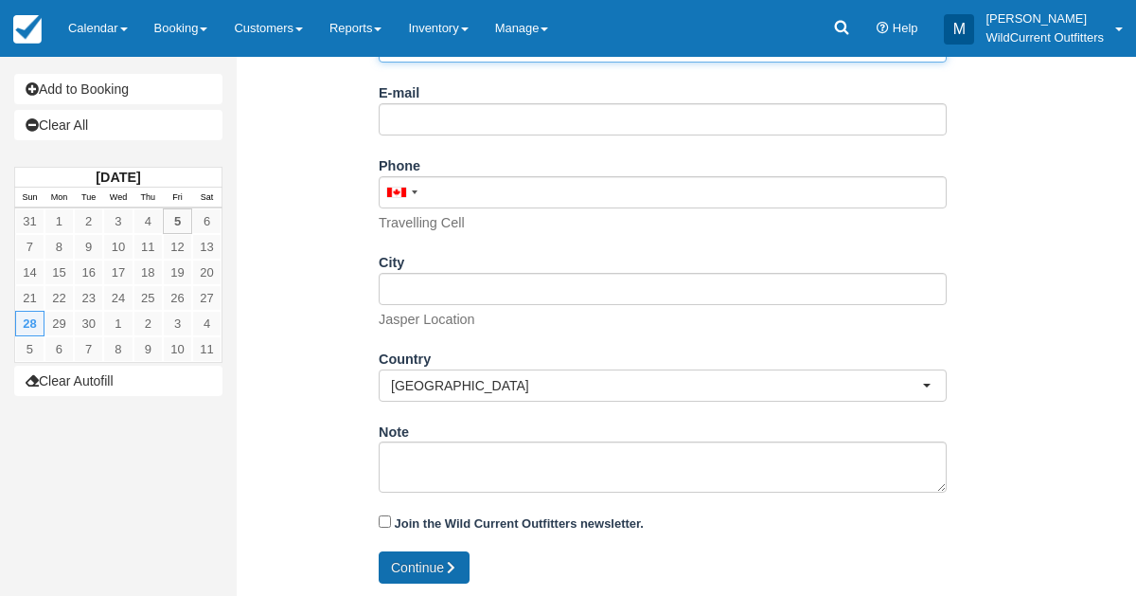
type input "Umfalana -"
click at [421, 572] on button "Continue" at bounding box center [424, 567] width 91 height 32
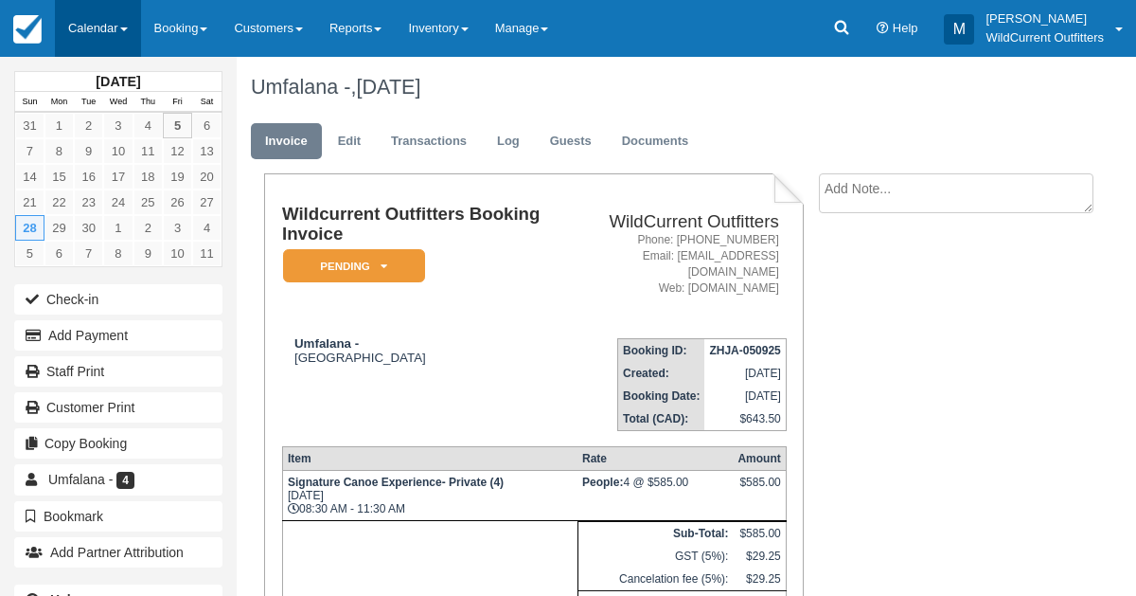
click at [74, 33] on link "Calendar" at bounding box center [98, 28] width 86 height 57
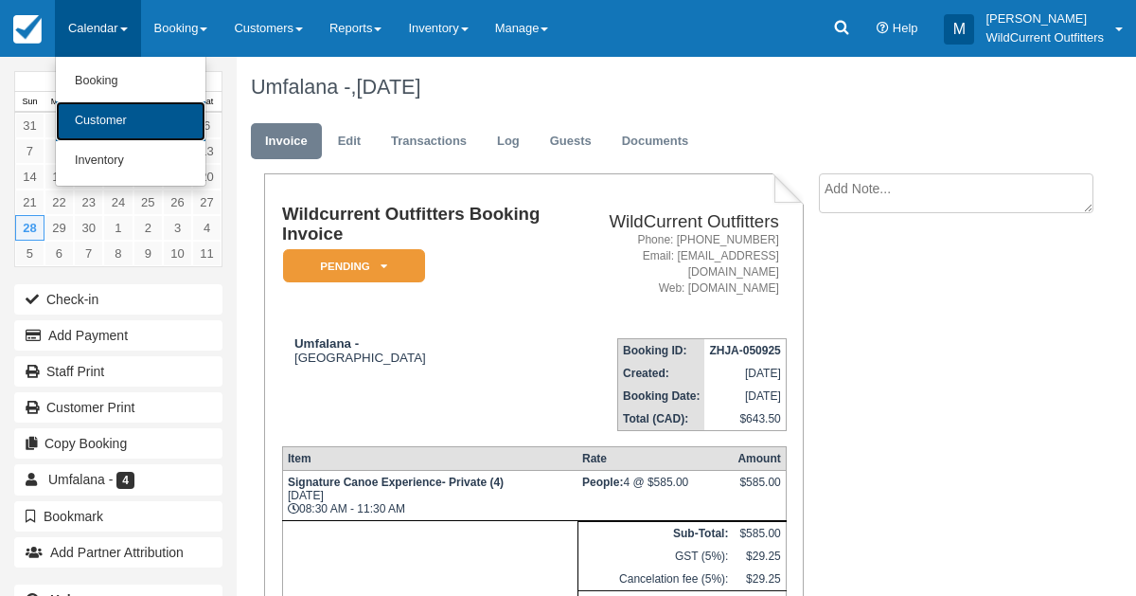
click at [82, 120] on link "Customer" at bounding box center [131, 121] width 150 height 40
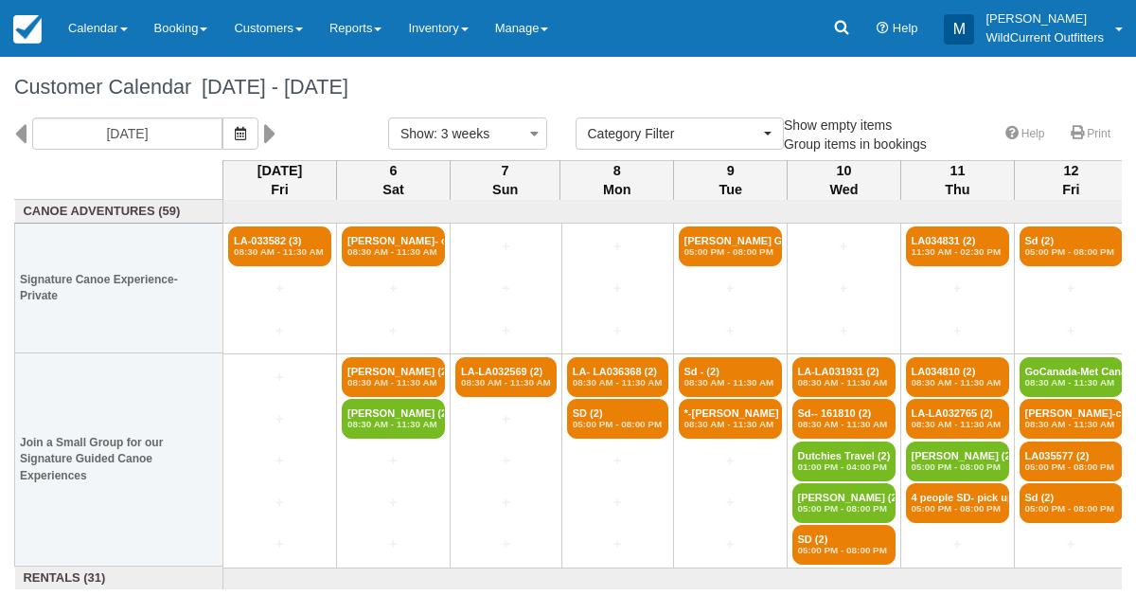
select select
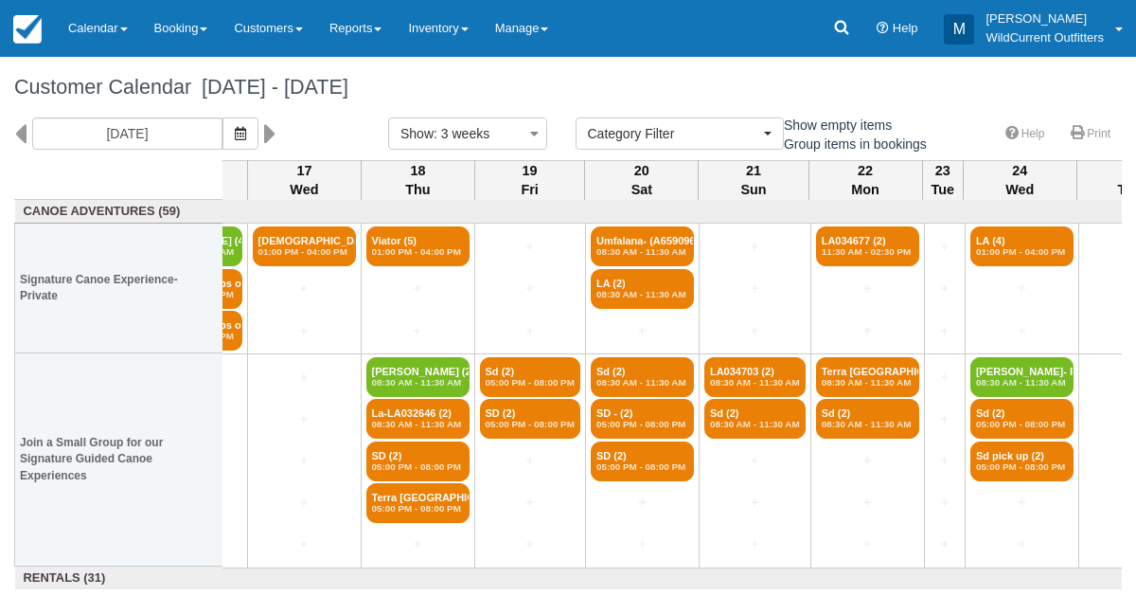
scroll to position [0, 1510]
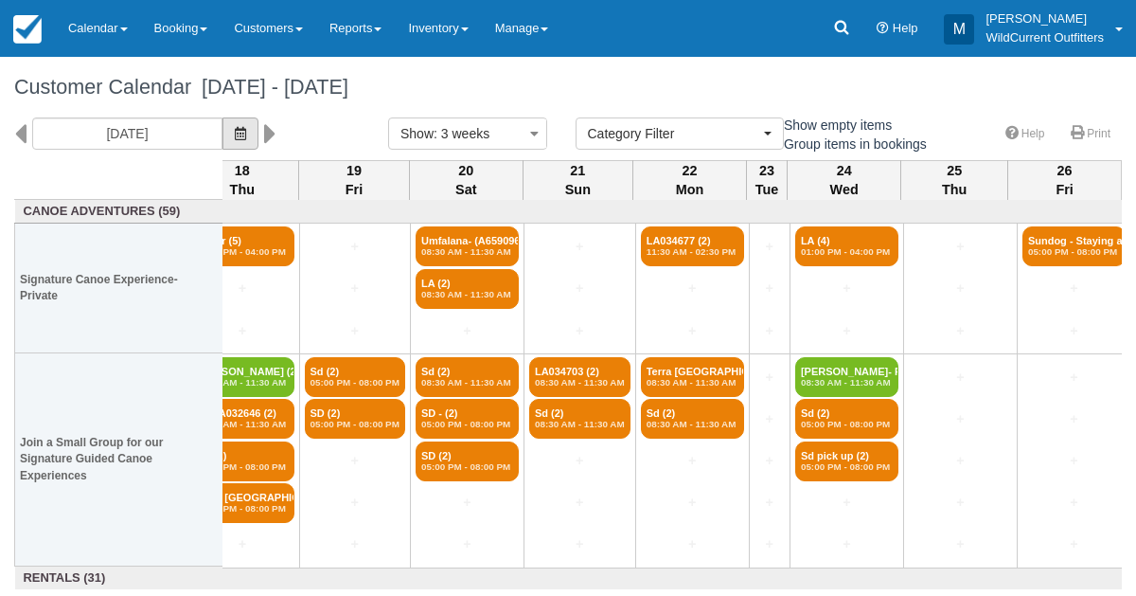
click at [259, 124] on button "button" at bounding box center [241, 133] width 36 height 32
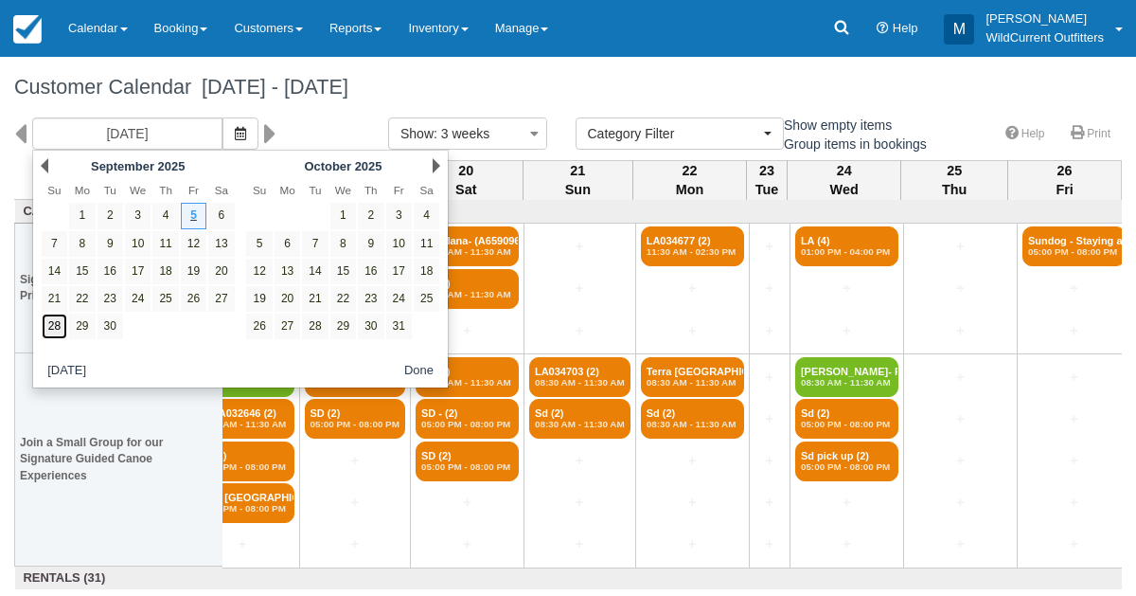
click at [54, 324] on link "28" at bounding box center [55, 326] width 26 height 26
type input "09/28/25"
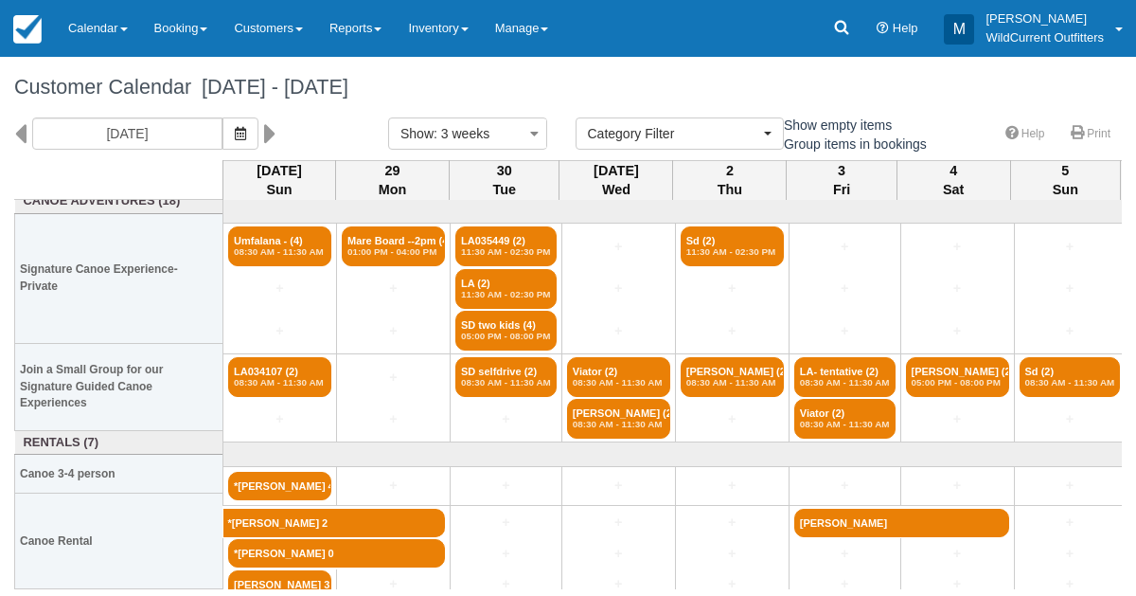
scroll to position [9, 0]
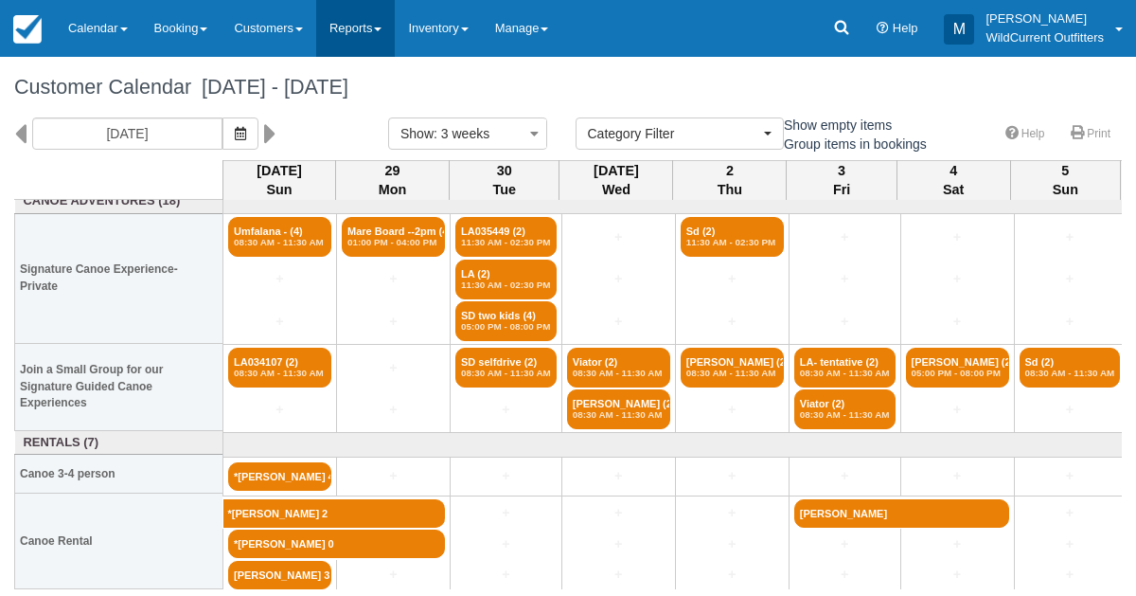
click at [370, 14] on link "Reports" at bounding box center [355, 28] width 79 height 57
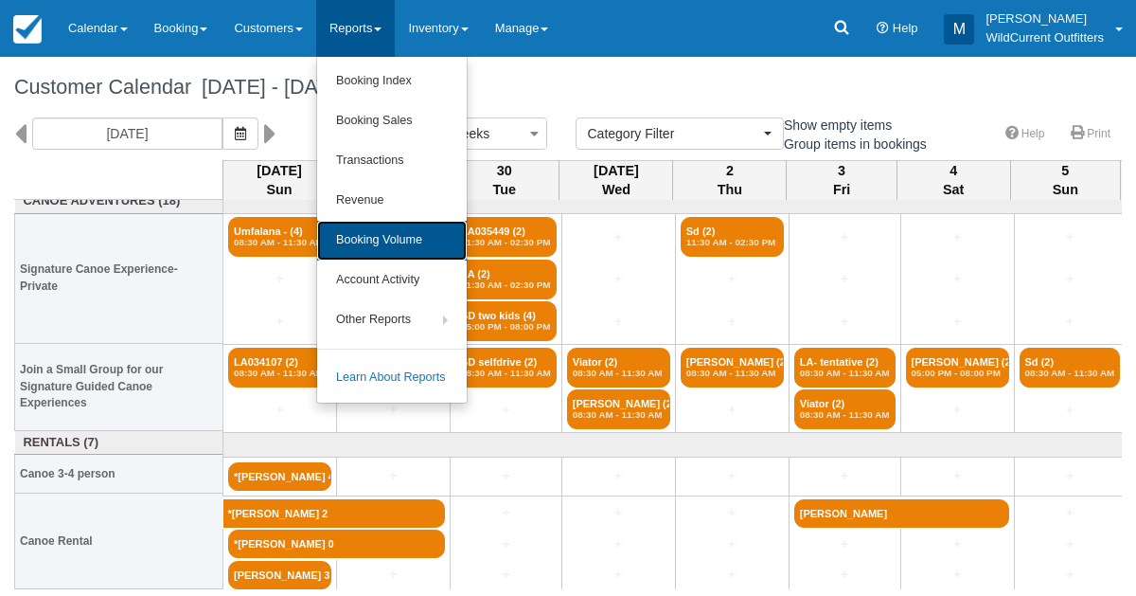
click at [387, 237] on link "Booking Volume" at bounding box center [392, 241] width 150 height 40
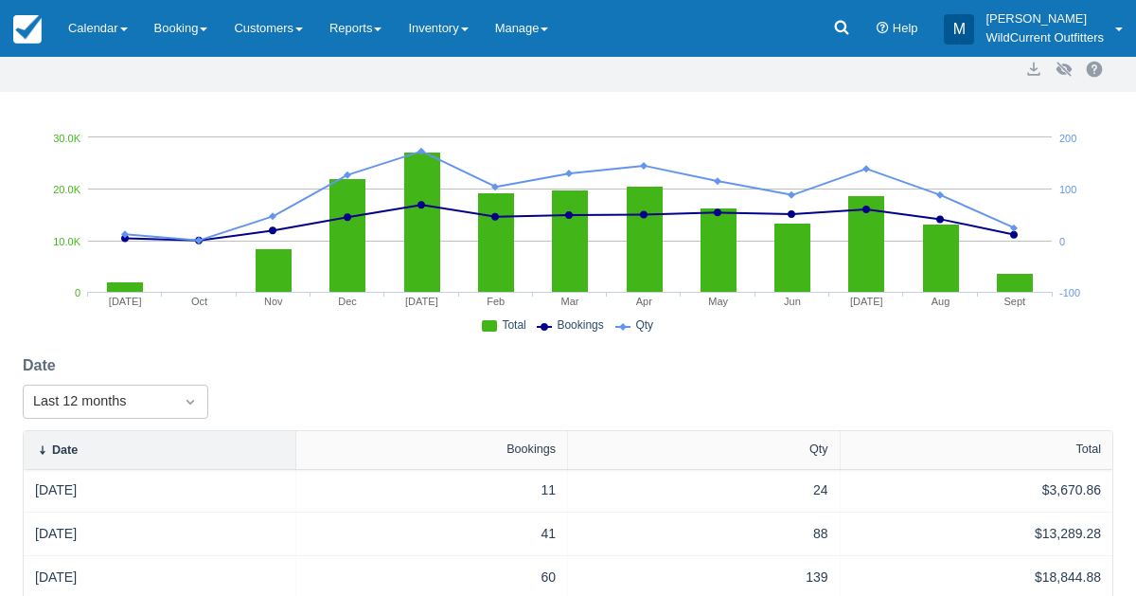
scroll to position [97, 0]
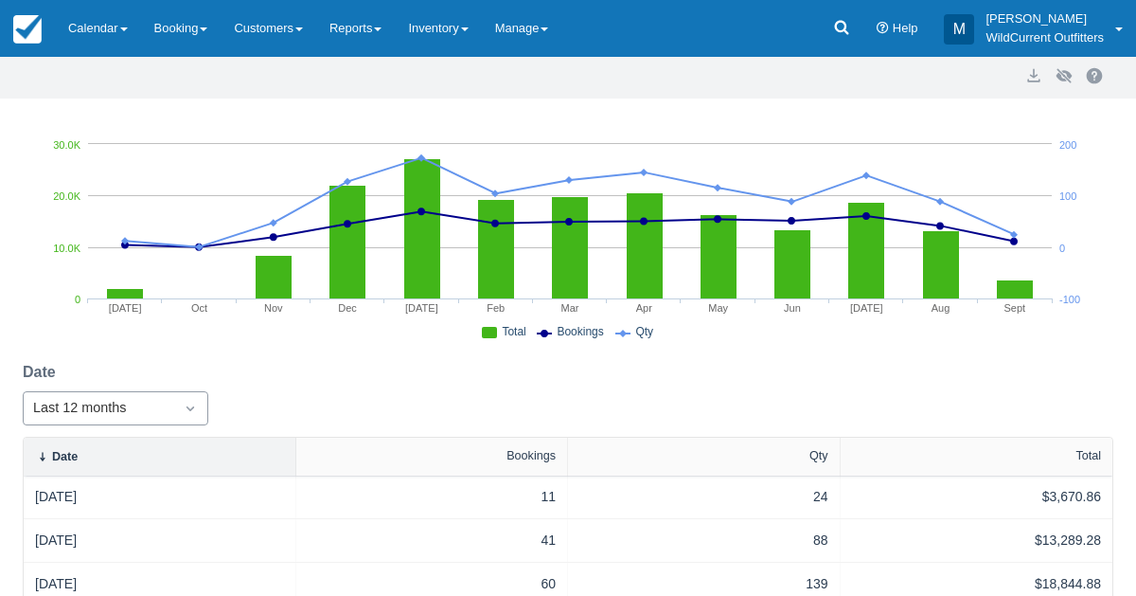
click at [193, 405] on div "Last 12 months" at bounding box center [116, 408] width 186 height 34
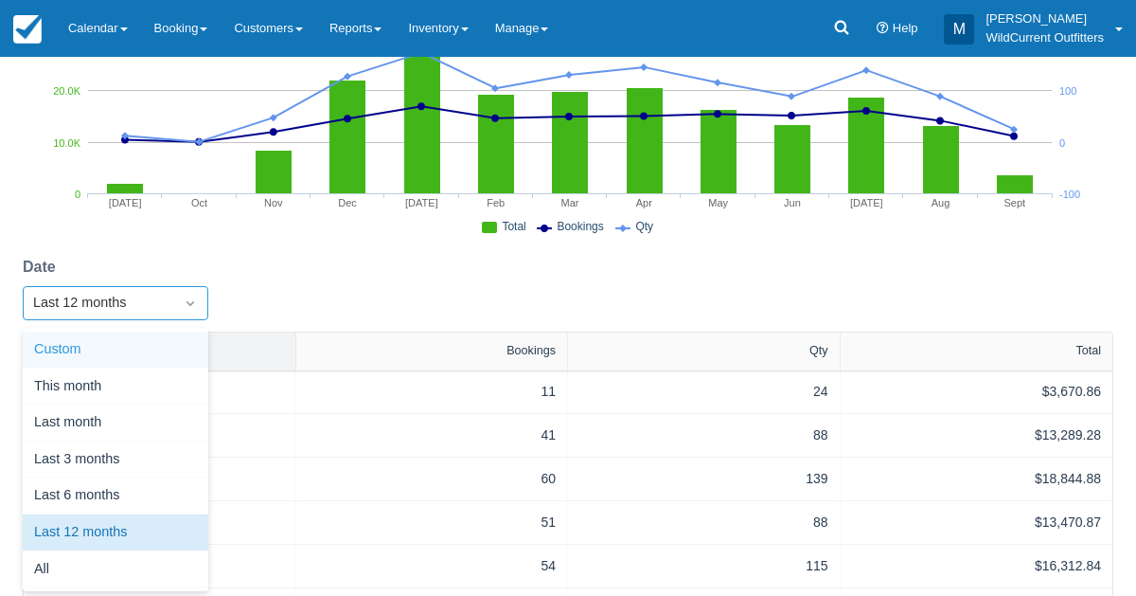
click at [119, 354] on div "Custom" at bounding box center [116, 349] width 186 height 37
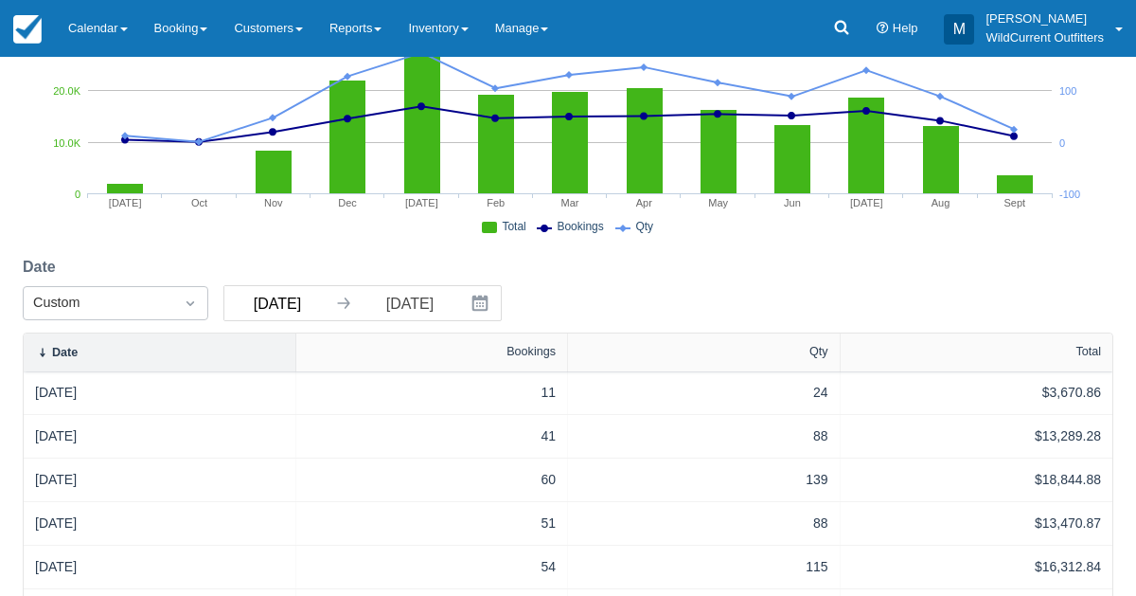
click at [276, 311] on input "09/05/24" at bounding box center [277, 303] width 106 height 34
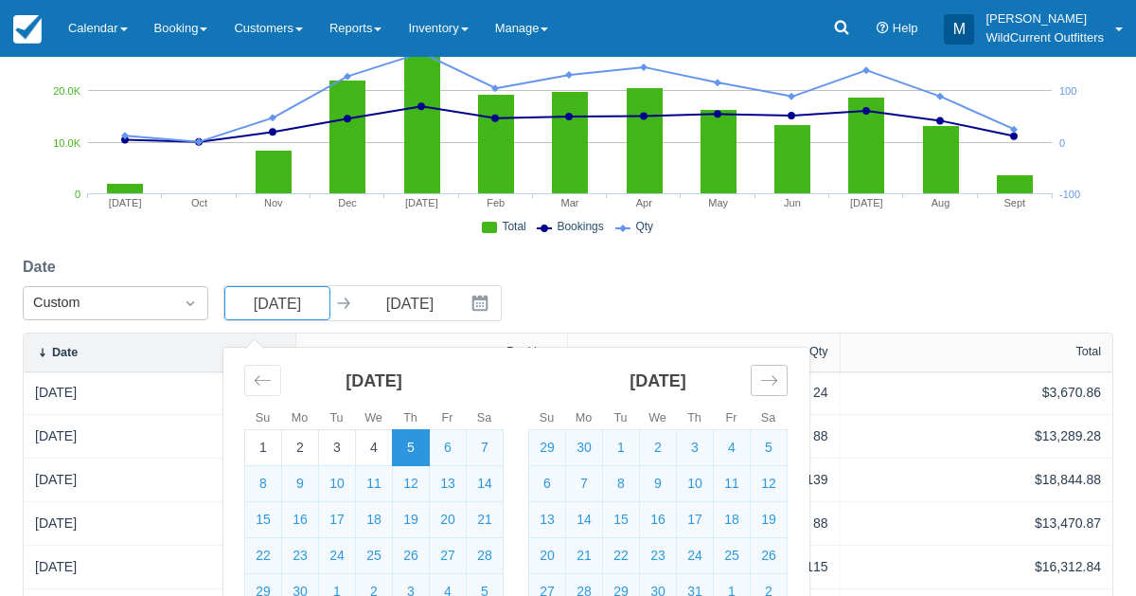
click at [776, 378] on icon "Move forward to switch to the next month." at bounding box center [769, 380] width 16 height 9
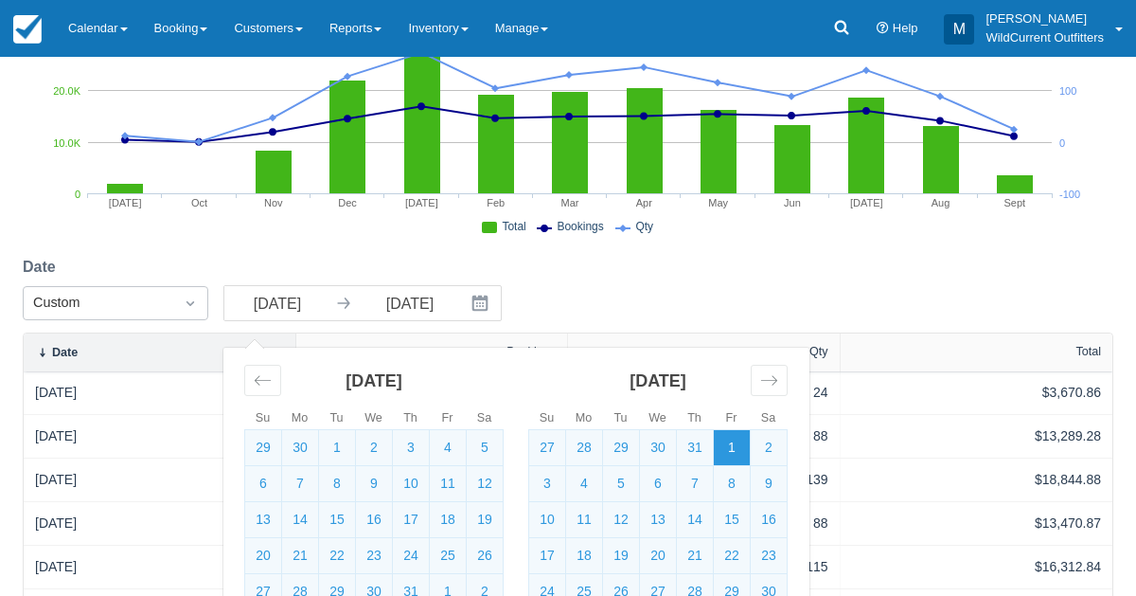
click at [726, 436] on td "1" at bounding box center [732, 448] width 37 height 36
type input "11/01/24"
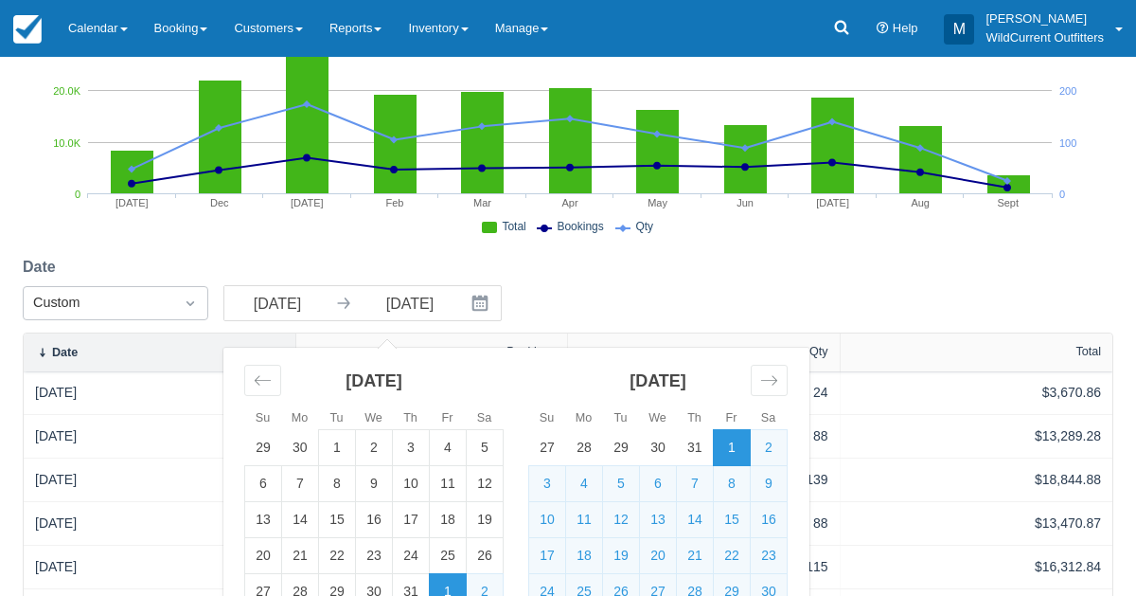
click at [699, 267] on div "Date Custom 11/01/24 Navigate forward to interact with the calendar and select …" at bounding box center [568, 294] width 1091 height 77
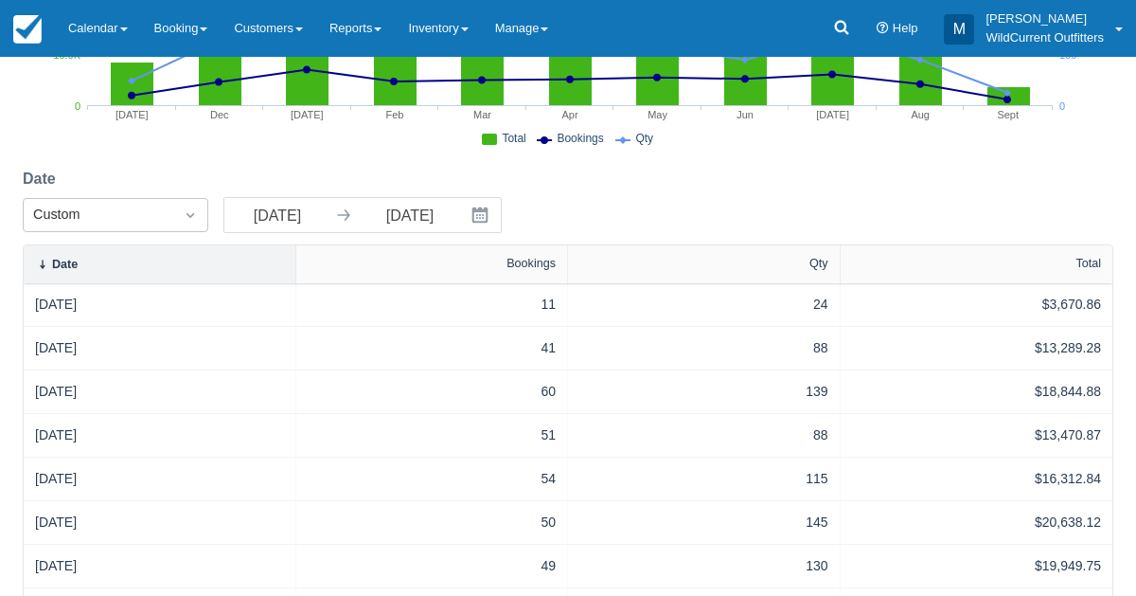
scroll to position [500, 0]
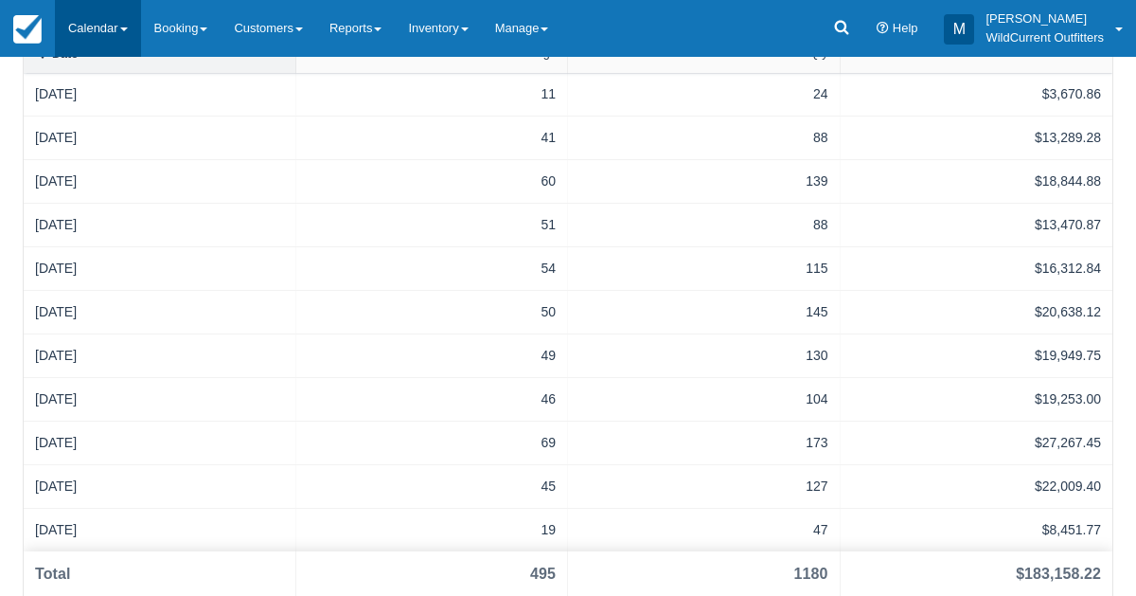
click at [87, 34] on link "Calendar" at bounding box center [98, 28] width 86 height 57
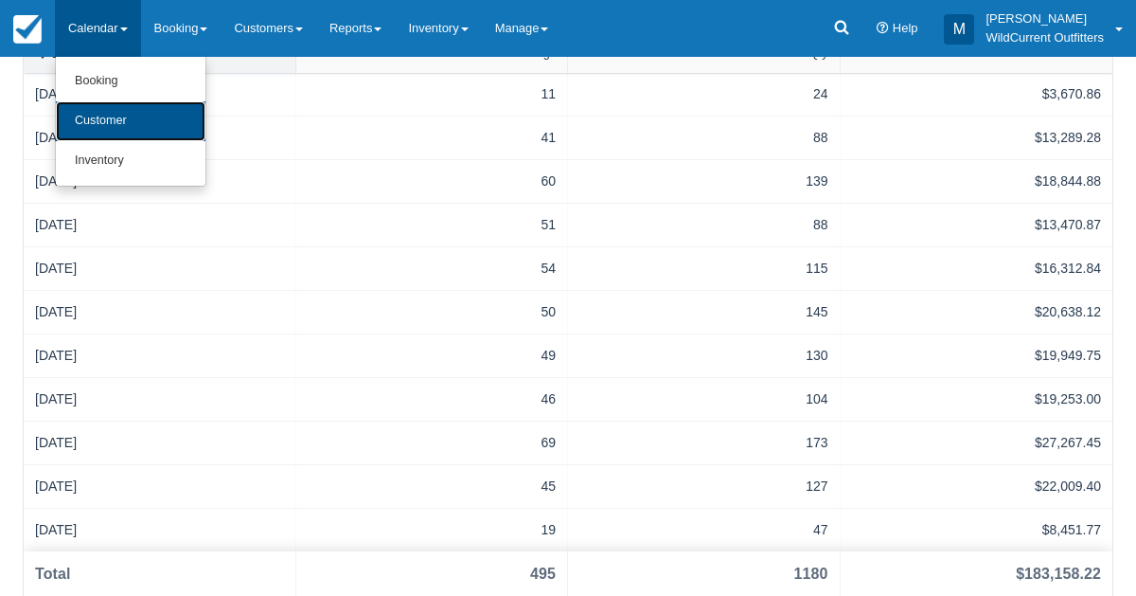
click at [75, 108] on link "Customer" at bounding box center [131, 121] width 150 height 40
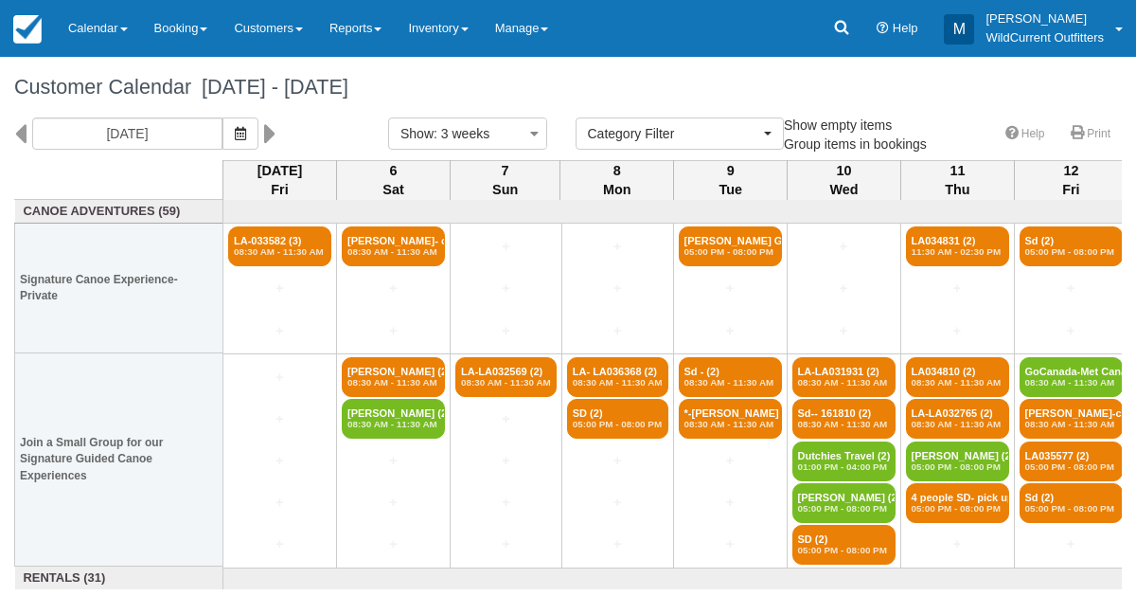
select select
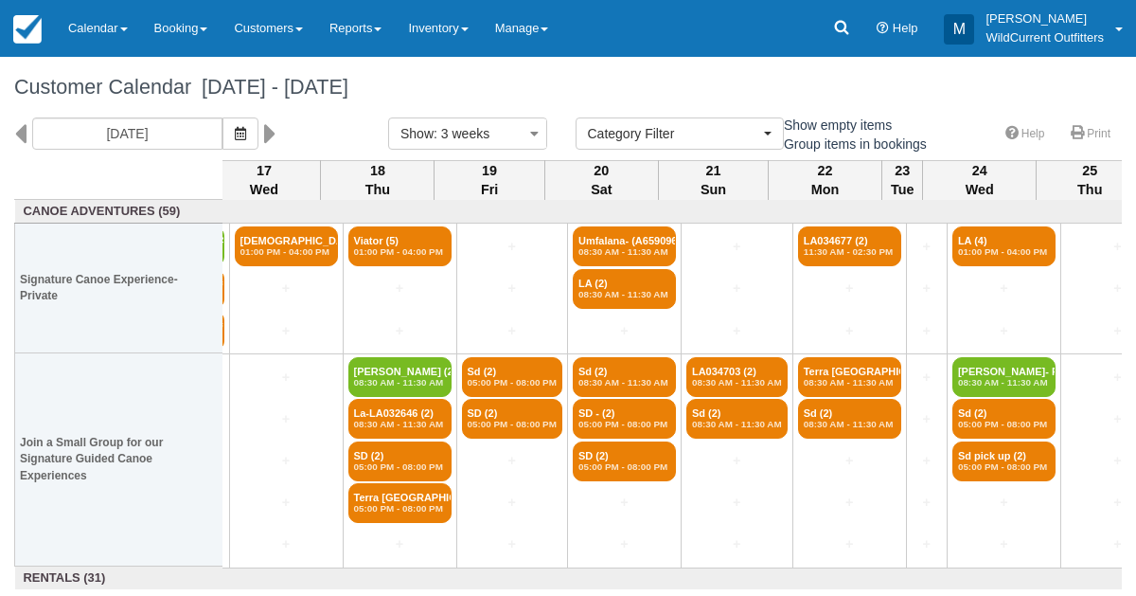
scroll to position [0, 1510]
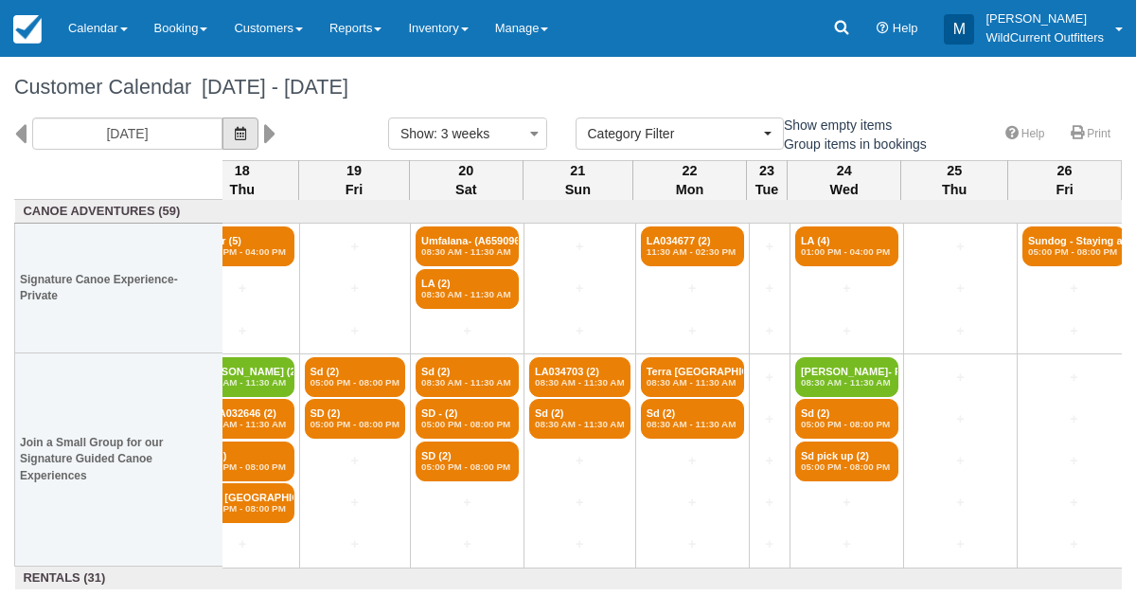
click at [246, 126] on span "button" at bounding box center [240, 133] width 11 height 15
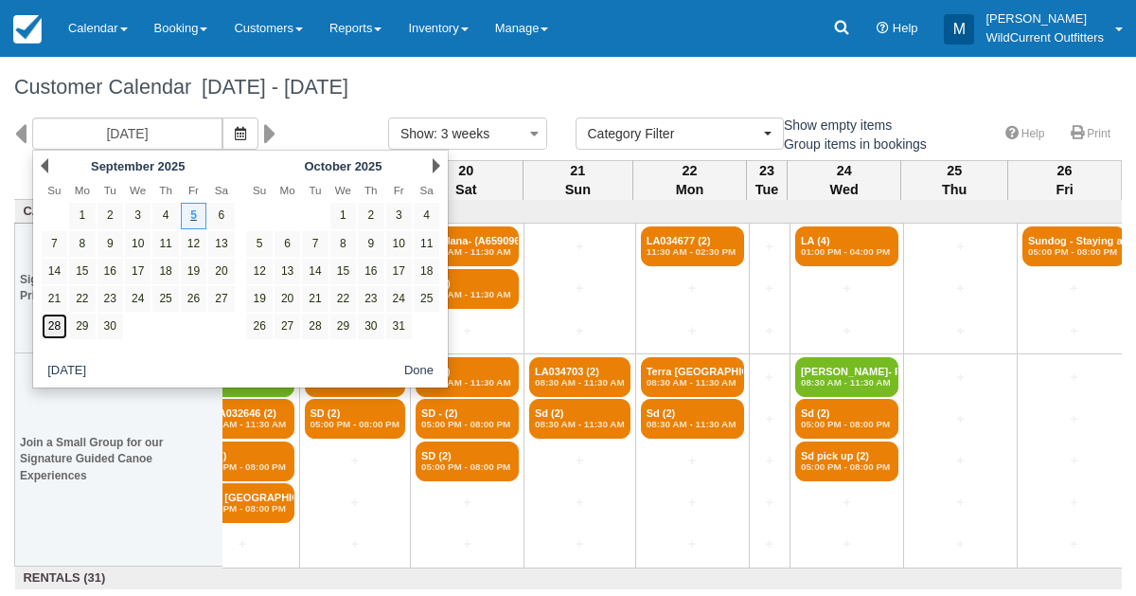
click at [45, 317] on link "28" at bounding box center [55, 326] width 26 height 26
type input "[DATE]"
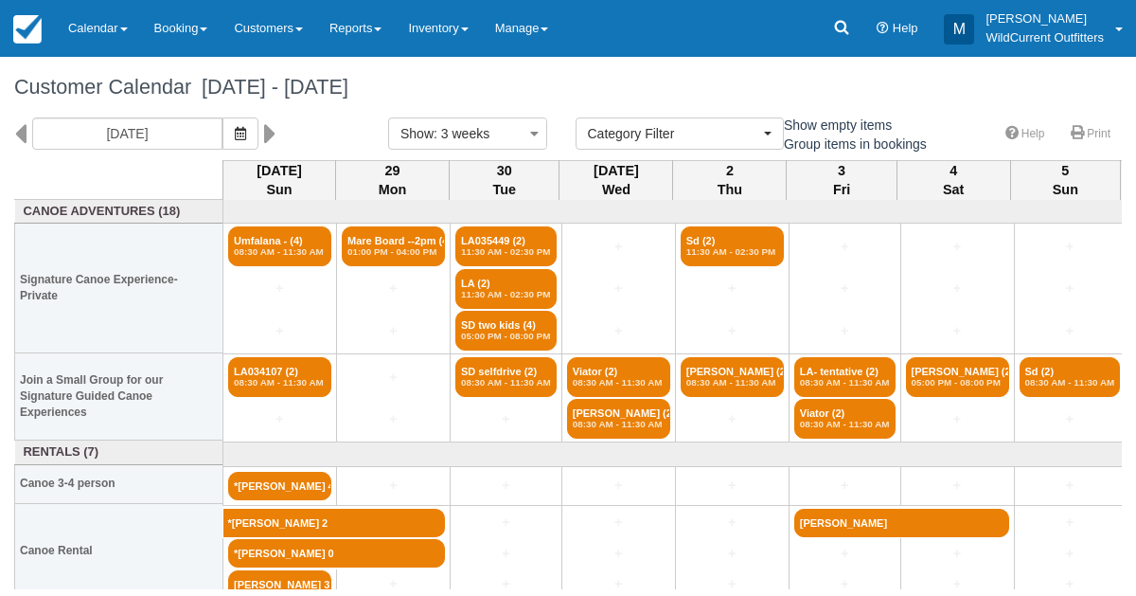
scroll to position [9, 0]
